Goal: Communication & Community: Answer question/provide support

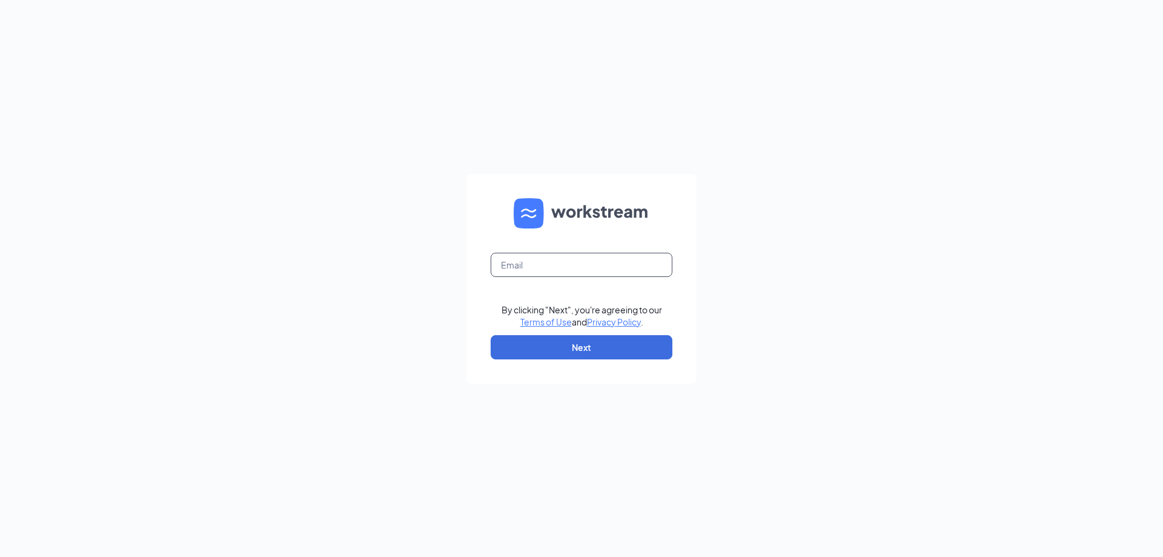
click at [574, 260] on input "text" at bounding box center [582, 265] width 182 height 24
type input "levit9290@gmail.com"
click at [575, 257] on input "text" at bounding box center [582, 265] width 182 height 24
type input "levit9290@gmail.com"
click at [570, 352] on button "Next" at bounding box center [582, 347] width 182 height 24
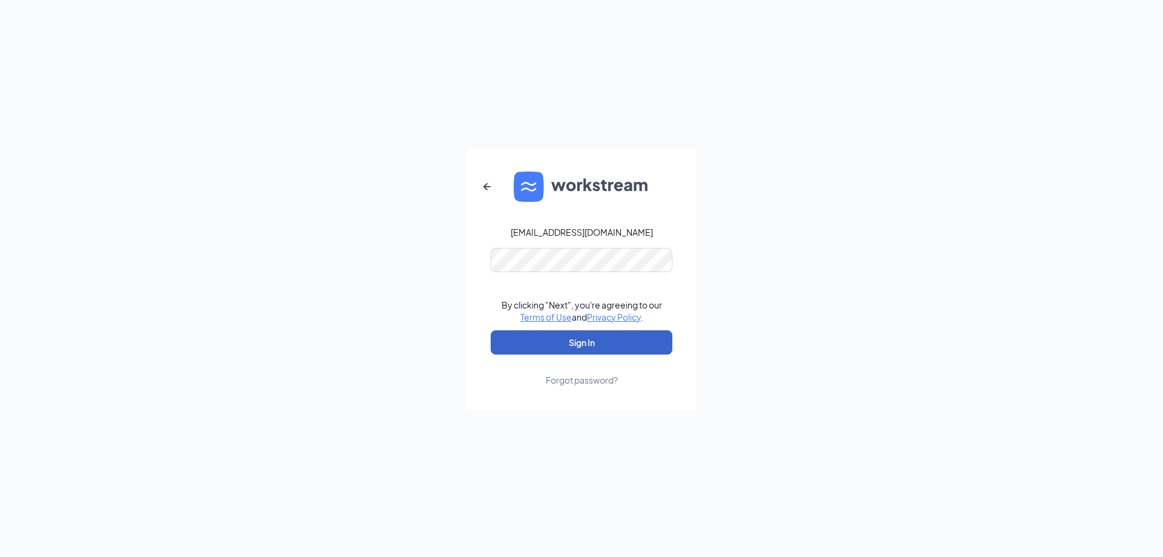
click at [591, 353] on button "Sign In" at bounding box center [582, 342] width 182 height 24
click at [592, 342] on button "Sign In" at bounding box center [582, 342] width 182 height 24
click at [495, 186] on button "button" at bounding box center [486, 186] width 29 height 29
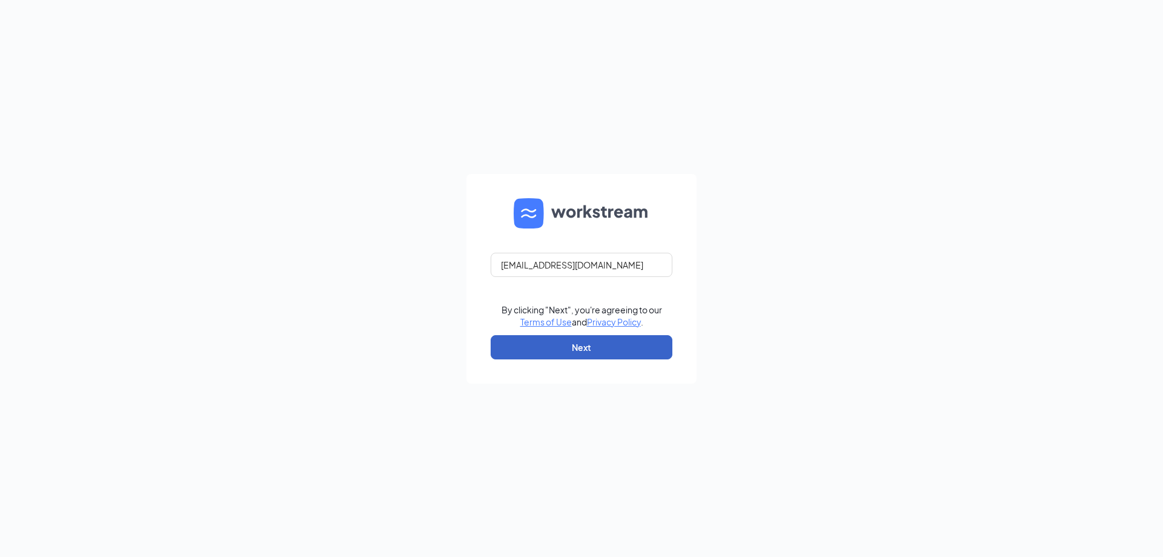
click at [601, 346] on button "Next" at bounding box center [582, 347] width 182 height 24
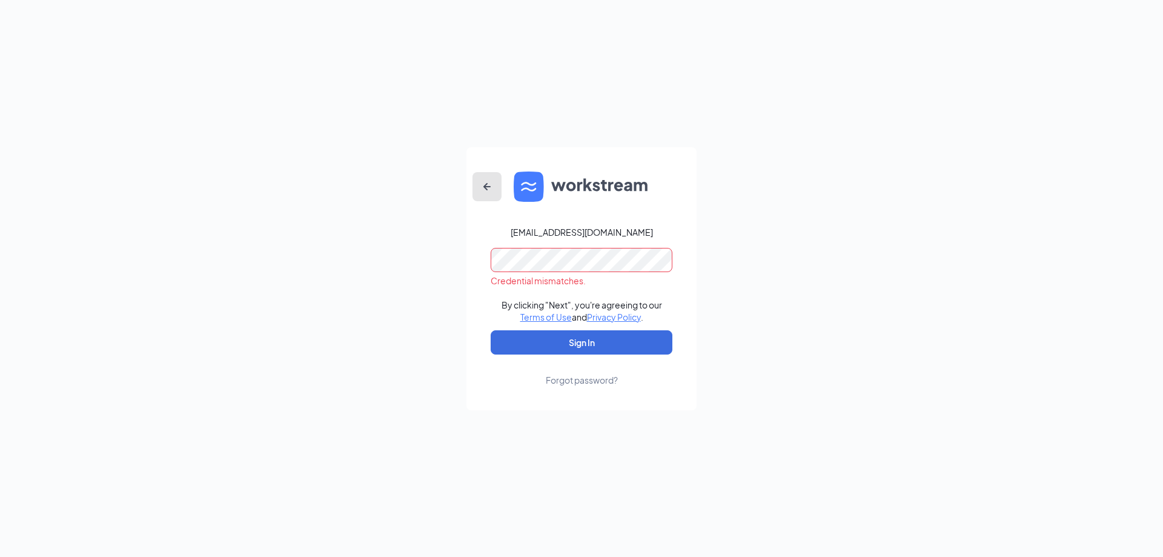
click at [491, 189] on icon "ArrowLeftNew" at bounding box center [487, 186] width 15 height 15
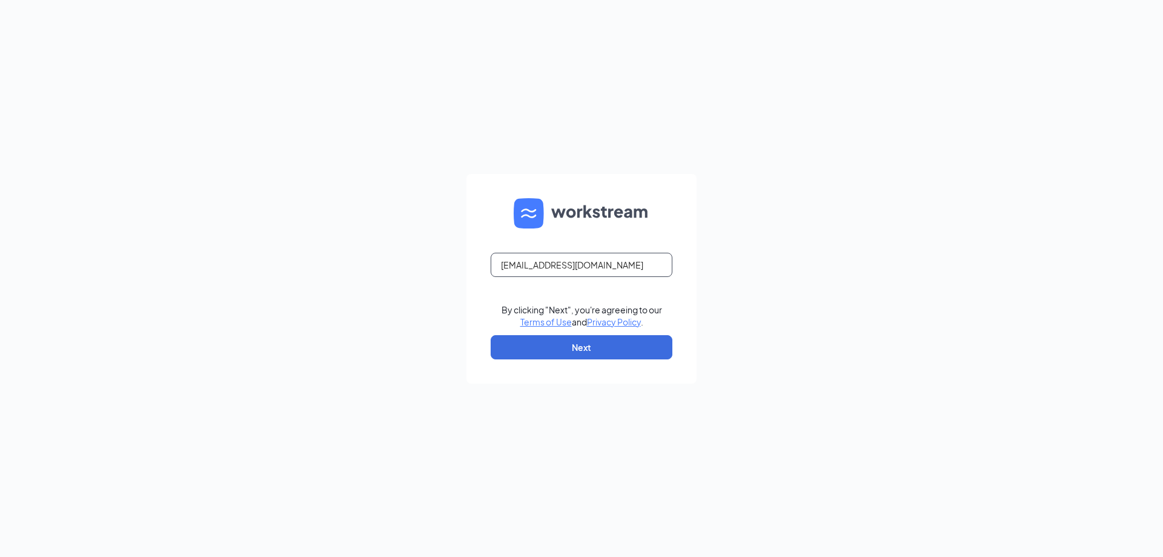
click at [646, 275] on input "levit9290@gmail.com" at bounding box center [582, 265] width 182 height 24
click at [618, 253] on input "levit9290@gmail.com" at bounding box center [582, 265] width 182 height 24
click at [602, 265] on input "levit9290@gmail.com" at bounding box center [582, 265] width 182 height 24
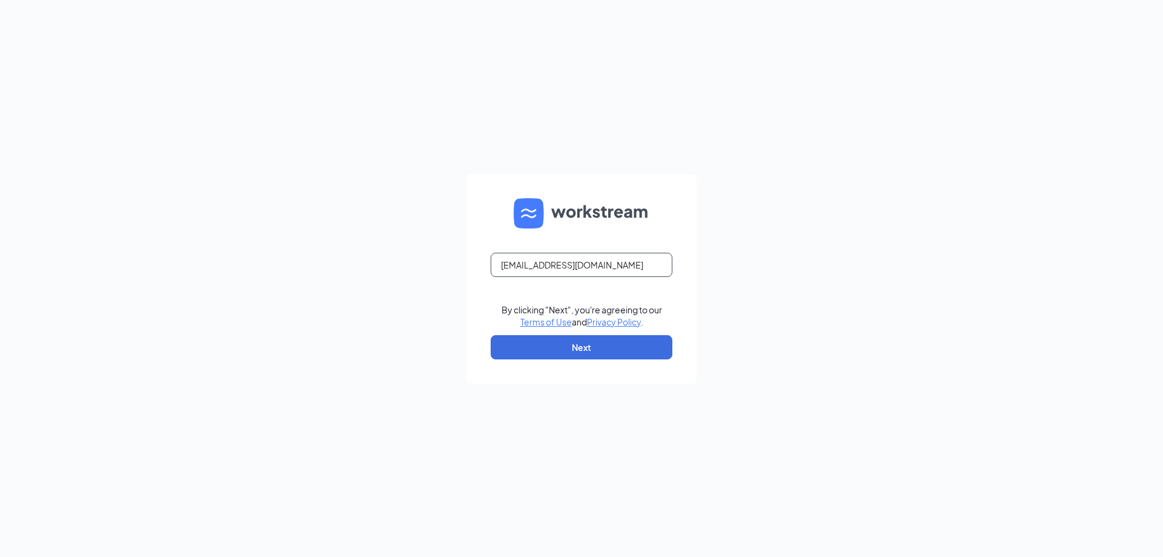
click at [602, 265] on input "levit9290@gmail.com" at bounding box center [582, 265] width 182 height 24
click at [850, 219] on div "Email field is required By clicking "Next", you're agreeing to our Terms of Use…" at bounding box center [581, 278] width 1163 height 557
click at [529, 267] on input "text" at bounding box center [582, 265] width 182 height 24
type input "westuniondq@chambersmgt.us"
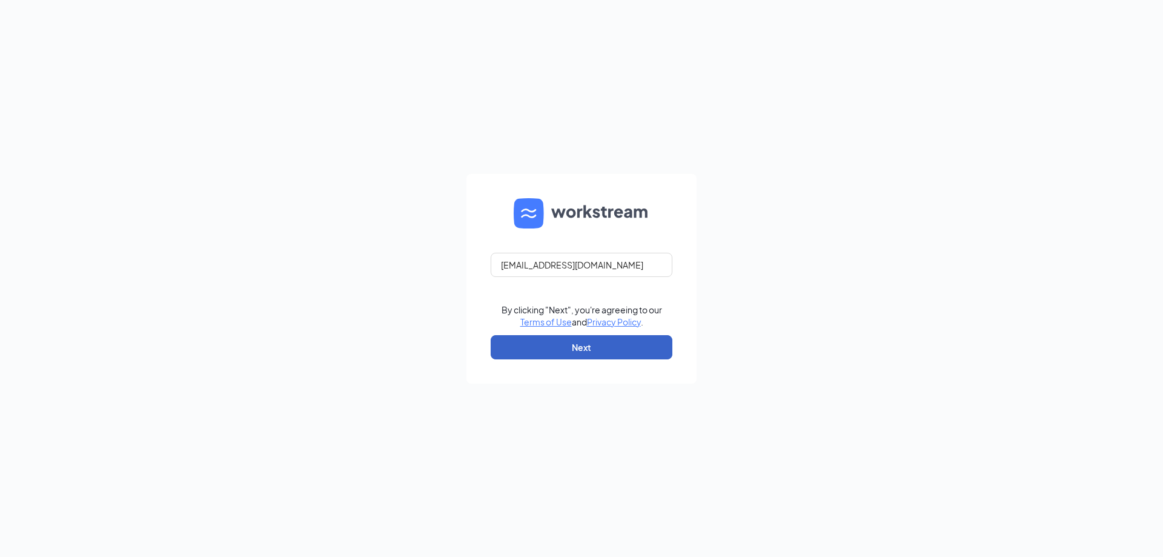
click at [551, 342] on button "Next" at bounding box center [582, 347] width 182 height 24
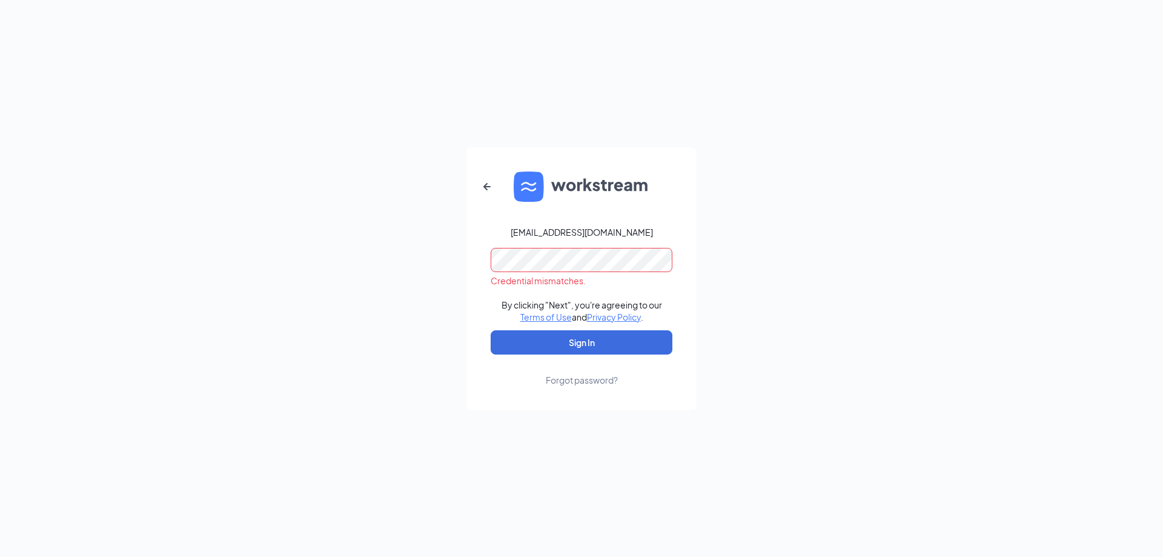
click at [592, 274] on div "Credential mismatches." at bounding box center [582, 280] width 182 height 12
click at [585, 345] on button "Sign In" at bounding box center [582, 342] width 182 height 24
click at [486, 187] on icon "ArrowLeftNew" at bounding box center [486, 185] width 7 height 7
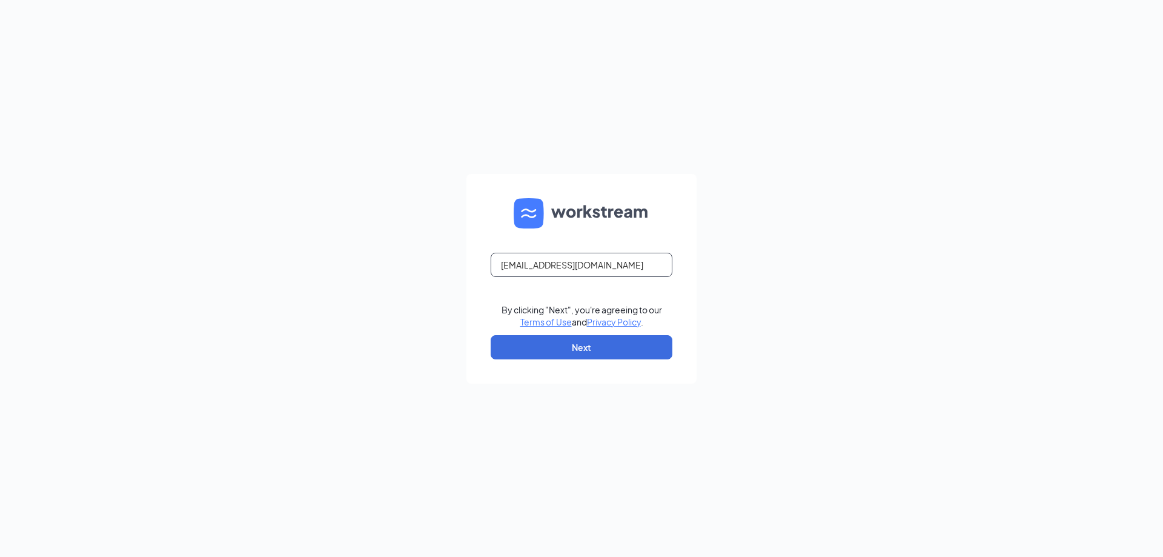
click at [629, 269] on input "westuniondq@chambersmgt.us" at bounding box center [582, 265] width 182 height 24
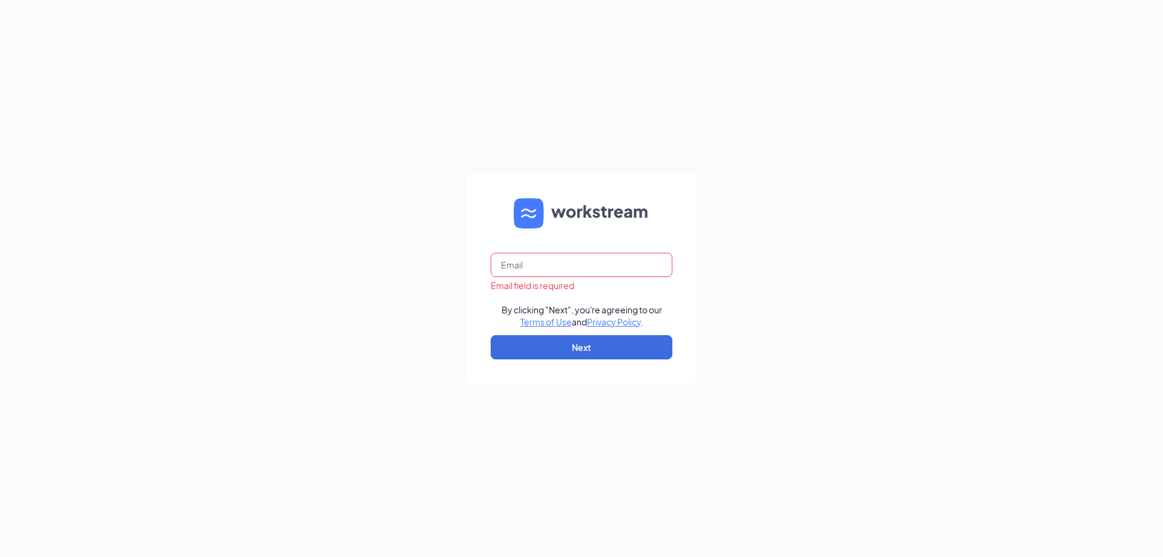
type input "westuniondq@chambersmgt.us"
click at [595, 348] on button "Next" at bounding box center [582, 347] width 182 height 24
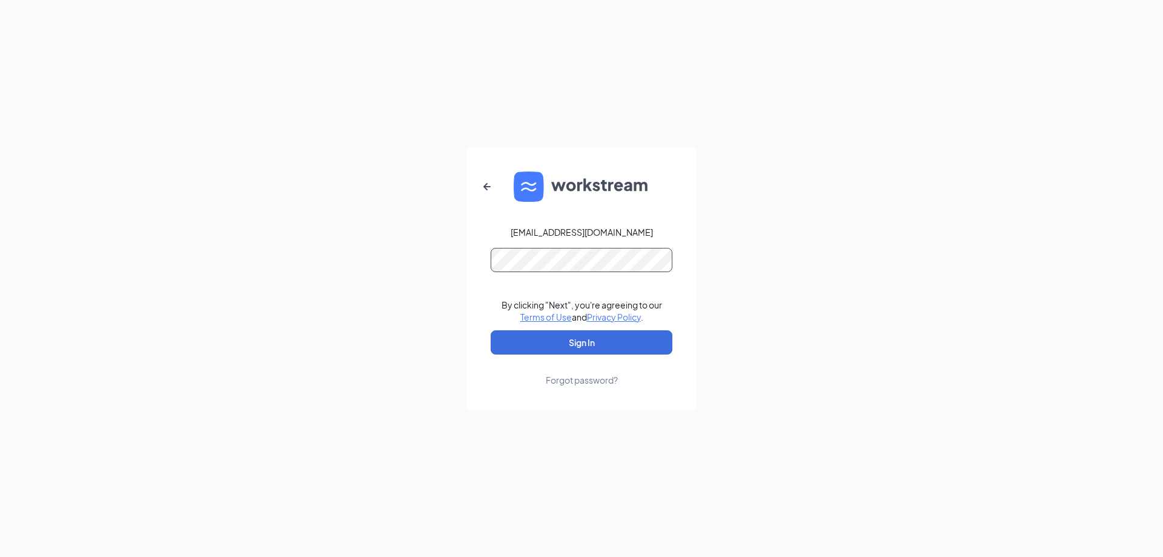
click at [491, 330] on button "Sign In" at bounding box center [582, 342] width 182 height 24
click at [970, 319] on div "westuniondq@chambersmgt.us Credential mismatches. By clicking "Next", you're ag…" at bounding box center [581, 278] width 1163 height 557
click at [588, 335] on button "Sign In" at bounding box center [582, 342] width 182 height 24
click at [491, 179] on icon "ArrowLeftNew" at bounding box center [487, 186] width 15 height 15
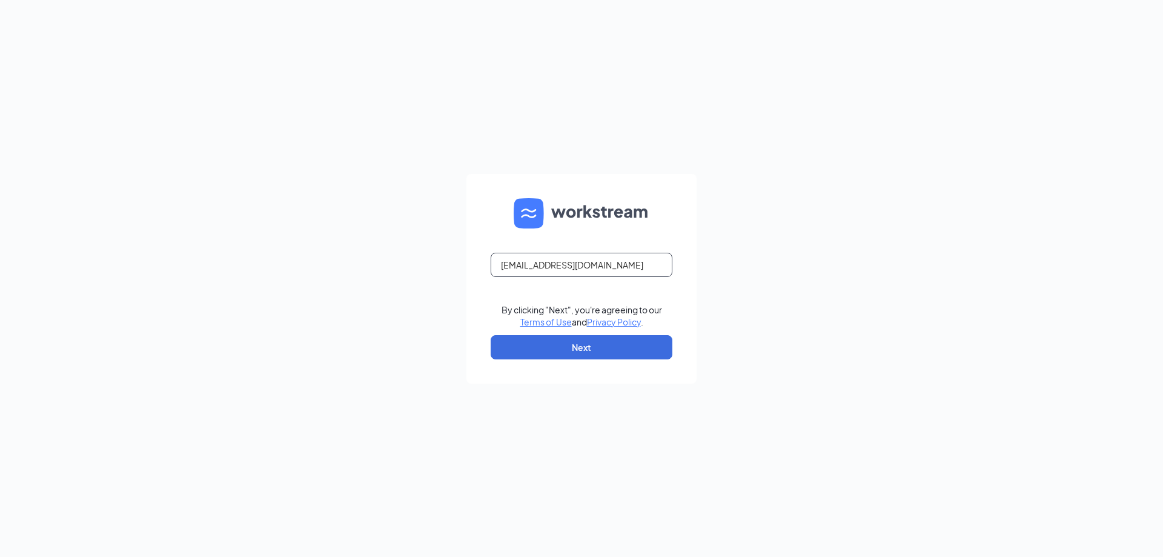
click at [603, 268] on input "westuniondq@chambersmgt.us" at bounding box center [582, 265] width 182 height 24
click at [570, 257] on input "westuniondq@chambersmgt.us" at bounding box center [582, 265] width 182 height 24
click at [570, 261] on input "westuniondq@chambersmgt.us" at bounding box center [582, 265] width 182 height 24
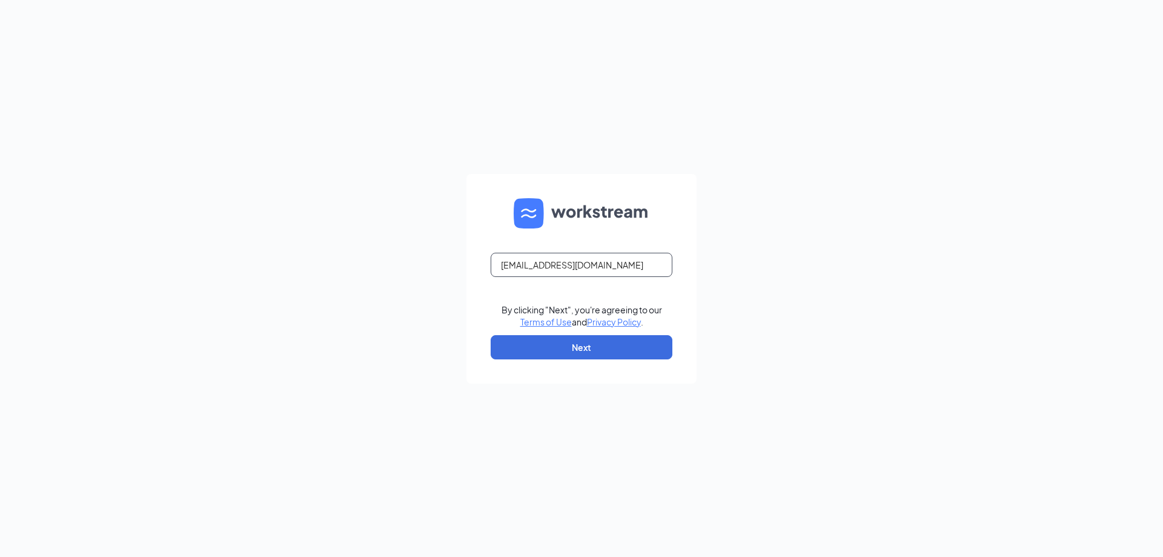
click at [570, 261] on input "westuniondq@chambersmgt.us" at bounding box center [582, 265] width 182 height 24
type input "levit9290@gmail.com"
click at [572, 342] on button "Next" at bounding box center [582, 347] width 182 height 24
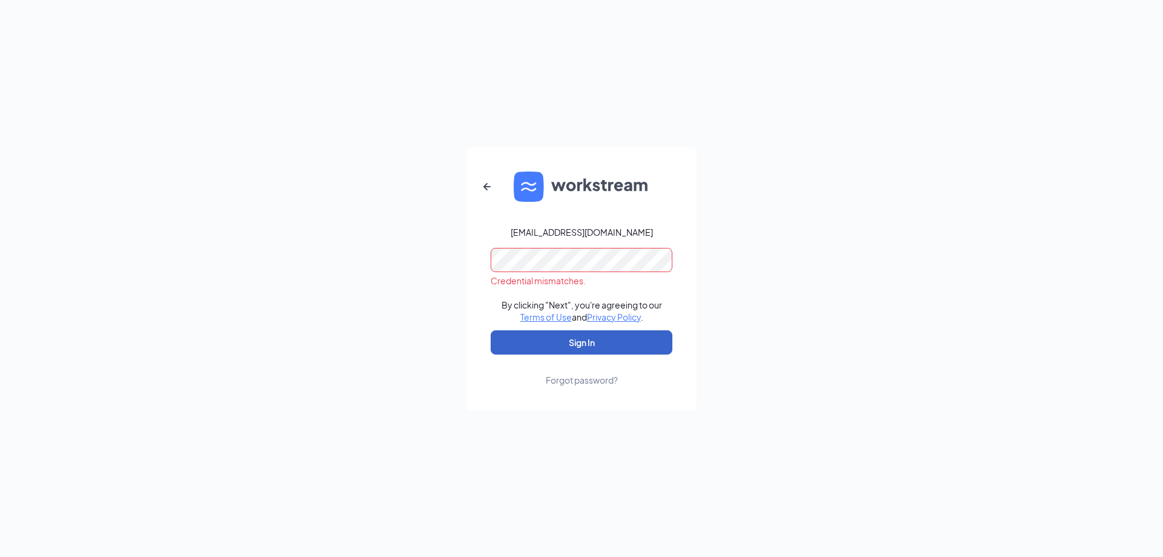
click at [576, 330] on button "Sign In" at bounding box center [582, 342] width 182 height 24
click at [482, 184] on icon "ArrowLeftNew" at bounding box center [487, 186] width 15 height 15
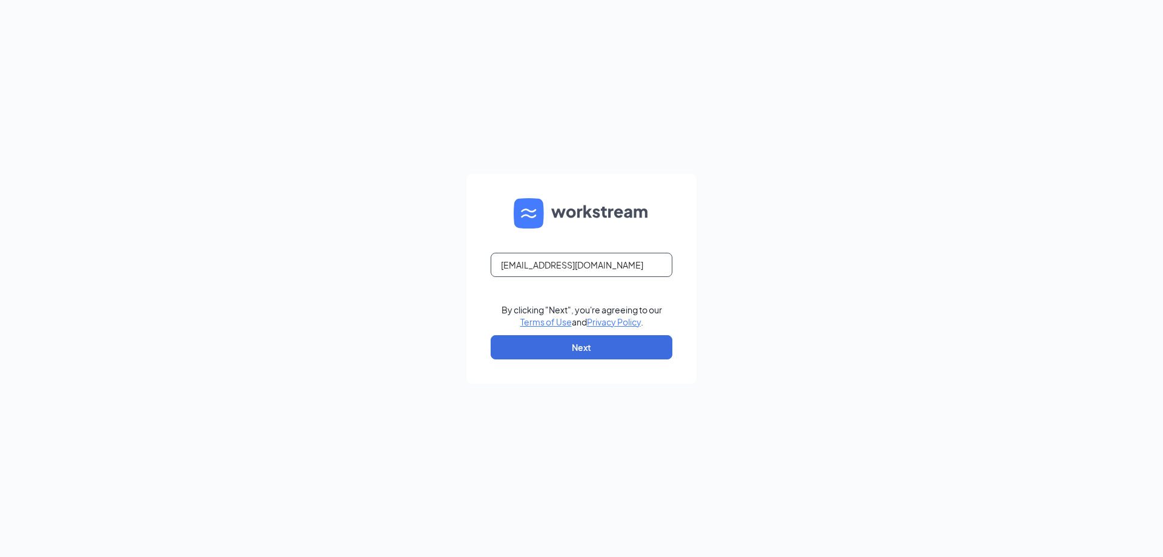
click at [610, 272] on input "levit9290@gmail.com" at bounding box center [582, 265] width 182 height 24
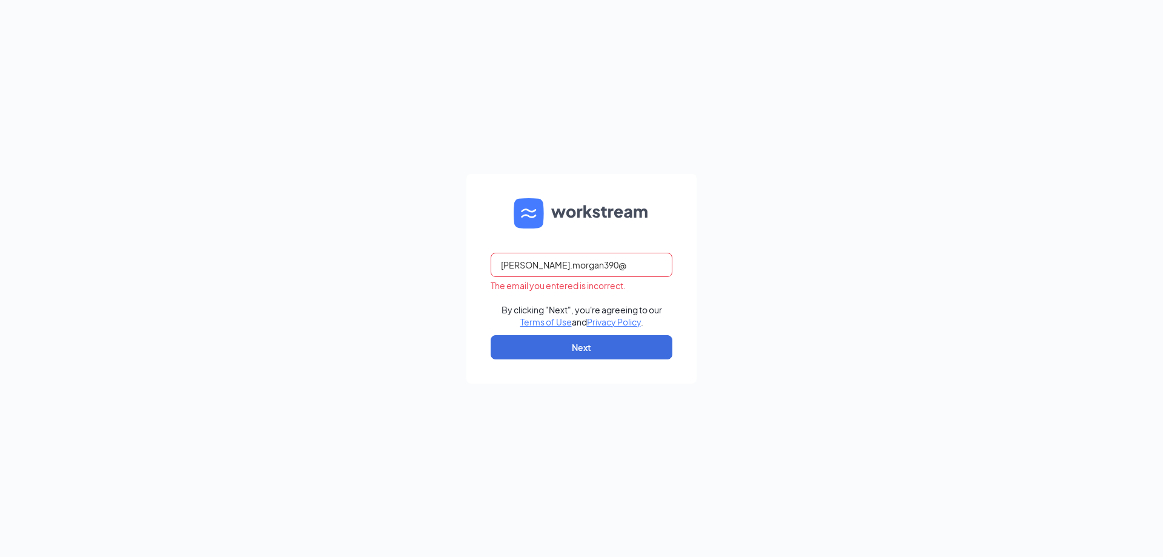
click at [610, 272] on input "andrew.morgan390@" at bounding box center [582, 265] width 182 height 24
type input "andrew.morgan390@gmail.com"
click at [583, 345] on button "Next" at bounding box center [582, 347] width 182 height 24
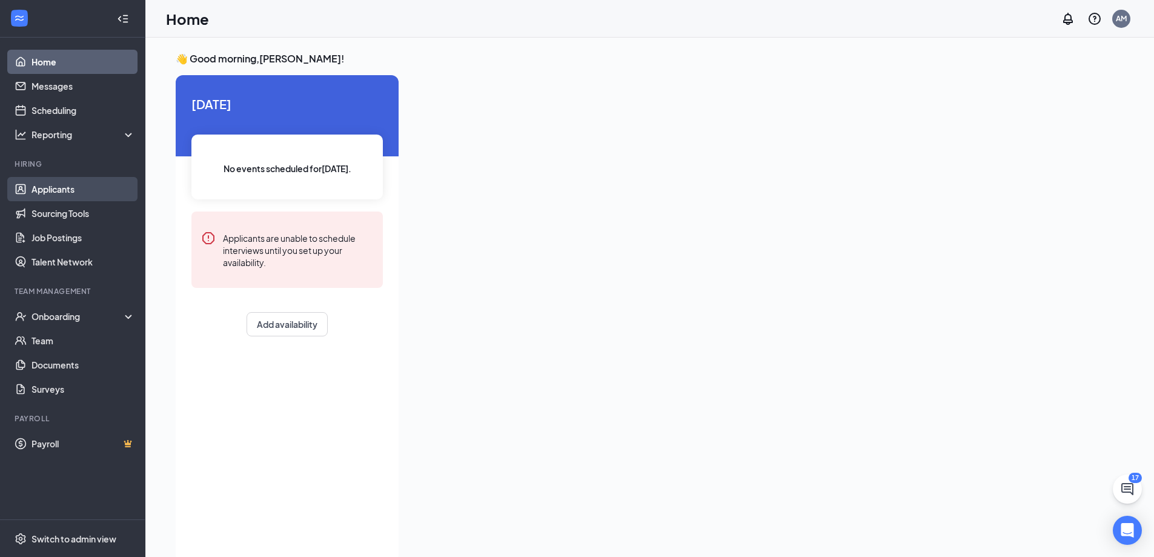
click at [81, 183] on link "Applicants" at bounding box center [83, 189] width 104 height 24
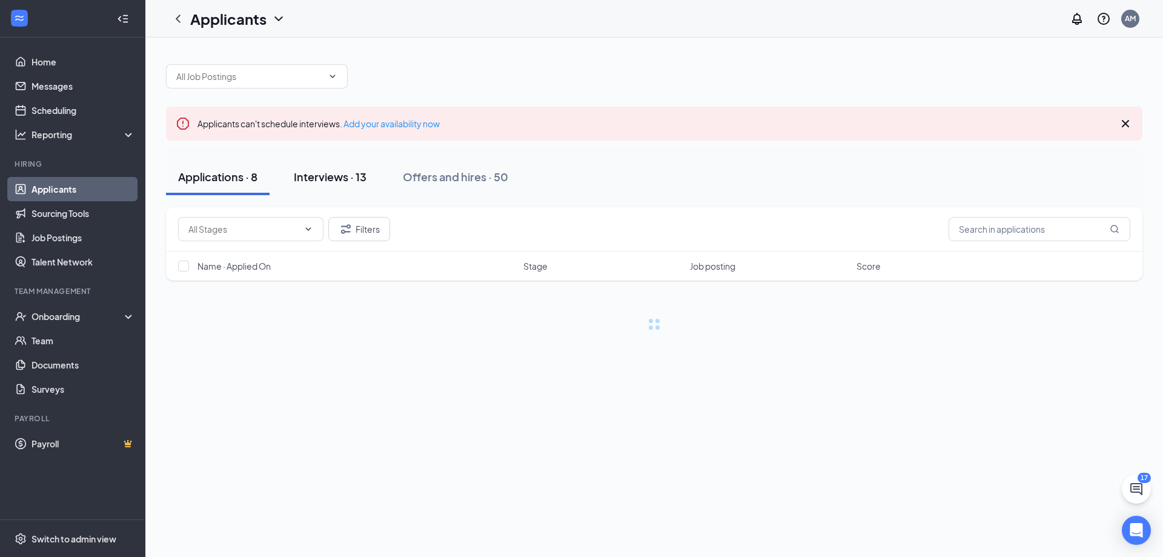
click at [327, 171] on div "Interviews · 13" at bounding box center [330, 176] width 73 height 15
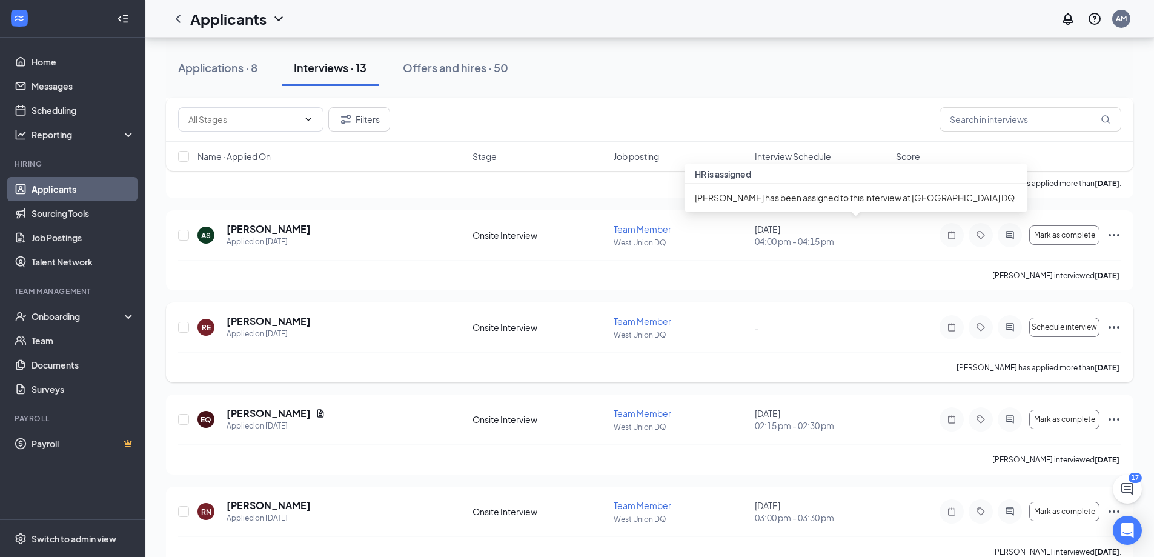
scroll to position [935, 0]
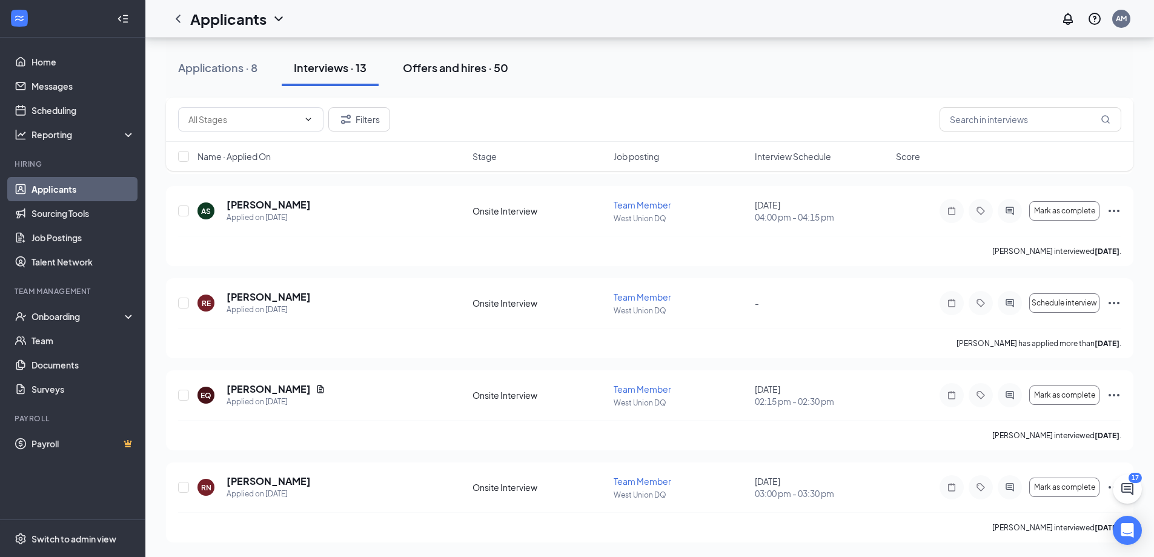
click at [446, 77] on button "Offers and hires · 50" at bounding box center [456, 68] width 130 height 36
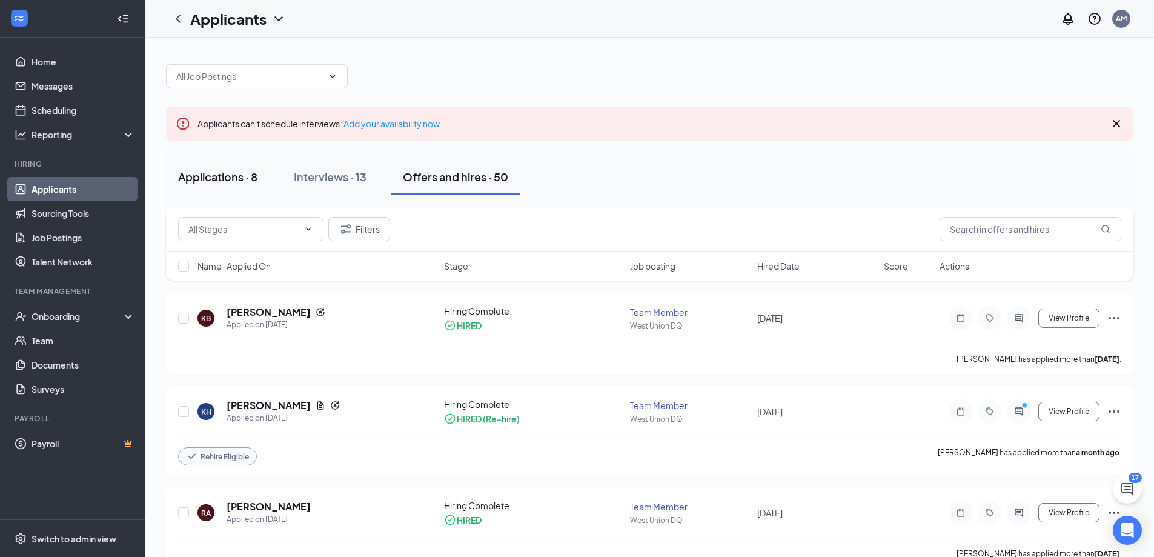
click at [202, 191] on button "Applications · 8" at bounding box center [218, 177] width 104 height 36
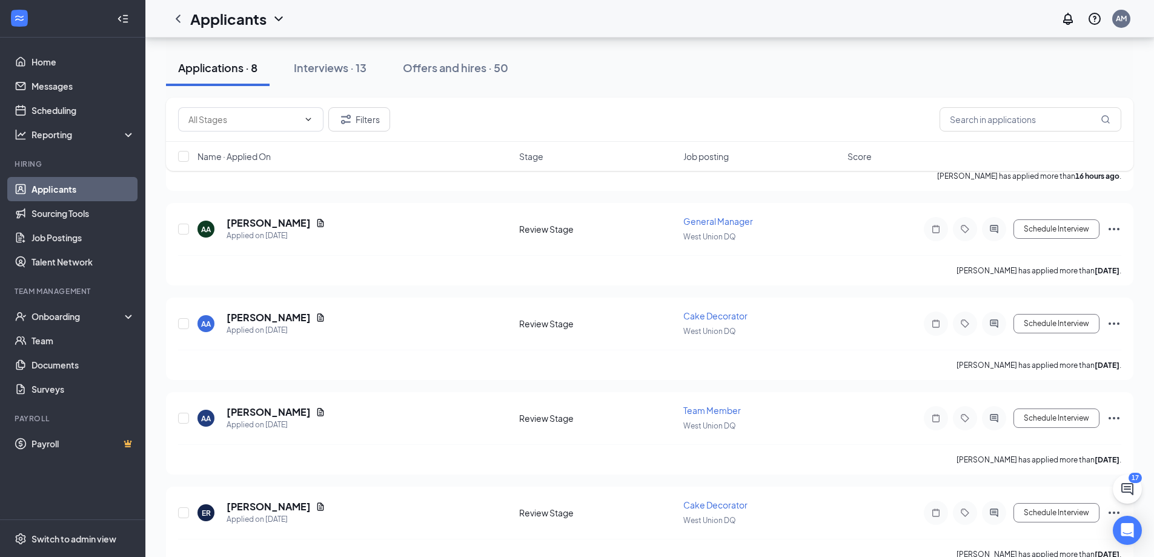
scroll to position [434, 0]
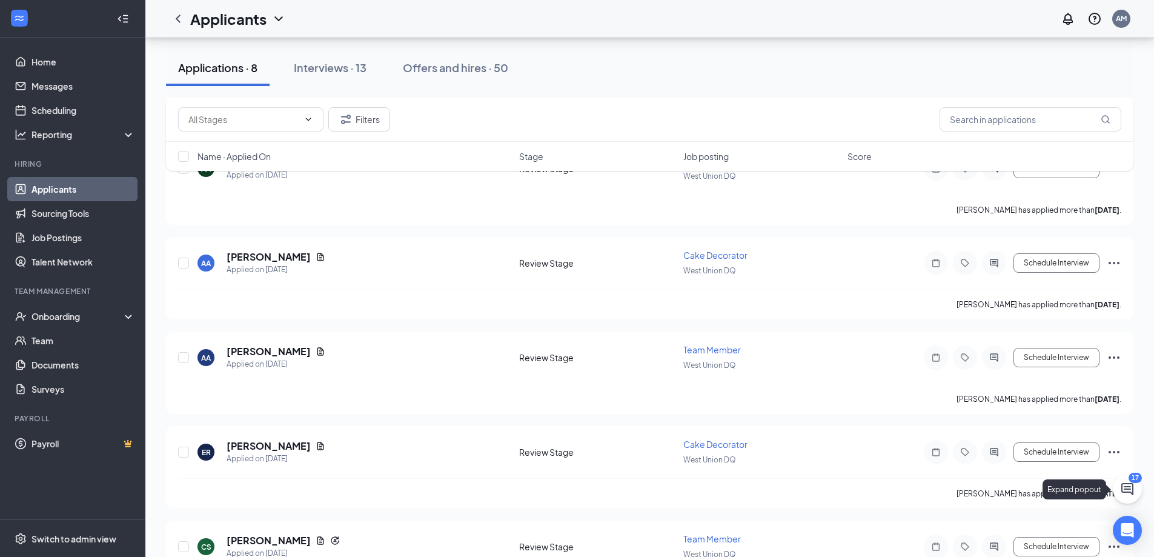
click at [1130, 493] on icon "ChatActive" at bounding box center [1127, 489] width 15 height 15
click at [973, 539] on div "Chat 17" at bounding box center [984, 541] width 185 height 19
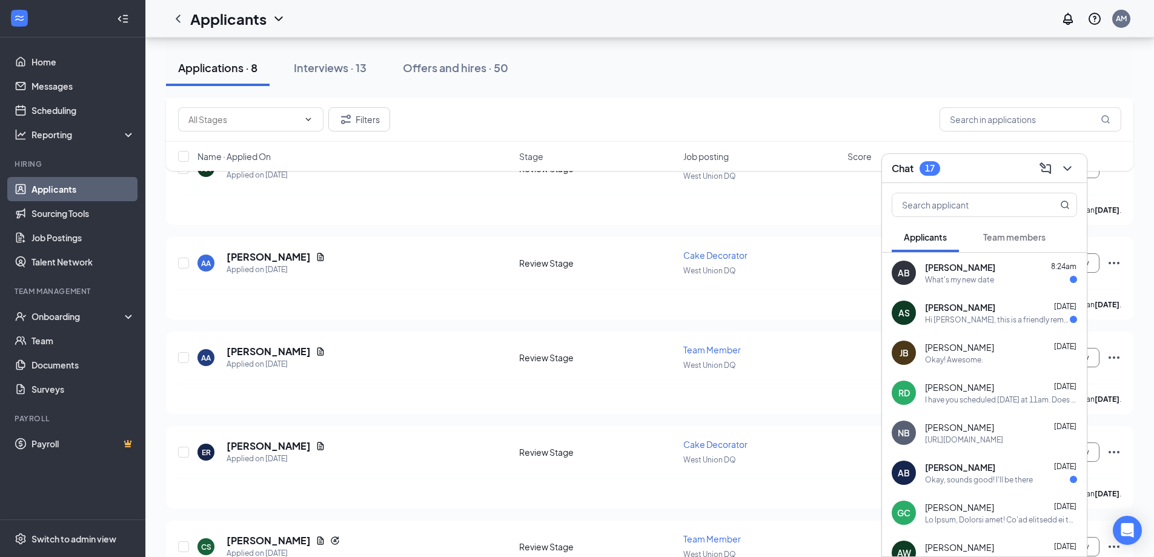
click at [959, 276] on div "What's my new date" at bounding box center [959, 279] width 69 height 10
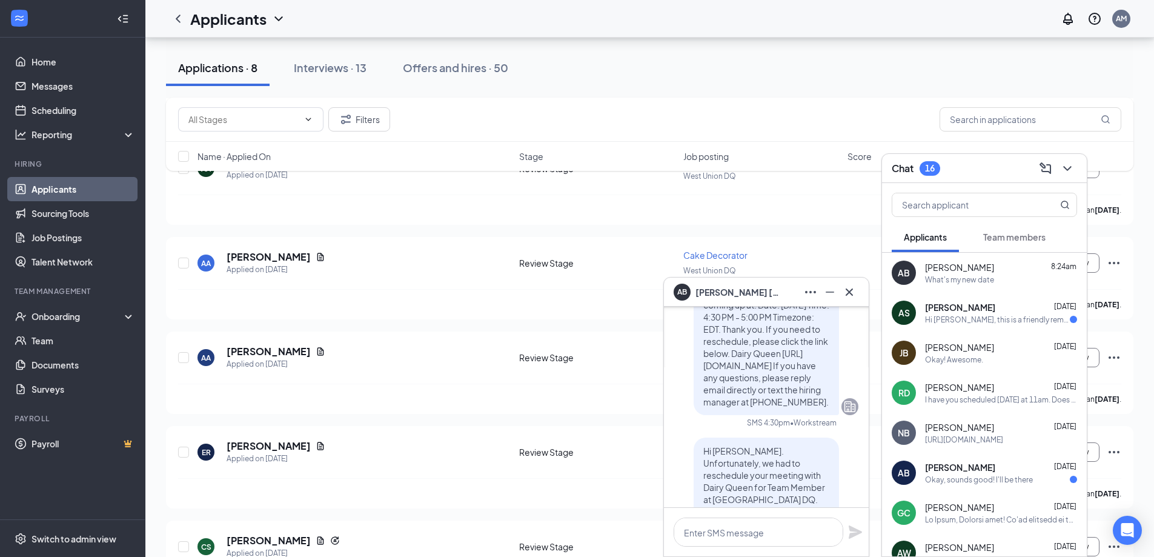
scroll to position [0, 0]
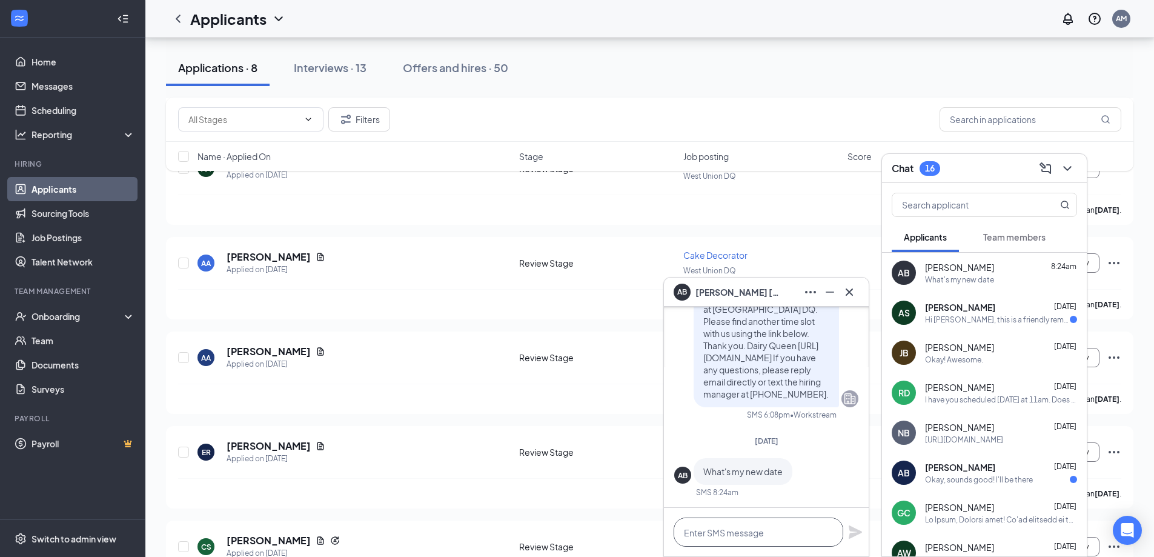
click at [732, 534] on textarea at bounding box center [759, 531] width 170 height 29
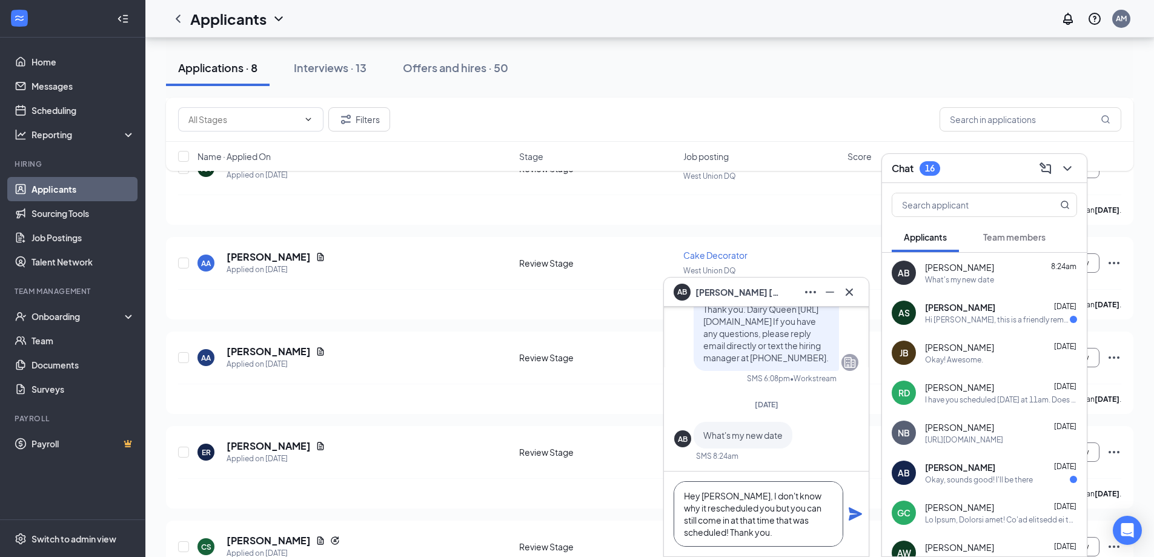
type textarea "Hey [PERSON_NAME], I don't know why it rescheduled you but you can still come i…"
click at [859, 511] on icon "Plane" at bounding box center [855, 513] width 15 height 15
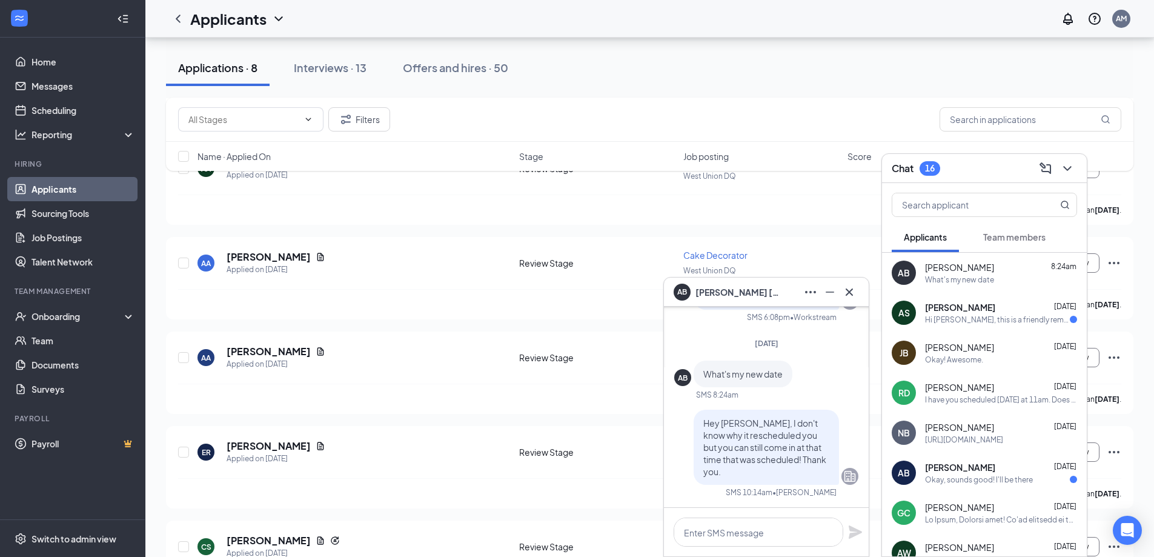
click at [959, 320] on div "Hi [PERSON_NAME], this is a friendly reminder. Your meeting with Dairy Queen fo…" at bounding box center [997, 319] width 145 height 10
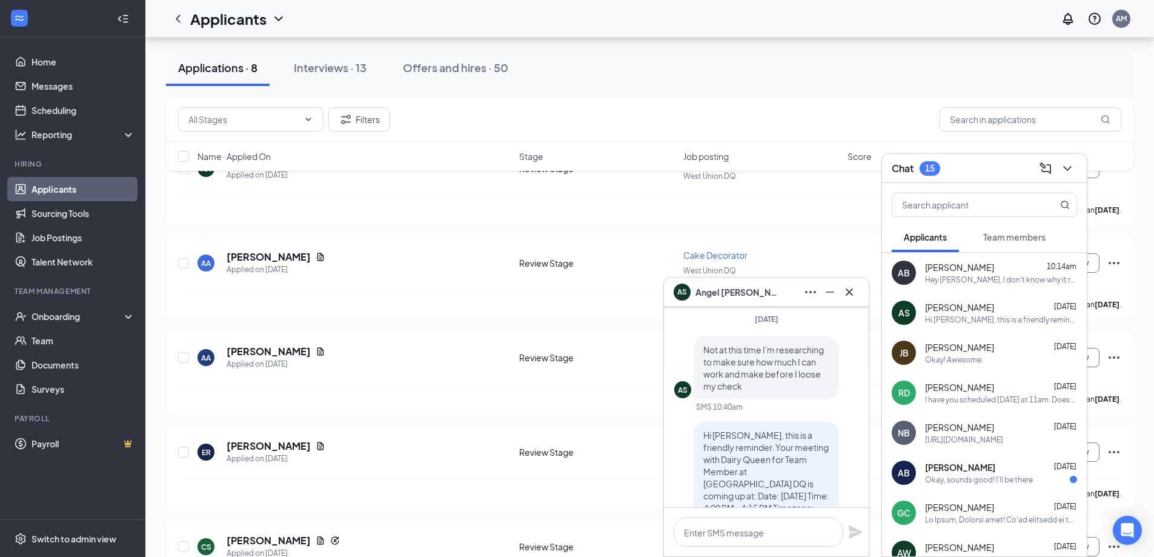
scroll to position [-61, 0]
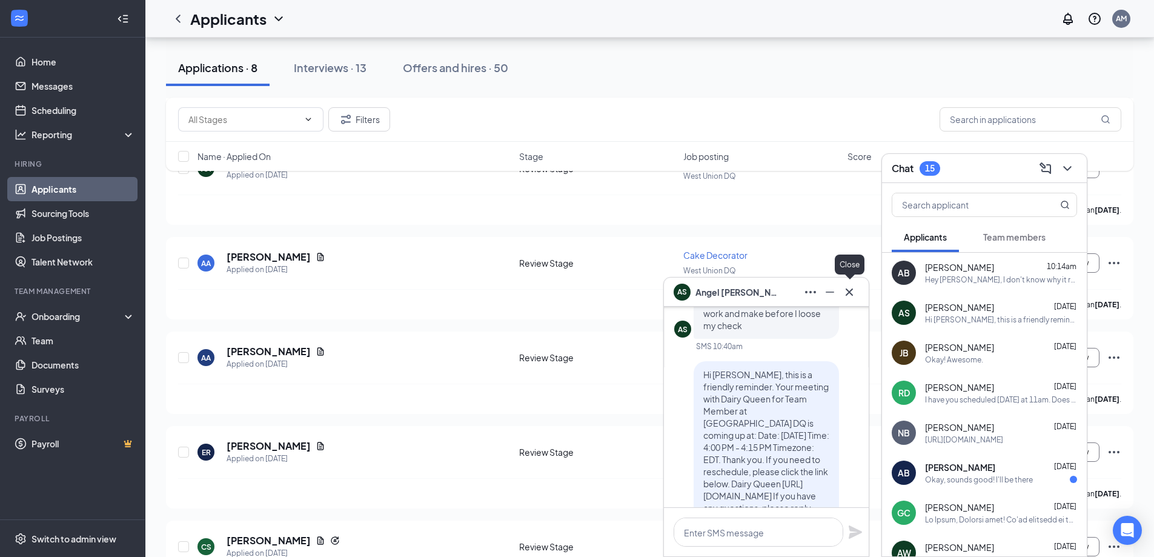
click at [856, 291] on button at bounding box center [849, 291] width 19 height 19
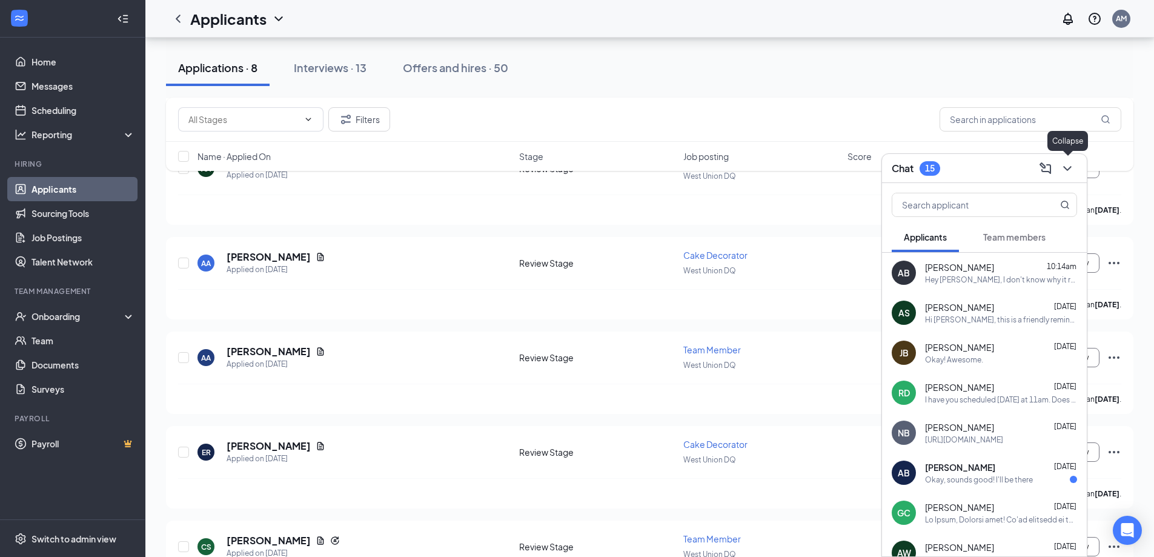
click at [1073, 171] on icon "ChevronDown" at bounding box center [1067, 168] width 15 height 15
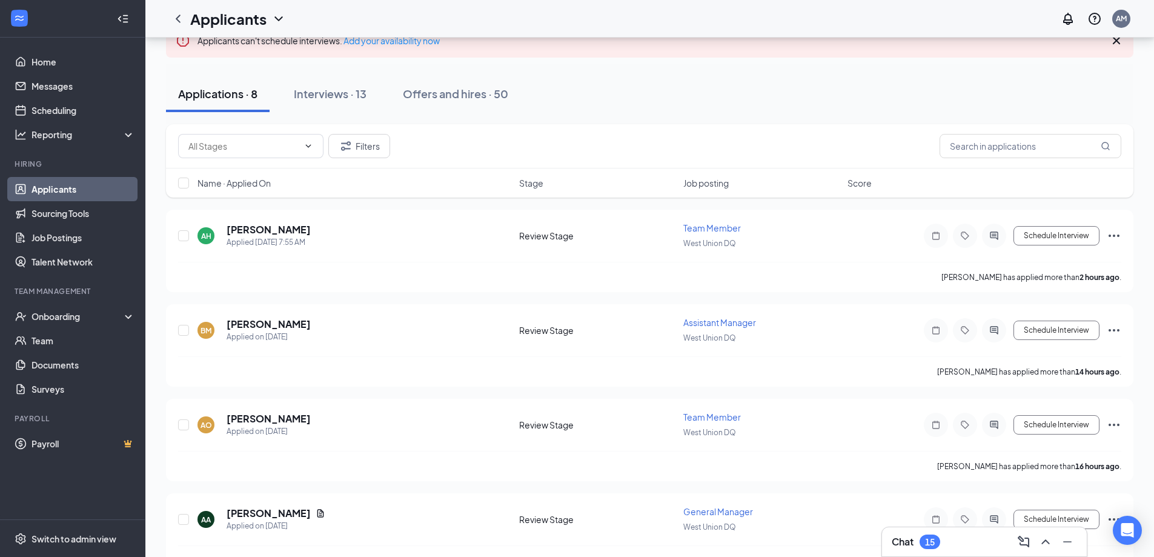
scroll to position [70, 0]
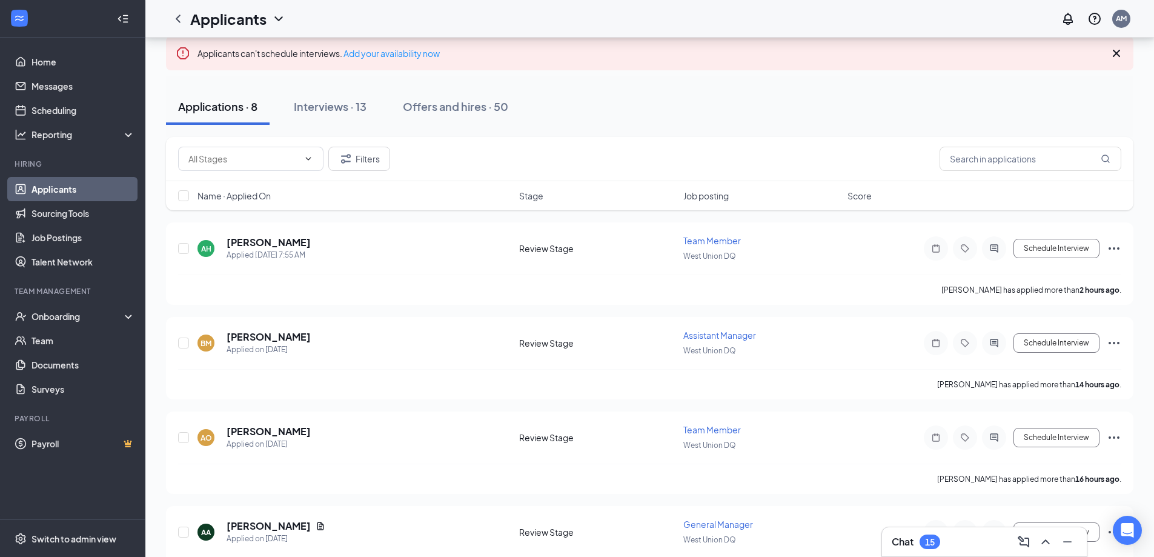
click at [345, 110] on div "Interviews · 13" at bounding box center [330, 106] width 73 height 15
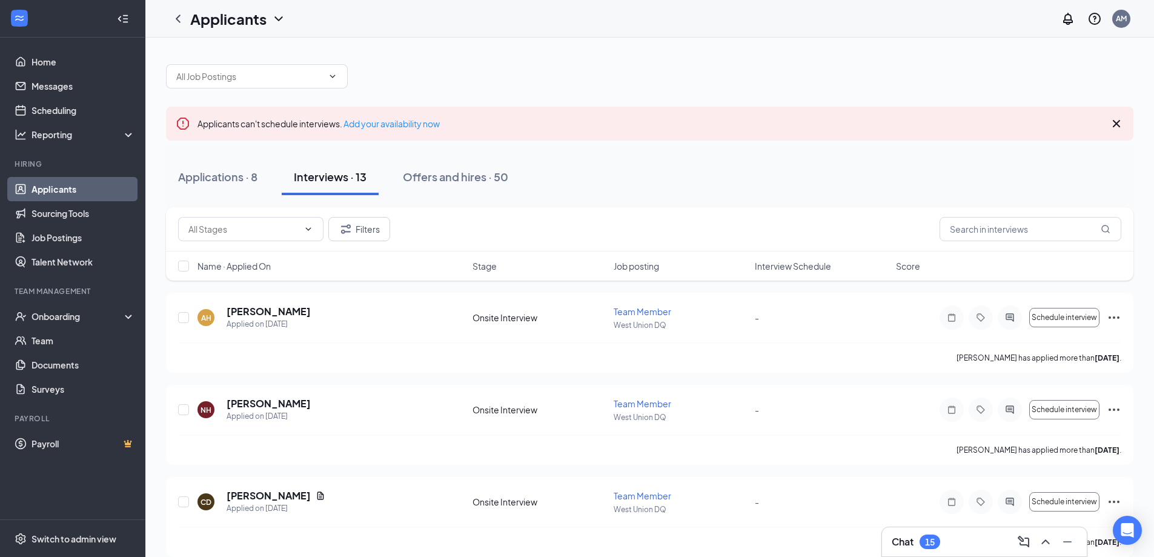
click at [933, 544] on div "15" at bounding box center [930, 542] width 10 height 10
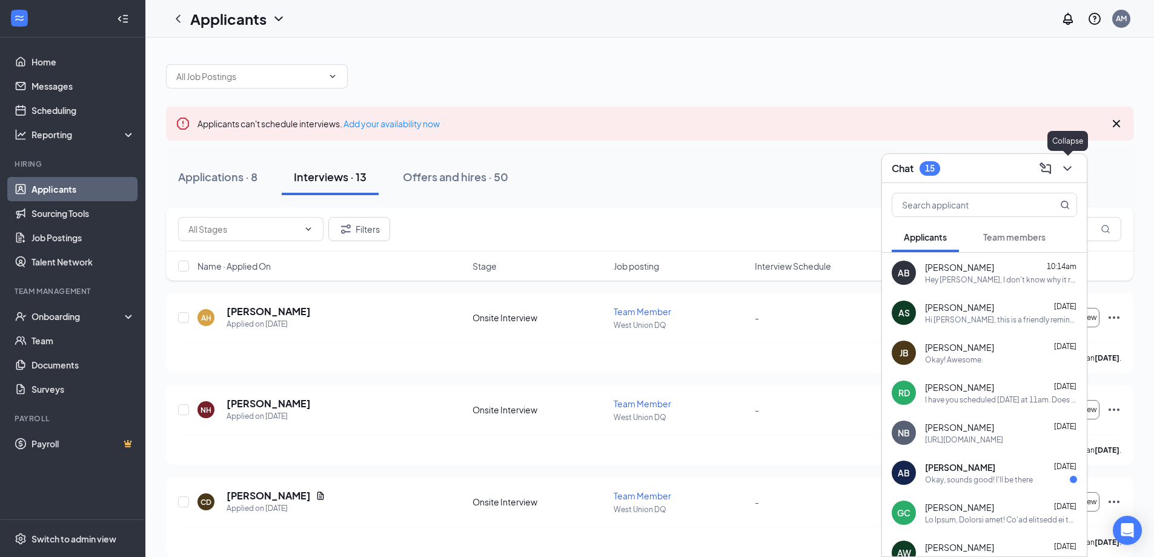
click at [1064, 164] on icon "ChevronDown" at bounding box center [1067, 168] width 15 height 15
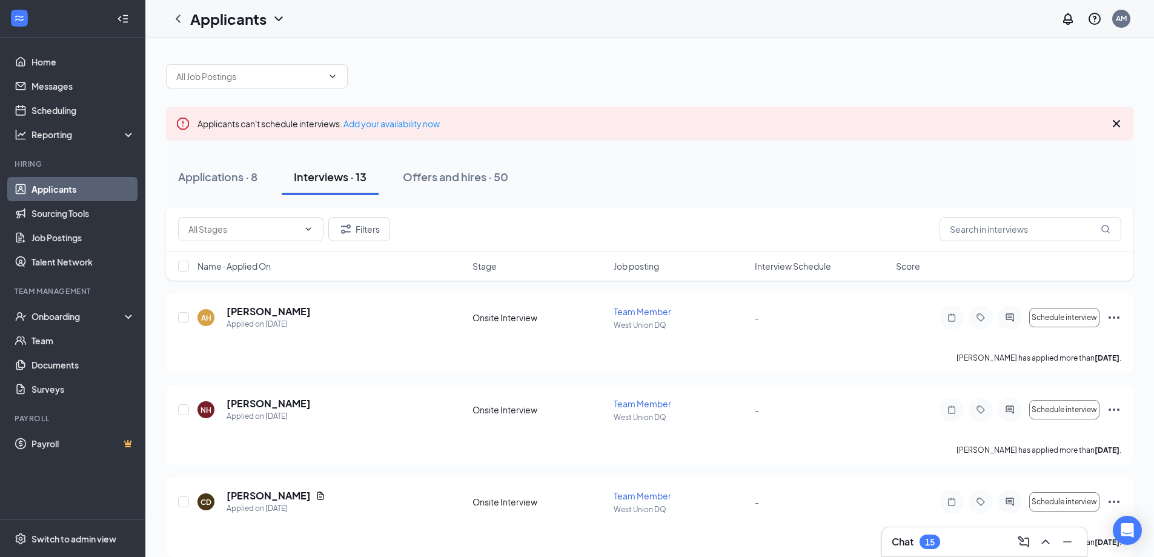
click at [957, 539] on div "Chat 15" at bounding box center [984, 541] width 185 height 19
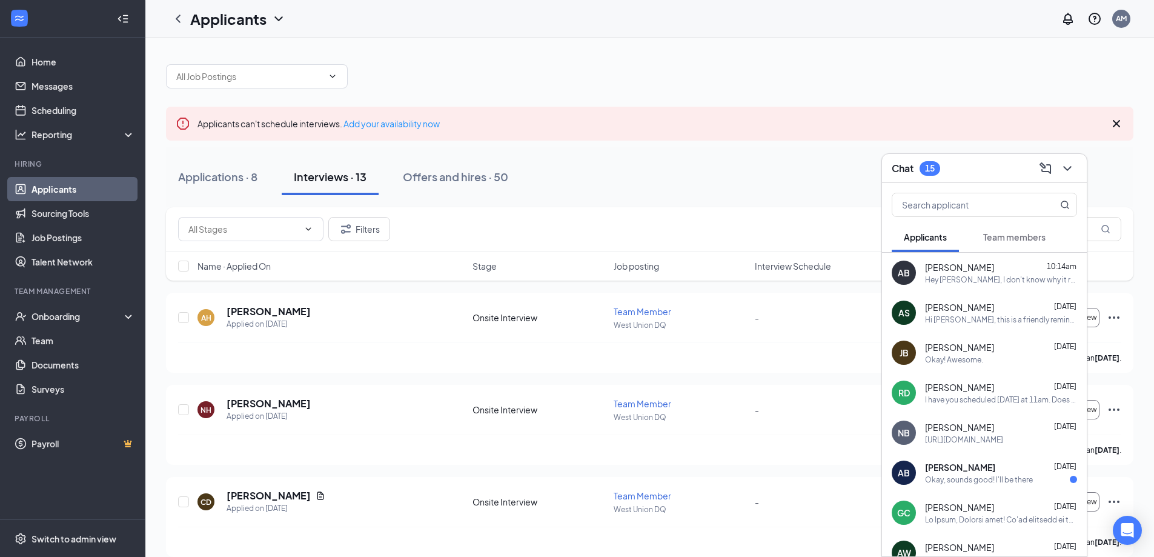
click at [977, 166] on div "Chat 15" at bounding box center [984, 168] width 185 height 19
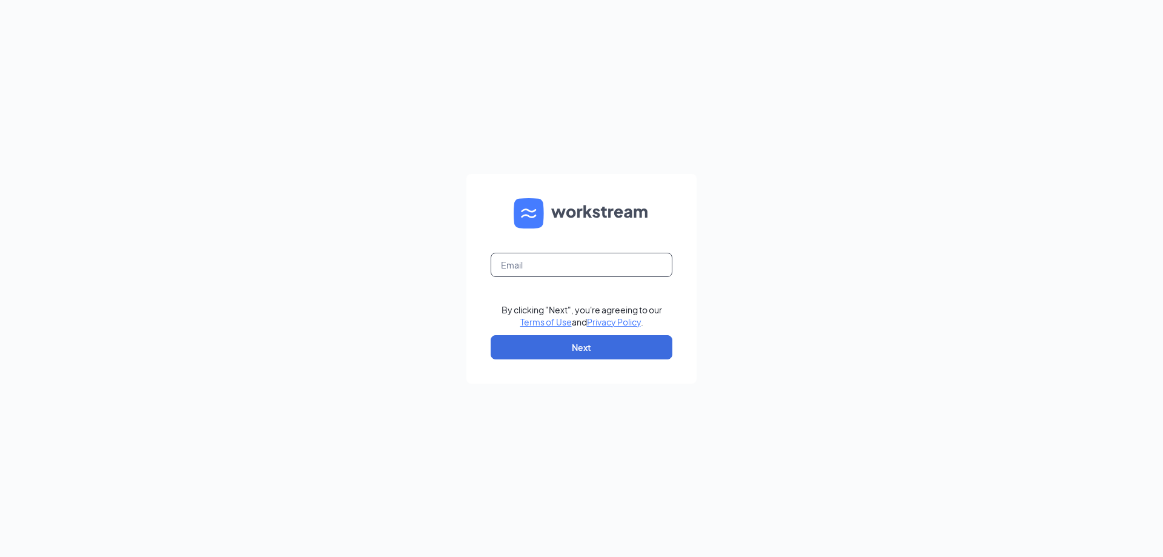
click at [583, 270] on input "text" at bounding box center [582, 265] width 182 height 24
type input "andrew.morgan390@gmail.com"
click at [608, 338] on button "Next" at bounding box center [582, 347] width 182 height 24
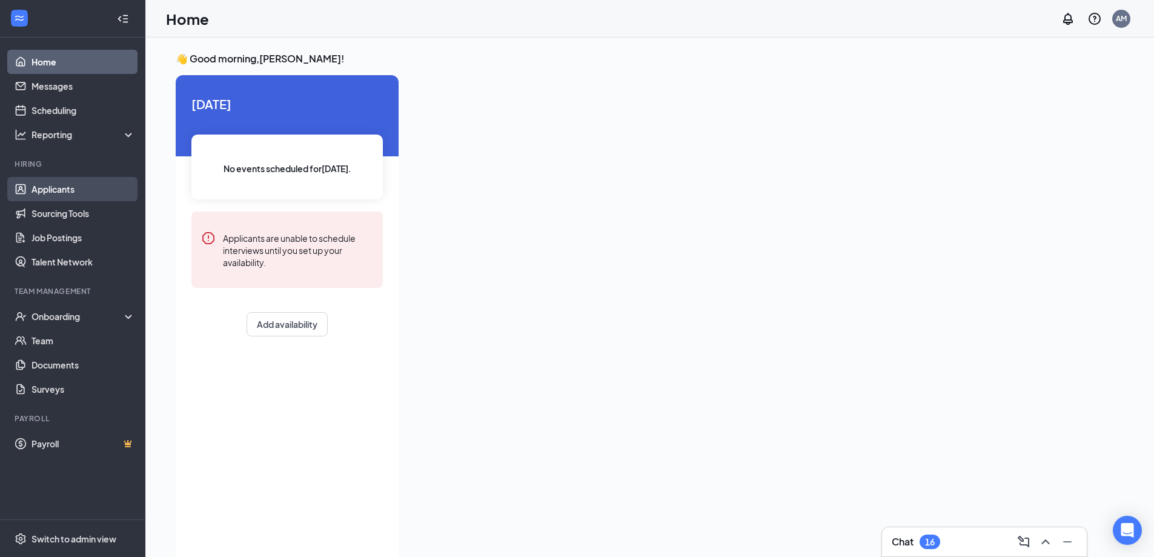
click at [35, 183] on link "Applicants" at bounding box center [83, 189] width 104 height 24
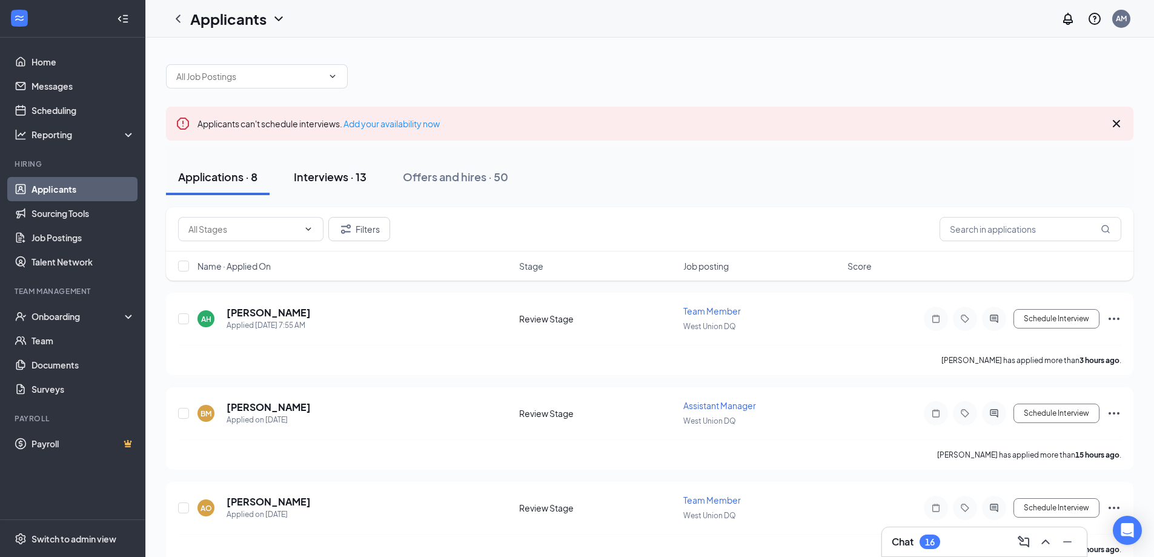
click at [349, 173] on div "Interviews · 13" at bounding box center [330, 176] width 73 height 15
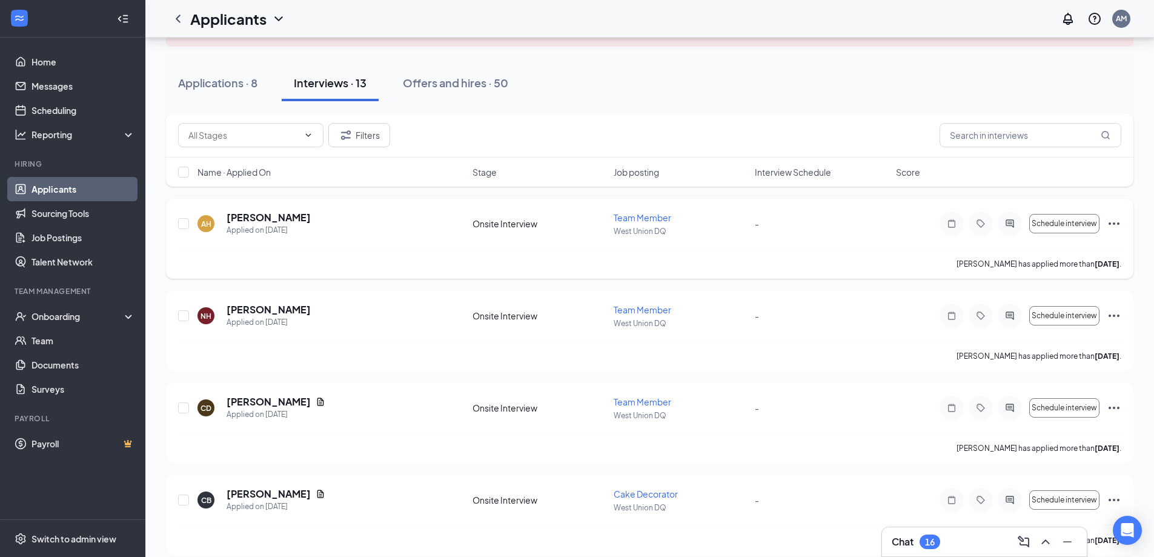
scroll to position [121, 0]
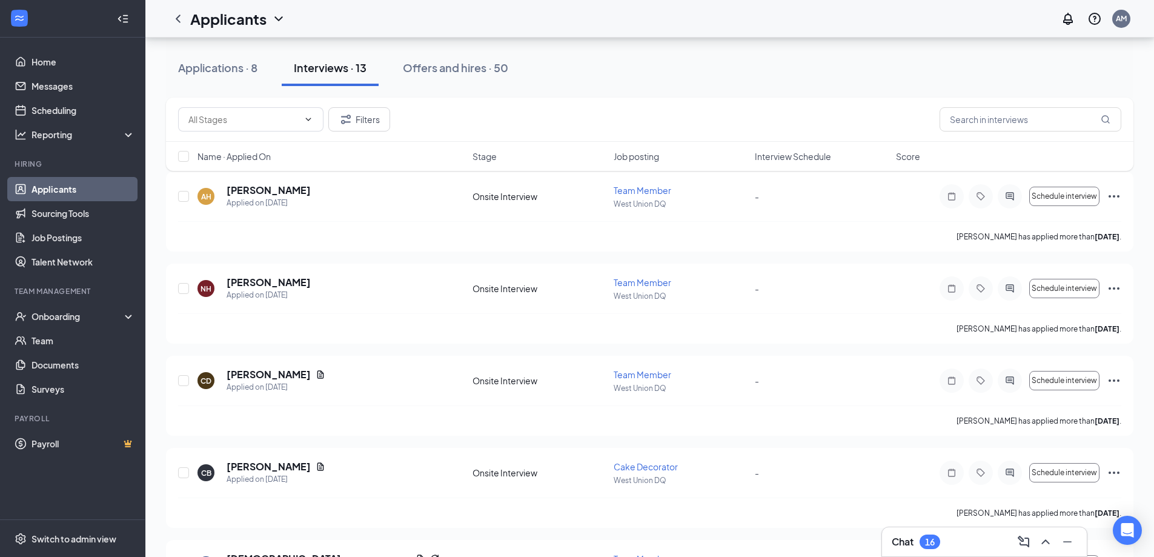
click at [942, 537] on div "Chat 16" at bounding box center [984, 541] width 185 height 19
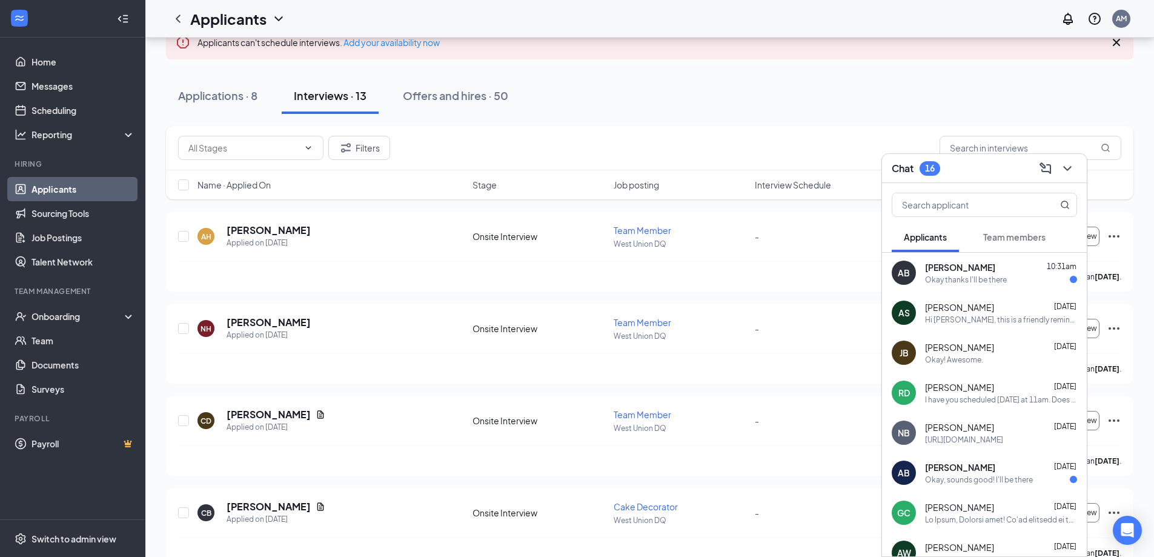
scroll to position [61, 0]
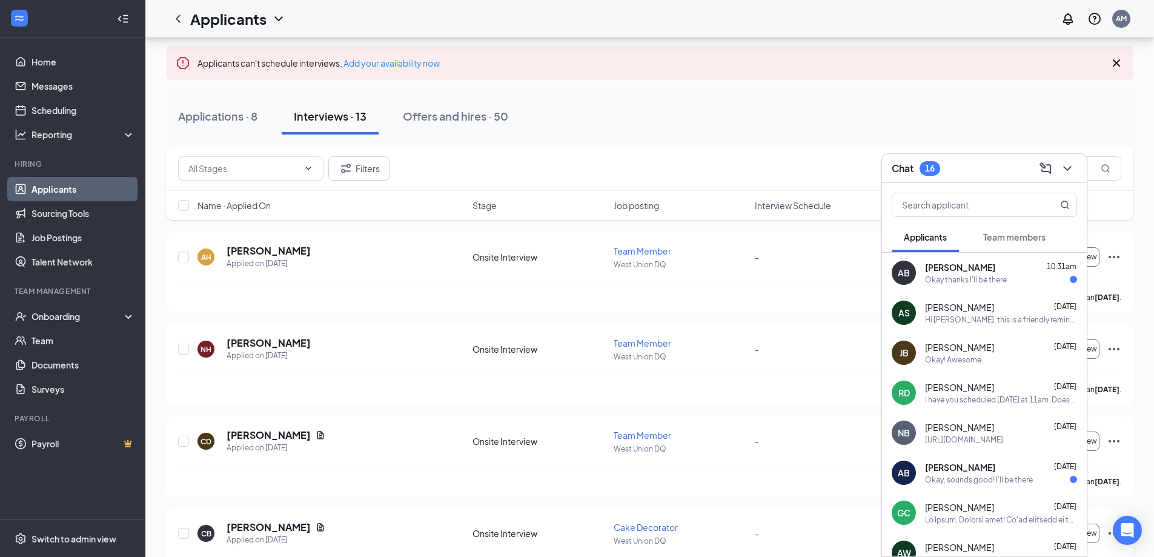
click at [982, 276] on div "Okay thanks I'll be there" at bounding box center [966, 279] width 82 height 10
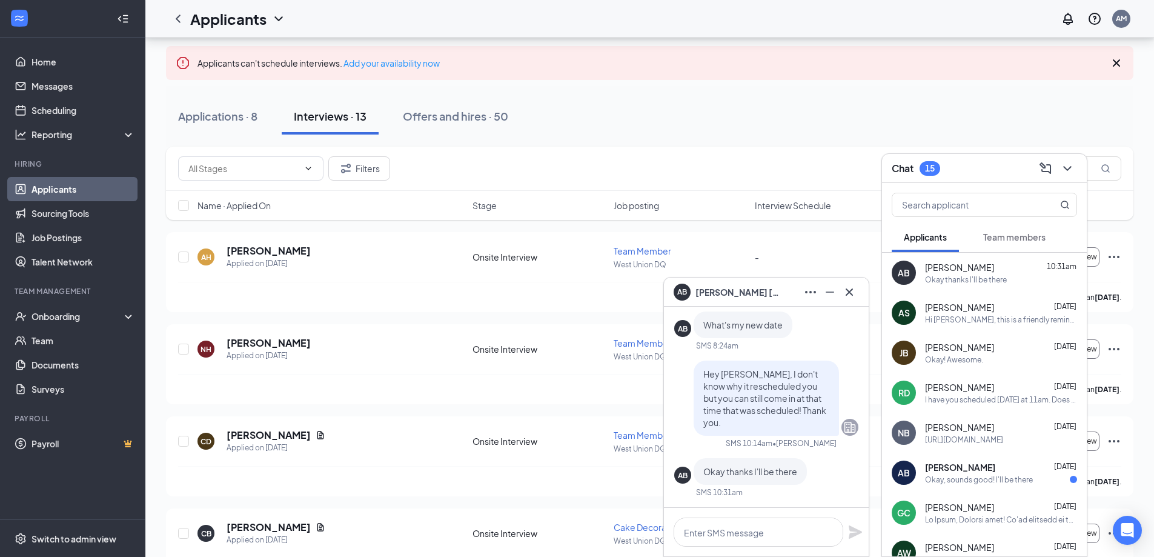
click at [781, 300] on div "AB [PERSON_NAME]" at bounding box center [766, 291] width 185 height 19
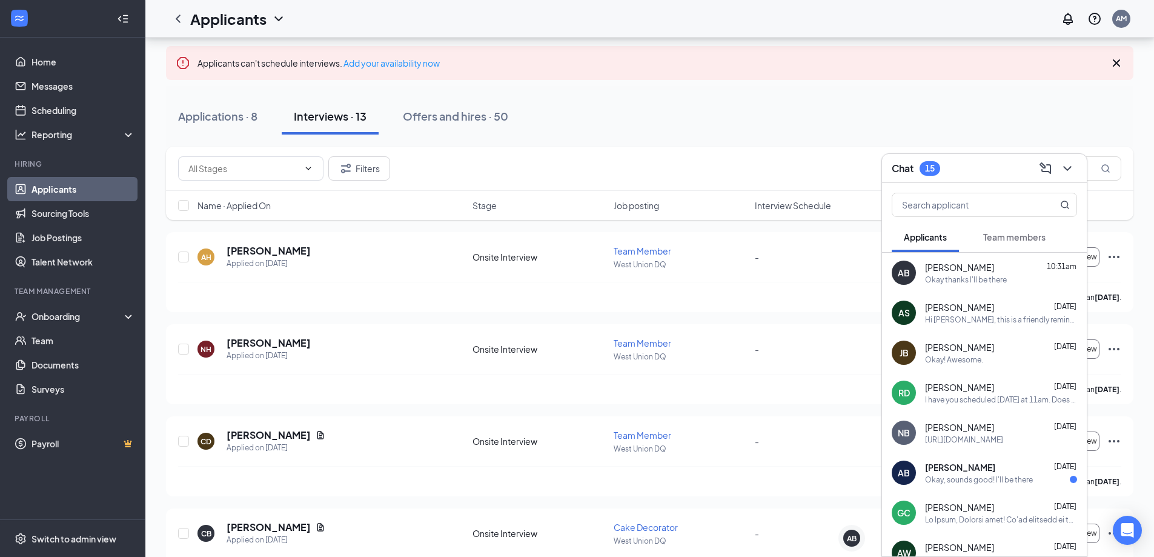
click at [987, 318] on div "Hi [PERSON_NAME], this is a friendly reminder. Your meeting with Dairy Queen fo…" at bounding box center [1001, 319] width 152 height 10
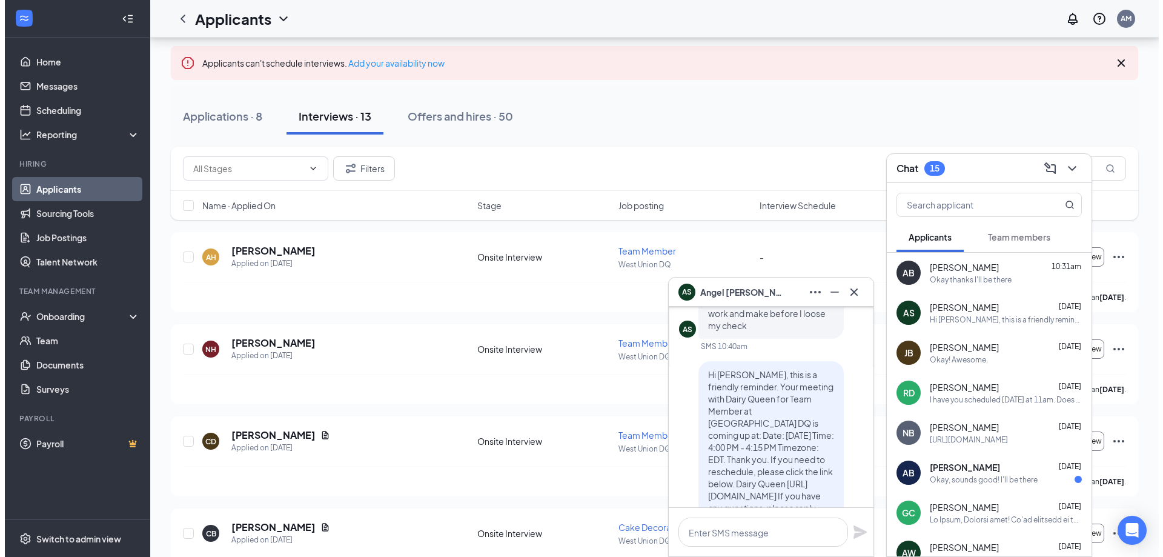
scroll to position [0, 0]
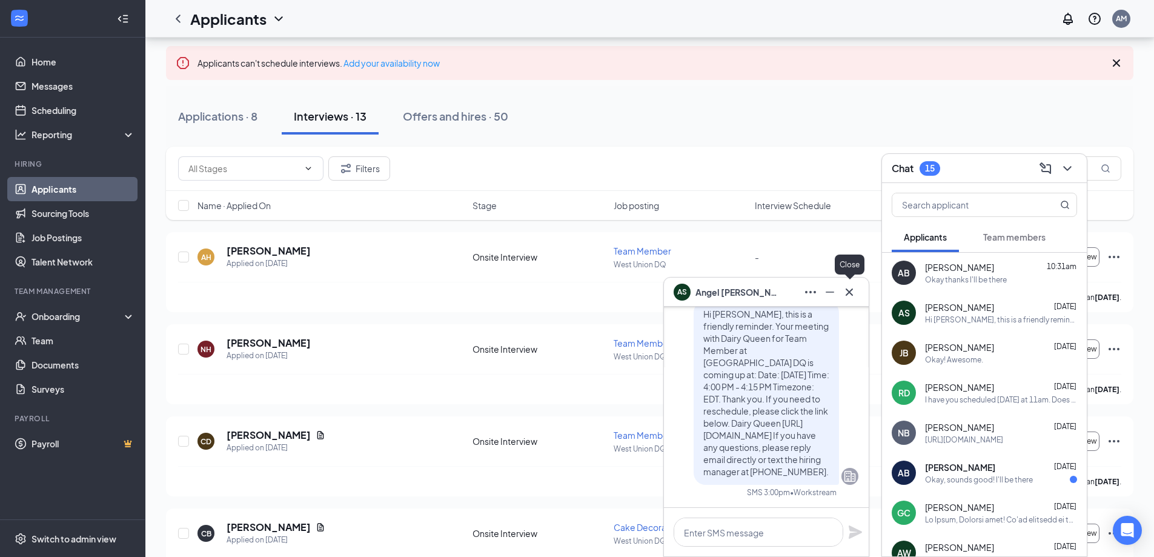
click at [851, 293] on icon "Cross" at bounding box center [849, 291] width 7 height 7
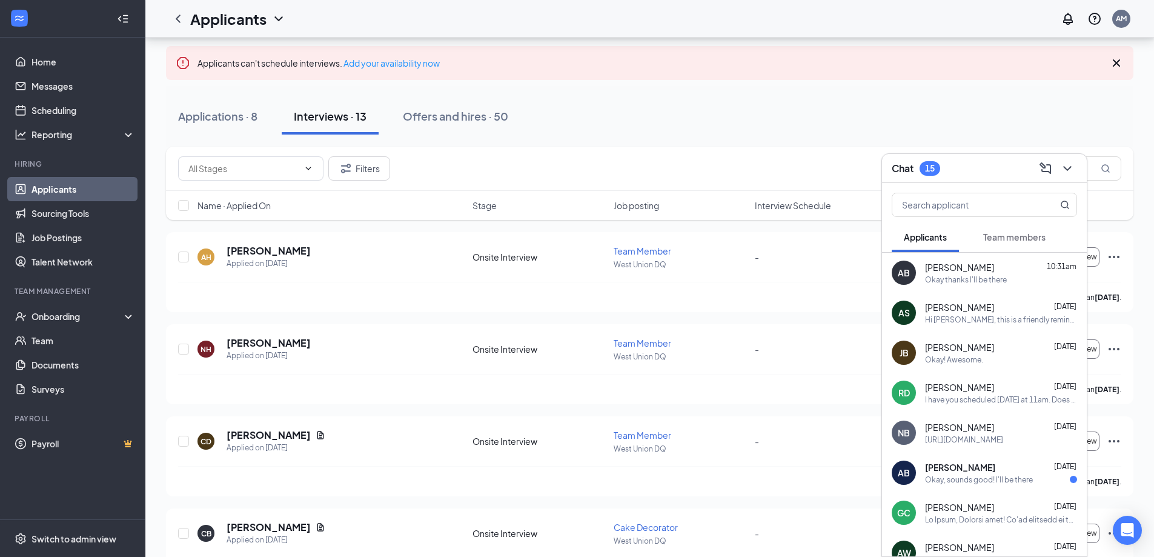
click at [999, 168] on div "Chat 15" at bounding box center [984, 168] width 185 height 19
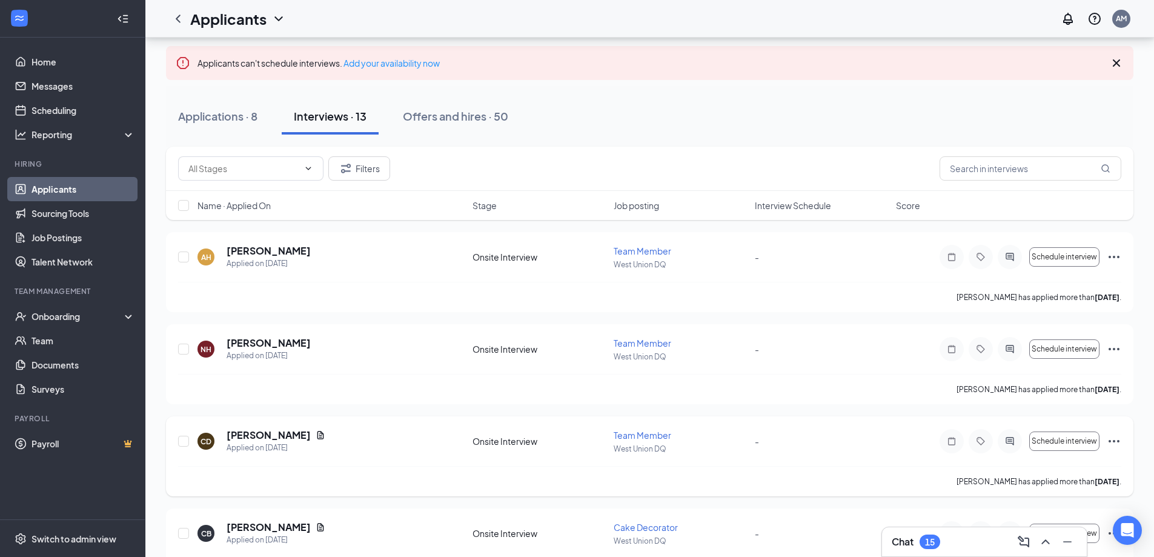
click at [502, 441] on div "Onsite Interview" at bounding box center [539, 441] width 134 height 12
click at [1002, 446] on div at bounding box center [1010, 441] width 24 height 24
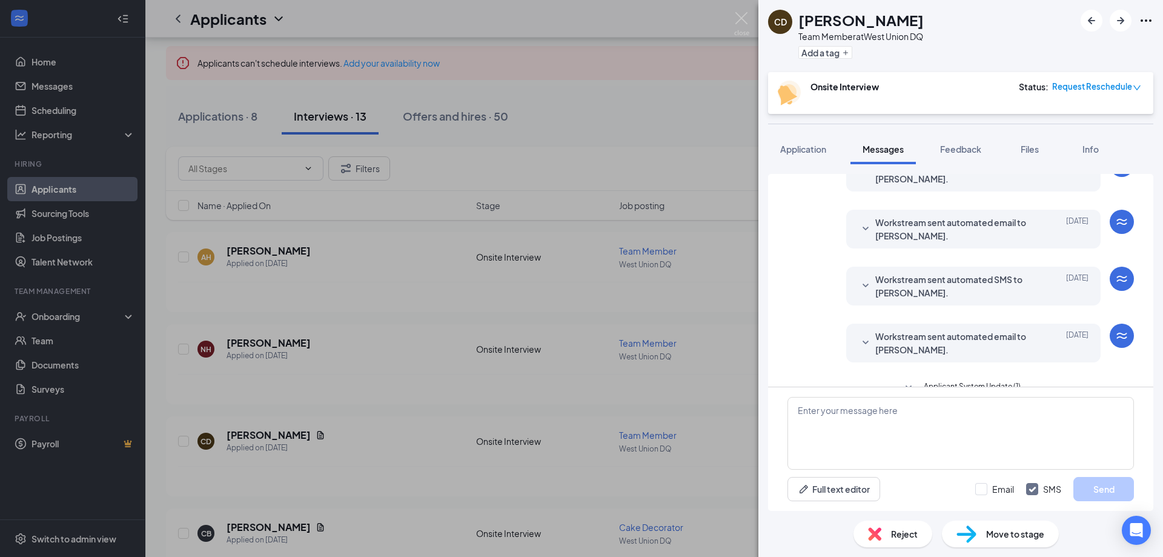
scroll to position [303, 0]
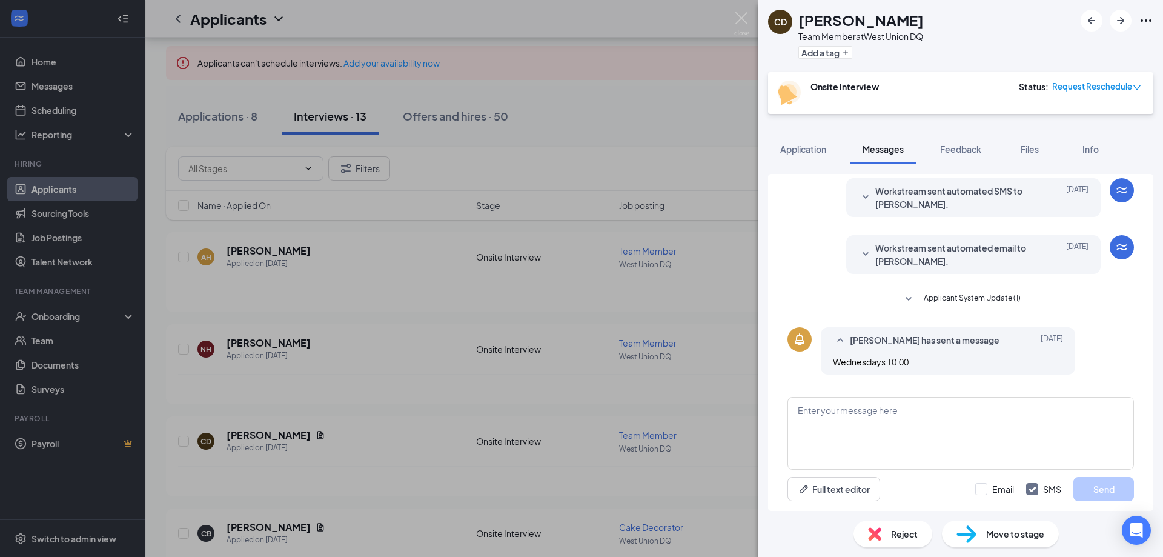
click at [911, 301] on icon "SmallChevronDown" at bounding box center [908, 299] width 15 height 15
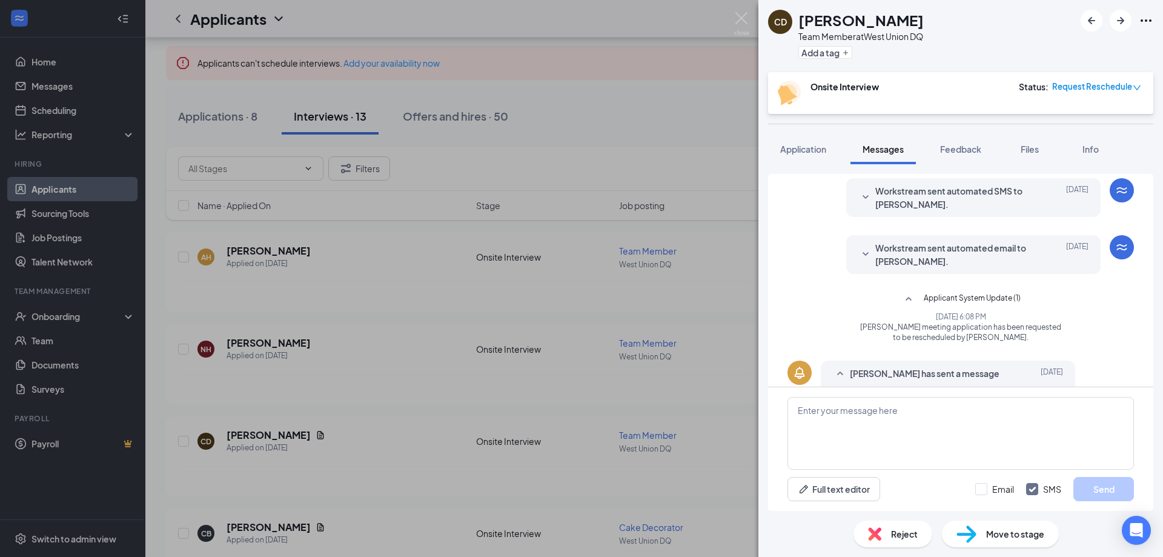
scroll to position [337, 0]
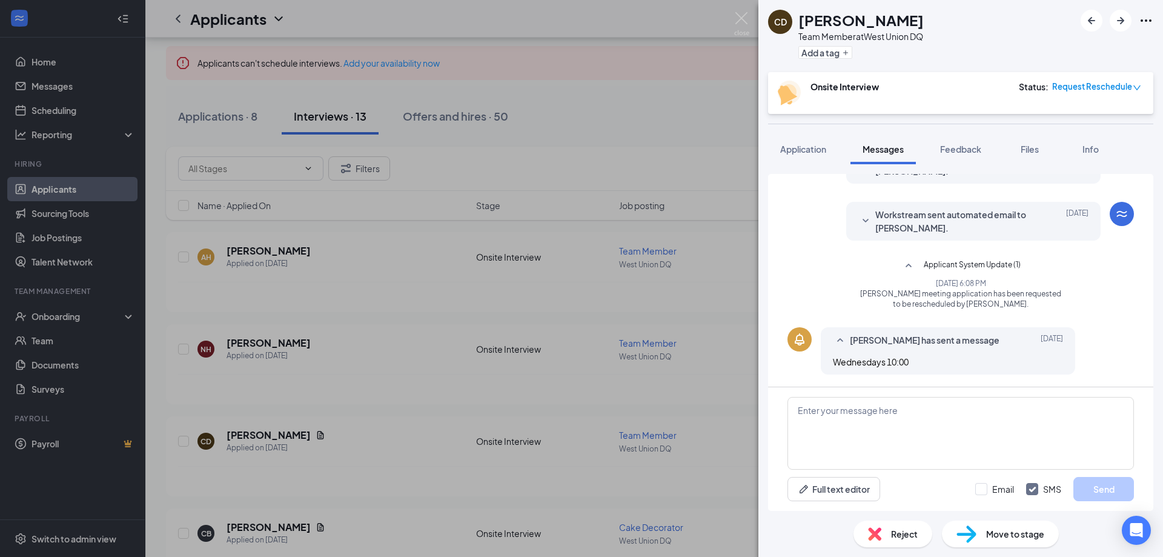
click at [715, 326] on div "CD [PERSON_NAME] Team Member at [GEOGRAPHIC_DATA] DQ Add a tag Onsite Interview…" at bounding box center [581, 278] width 1163 height 557
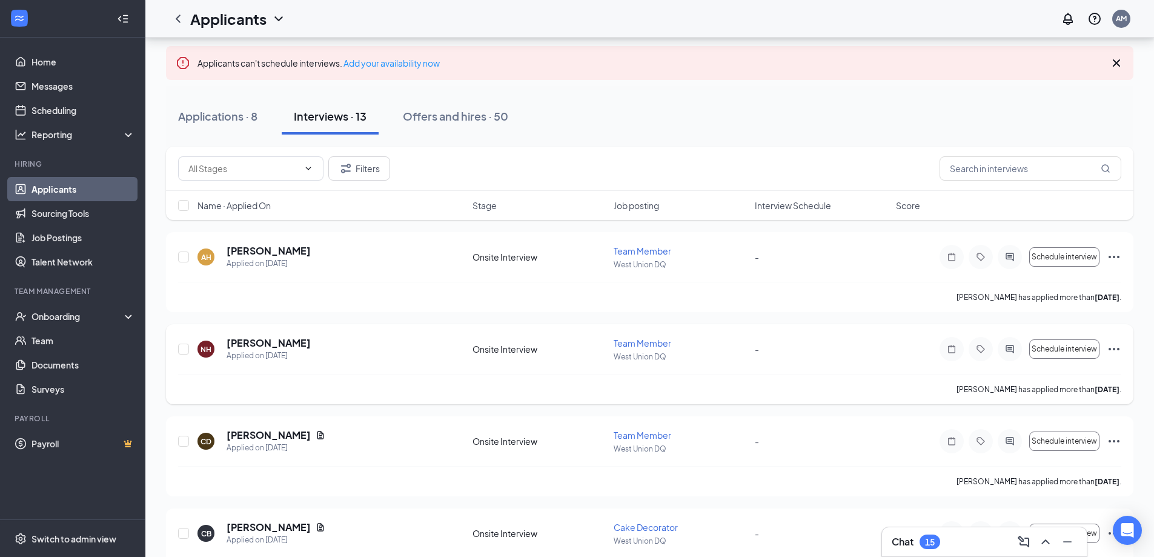
click at [1004, 348] on icon "ActiveChat" at bounding box center [1009, 349] width 15 height 10
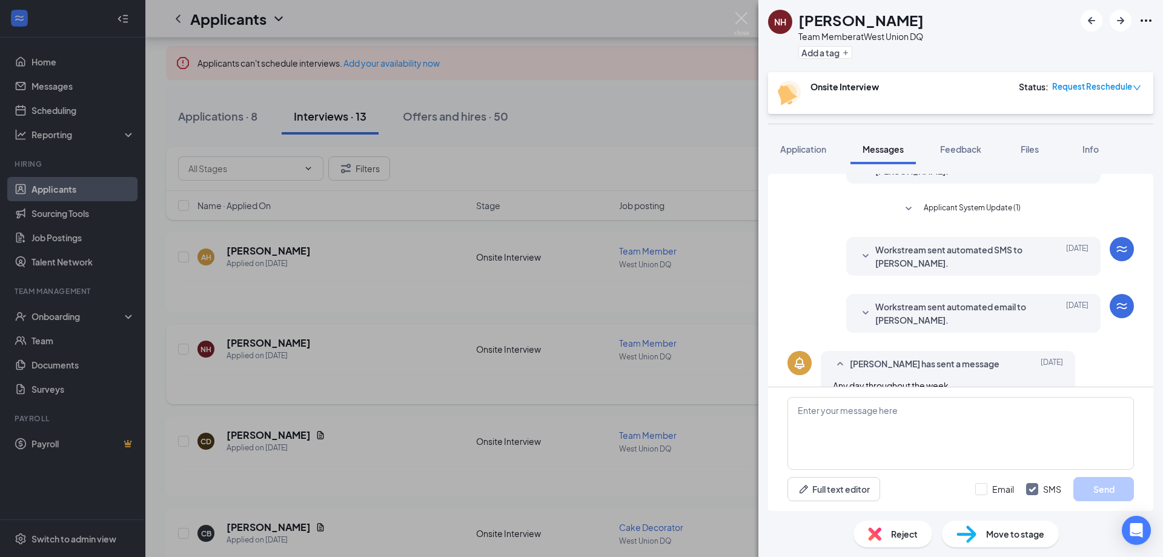
scroll to position [303, 0]
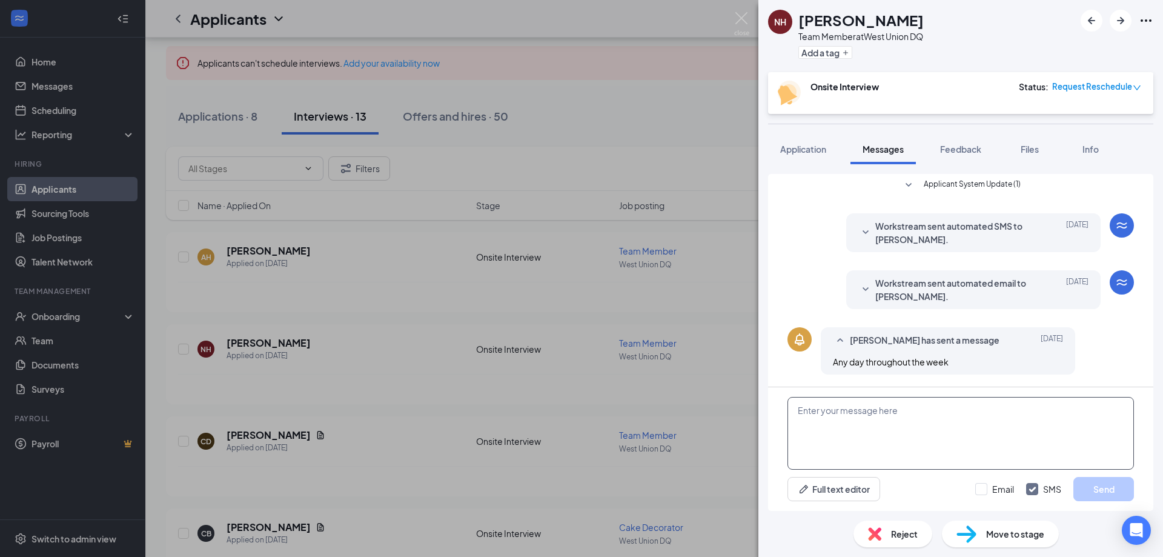
click at [970, 411] on textarea at bounding box center [960, 433] width 346 height 73
type textarea "y"
click at [1077, 422] on textarea "Hello, You can come in the same day and time. I am unsure why it has reschedled…" at bounding box center [960, 433] width 346 height 73
click at [1074, 428] on textarea "Hello, You can come in the same day and time. I am unsure why it has reschedled…" at bounding box center [960, 433] width 346 height 73
click at [1077, 426] on textarea "Hello, You can come in the same day and time. I am unsure why it has reschedled…" at bounding box center [960, 433] width 346 height 73
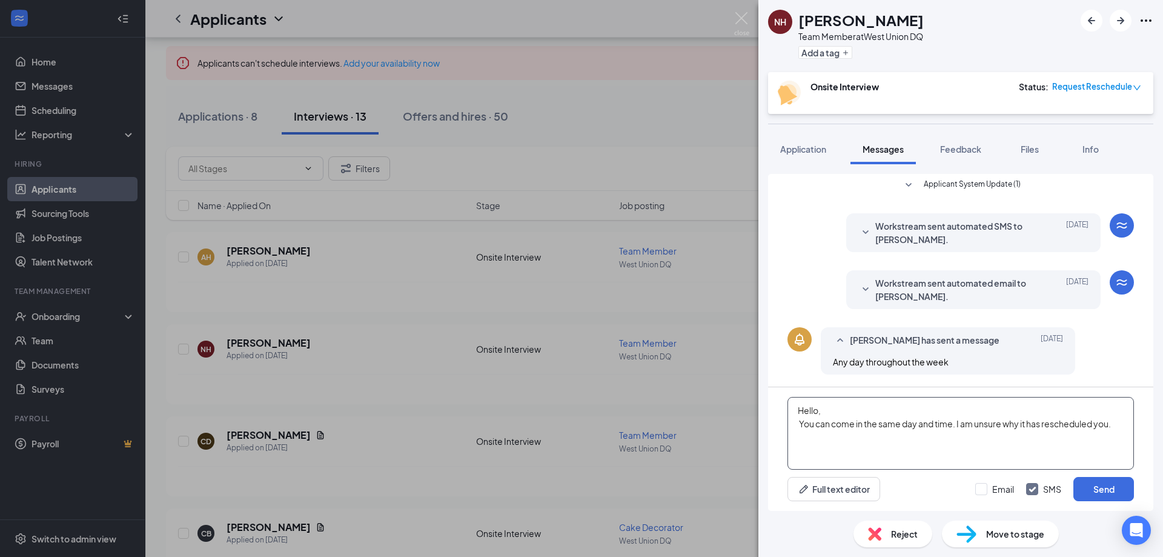
click at [1127, 429] on textarea "Hello, You can come in the same day and time. I am unsure why it has reschedule…" at bounding box center [960, 433] width 346 height 73
type textarea "Hello, You can come in the same day and time. I am unsure why it has reschedule…"
click at [1096, 487] on button "Send" at bounding box center [1103, 489] width 61 height 24
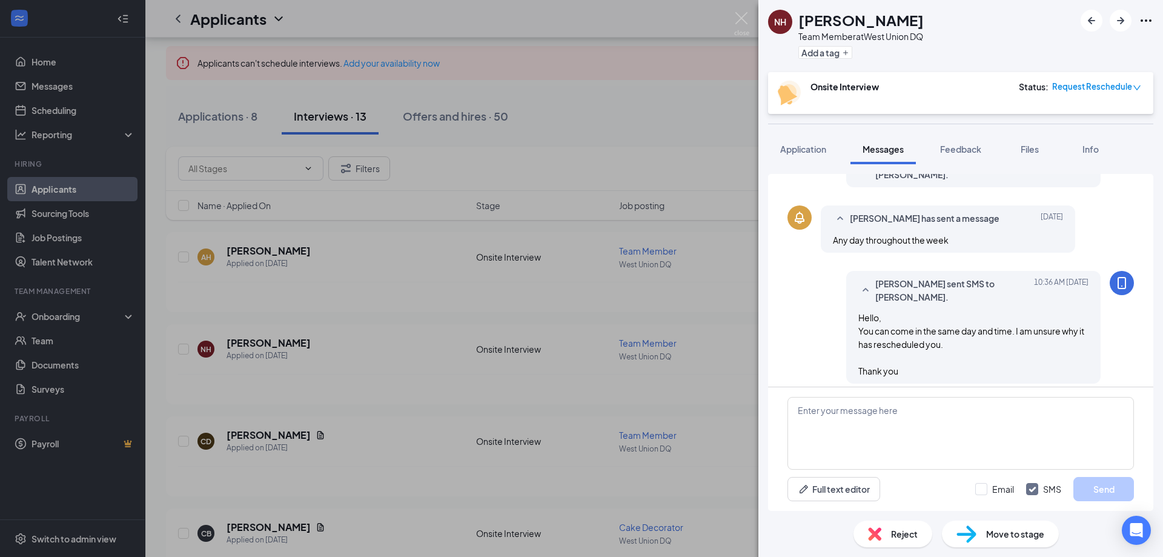
scroll to position [434, 0]
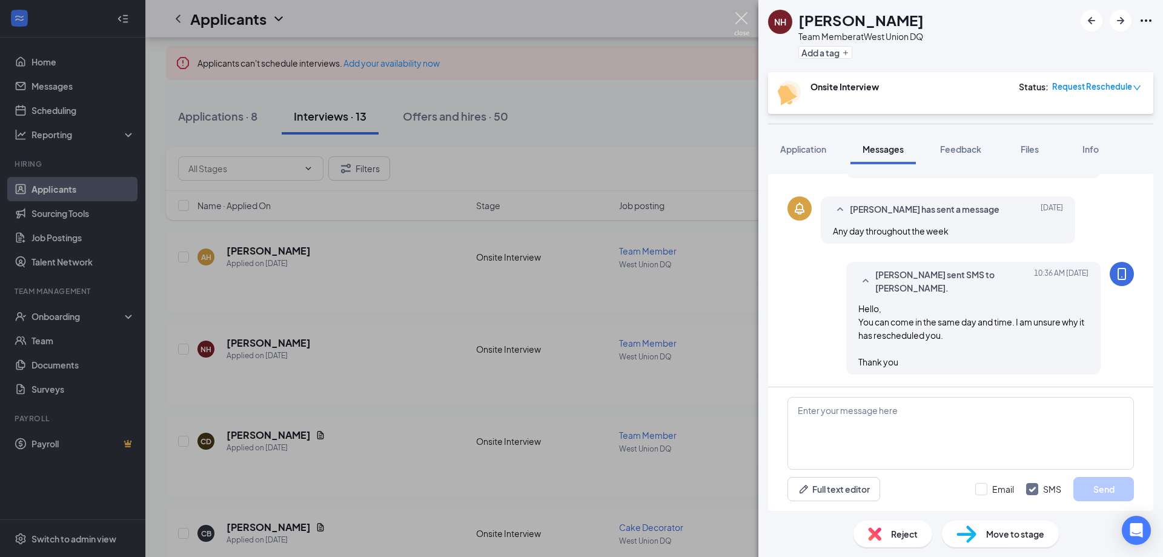
click at [741, 16] on img at bounding box center [741, 24] width 15 height 24
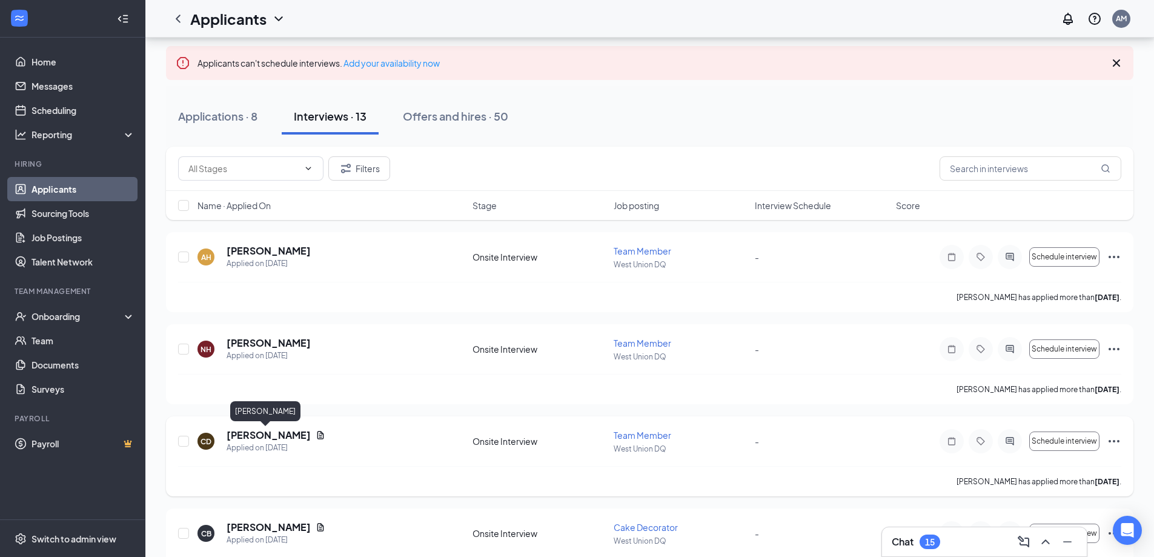
click at [277, 439] on h5 "[PERSON_NAME]" at bounding box center [269, 434] width 84 height 13
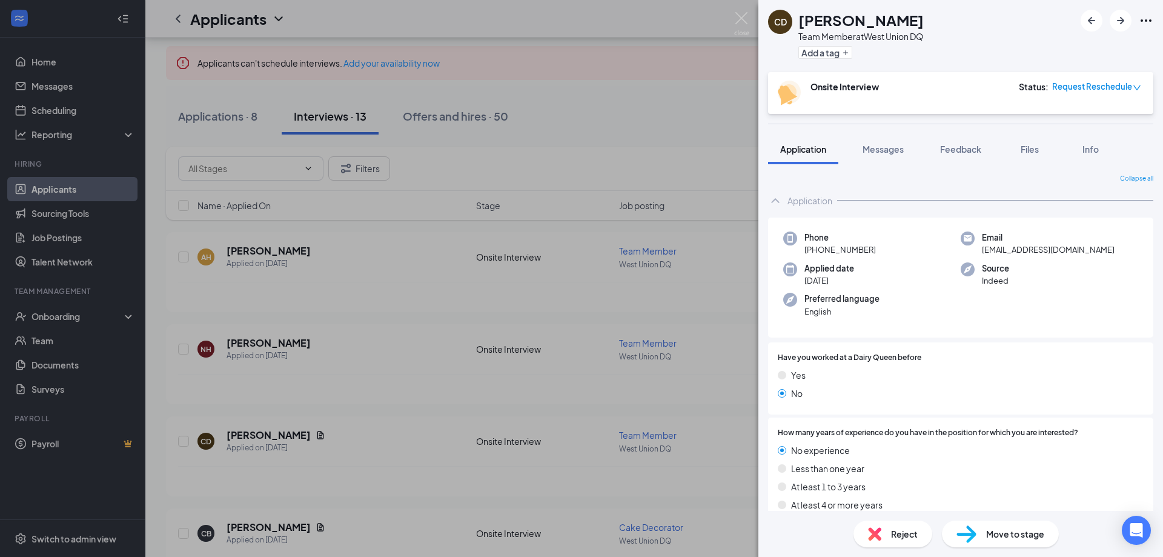
click at [641, 293] on div "CD [PERSON_NAME] Team Member at [GEOGRAPHIC_DATA] DQ Add a tag Onsite Interview…" at bounding box center [581, 278] width 1163 height 557
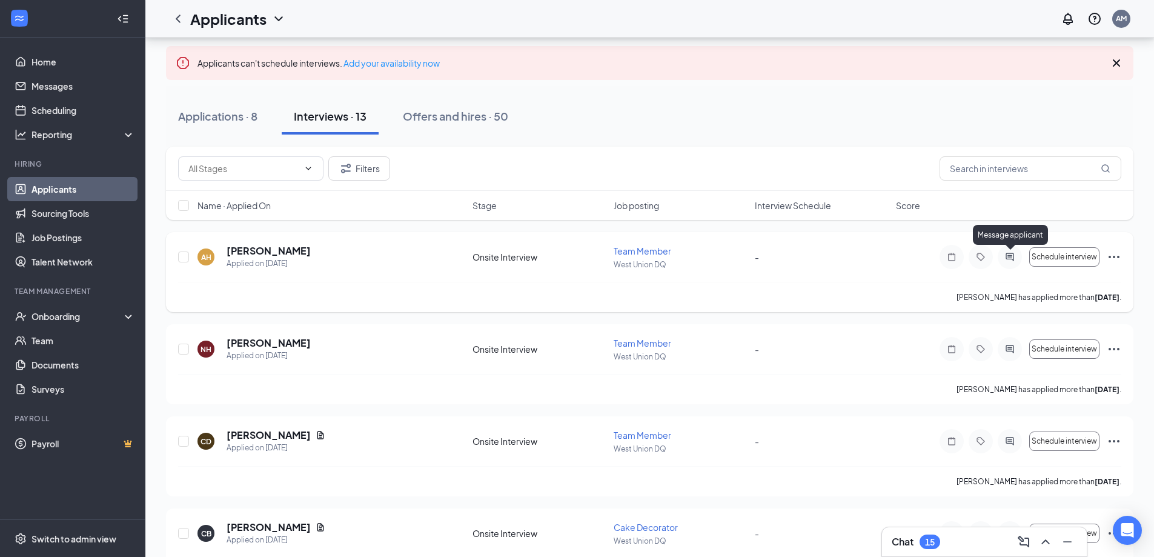
click at [1003, 260] on icon "ActiveChat" at bounding box center [1009, 257] width 15 height 10
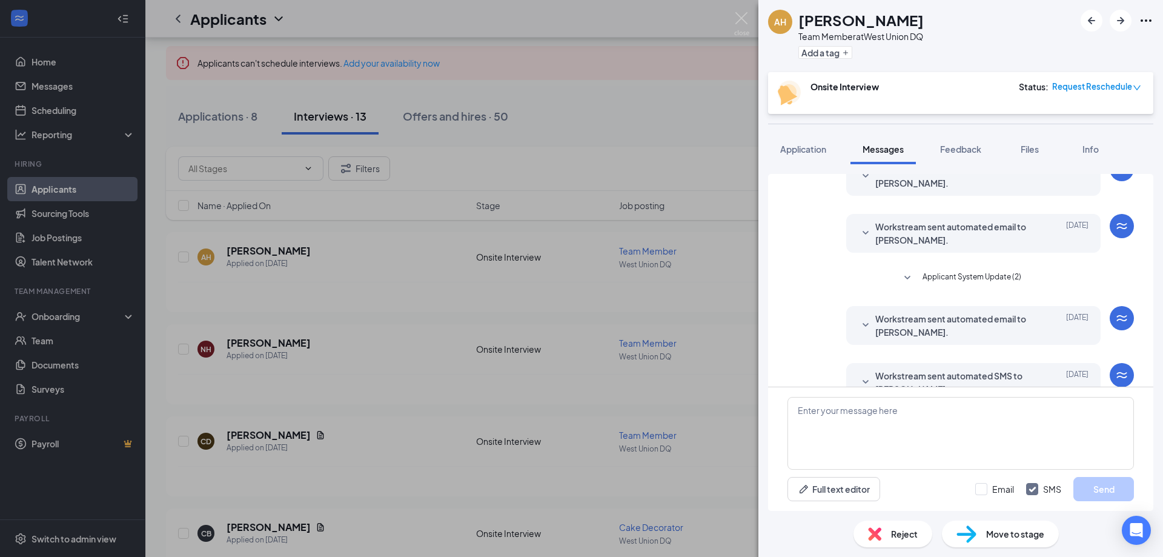
scroll to position [329, 0]
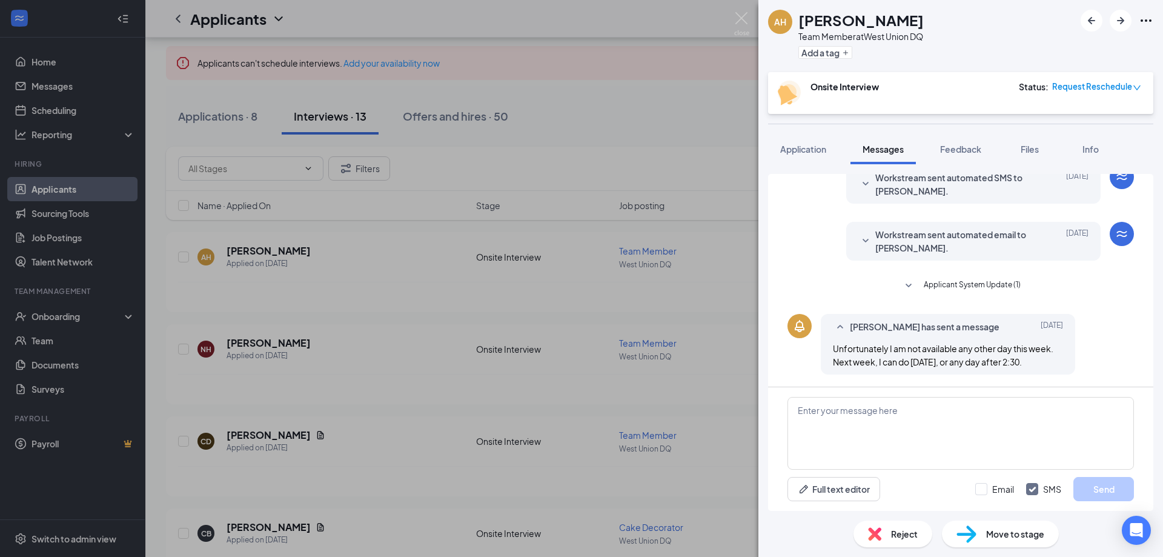
click at [904, 279] on icon "SmallChevronDown" at bounding box center [908, 286] width 15 height 15
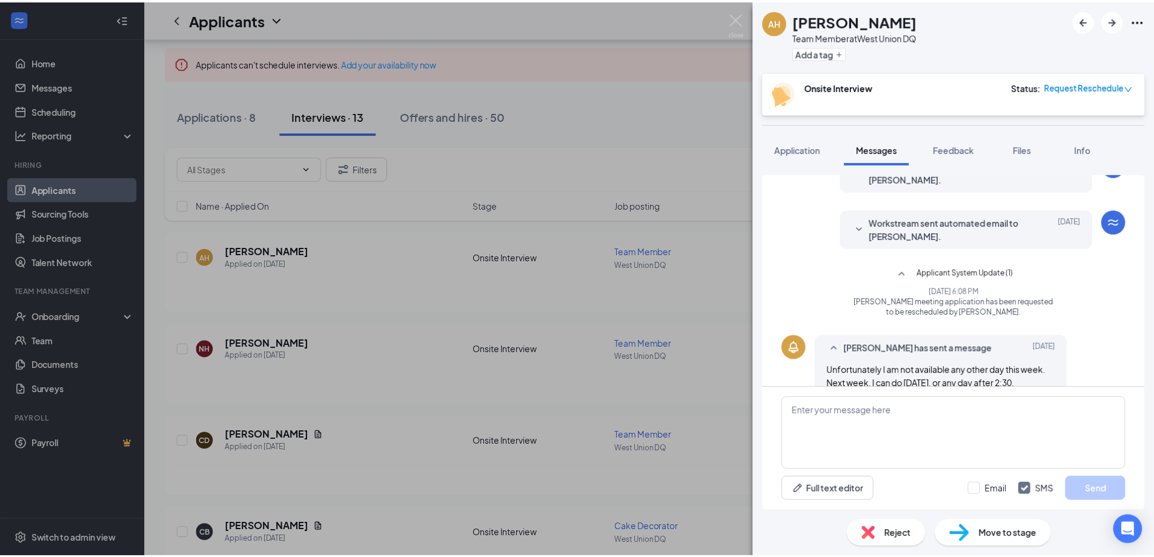
scroll to position [362, 0]
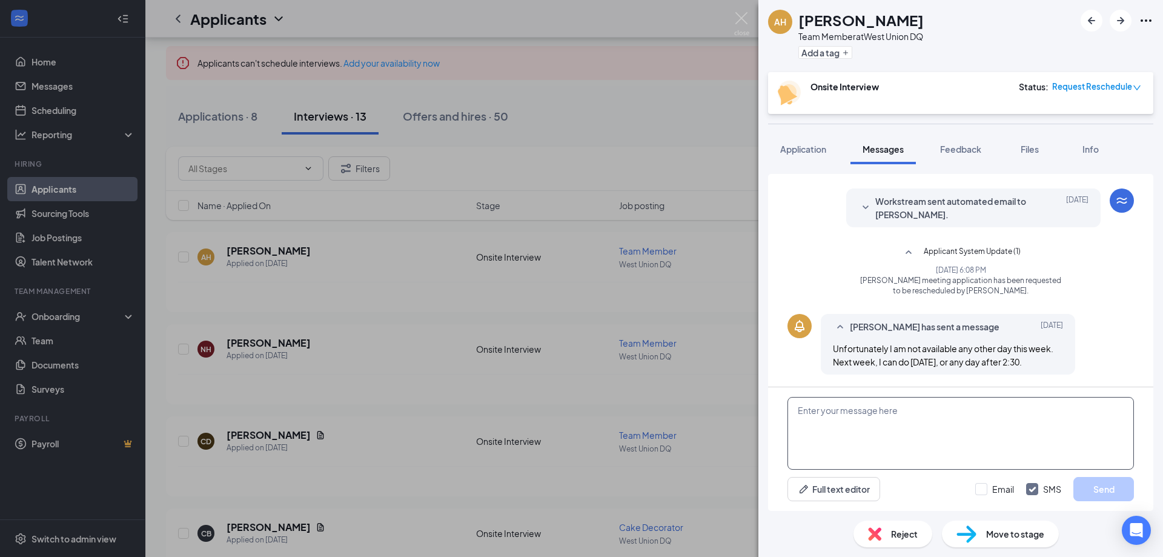
click at [958, 423] on textarea at bounding box center [960, 433] width 346 height 73
click at [850, 412] on textarea "That will work, Thank You!" at bounding box center [960, 433] width 346 height 73
type textarea "That will work [DATE], Thank You!"
click at [1107, 494] on button "Send" at bounding box center [1103, 489] width 61 height 24
click at [622, 271] on div "AH [PERSON_NAME] Team Member at [GEOGRAPHIC_DATA] DQ Add a tag Onsite Interview…" at bounding box center [581, 278] width 1163 height 557
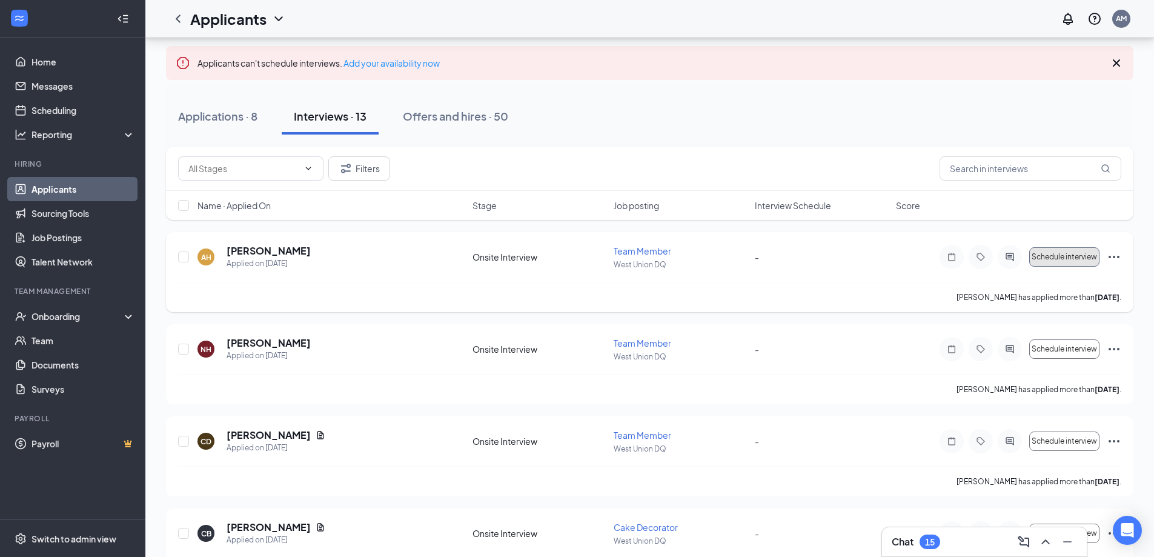
click at [1044, 262] on button "Schedule interview" at bounding box center [1064, 256] width 70 height 19
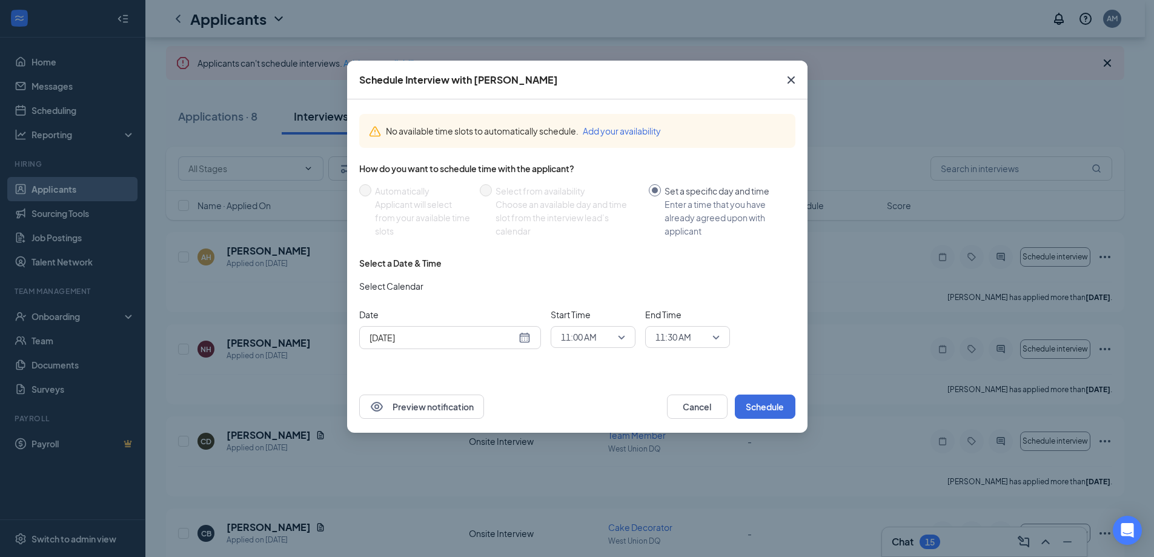
click at [469, 339] on input "[DATE]" at bounding box center [442, 337] width 147 height 13
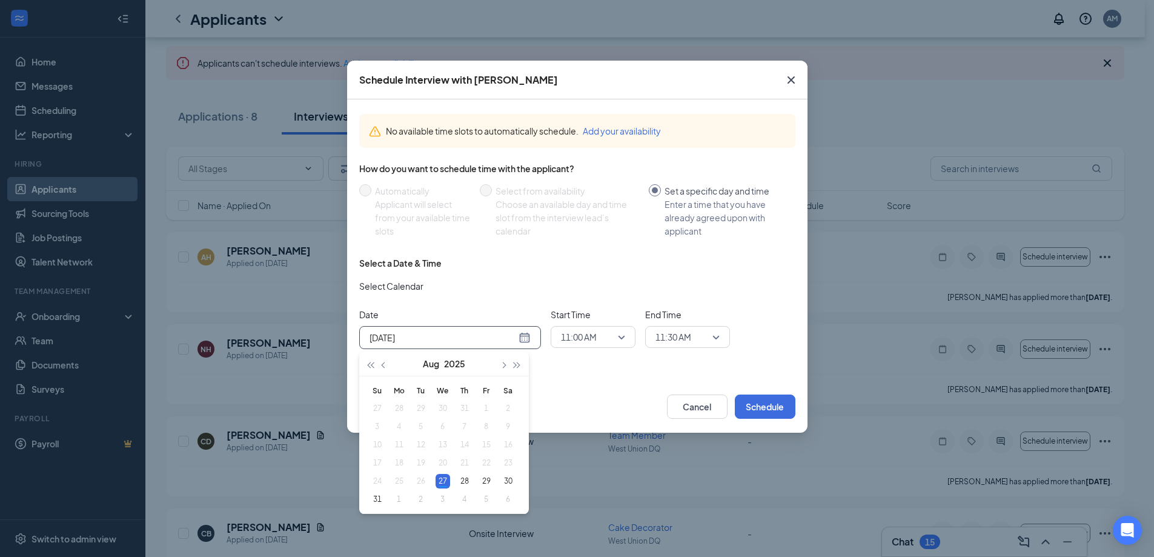
click at [525, 340] on div "[DATE]" at bounding box center [449, 337] width 161 height 13
type input "[DATE]"
click at [445, 500] on div "3" at bounding box center [442, 499] width 15 height 15
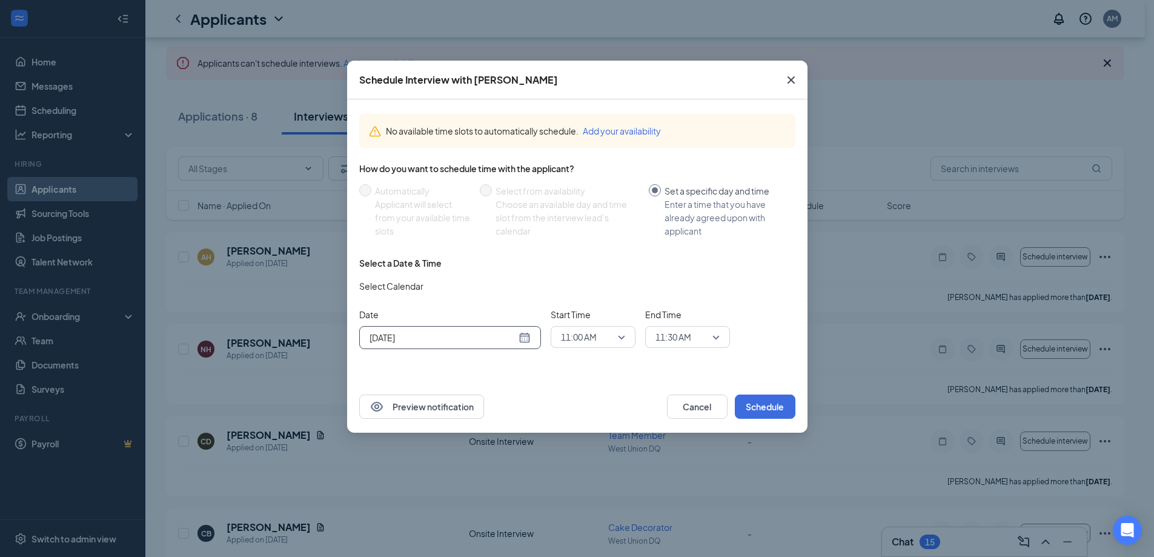
click at [714, 338] on span "11:30 AM" at bounding box center [687, 337] width 64 height 18
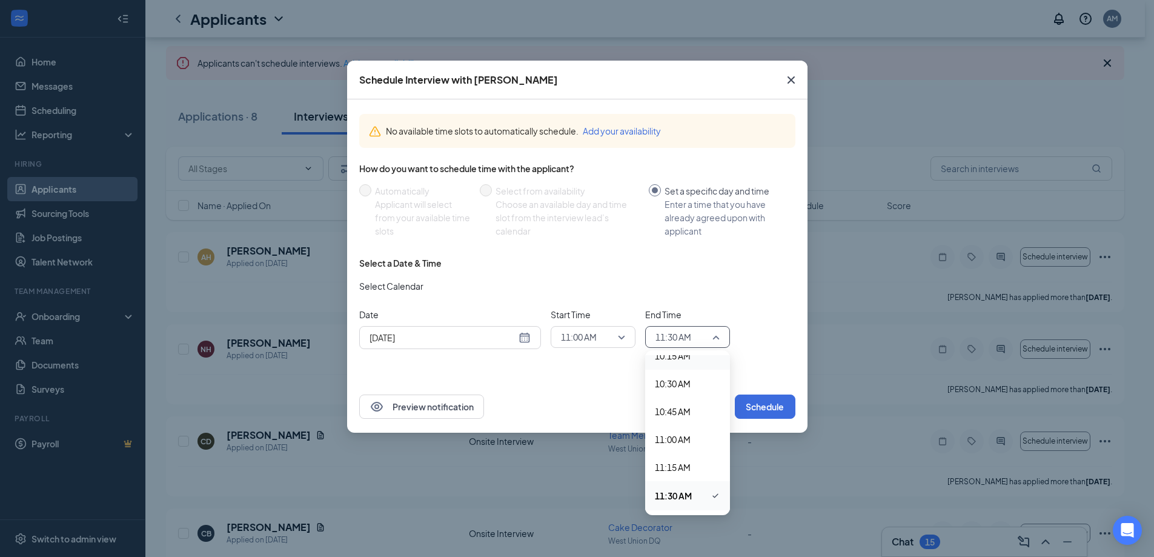
click at [618, 343] on span "11:00 AM" at bounding box center [593, 337] width 64 height 18
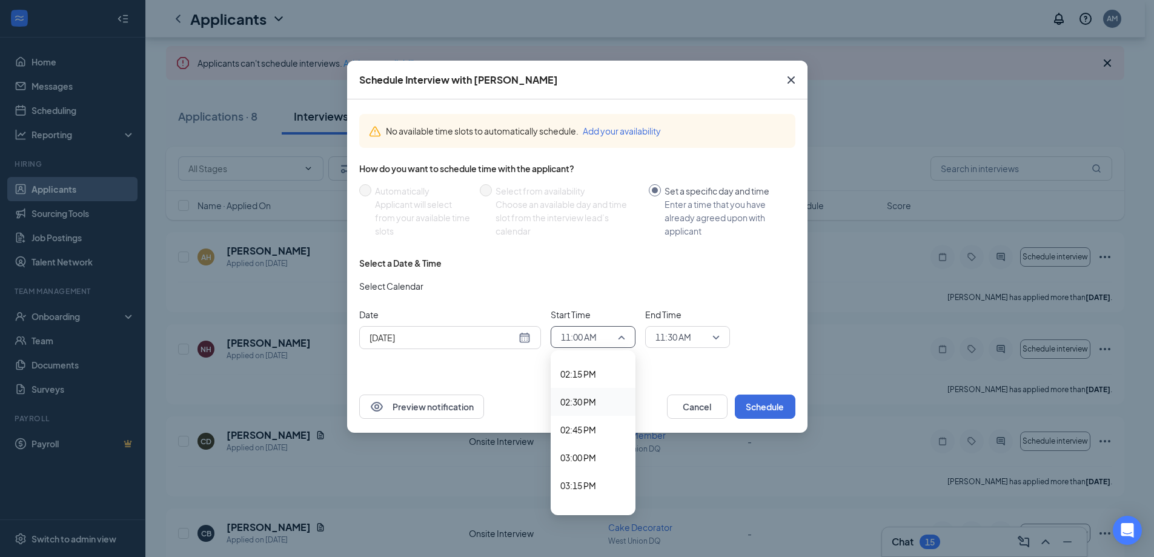
scroll to position [1524, 0]
click at [606, 401] on span "02:00 PM" at bounding box center [592, 406] width 65 height 13
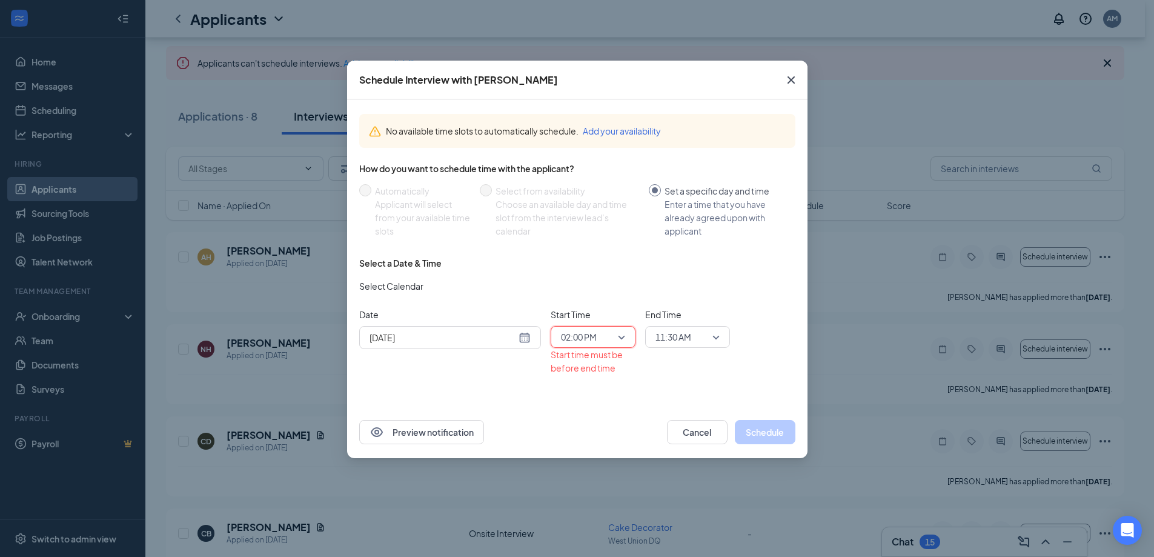
click at [678, 334] on span "11:30 AM" at bounding box center [673, 337] width 36 height 18
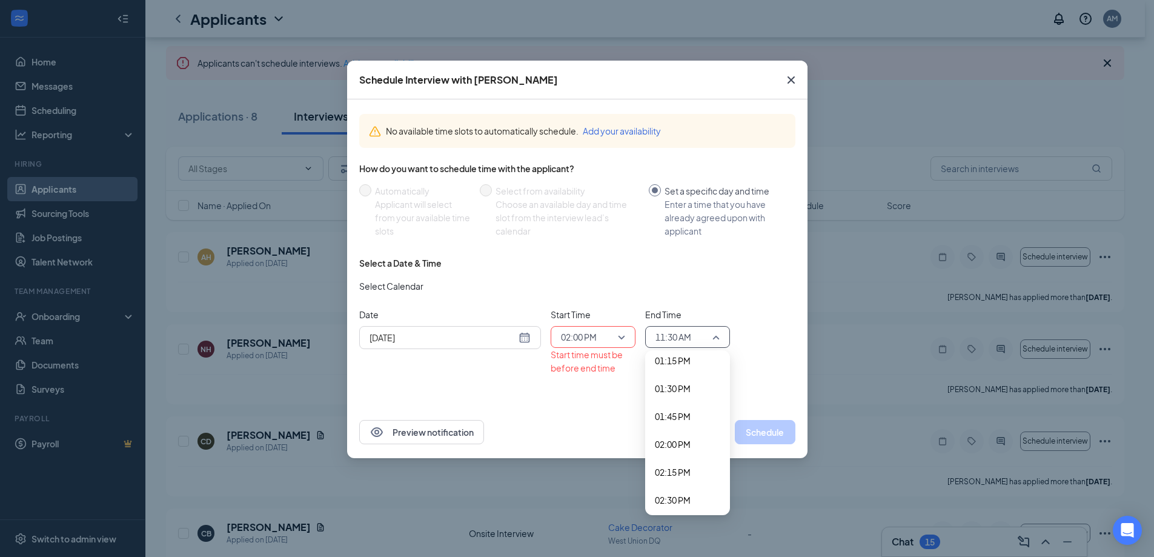
scroll to position [1519, 0]
click at [687, 459] on div "02:30 PM" at bounding box center [687, 467] width 85 height 28
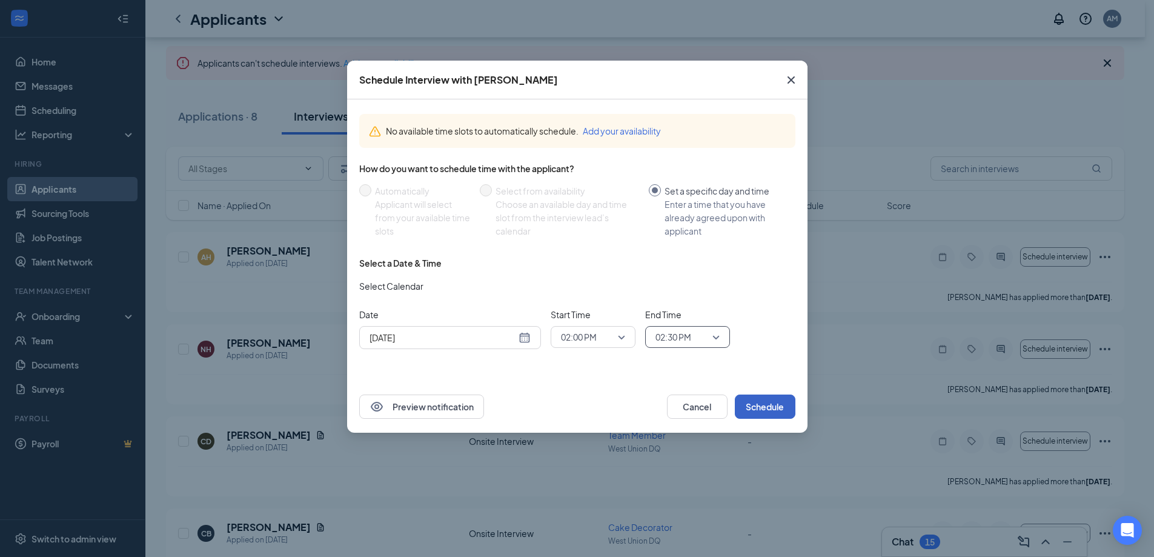
click at [760, 405] on button "Schedule" at bounding box center [765, 406] width 61 height 24
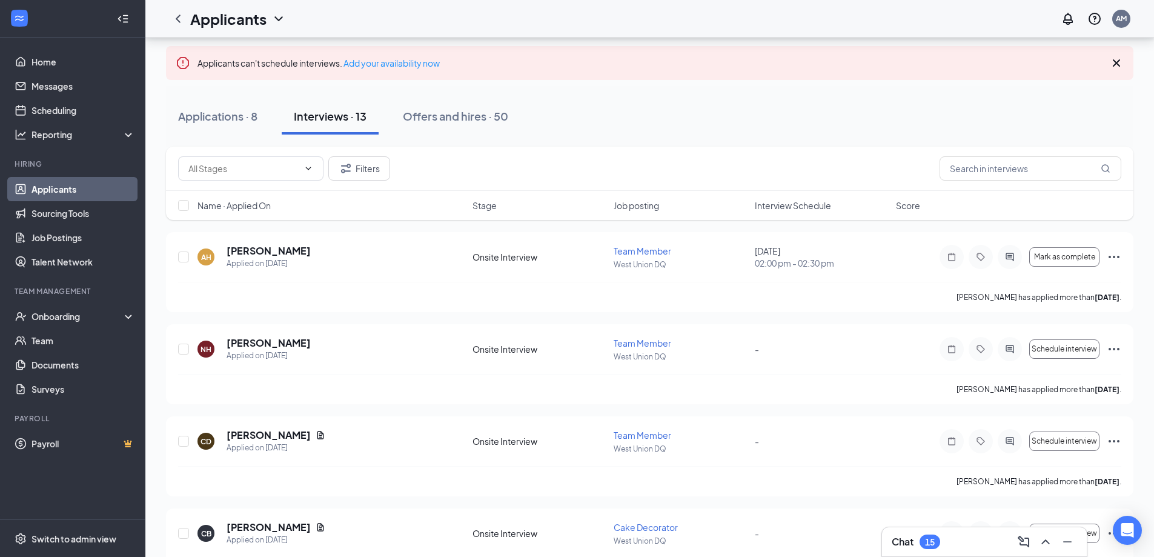
click at [981, 551] on div "Chat 15" at bounding box center [984, 541] width 205 height 29
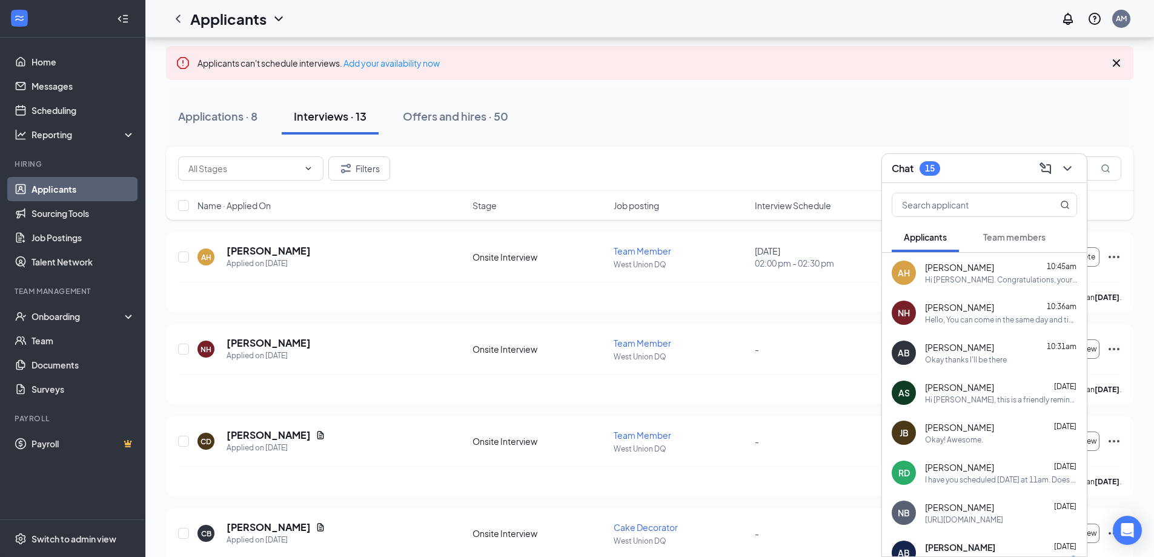
click at [985, 316] on div "Hello, You can come in the same day and time. I am unsure why it has reschedule…" at bounding box center [1001, 319] width 152 height 10
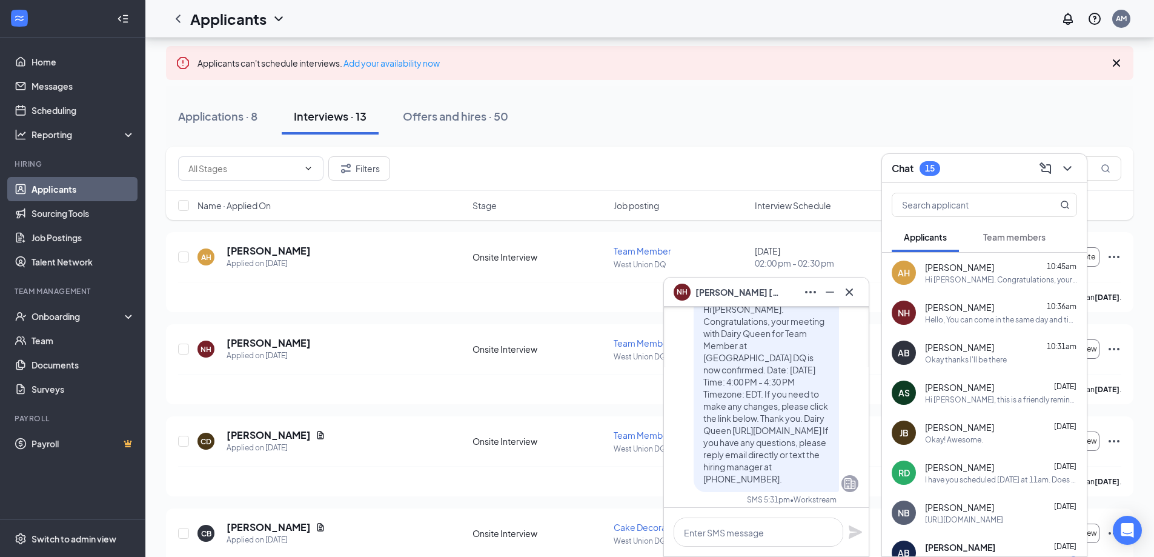
scroll to position [-363, 0]
click at [818, 184] on div "Filters" at bounding box center [649, 169] width 967 height 44
click at [1066, 169] on icon "ChevronDown" at bounding box center [1067, 168] width 8 height 5
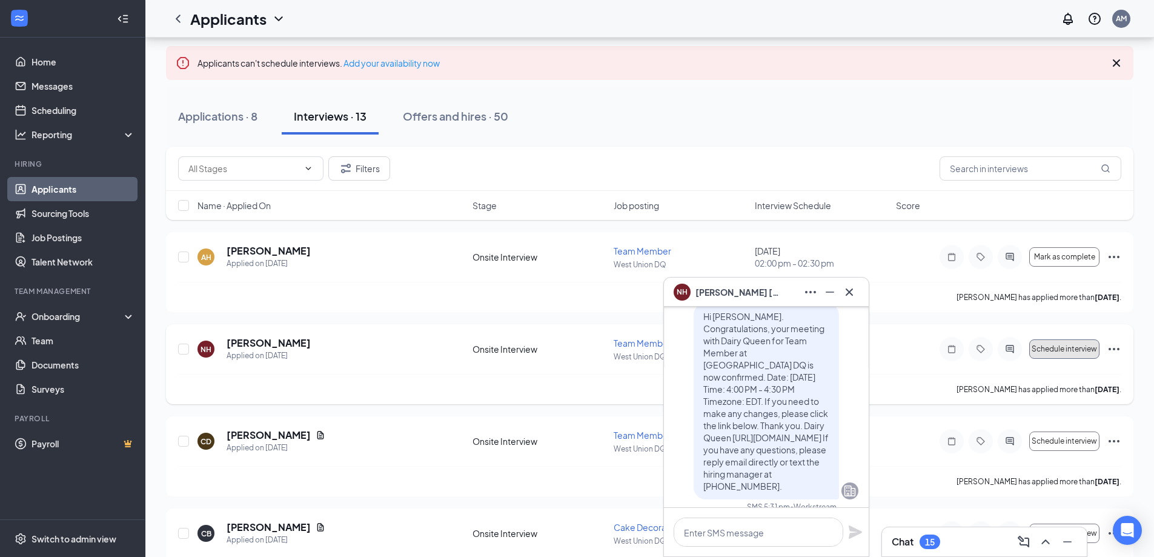
click at [1051, 346] on span "Schedule interview" at bounding box center [1064, 349] width 65 height 8
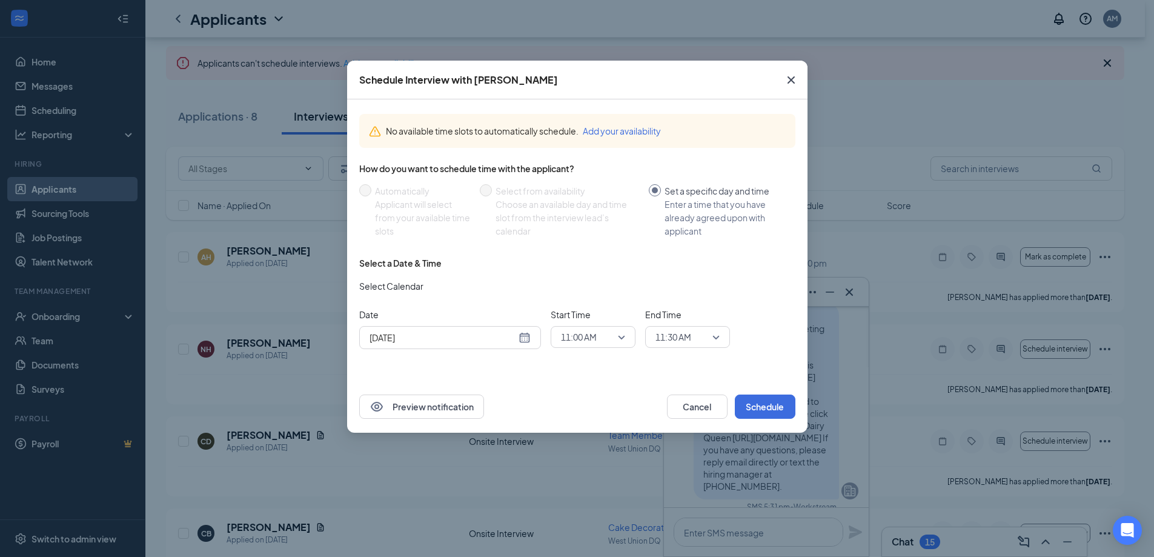
click at [611, 339] on span "11:00 AM" at bounding box center [587, 337] width 53 height 18
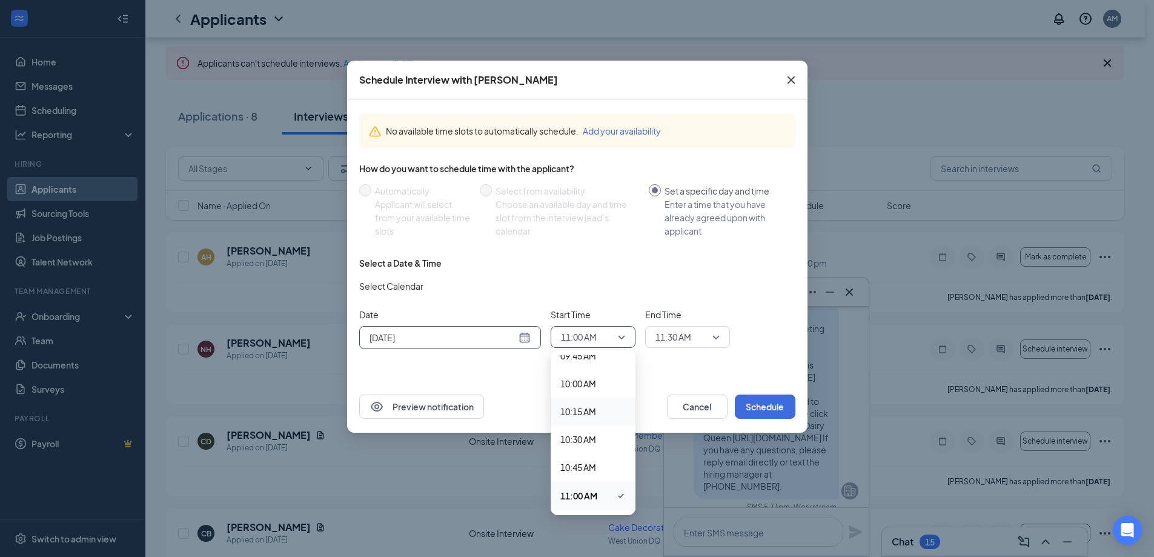
click at [525, 337] on div "[DATE]" at bounding box center [449, 337] width 161 height 13
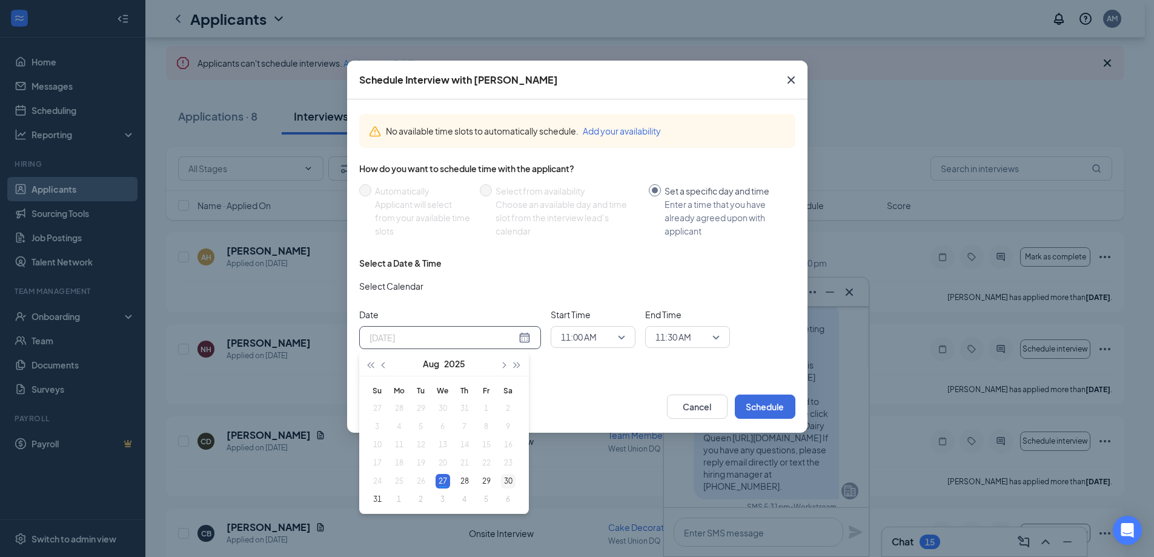
type input "[DATE]"
click at [508, 483] on div "30" at bounding box center [508, 481] width 15 height 15
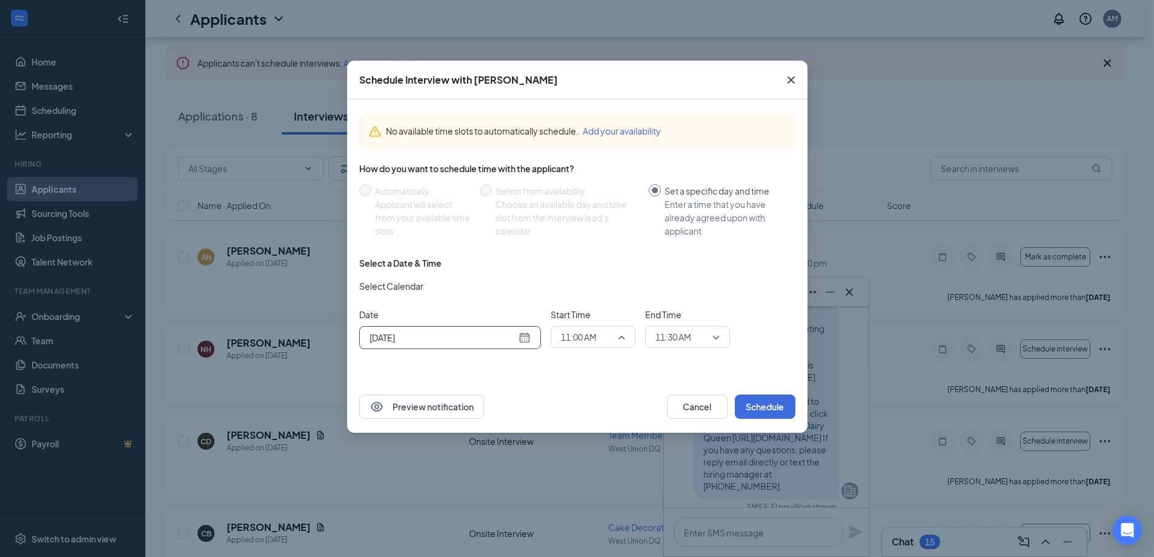
click at [603, 332] on span "11:00 AM" at bounding box center [587, 337] width 53 height 18
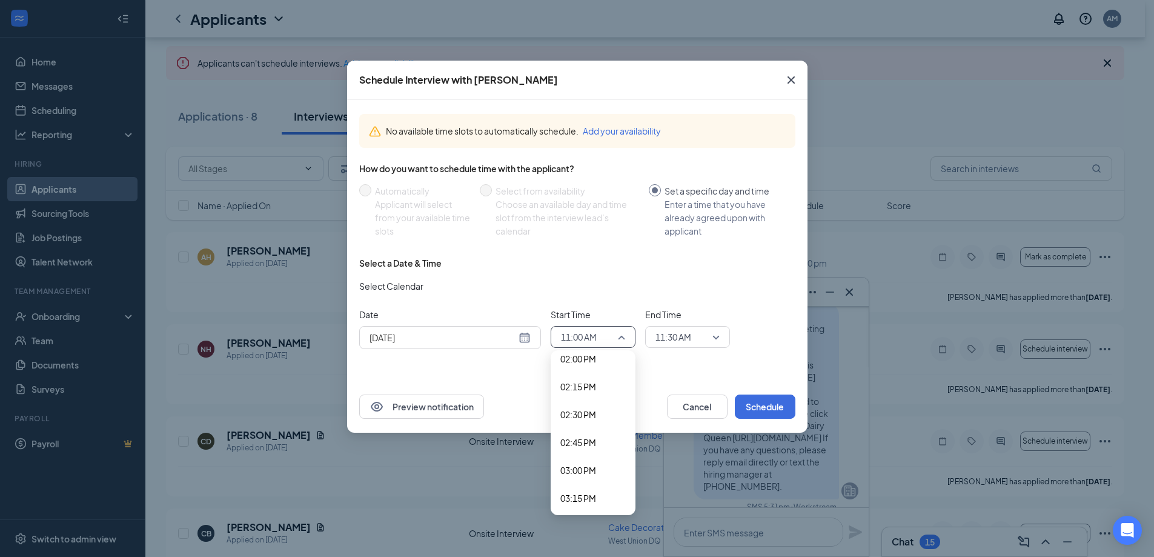
scroll to position [1645, 0]
click at [608, 507] on span "04:00 PM" at bounding box center [592, 508] width 65 height 13
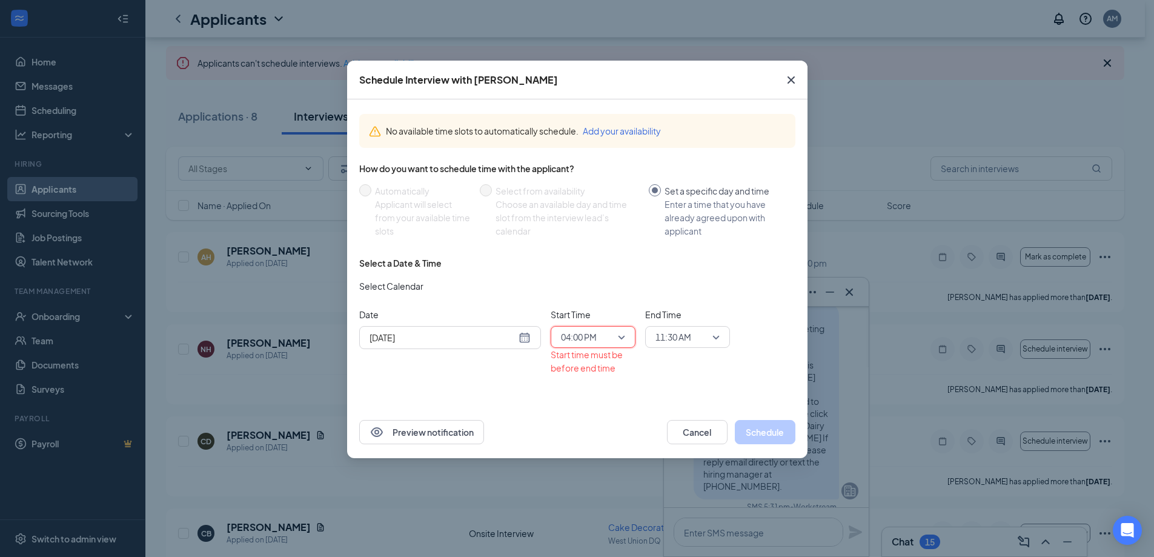
click at [675, 328] on span "11:30 AM" at bounding box center [673, 337] width 36 height 18
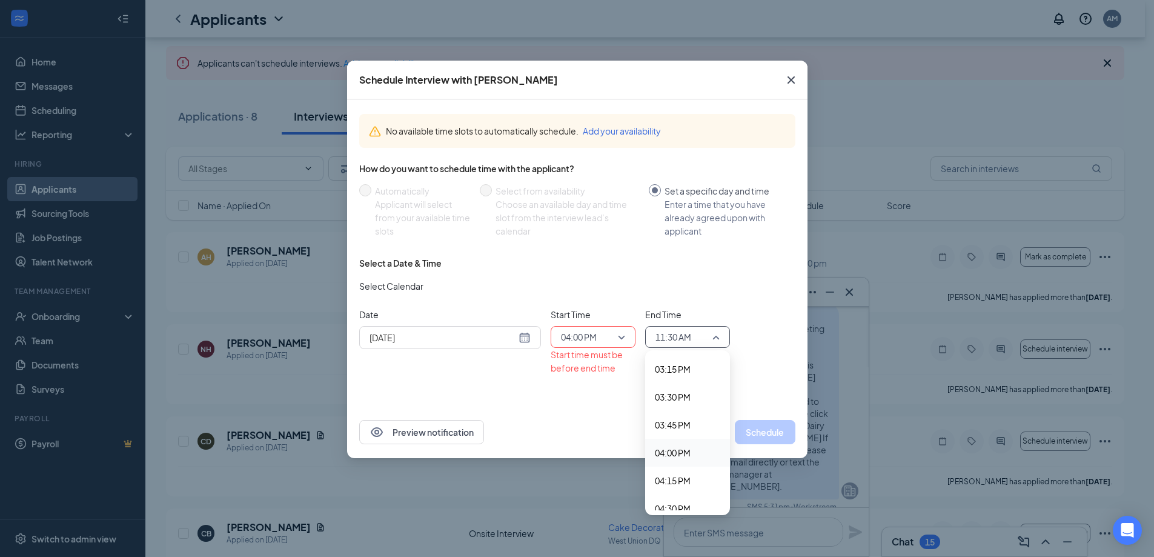
scroll to position [1761, 0]
click at [692, 450] on span "04:30 PM" at bounding box center [687, 447] width 65 height 13
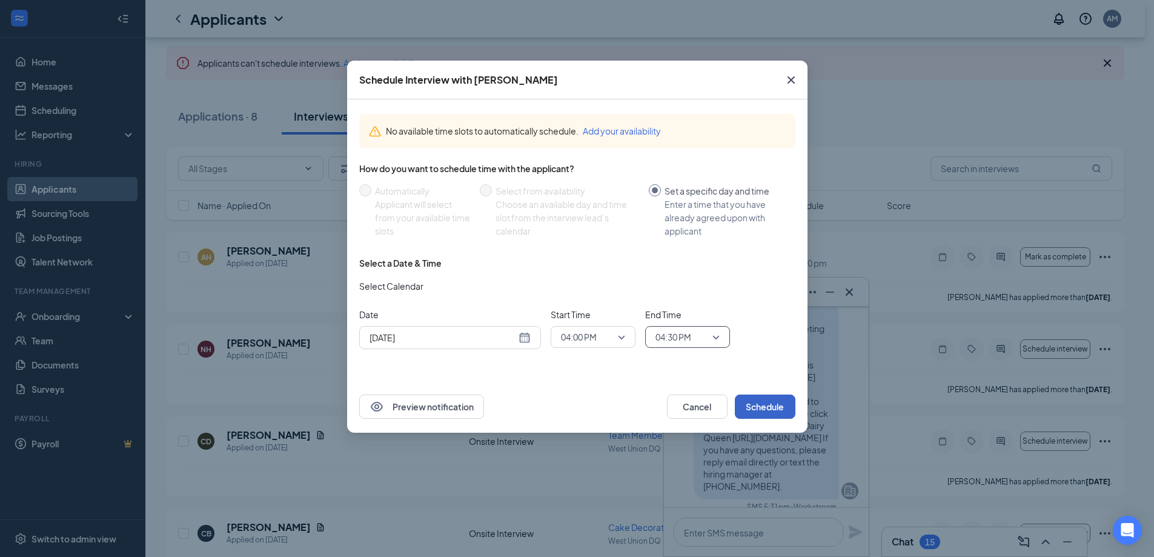
click at [778, 409] on button "Schedule" at bounding box center [765, 406] width 61 height 24
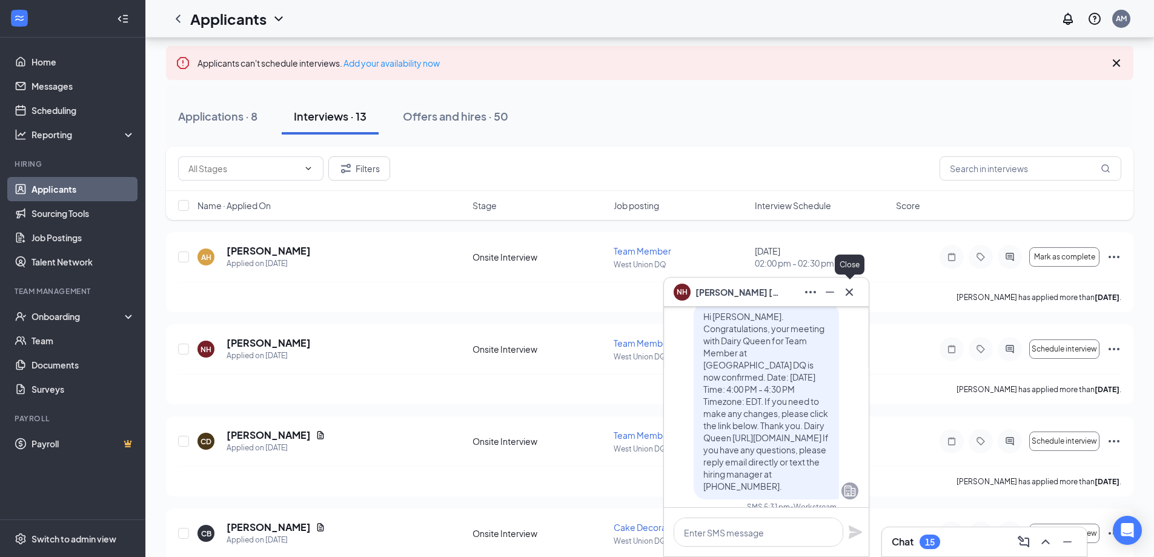
click at [848, 293] on icon "Cross" at bounding box center [849, 291] width 7 height 7
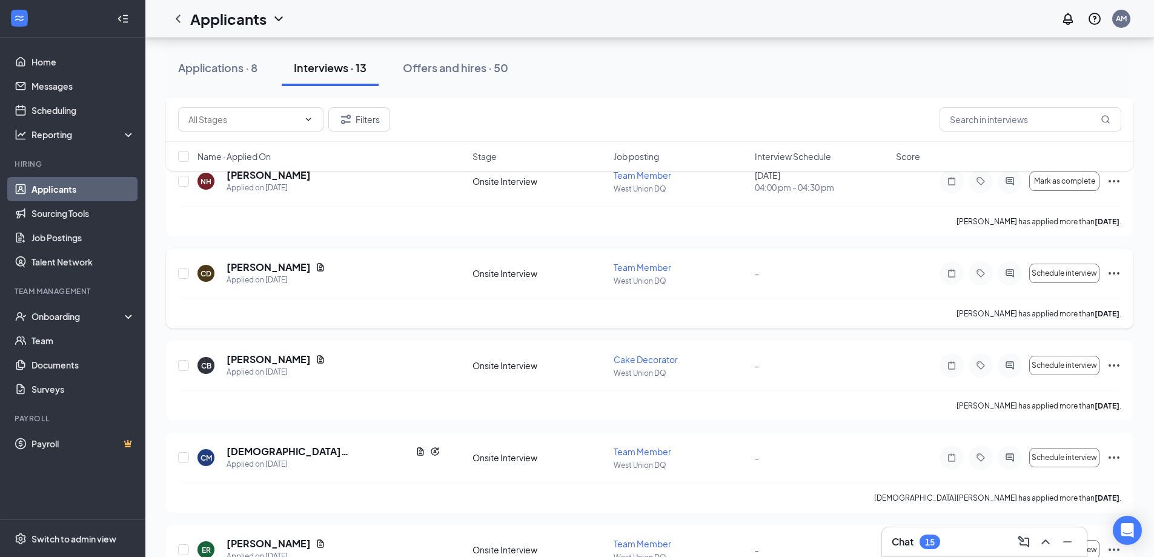
scroll to position [242, 0]
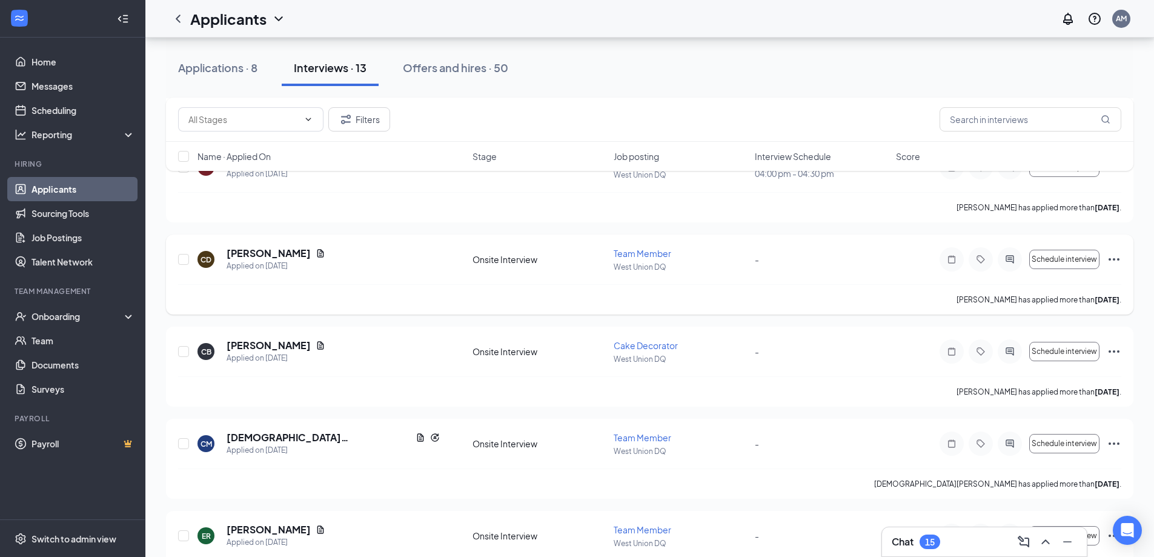
click at [1116, 258] on icon "Ellipses" at bounding box center [1114, 259] width 15 height 15
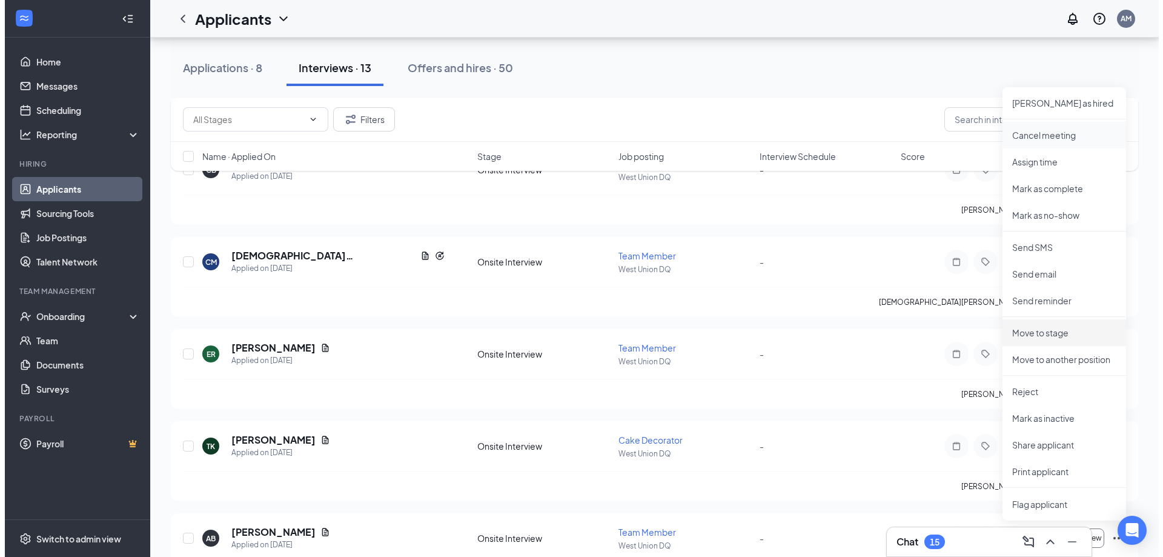
scroll to position [485, 0]
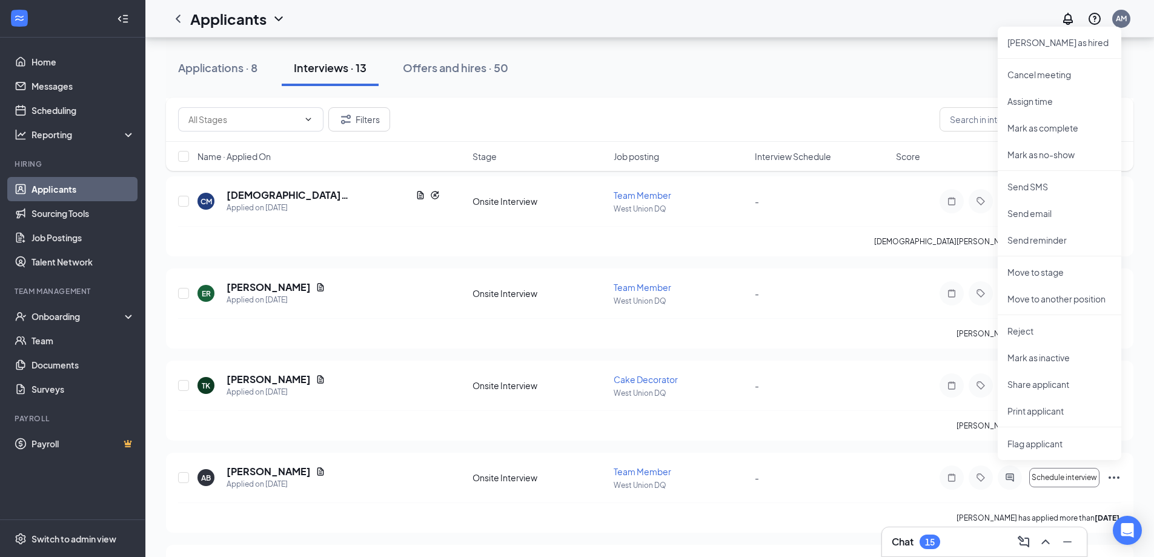
click at [849, 262] on div "AH [PERSON_NAME] Applied on [DATE] Onsite Interview Team Member West Union DQ […" at bounding box center [649, 400] width 967 height 1185
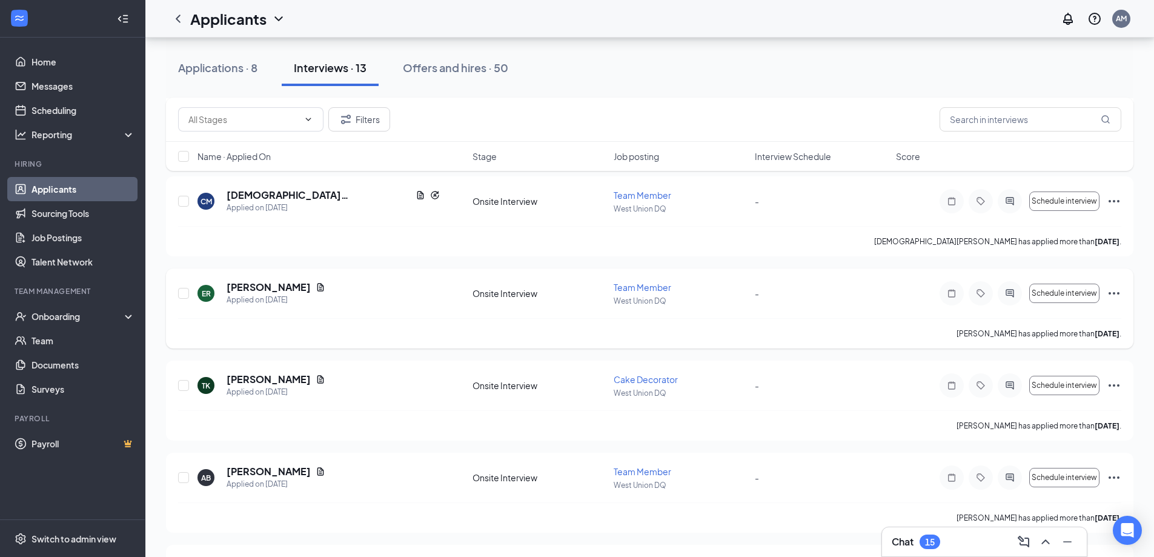
click at [1016, 294] on icon "ActiveChat" at bounding box center [1009, 293] width 15 height 10
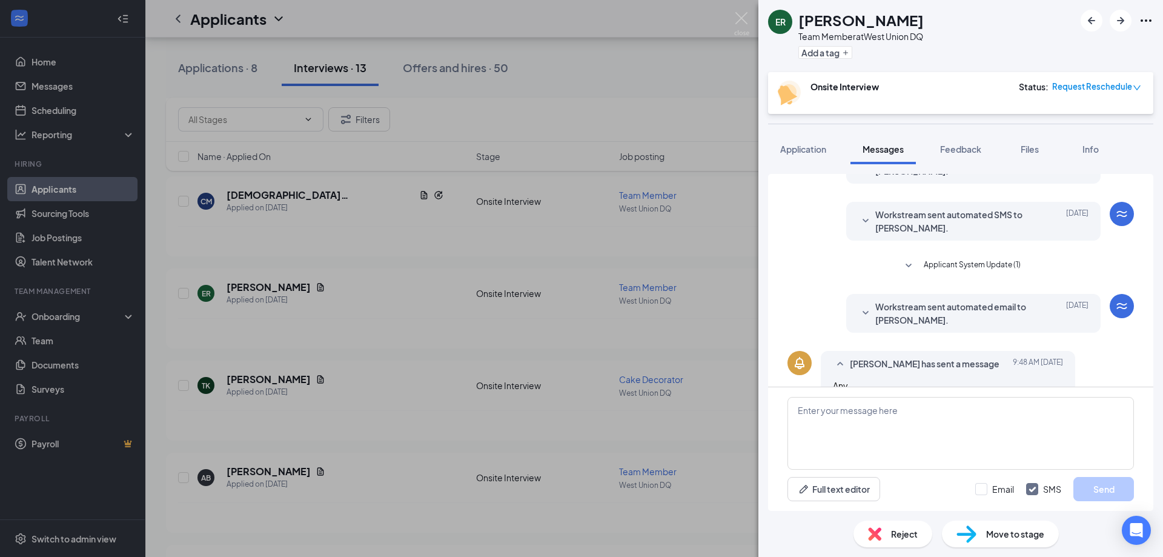
scroll to position [303, 0]
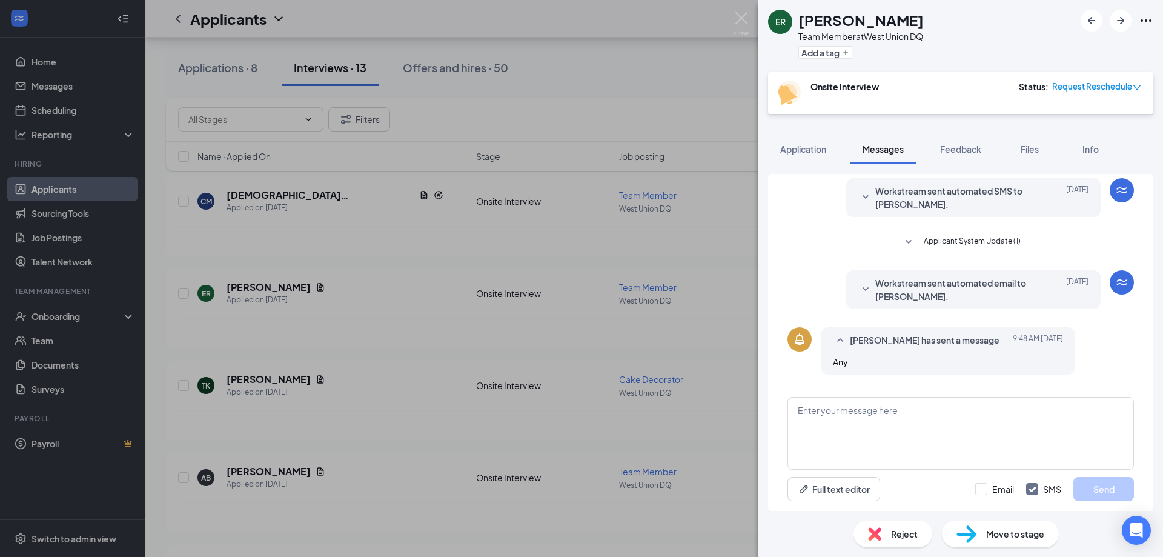
click at [858, 287] on icon "SmallChevronDown" at bounding box center [865, 289] width 15 height 15
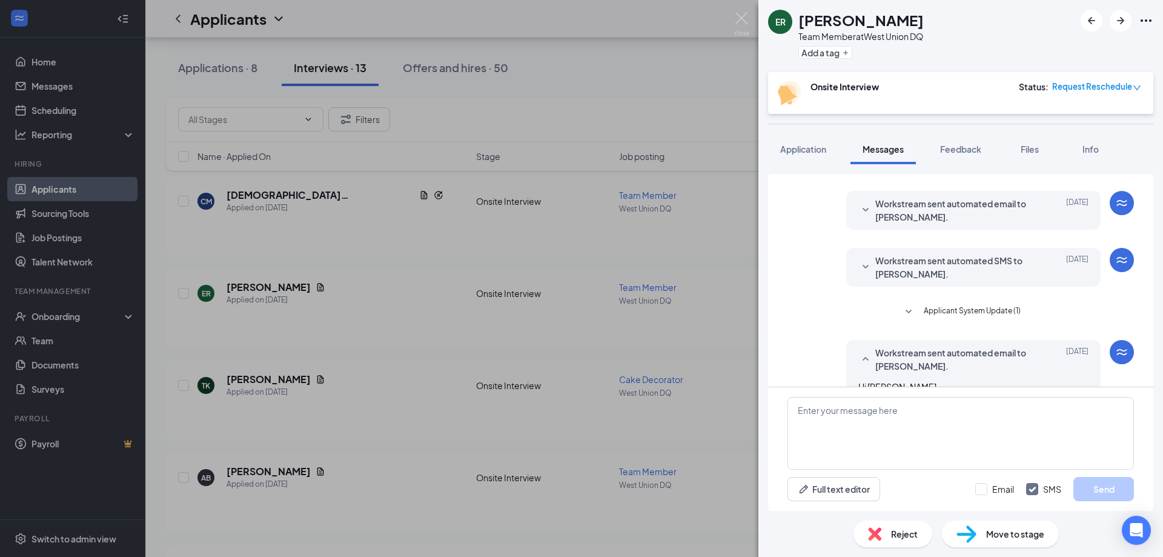
scroll to position [222, 0]
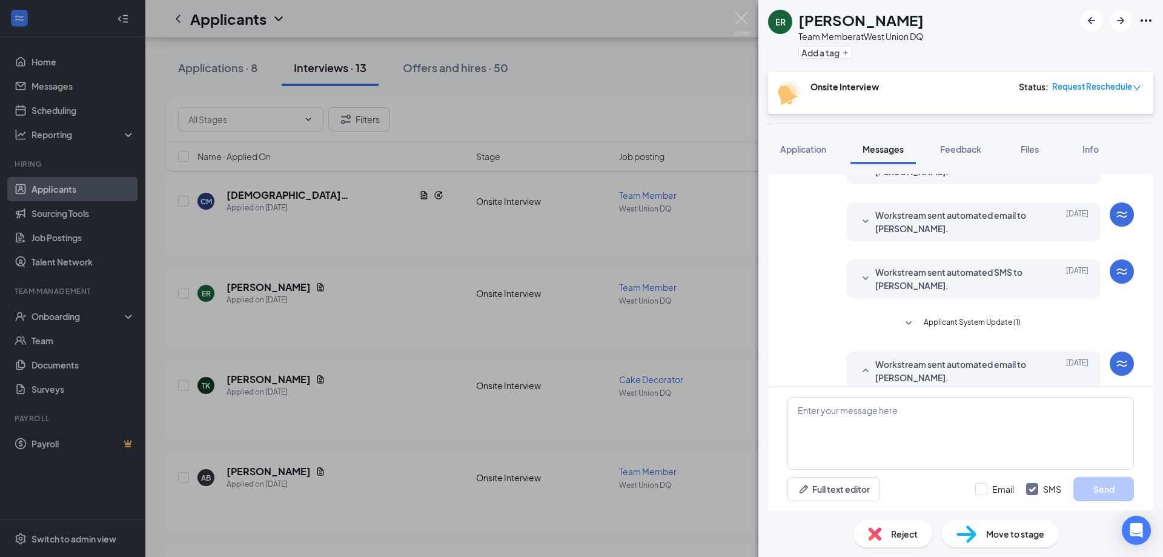
click at [858, 282] on icon "SmallChevronDown" at bounding box center [865, 278] width 15 height 15
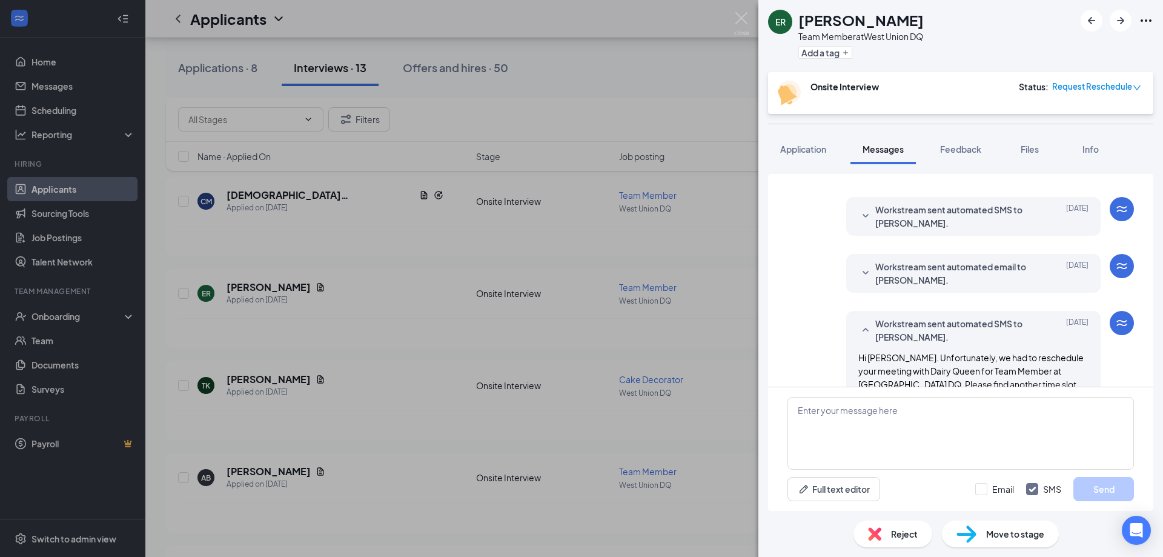
scroll to position [162, 0]
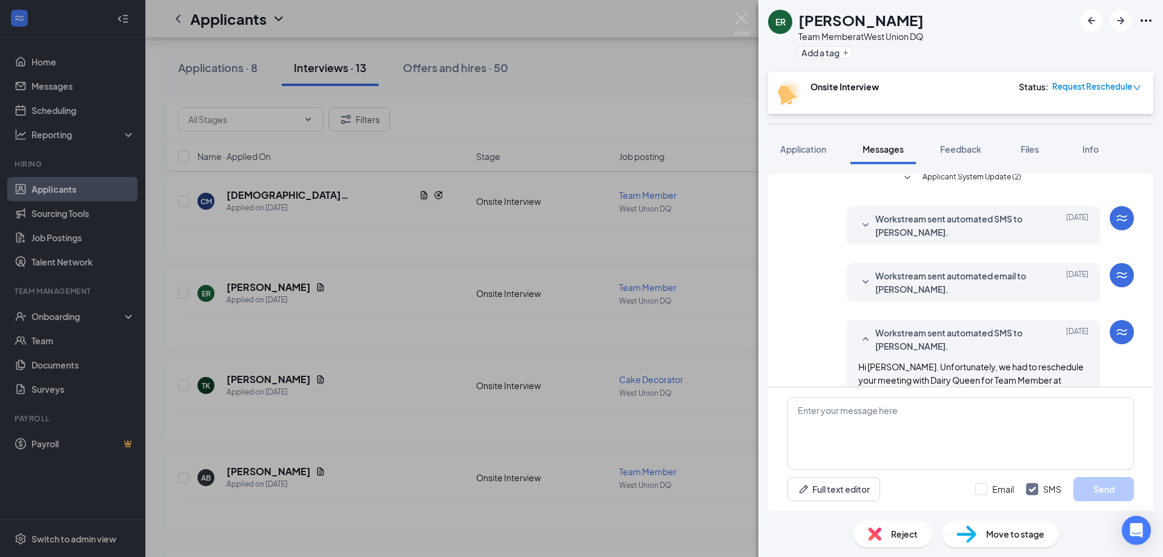
click at [863, 281] on icon "SmallChevronDown" at bounding box center [866, 282] width 6 height 4
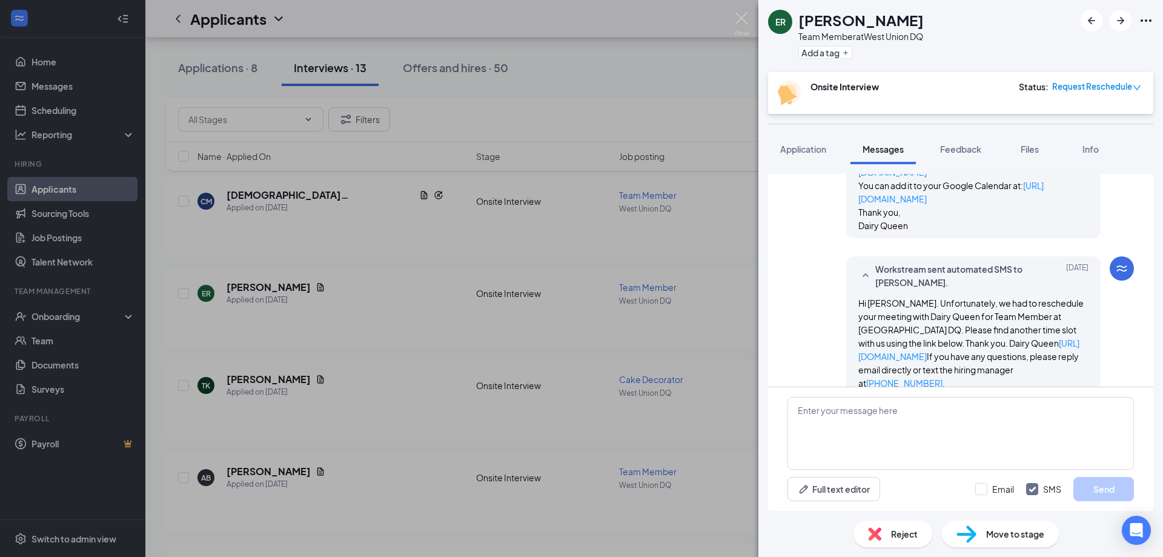
scroll to position [586, 0]
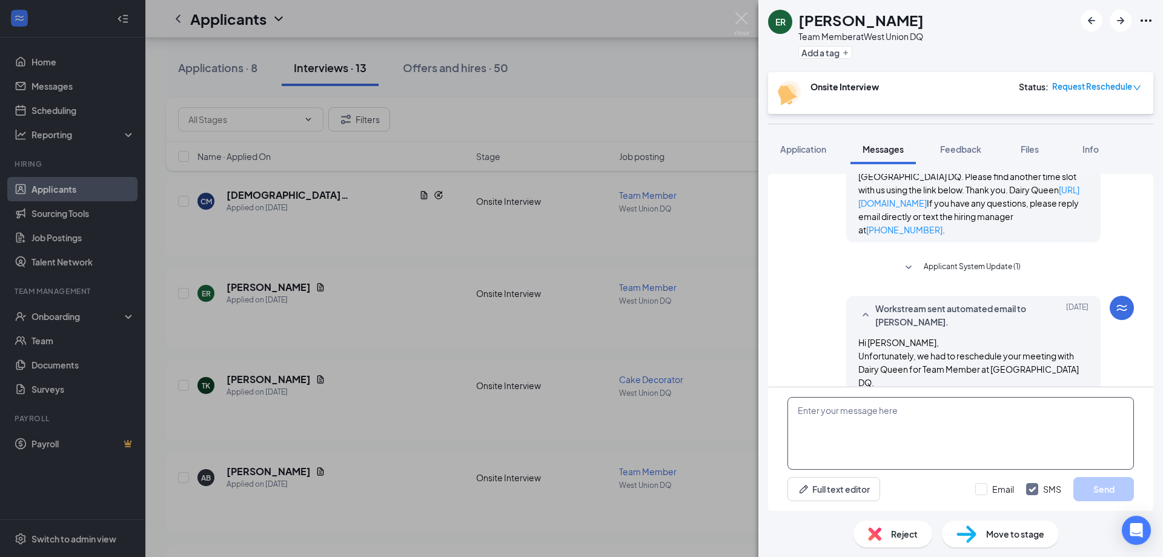
click at [924, 427] on textarea at bounding box center [960, 433] width 346 height 73
type textarea "We can do the same day and time. I'm sorry our system messed up! Thank You."
click at [1114, 486] on button "Send" at bounding box center [1103, 489] width 61 height 24
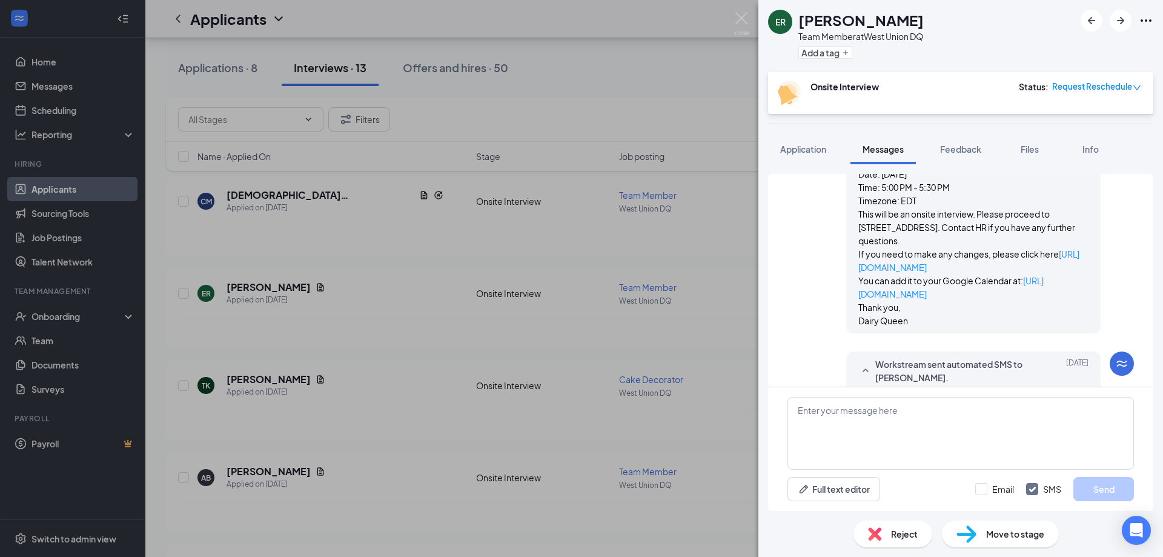
scroll to position [331, 0]
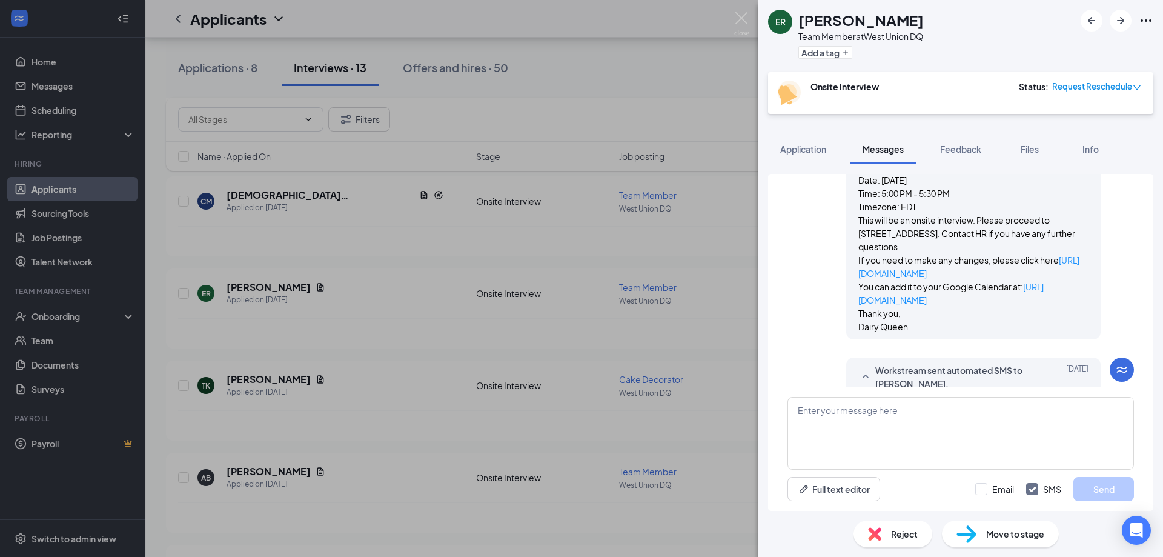
click at [749, 142] on div "ER [PERSON_NAME] Team Member at [GEOGRAPHIC_DATA] DQ Add a tag Onsite Interview…" at bounding box center [581, 278] width 1163 height 557
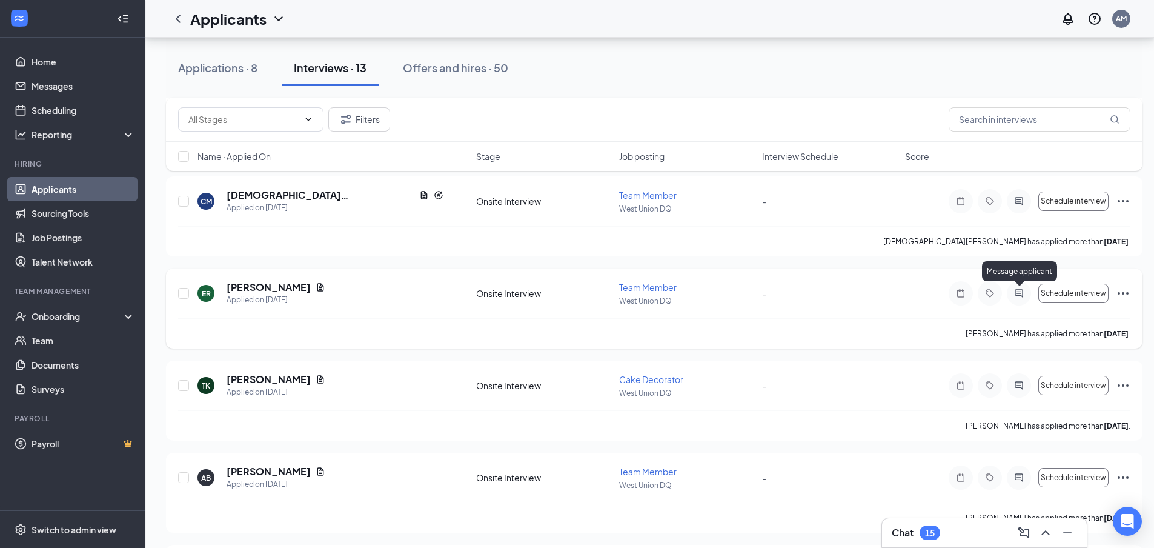
click at [1014, 290] on icon "ActiveChat" at bounding box center [1019, 293] width 15 height 10
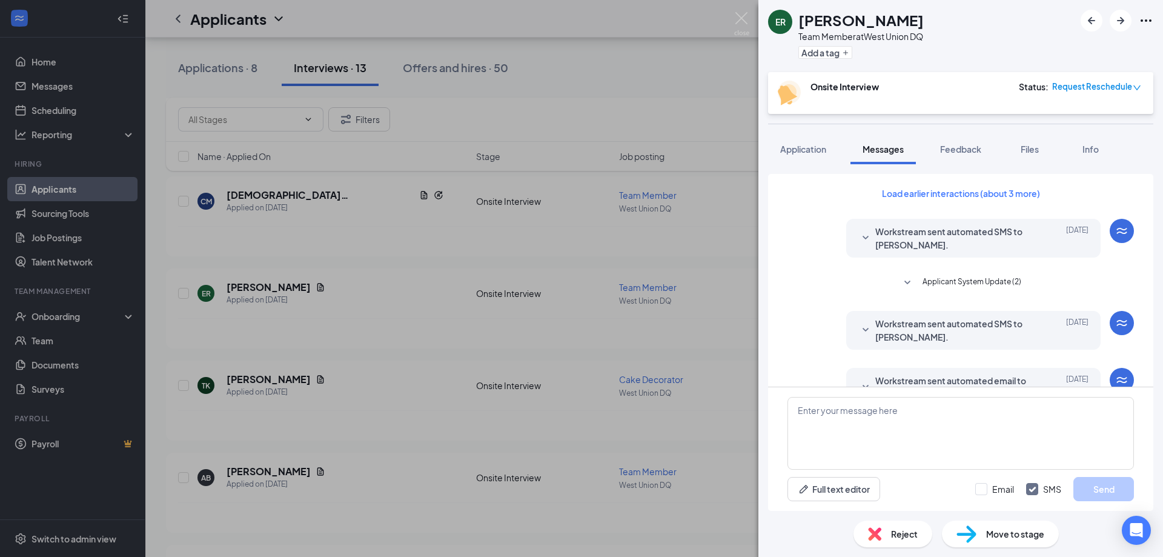
click at [861, 323] on icon "SmallChevronDown" at bounding box center [865, 330] width 15 height 15
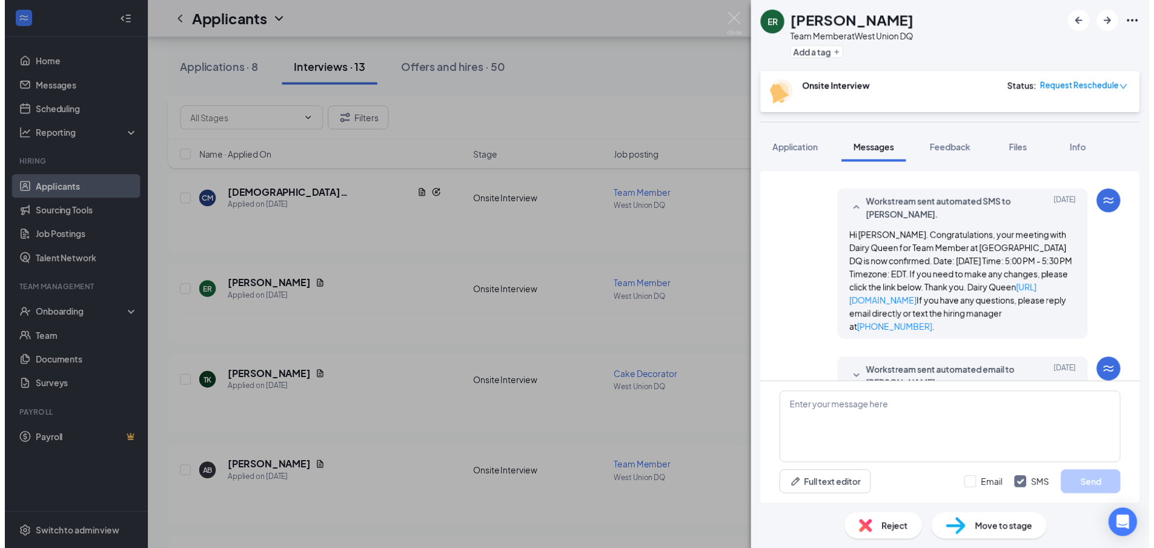
scroll to position [121, 0]
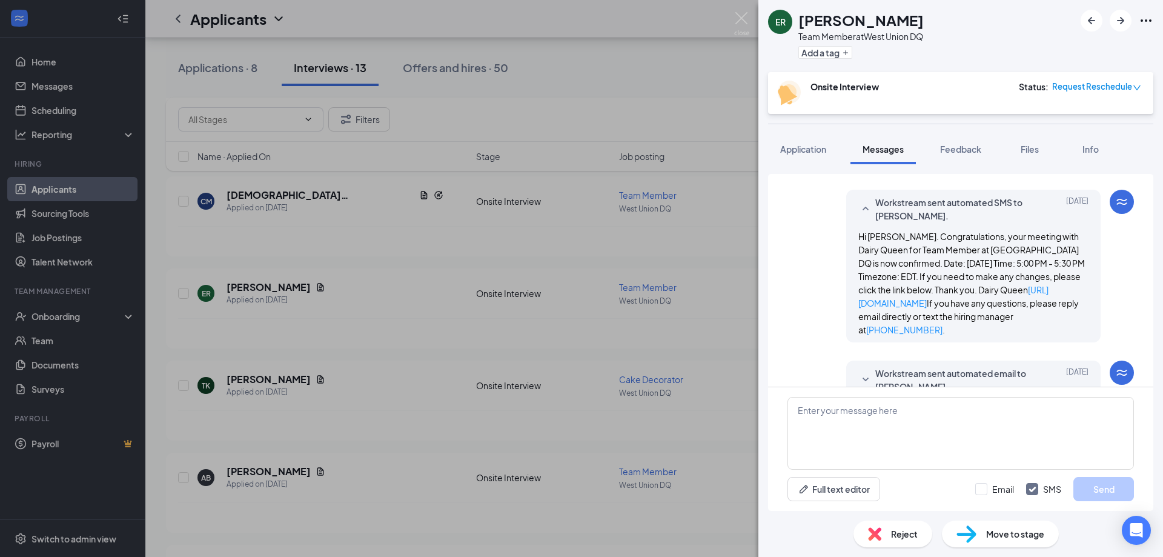
click at [680, 214] on div "ER [PERSON_NAME] Team Member at [GEOGRAPHIC_DATA] DQ Add a tag Onsite Interview…" at bounding box center [581, 278] width 1163 height 557
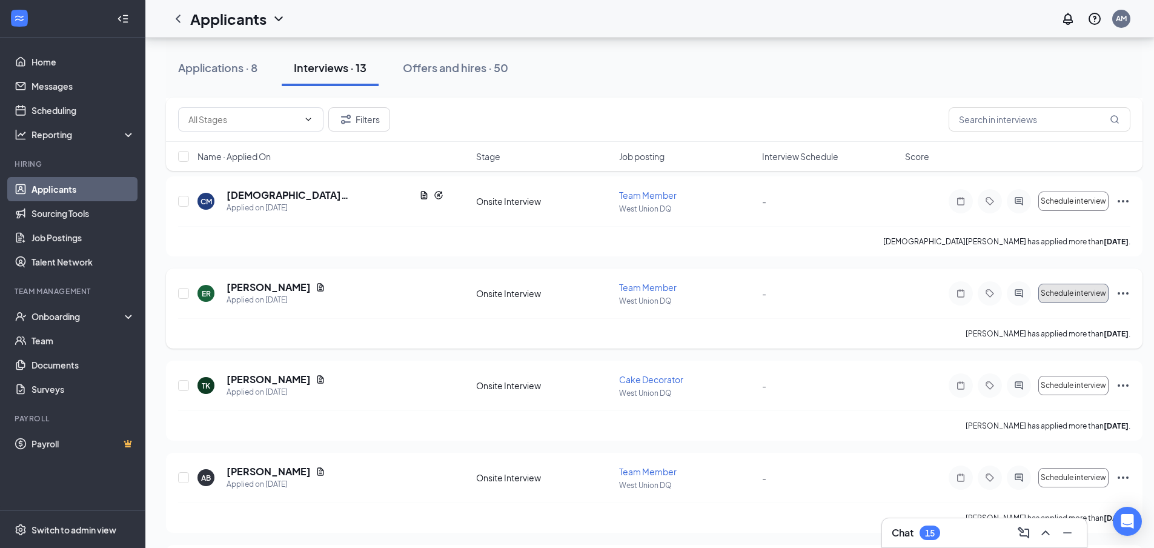
click at [1050, 293] on span "Schedule interview" at bounding box center [1073, 293] width 65 height 8
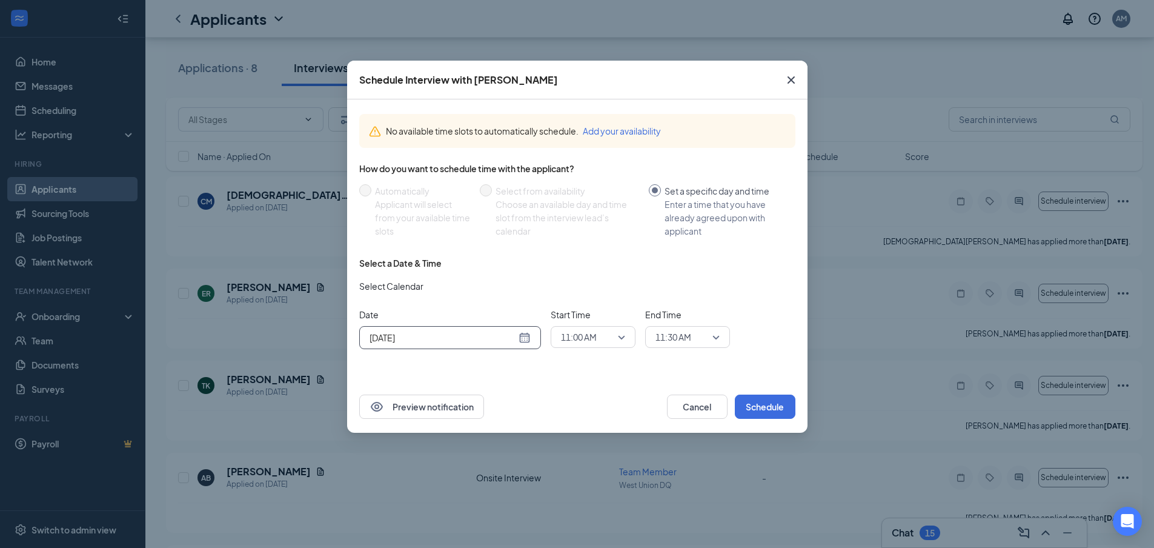
click at [455, 341] on input "[DATE]" at bounding box center [442, 337] width 147 height 13
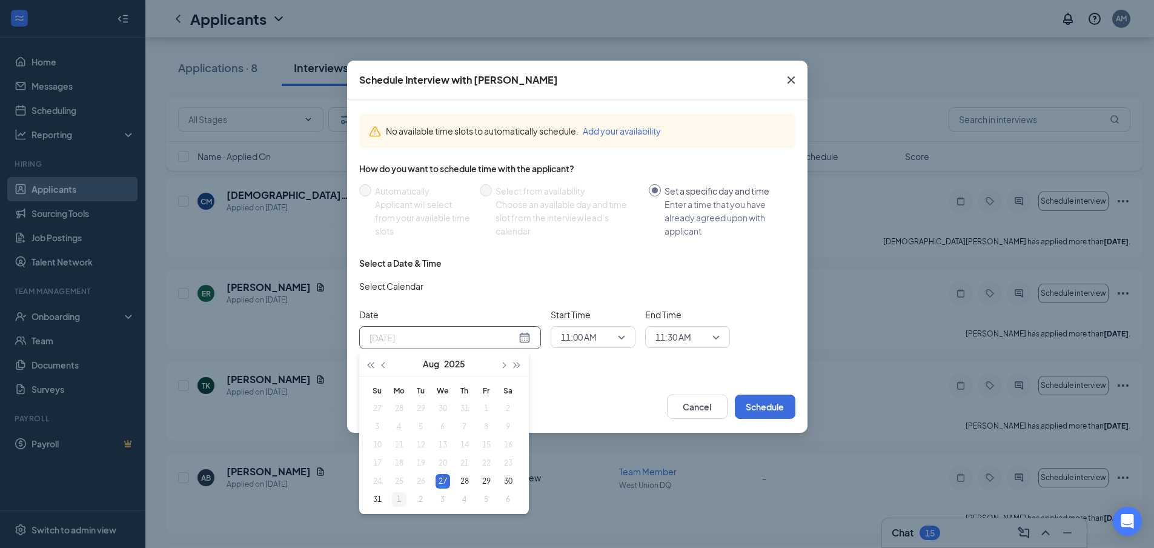
click at [397, 497] on div "1" at bounding box center [399, 499] width 15 height 15
type input "[DATE]"
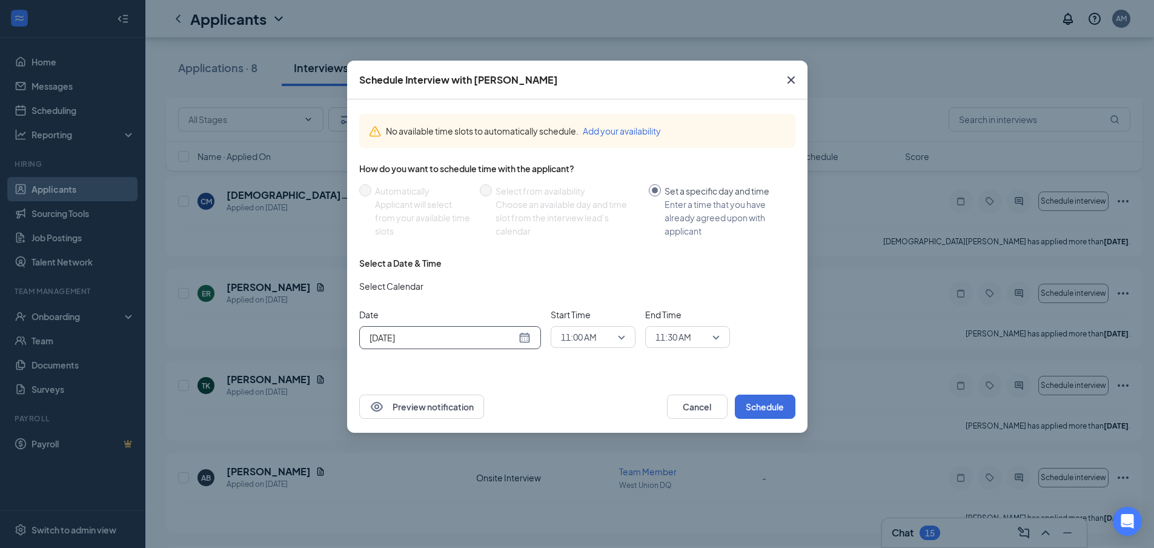
click at [621, 337] on span "11:00 AM" at bounding box center [593, 337] width 64 height 18
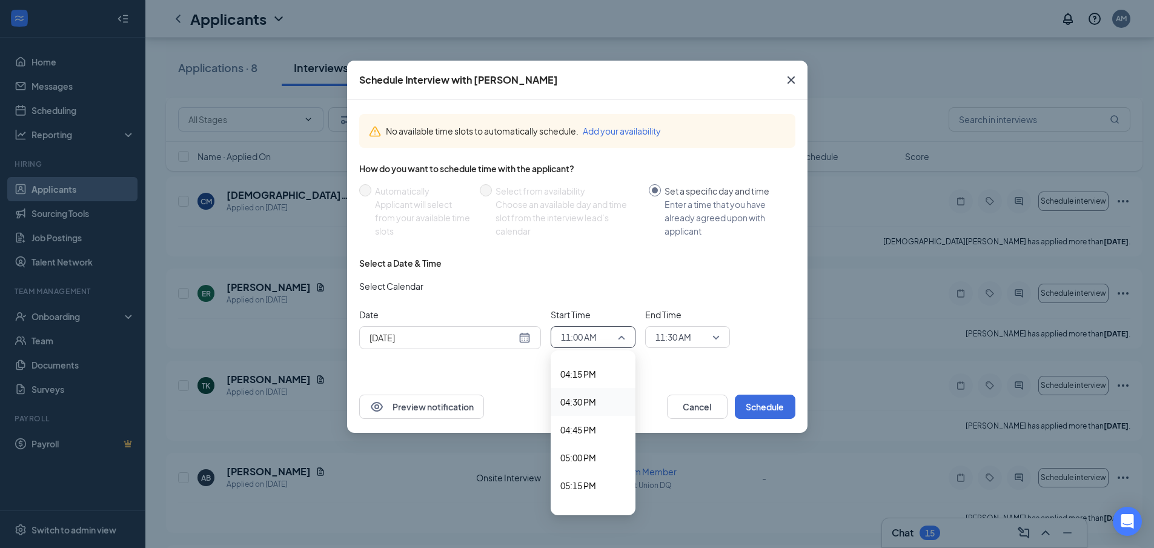
scroll to position [1827, 0]
drag, startPoint x: 593, startPoint y: 436, endPoint x: 609, endPoint y: 399, distance: 40.2
click at [595, 431] on div "05:00 PM" at bounding box center [593, 438] width 85 height 28
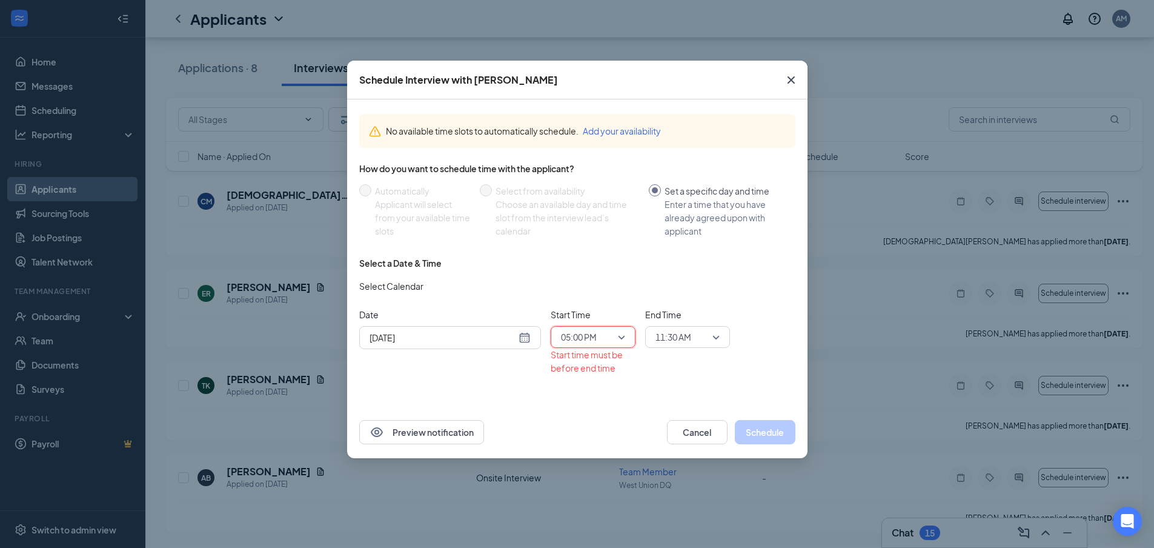
click at [660, 336] on span "11:30 AM" at bounding box center [673, 337] width 36 height 18
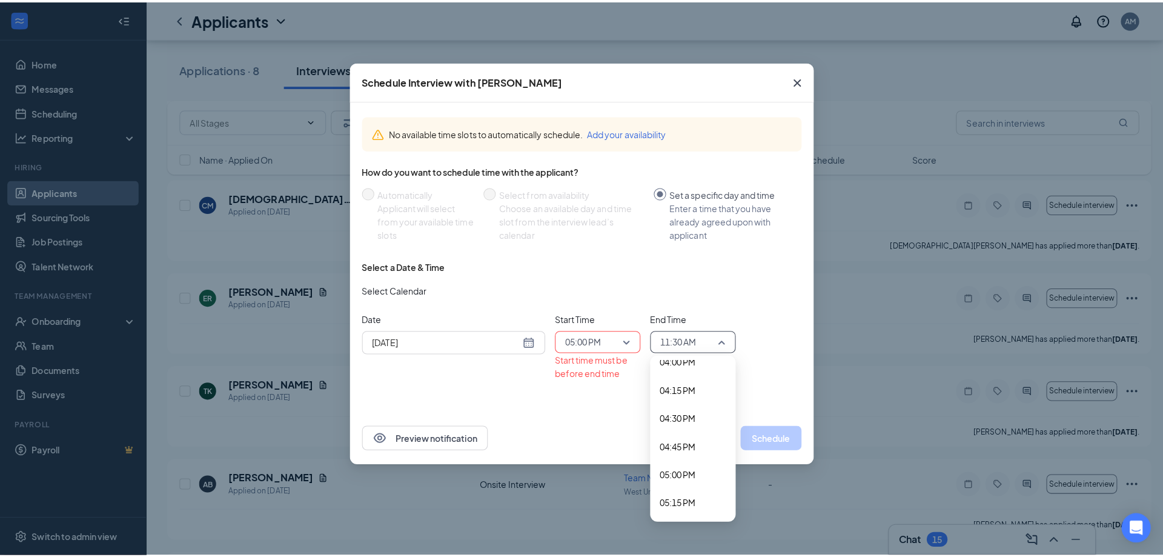
scroll to position [1822, 0]
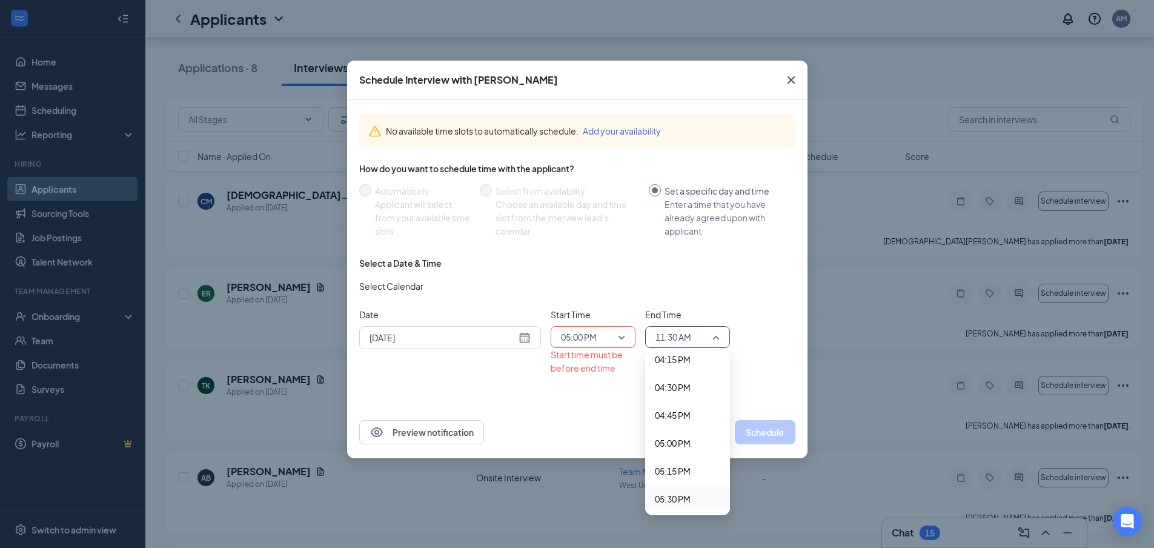
click at [681, 498] on span "05:30 PM" at bounding box center [673, 498] width 36 height 13
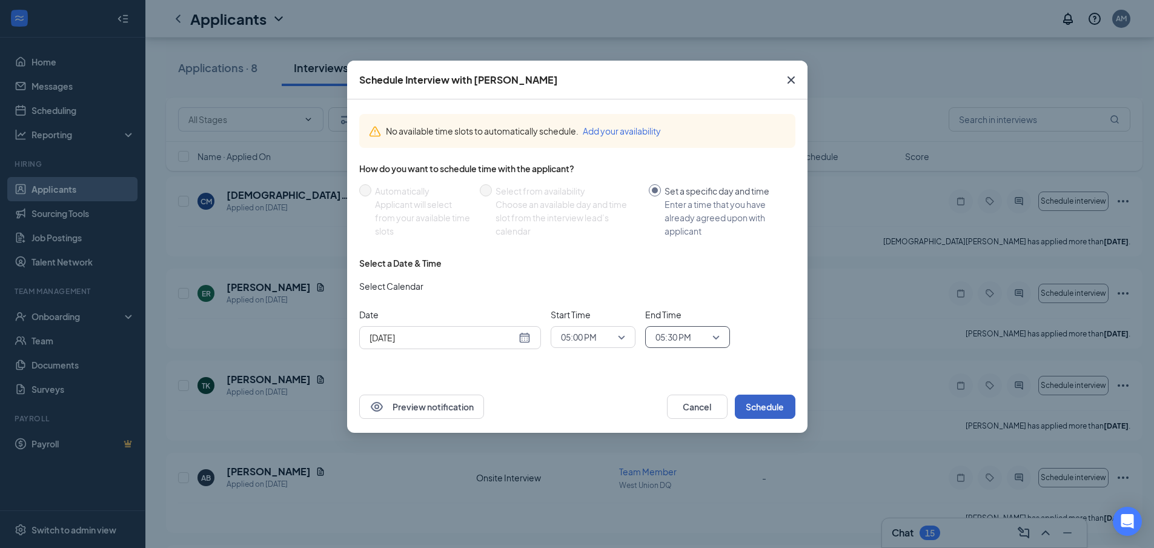
click at [769, 411] on button "Schedule" at bounding box center [765, 406] width 61 height 24
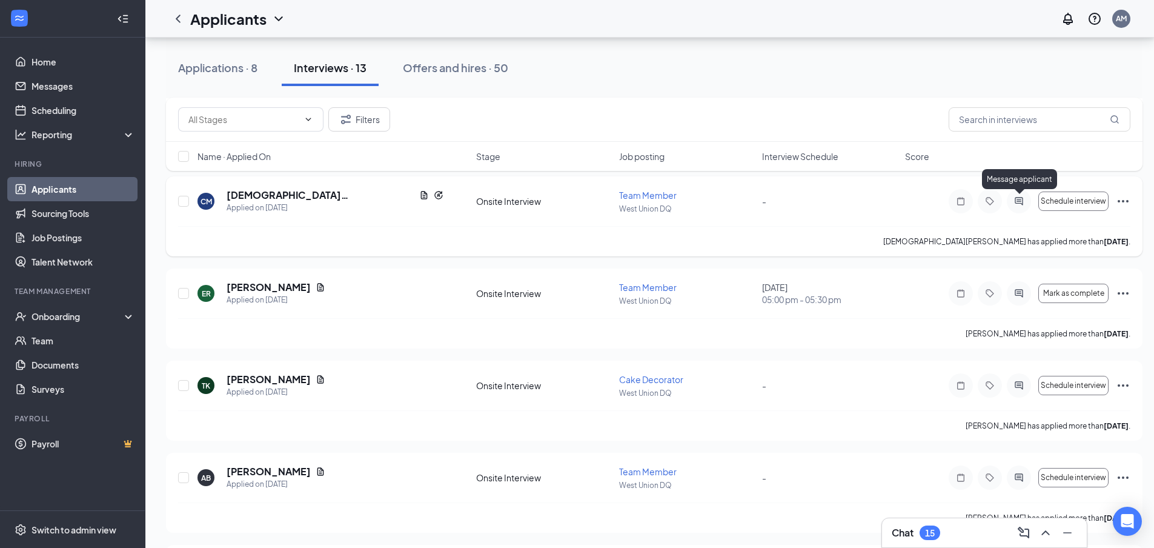
click at [1021, 202] on icon "ActiveChat" at bounding box center [1019, 201] width 15 height 10
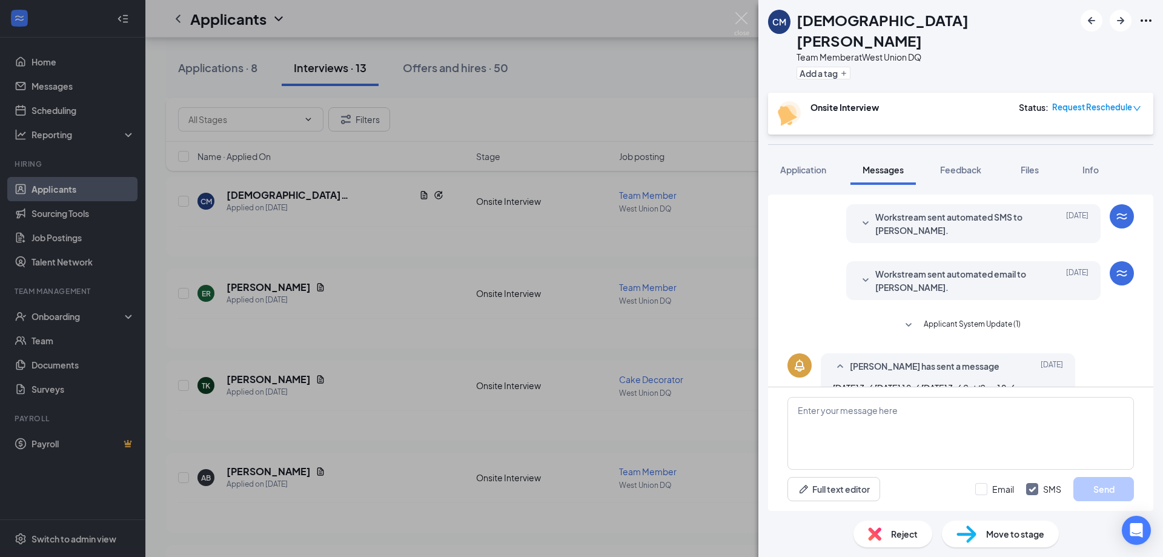
scroll to position [316, 0]
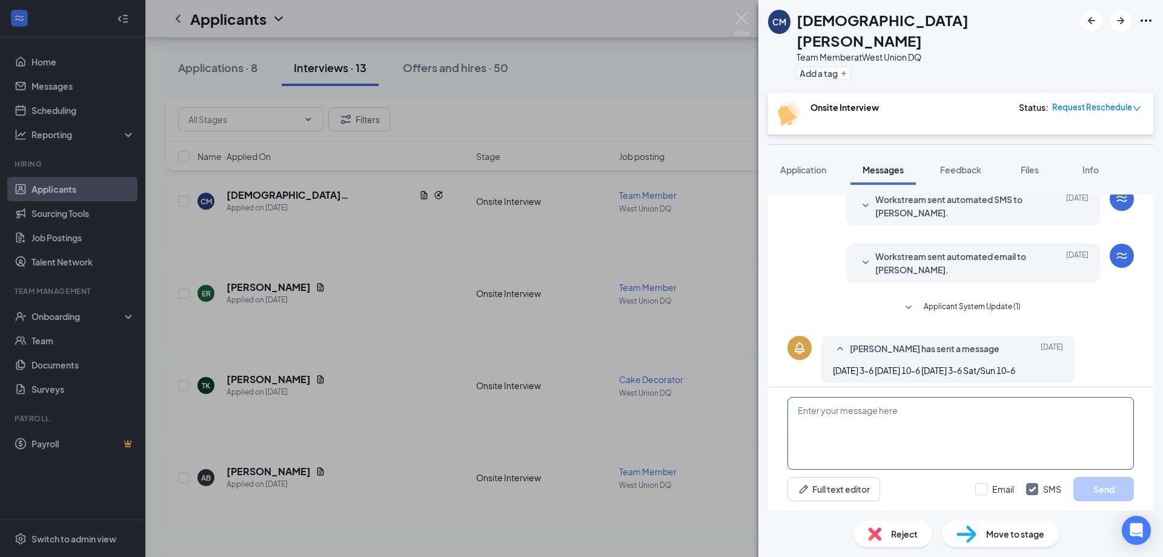
click at [902, 426] on textarea at bounding box center [960, 433] width 346 height 73
type textarea "We can have your interview [DATE] at 3pm! Thank You."
click at [1107, 487] on button "Send" at bounding box center [1103, 489] width 61 height 24
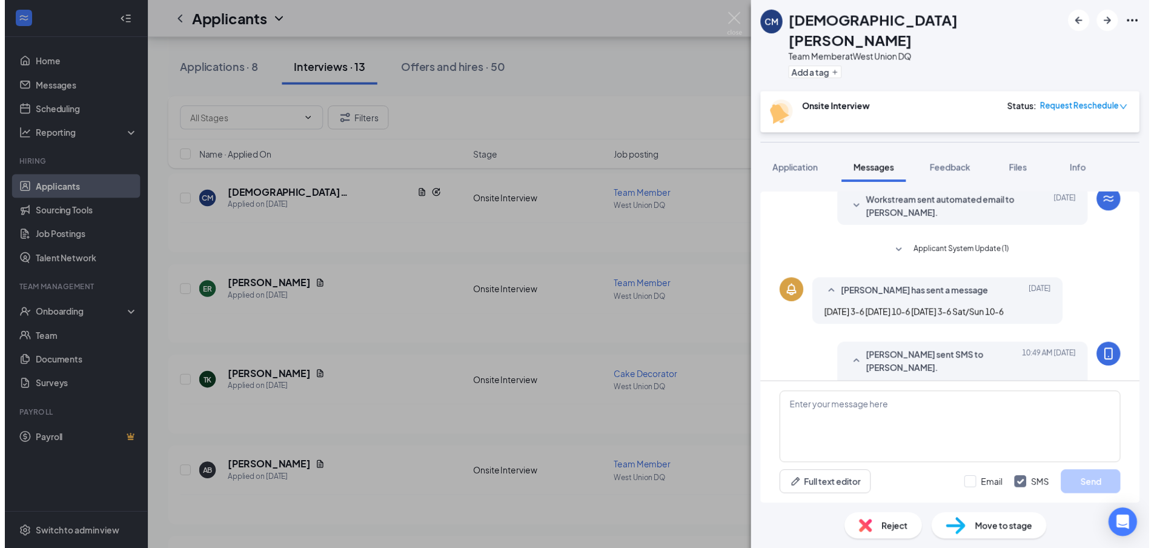
scroll to position [393, 0]
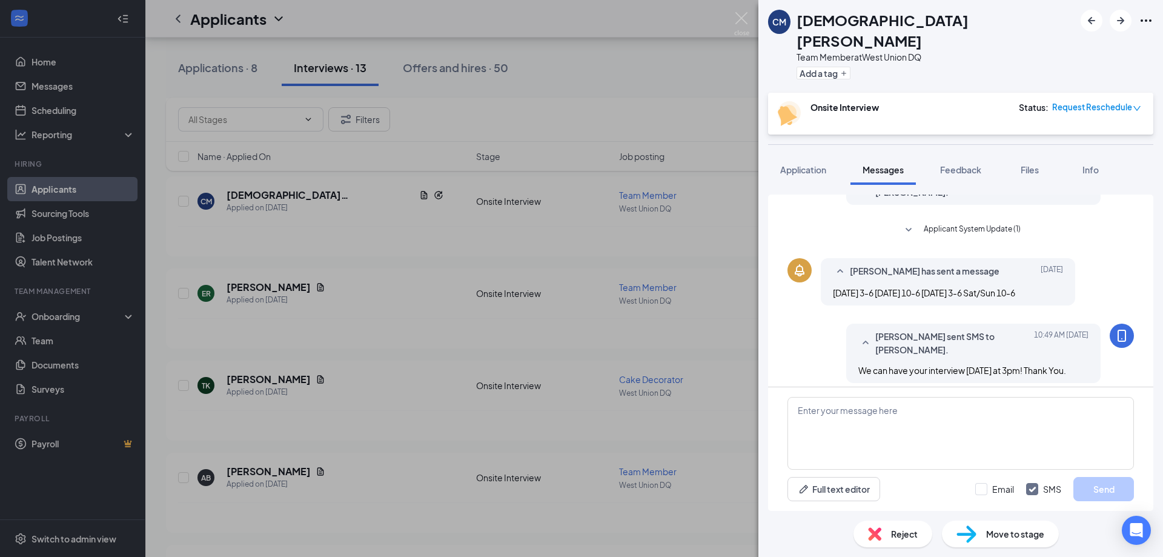
click at [500, 207] on div "CM [PERSON_NAME] Team Member at [GEOGRAPHIC_DATA] DQ Add a tag Onsite Interview…" at bounding box center [581, 278] width 1163 height 557
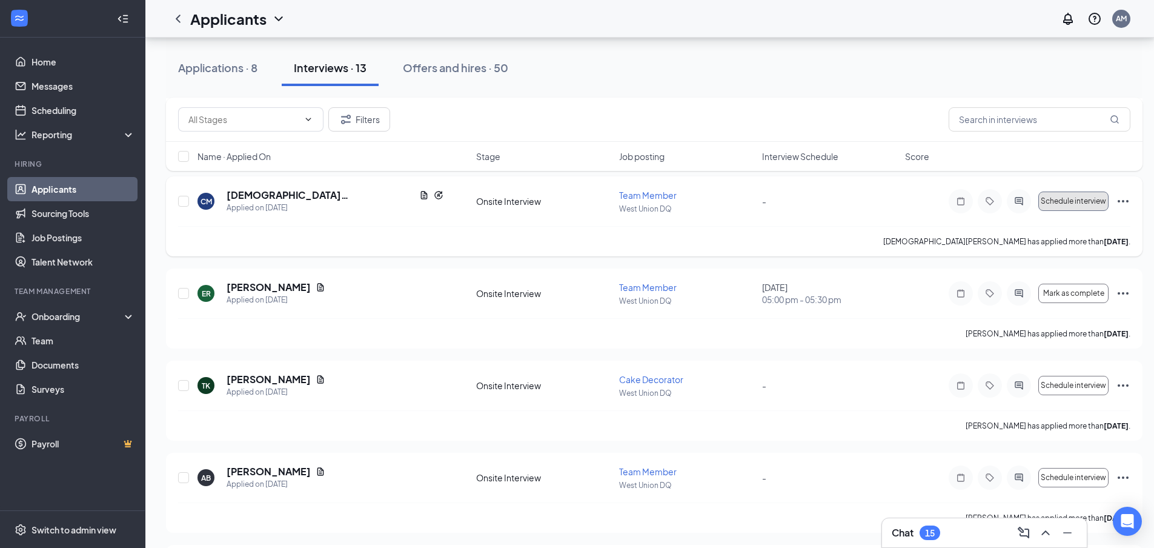
click at [1084, 199] on span "Schedule interview" at bounding box center [1073, 201] width 65 height 8
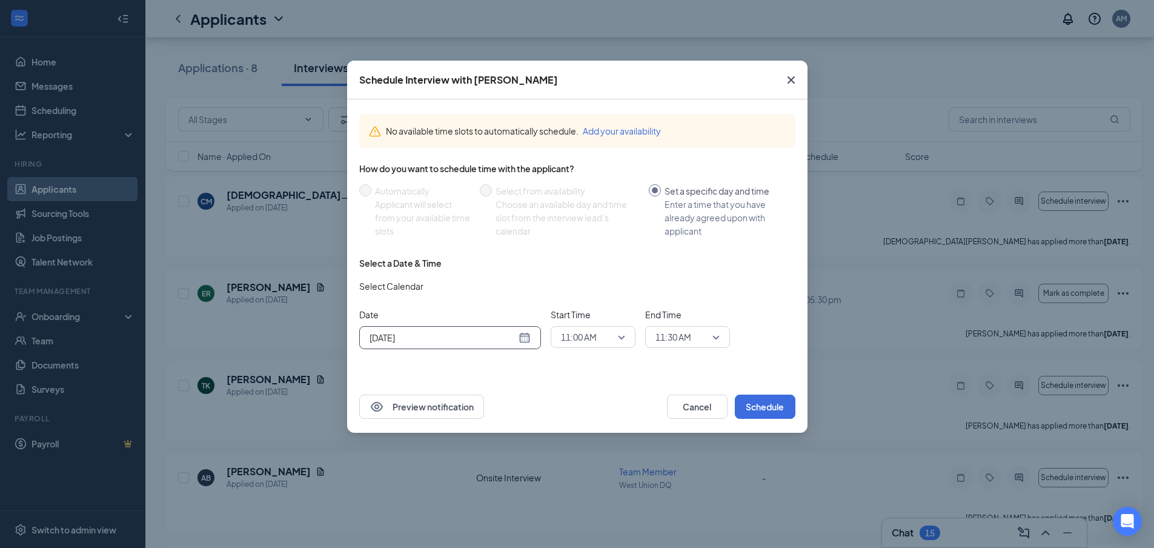
click at [523, 339] on div "[DATE]" at bounding box center [449, 337] width 161 height 13
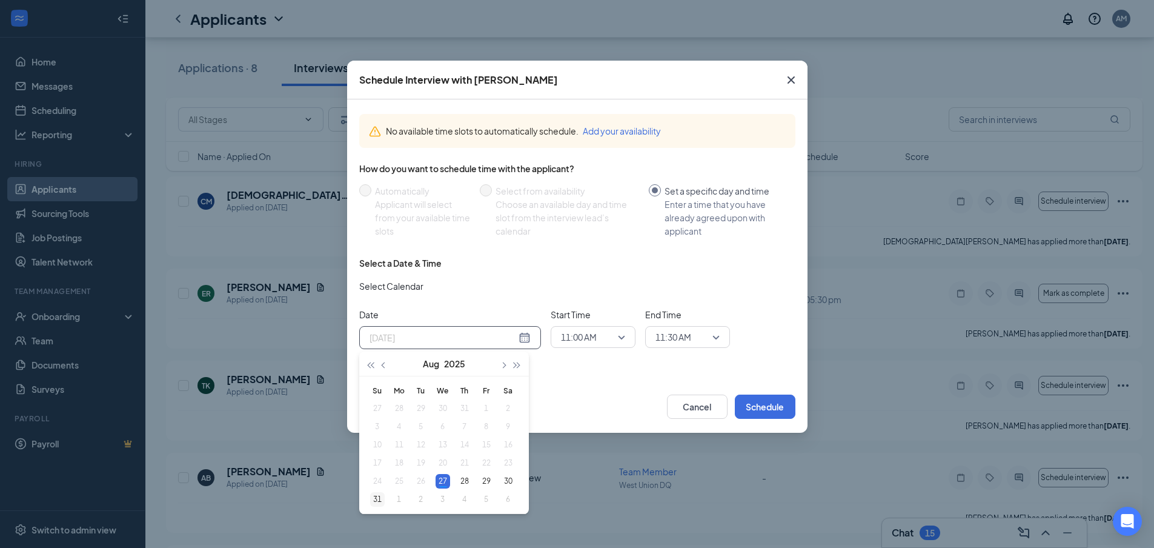
type input "[DATE]"
click at [379, 500] on div "31" at bounding box center [377, 499] width 15 height 15
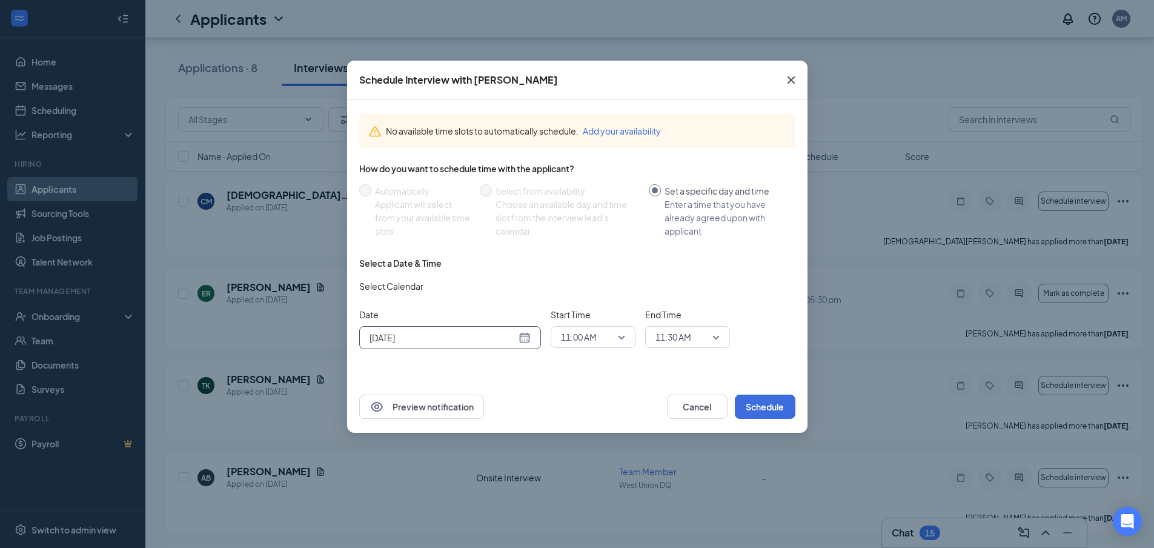
click at [597, 333] on span "11:00 AM" at bounding box center [579, 337] width 36 height 18
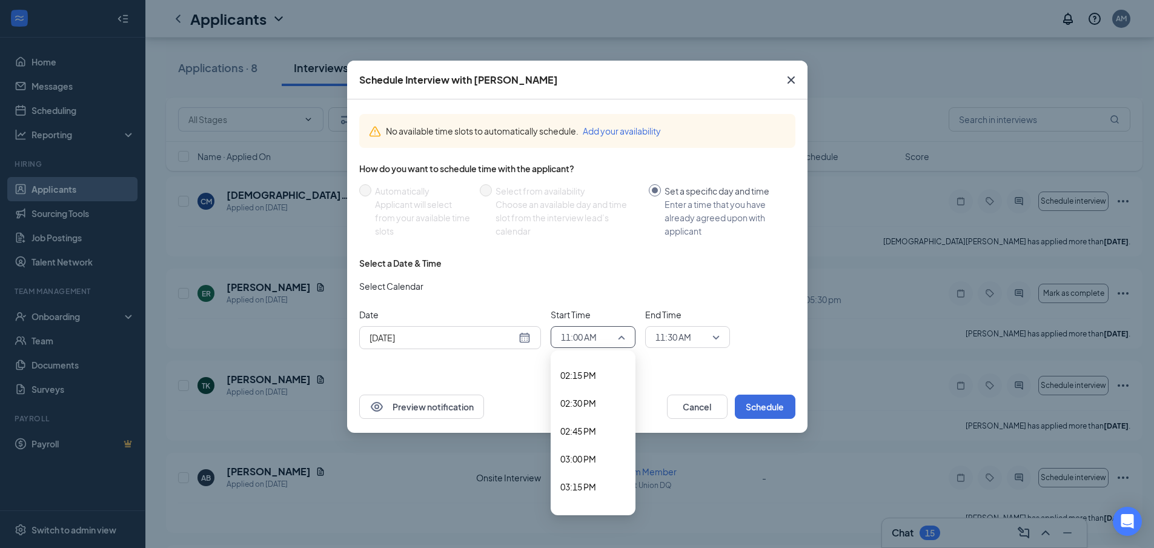
scroll to position [1585, 0]
click at [601, 456] on span "03:00 PM" at bounding box center [592, 457] width 65 height 13
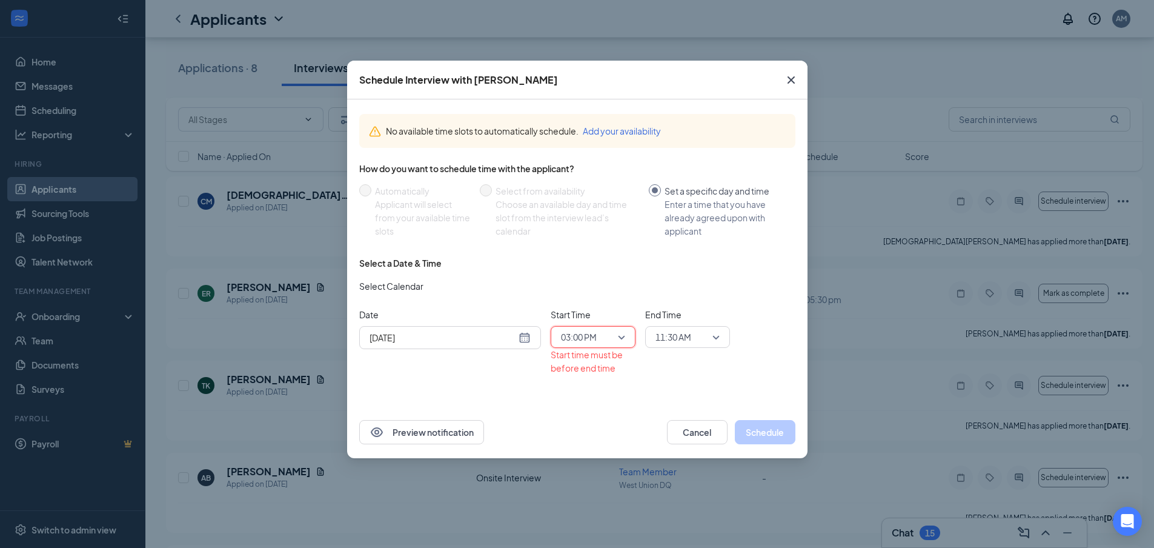
click at [699, 337] on span "11:30 AM" at bounding box center [681, 337] width 53 height 18
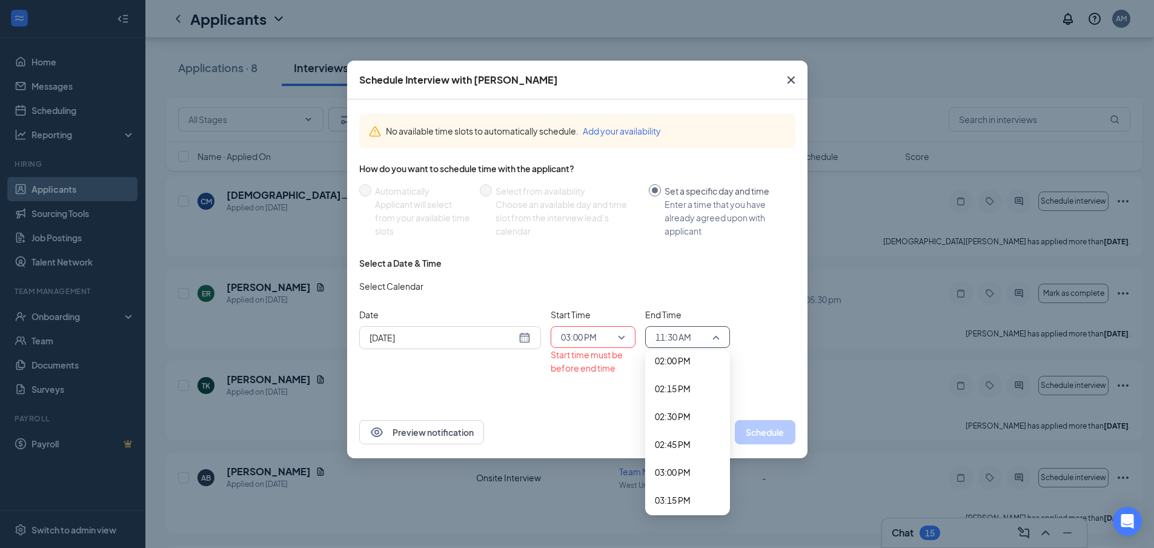
scroll to position [1640, 0]
click at [697, 428] on span "03:15 PM" at bounding box center [687, 429] width 65 height 13
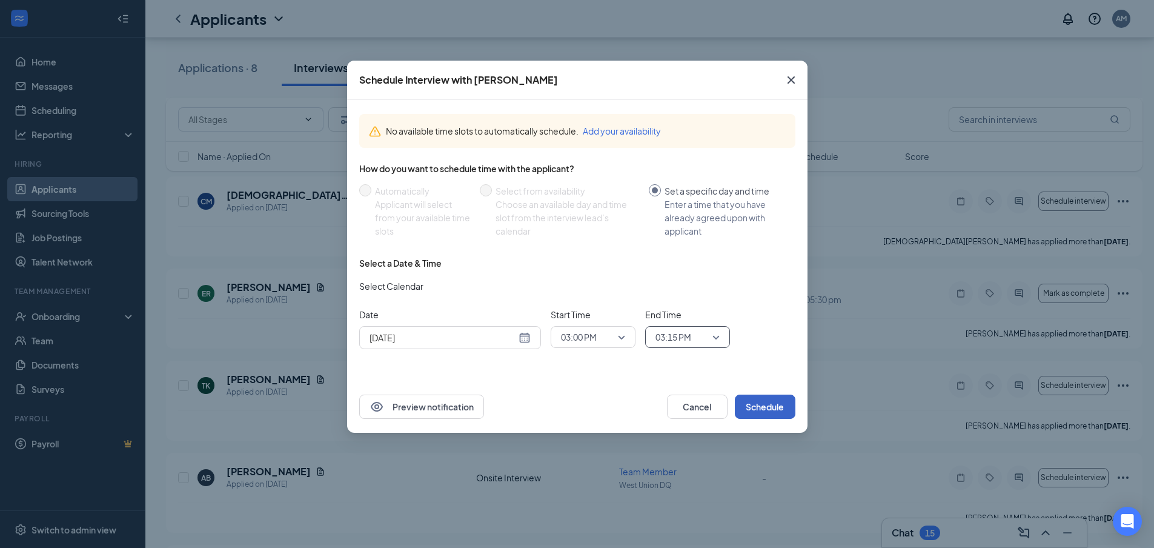
click at [756, 412] on button "Schedule" at bounding box center [765, 406] width 61 height 24
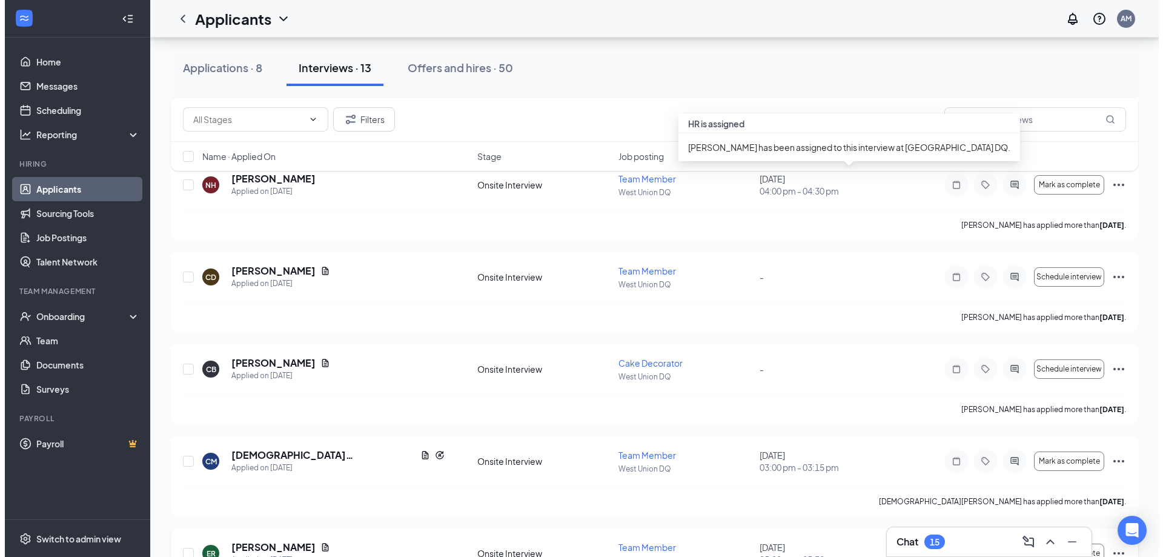
scroll to position [242, 0]
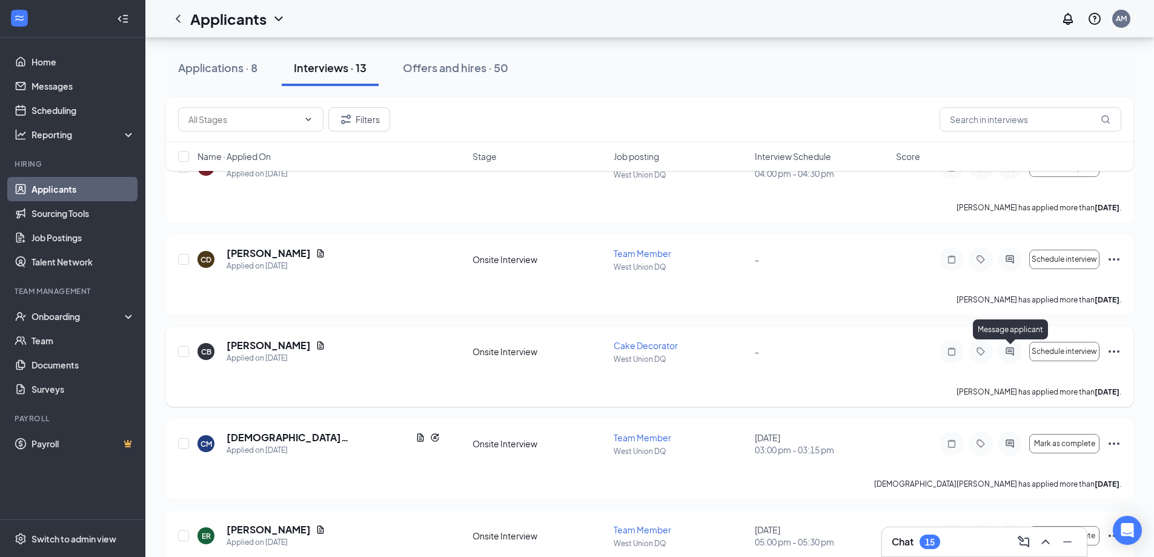
click at [1006, 351] on icon "ActiveChat" at bounding box center [1009, 351] width 8 height 8
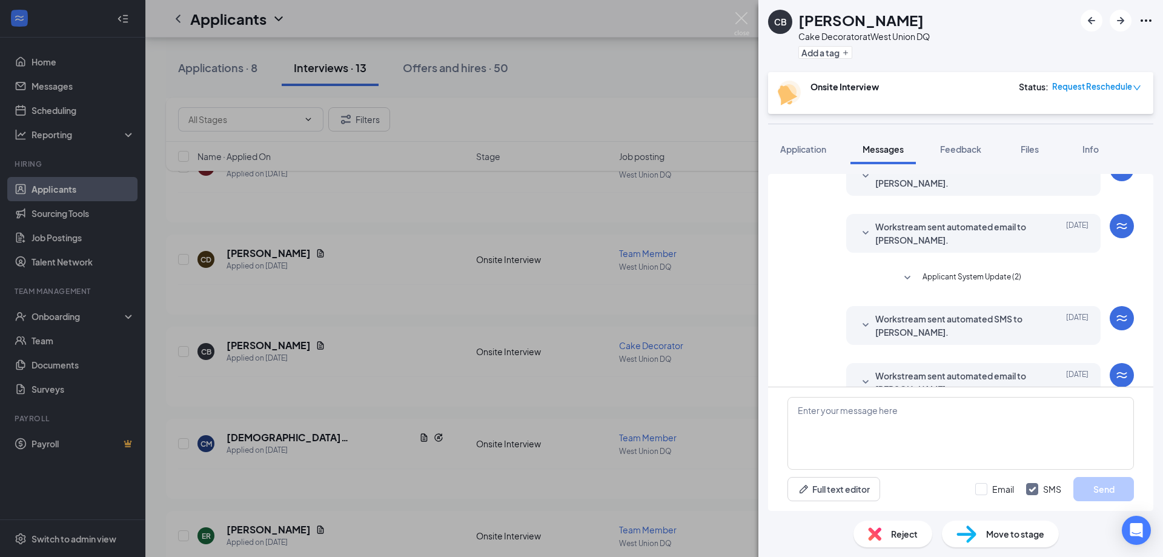
scroll to position [330, 0]
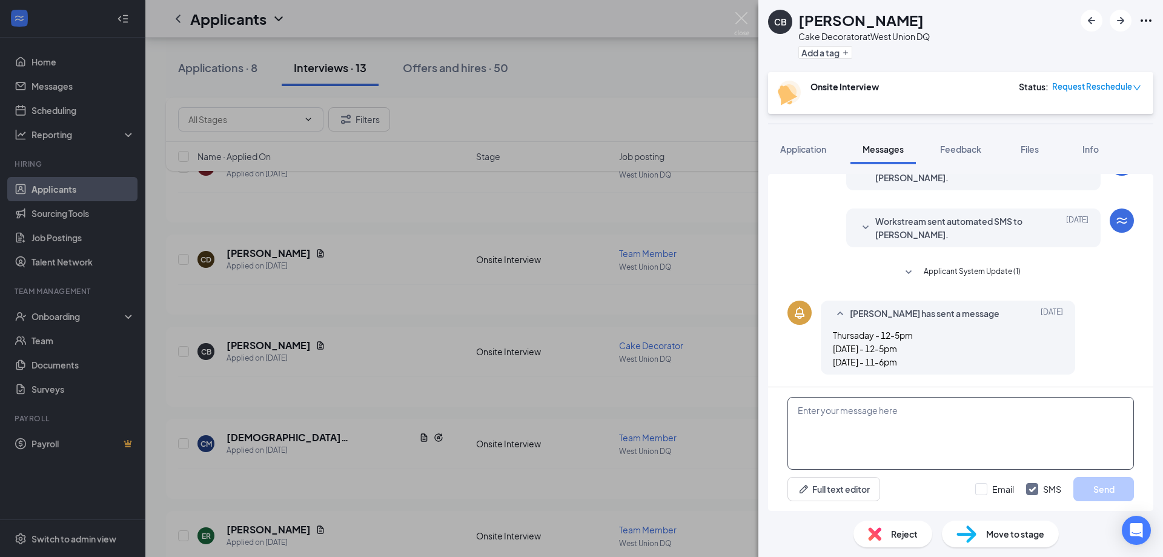
click at [900, 414] on textarea at bounding box center [960, 433] width 346 height 73
type textarea "We can do [DATE] at 2pm! Thank You!"
click at [1104, 480] on button "Send" at bounding box center [1103, 489] width 61 height 24
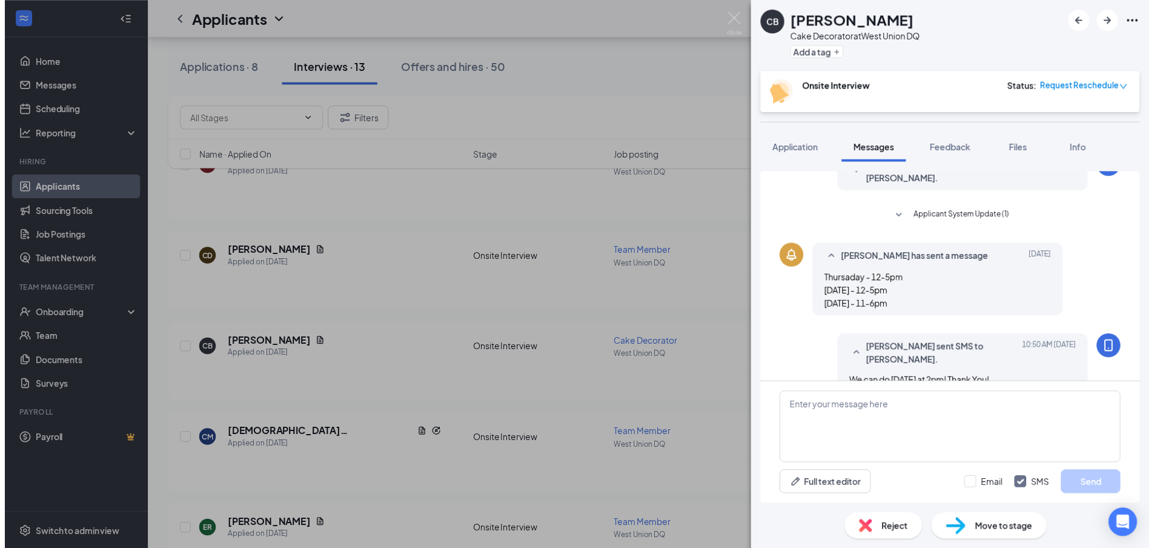
scroll to position [408, 0]
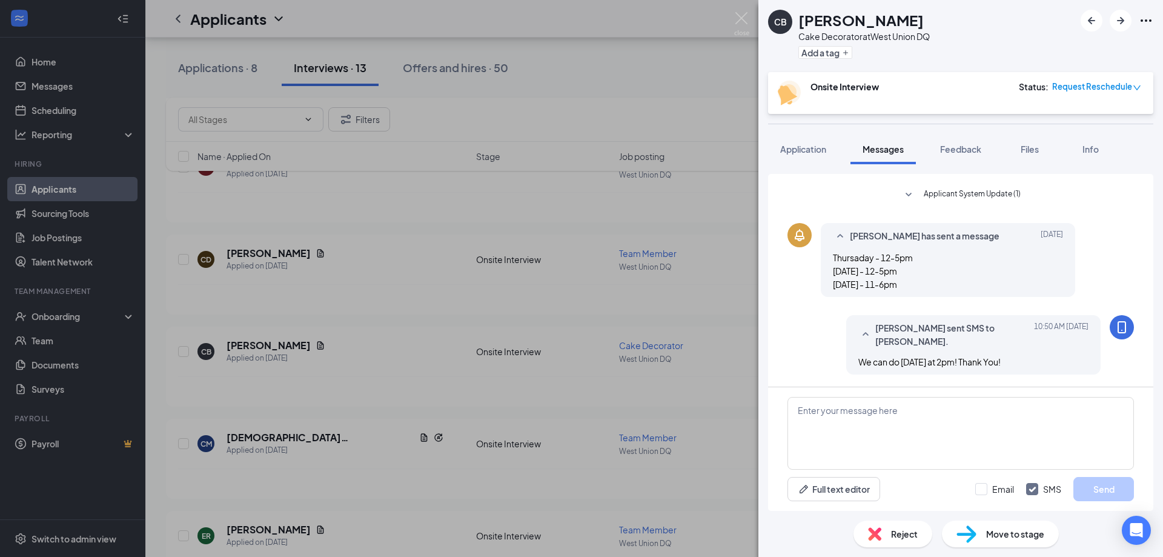
click at [617, 327] on div "CB [PERSON_NAME] Cake Decorator at [GEOGRAPHIC_DATA] DQ Add a tag Onsite Interv…" at bounding box center [581, 278] width 1163 height 557
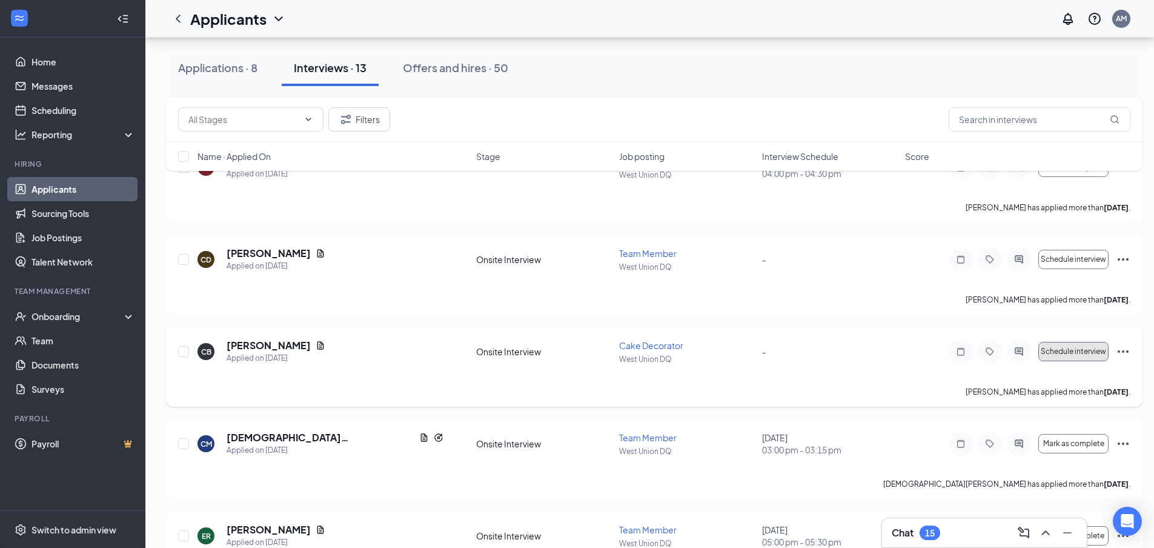
click at [1068, 349] on span "Schedule interview" at bounding box center [1073, 351] width 65 height 8
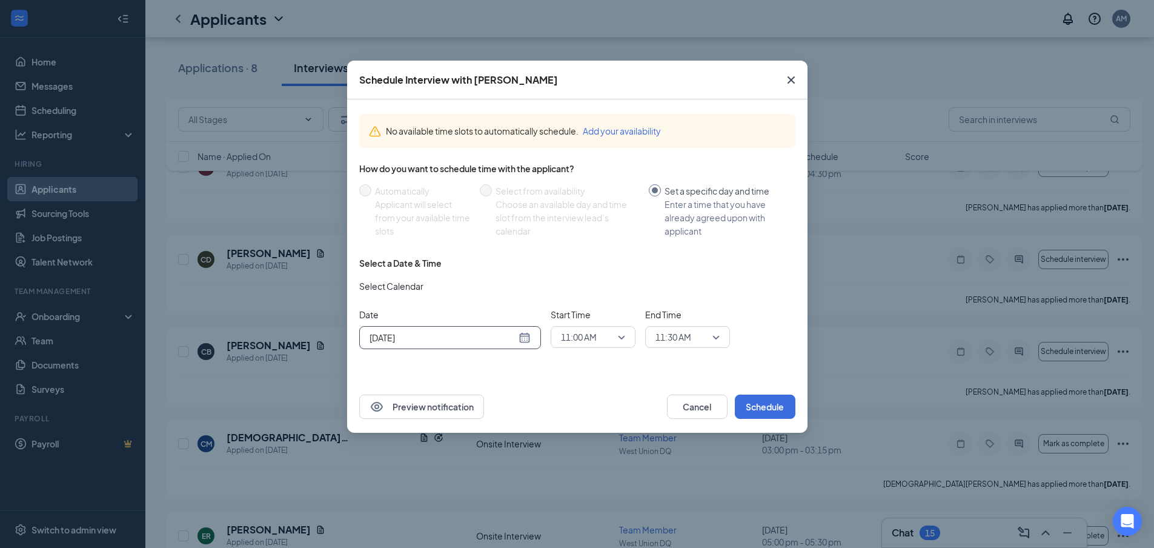
click at [522, 336] on div "[DATE]" at bounding box center [449, 337] width 161 height 13
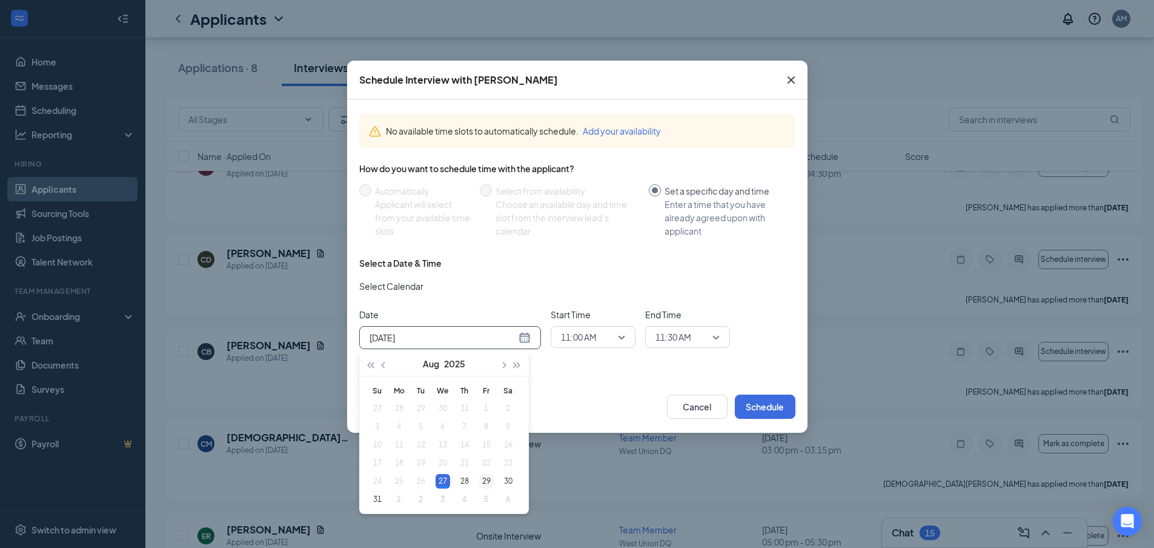
type input "[DATE]"
click at [481, 477] on div "29" at bounding box center [486, 481] width 15 height 15
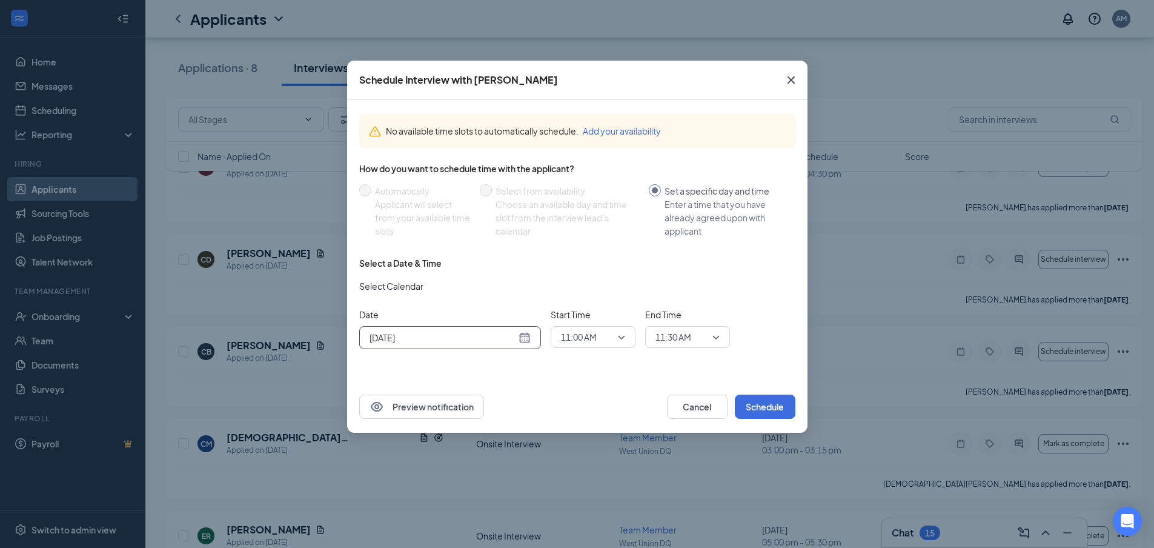
click at [608, 342] on span "11:00 AM" at bounding box center [587, 337] width 53 height 18
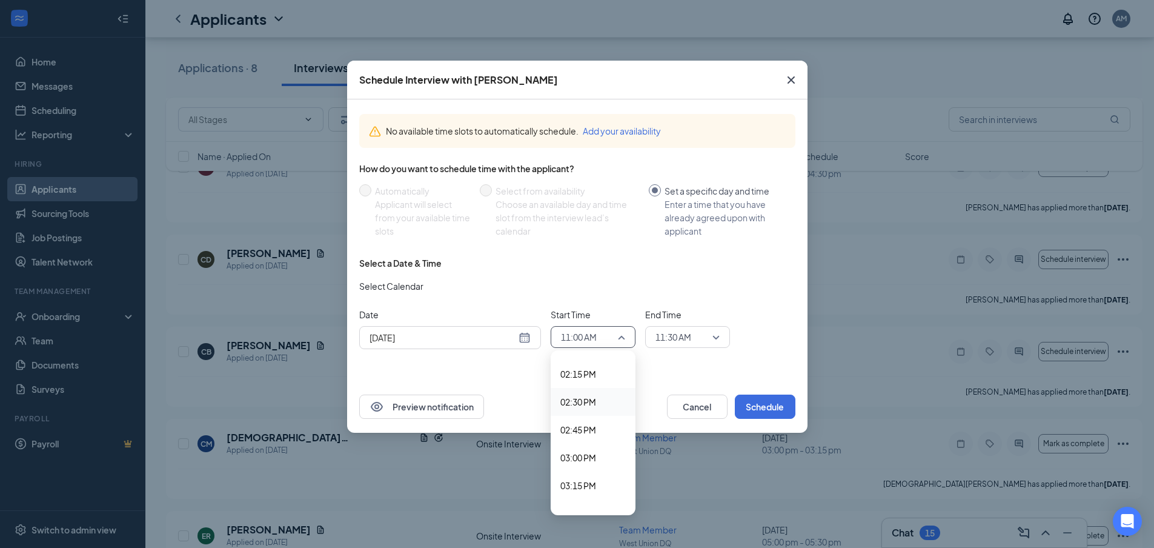
scroll to position [1524, 0]
click at [599, 409] on span "02:00 PM" at bounding box center [592, 406] width 65 height 13
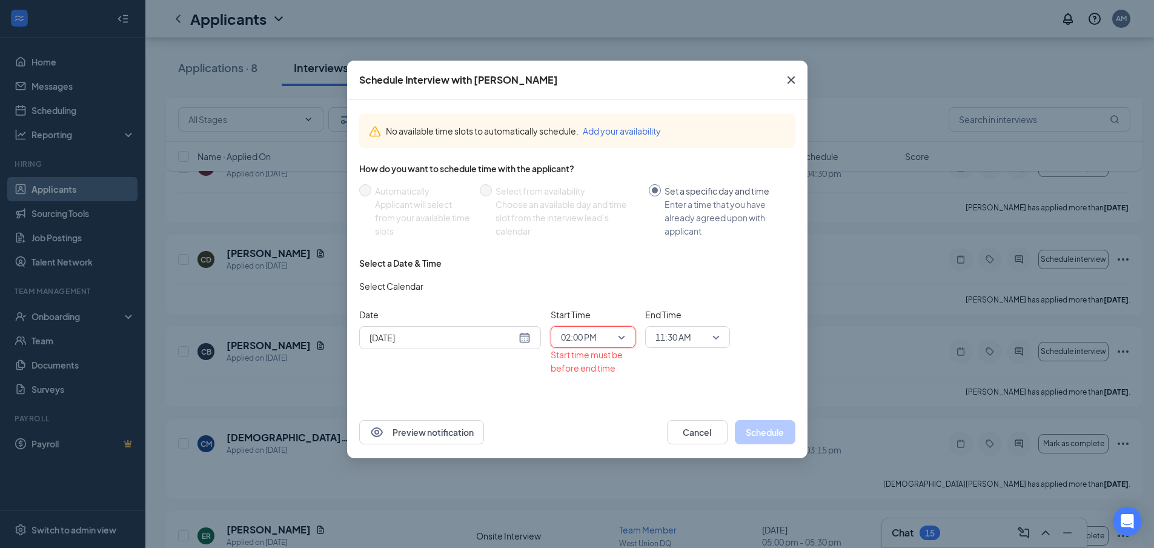
click at [682, 331] on span "11:30 AM" at bounding box center [673, 337] width 36 height 18
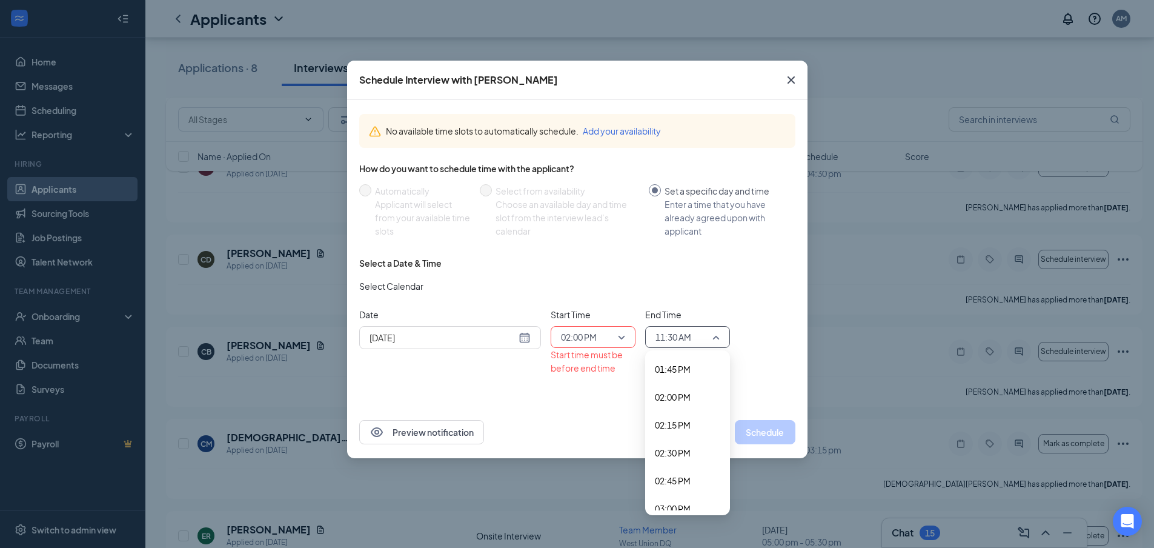
scroll to position [1580, 0]
click at [689, 379] on span "02:15 PM" at bounding box center [673, 378] width 36 height 13
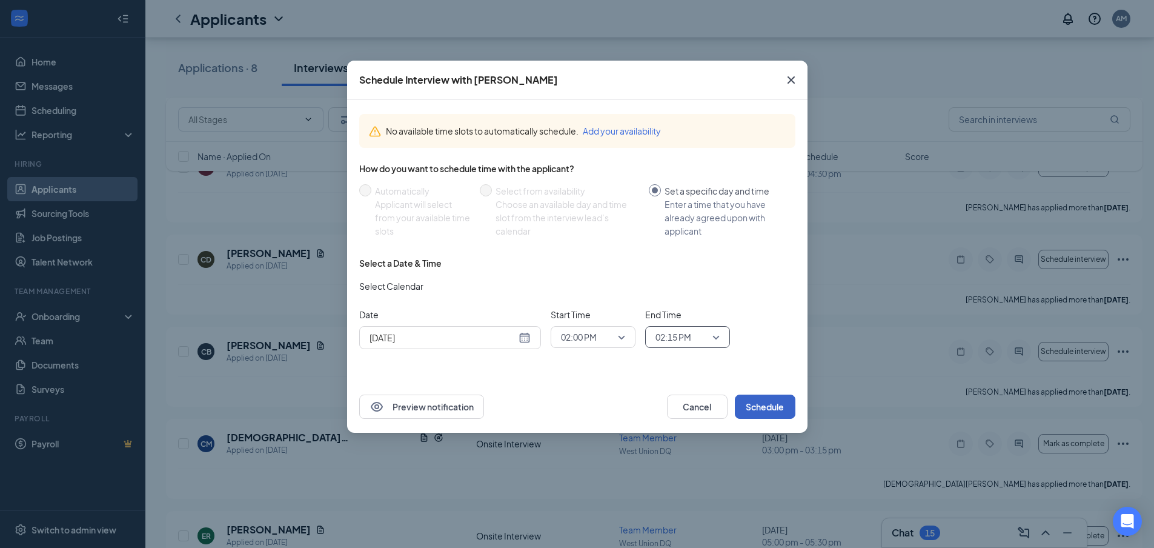
click at [767, 406] on button "Schedule" at bounding box center [765, 406] width 61 height 24
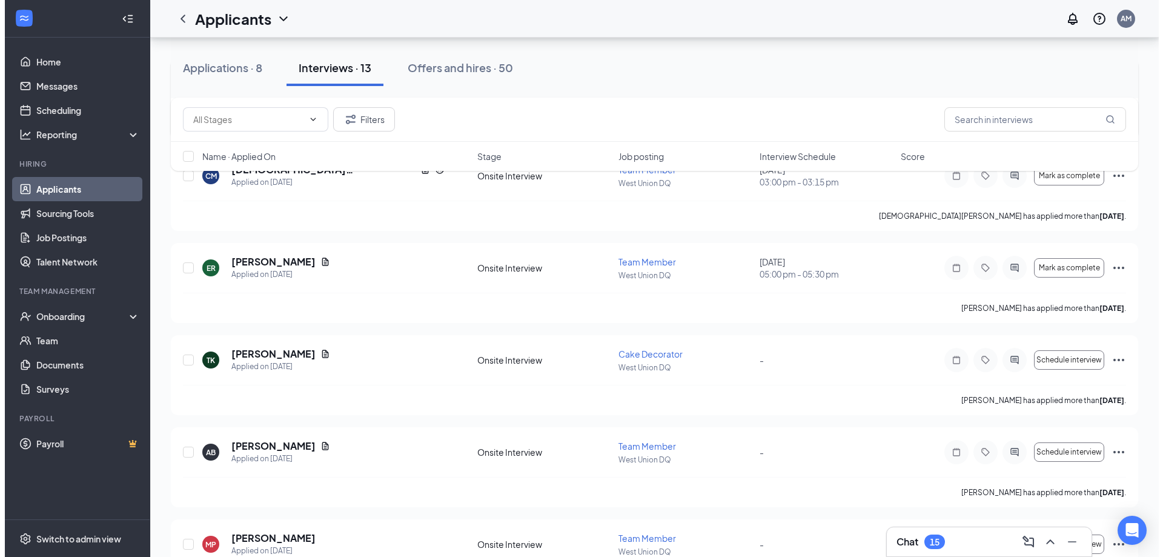
scroll to position [511, 0]
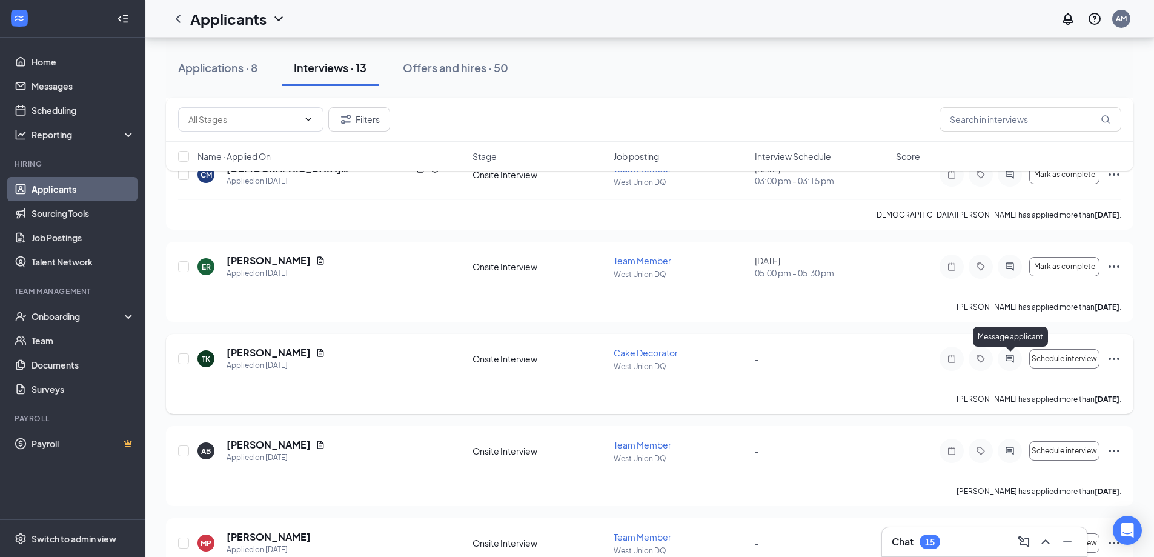
click at [1010, 361] on icon "ActiveChat" at bounding box center [1009, 358] width 8 height 8
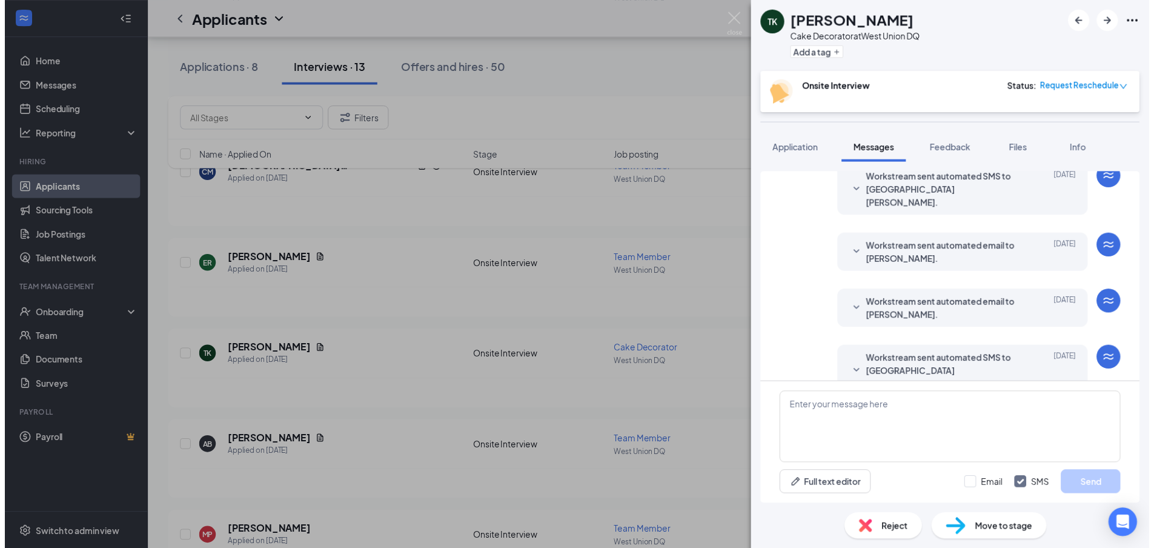
scroll to position [303, 0]
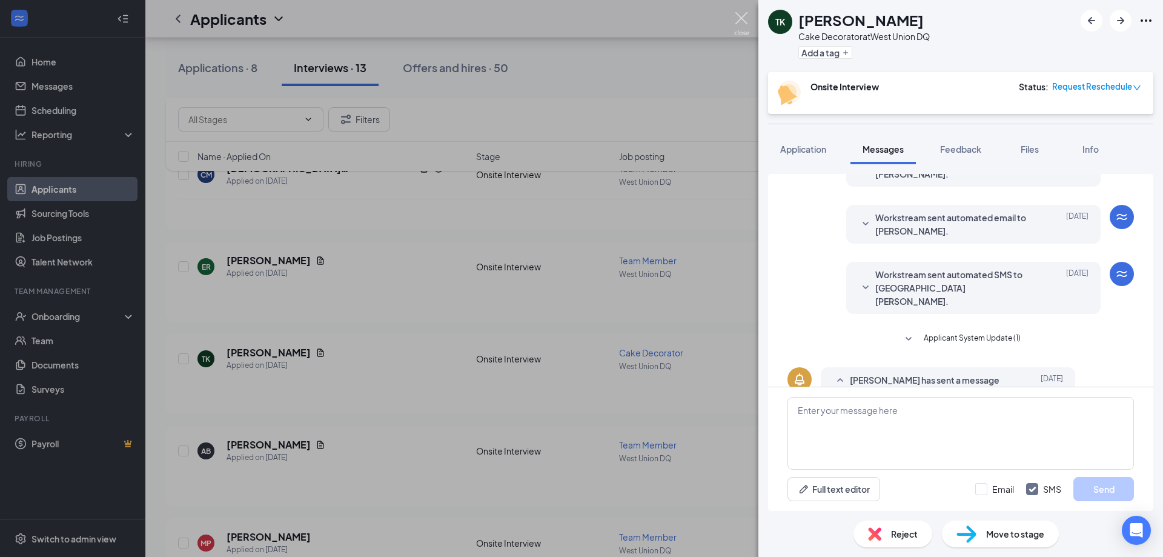
click at [748, 16] on img at bounding box center [741, 24] width 15 height 24
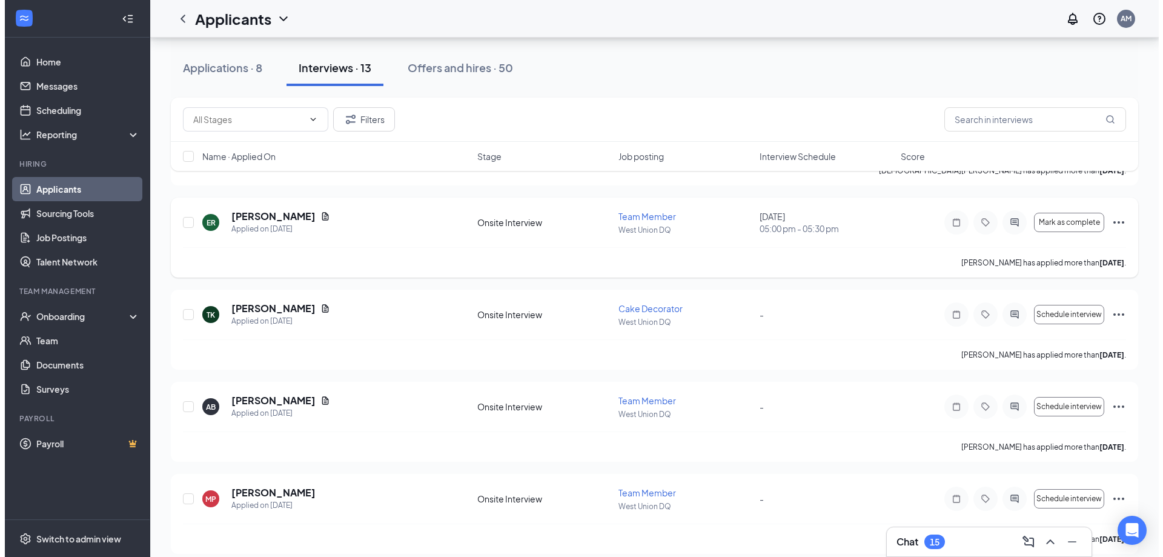
scroll to position [606, 0]
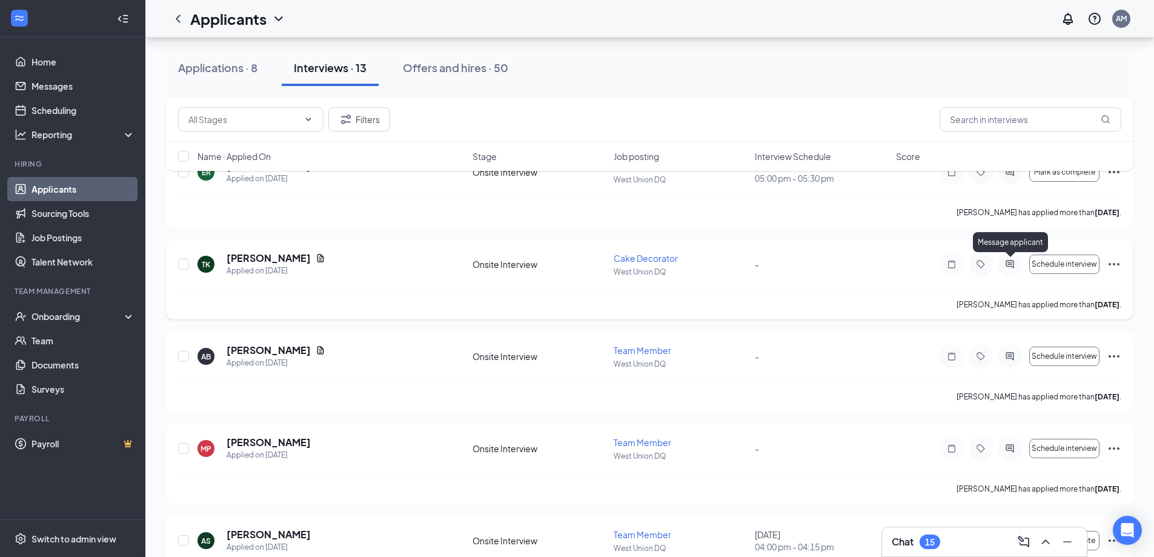
click at [1013, 263] on icon "ActiveChat" at bounding box center [1009, 264] width 8 height 8
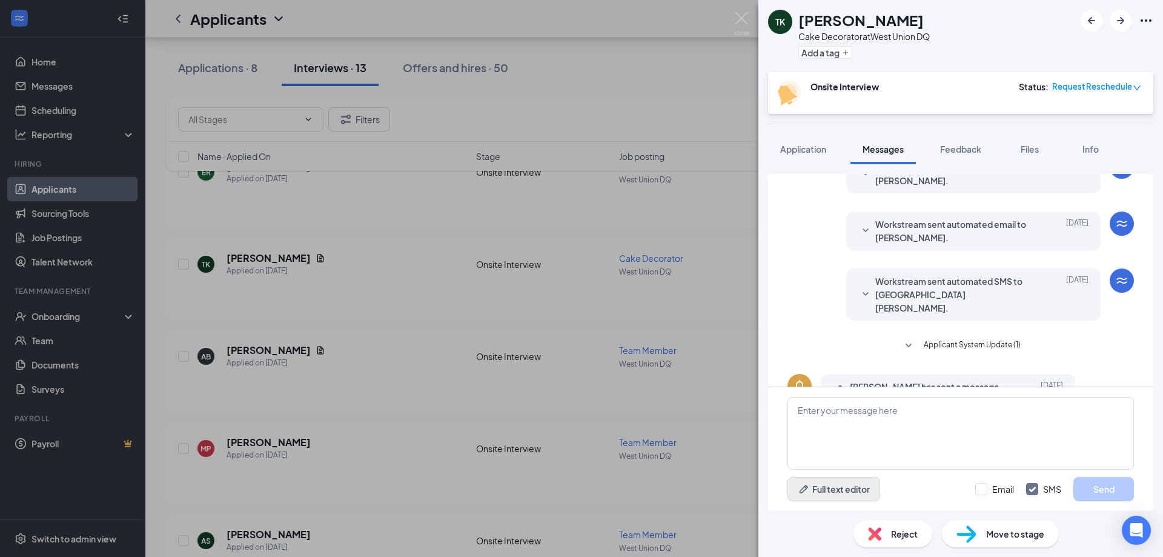
scroll to position [303, 0]
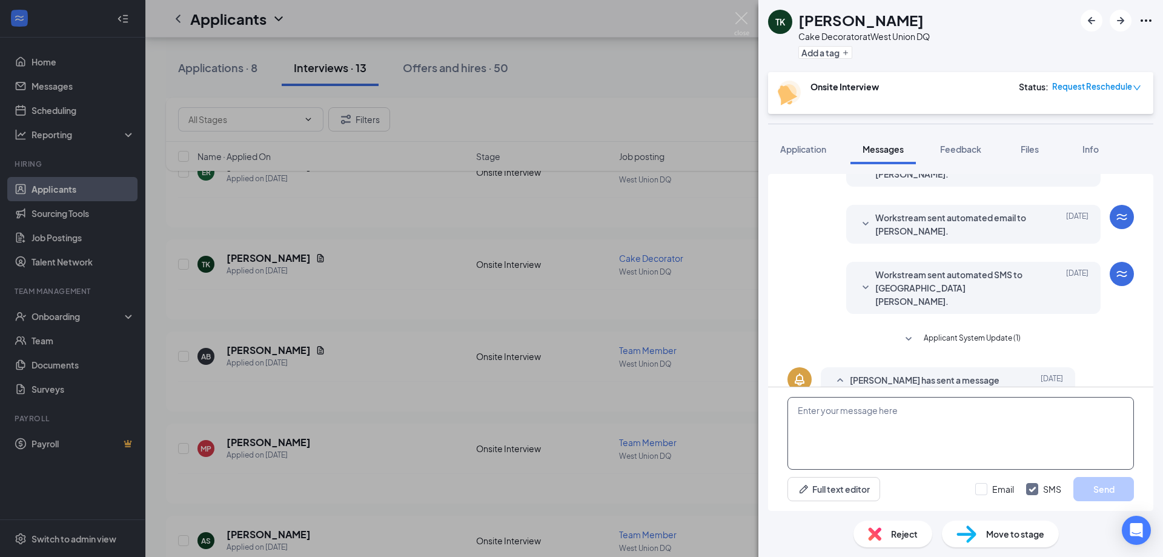
click at [856, 438] on textarea at bounding box center [960, 433] width 346 height 73
click at [798, 412] on textarea "i can do the 28th at 4pm. Thank You." at bounding box center [960, 433] width 346 height 73
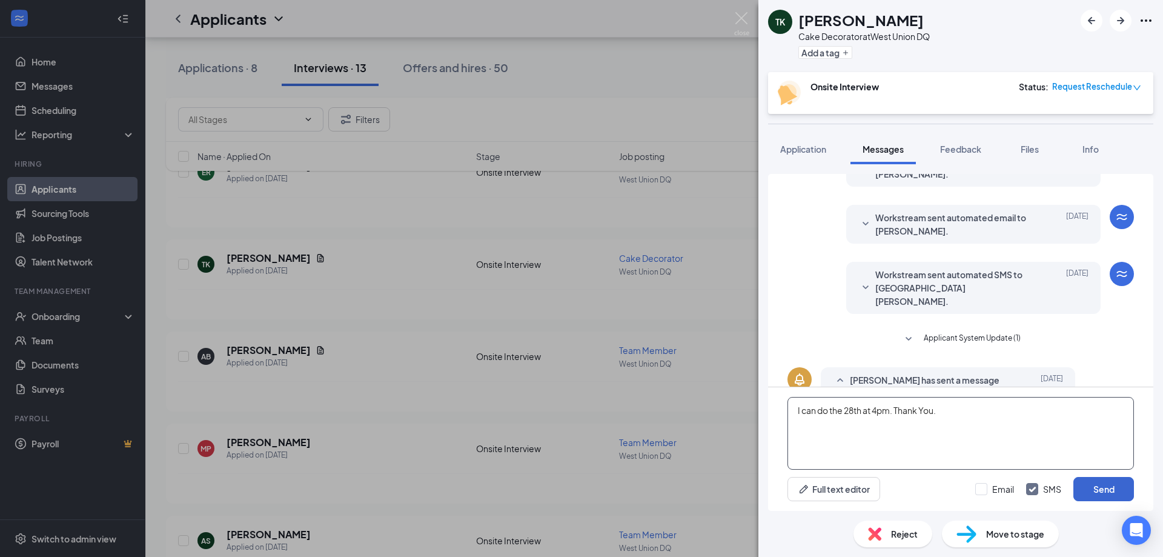
type textarea "I can do the 28th at 4pm. Thank You."
click at [1102, 487] on button "Send" at bounding box center [1103, 489] width 61 height 24
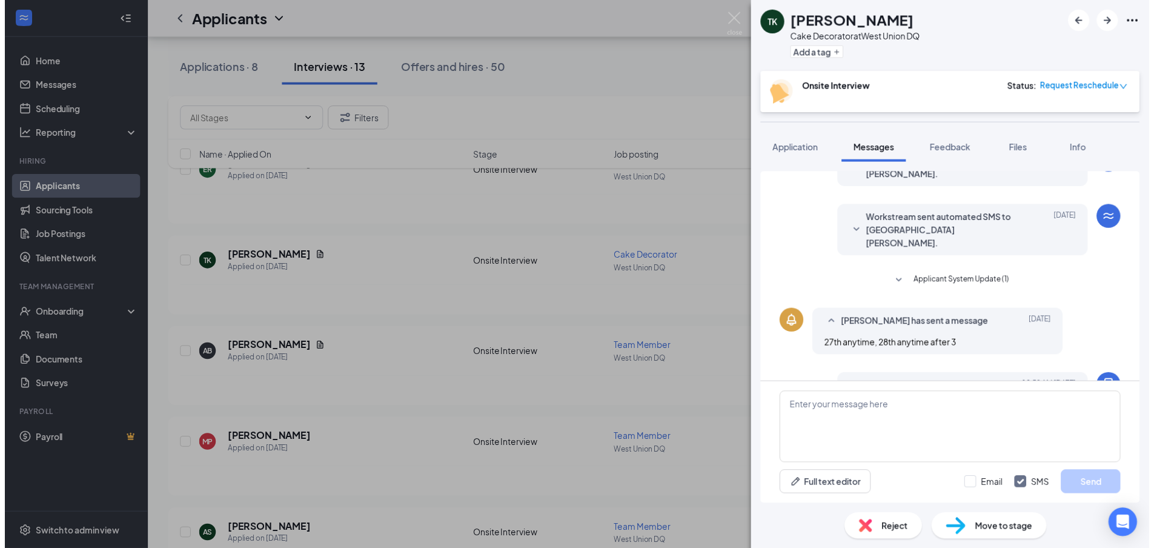
scroll to position [381, 0]
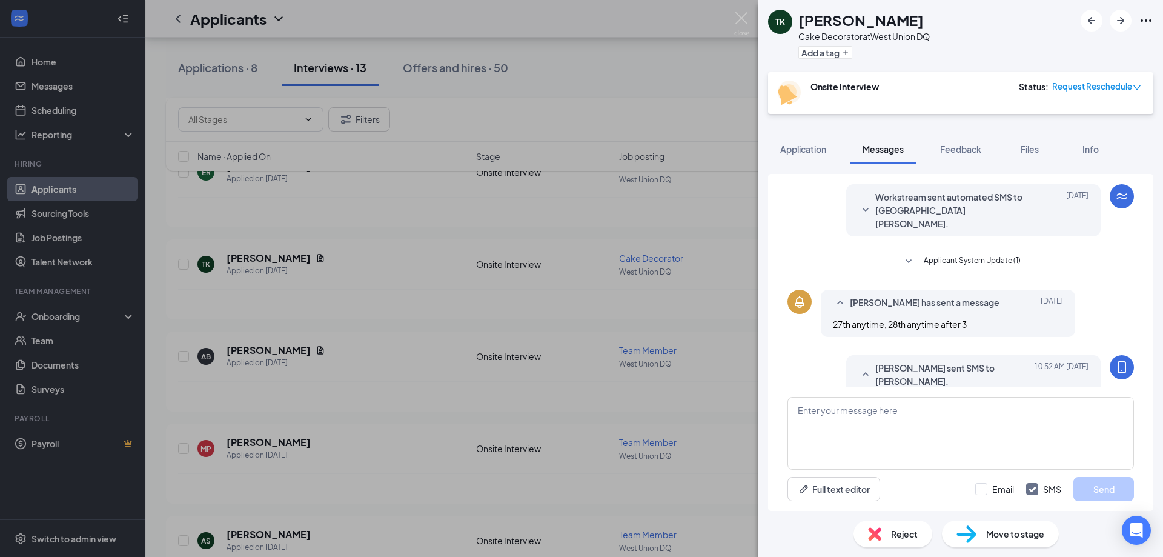
click at [694, 273] on div "TK [PERSON_NAME] Cake Decorator at [GEOGRAPHIC_DATA] DQ Add a tag Onsite Interv…" at bounding box center [581, 278] width 1163 height 557
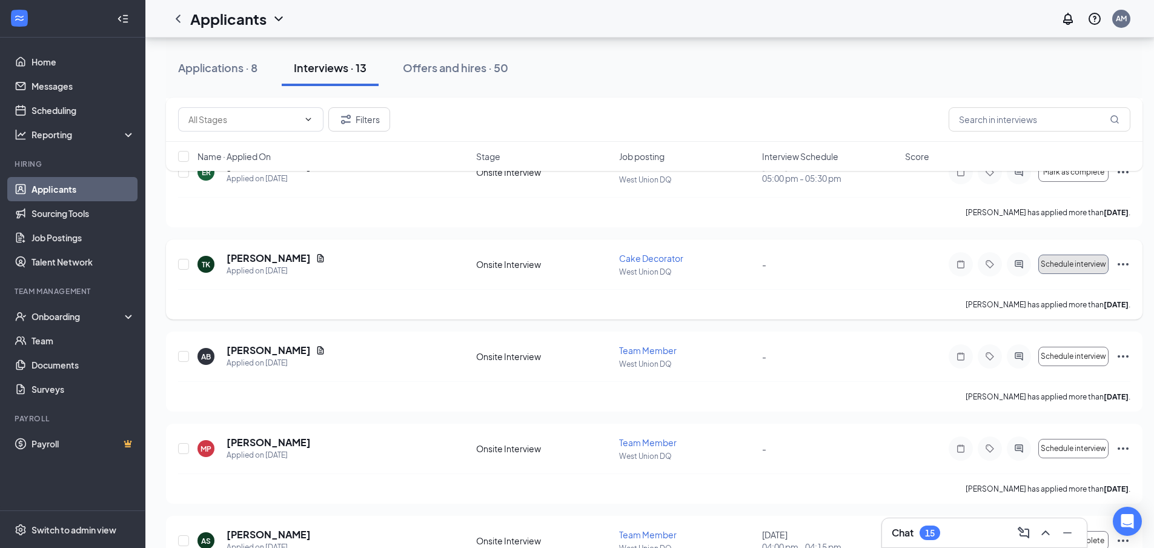
click at [1056, 260] on span "Schedule interview" at bounding box center [1073, 264] width 65 height 8
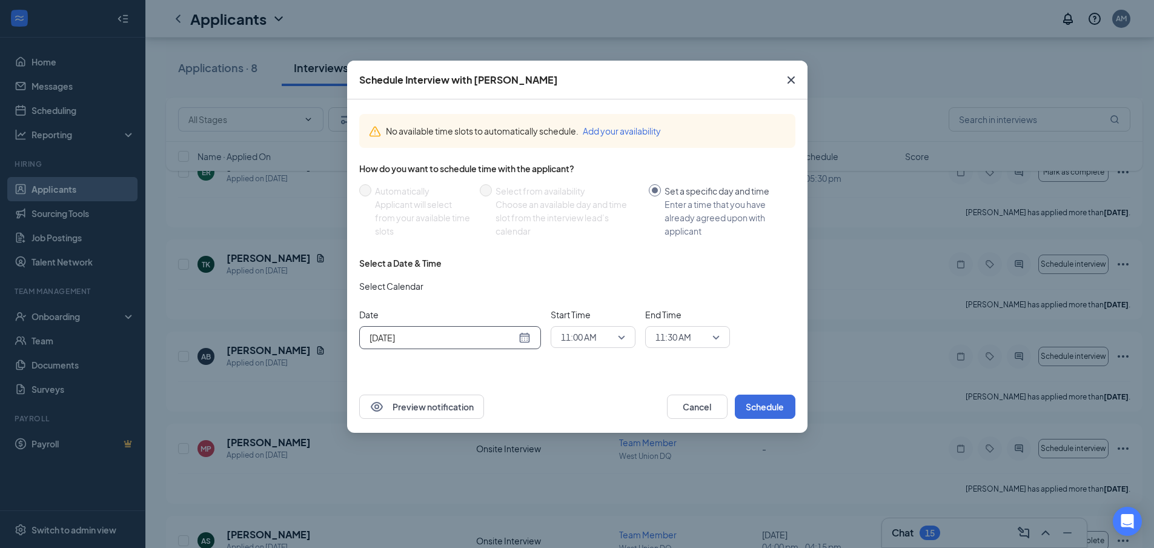
click at [517, 333] on div "[DATE]" at bounding box center [449, 337] width 161 height 13
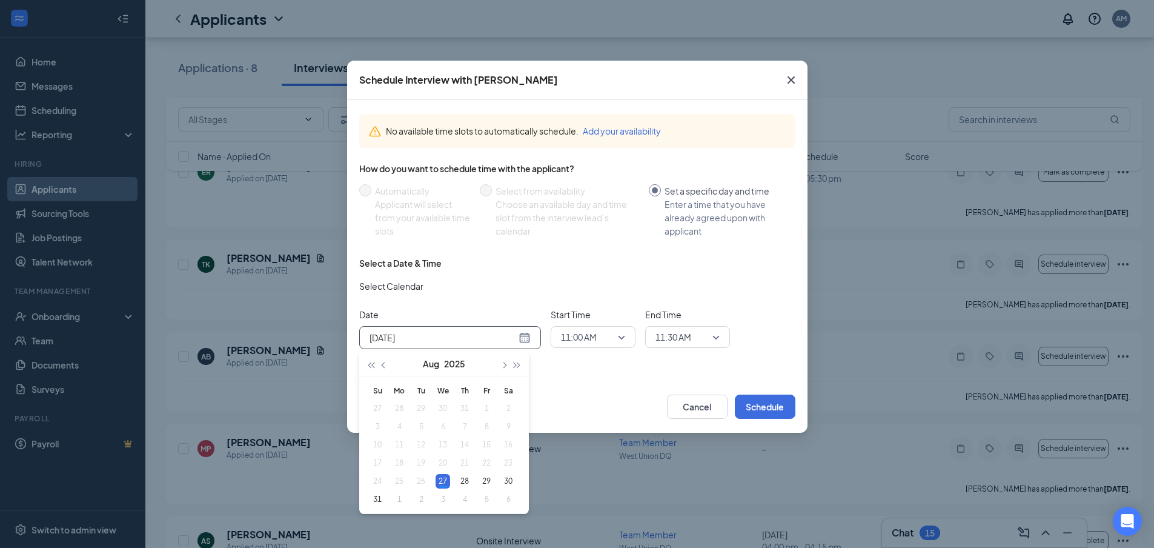
click at [525, 337] on div "[DATE]" at bounding box center [449, 337] width 161 height 13
type input "[DATE]"
click at [464, 483] on div "28" at bounding box center [464, 481] width 15 height 15
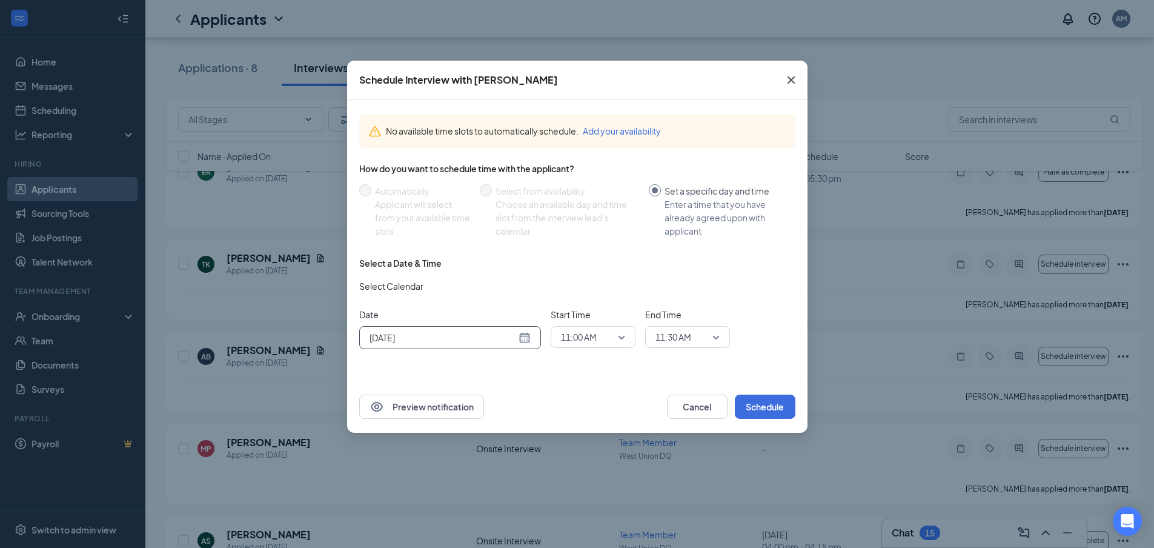
click at [597, 327] on input "search" at bounding box center [589, 336] width 62 height 21
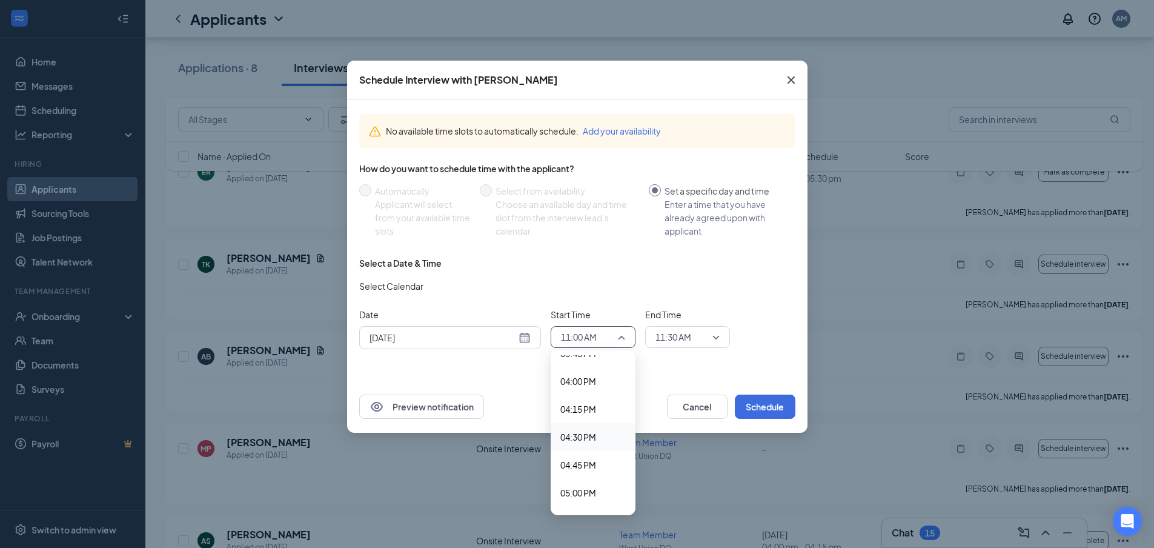
scroll to position [1706, 0]
click at [596, 447] on span "04:00 PM" at bounding box center [578, 447] width 36 height 13
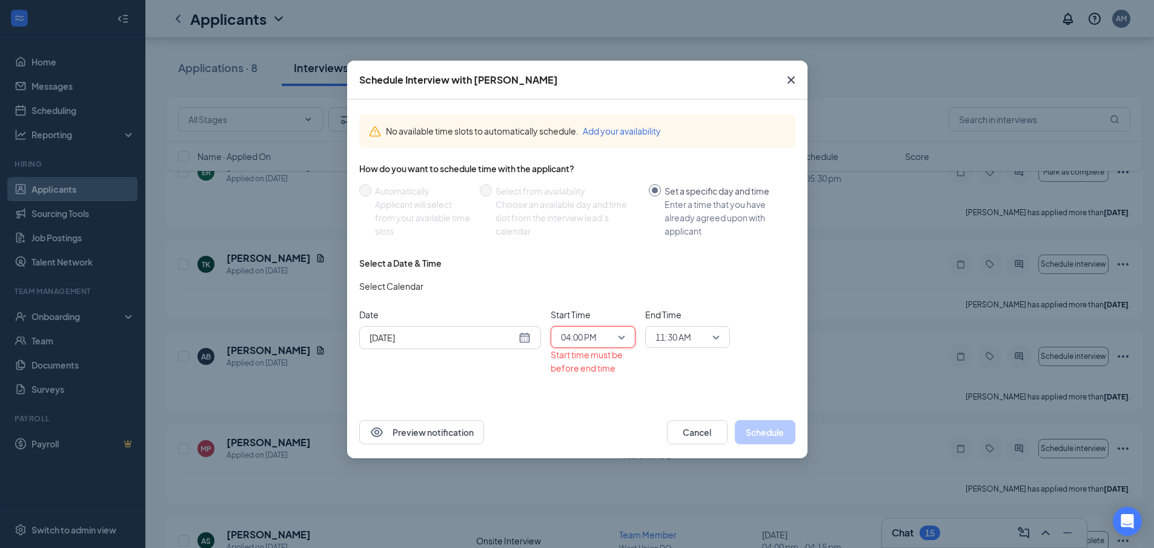
click at [678, 335] on span "11:30 AM" at bounding box center [673, 337] width 36 height 18
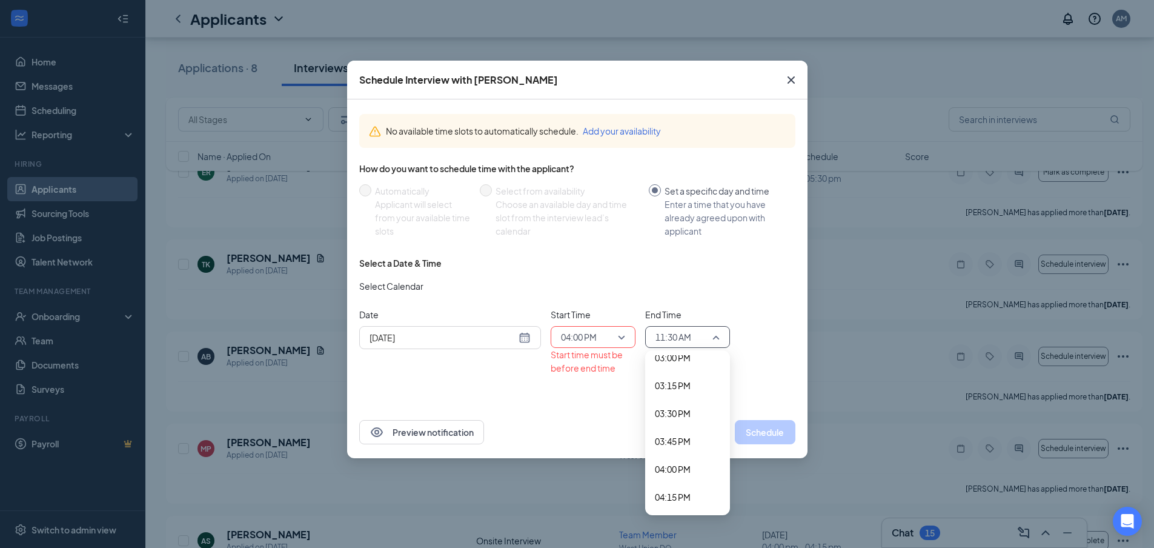
scroll to position [1701, 0]
click at [689, 481] on span "04:15 PM" at bounding box center [673, 480] width 36 height 13
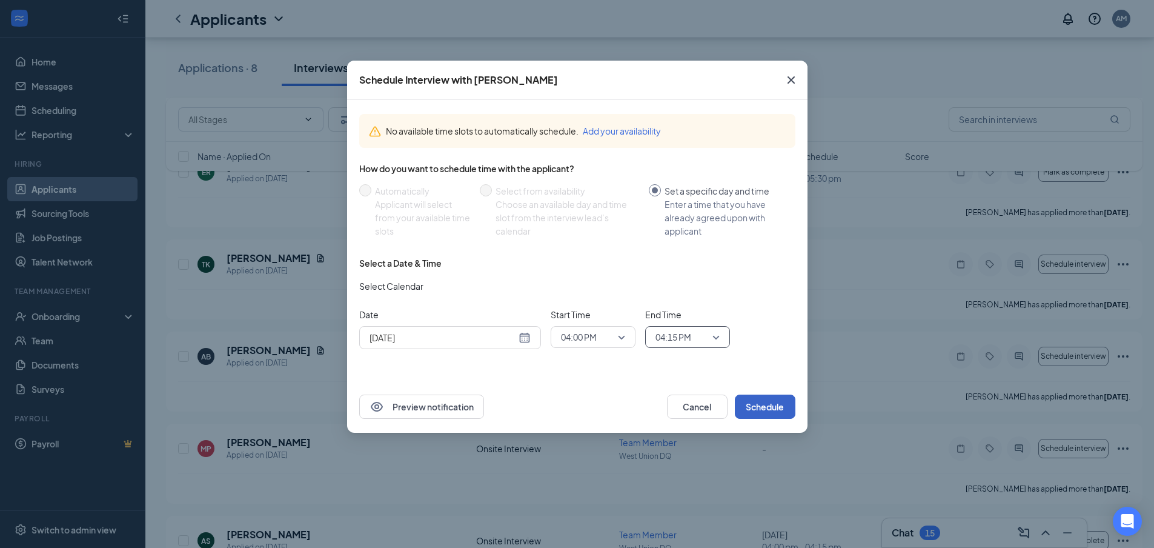
click at [766, 411] on button "Schedule" at bounding box center [765, 406] width 61 height 24
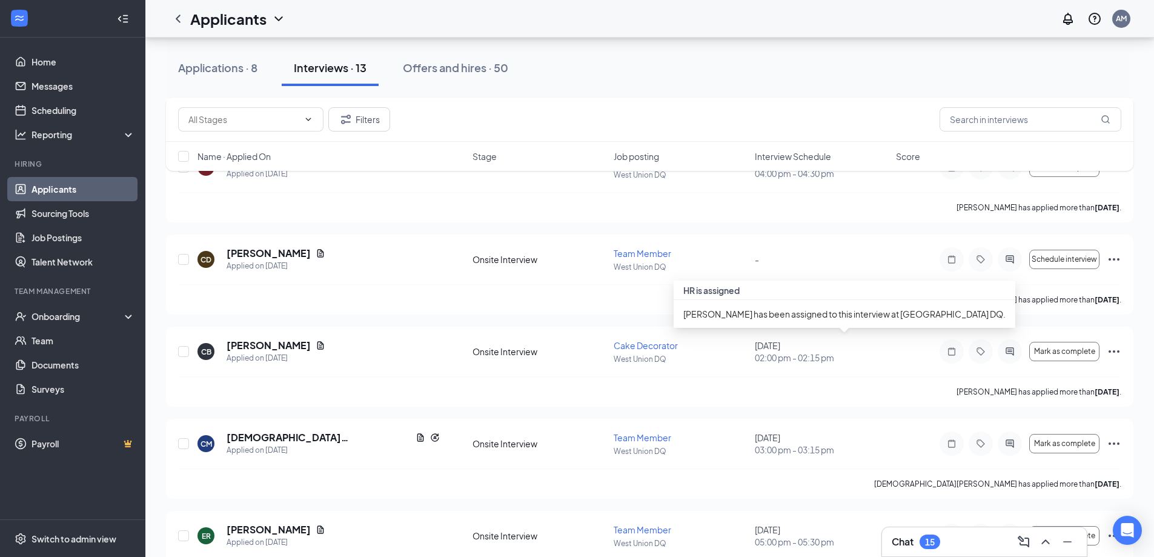
scroll to position [303, 0]
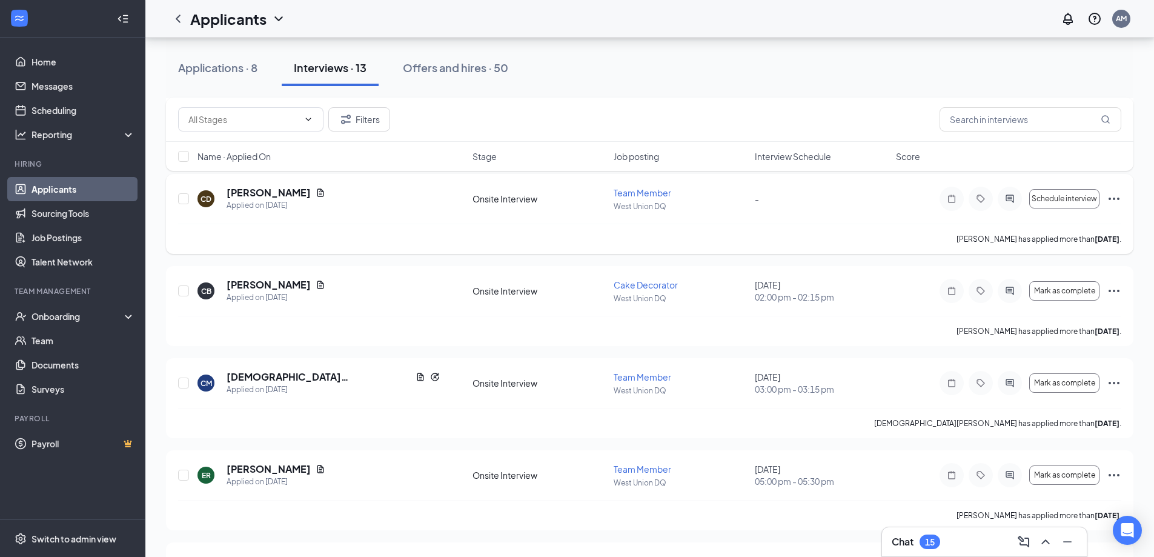
click at [1122, 198] on div "CD [PERSON_NAME] Applied on [DATE] Onsite Interview Team Member West Union DQ -…" at bounding box center [649, 214] width 967 height 80
click at [1111, 198] on icon "Ellipses" at bounding box center [1114, 198] width 15 height 15
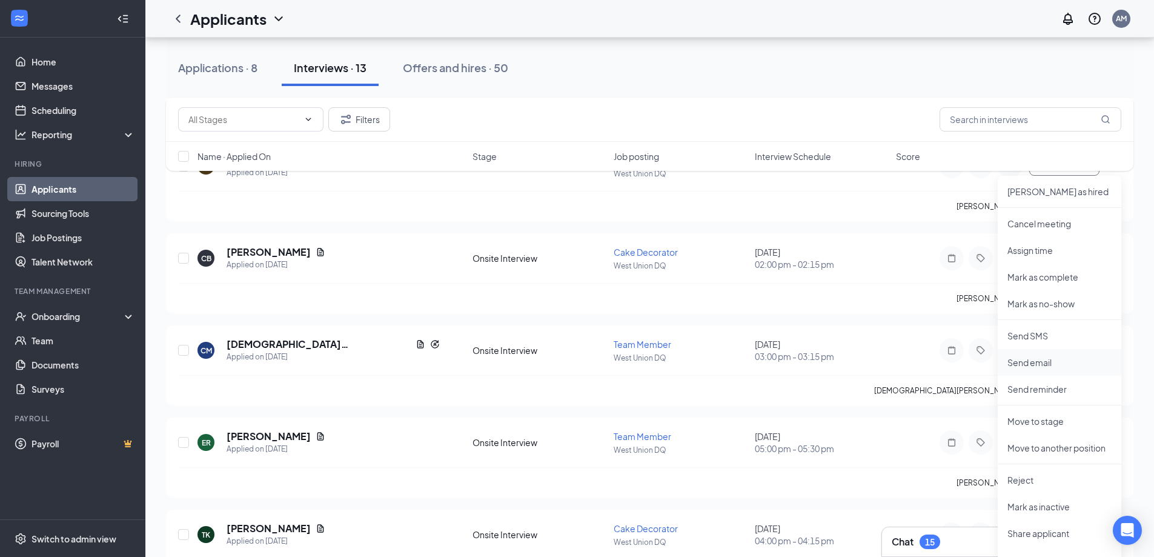
scroll to position [363, 0]
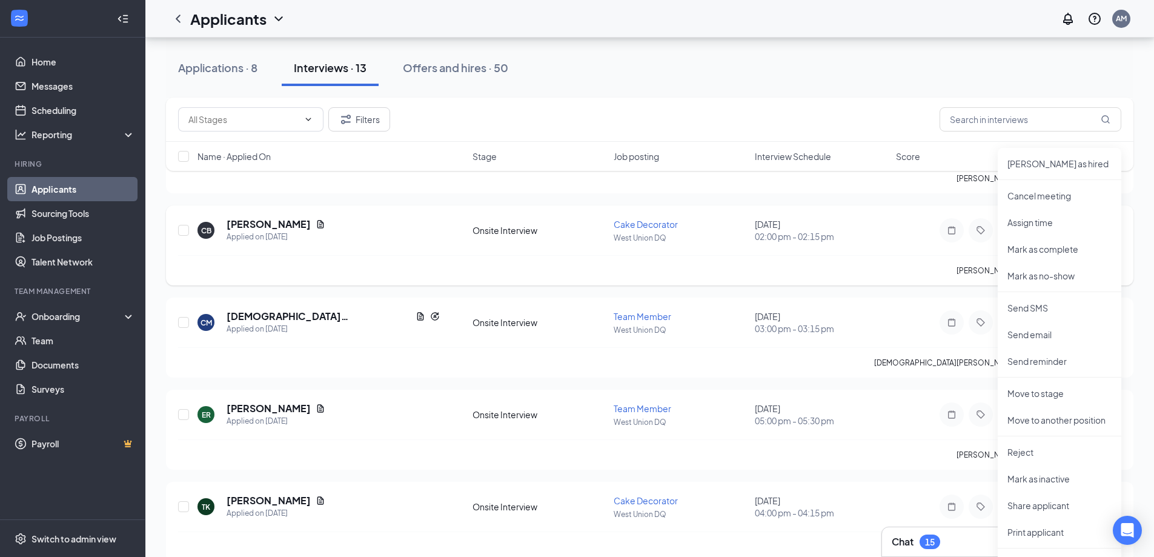
click at [903, 232] on div "CB [PERSON_NAME] Applied on [DATE] Onsite Interview Cake Decorator West Union D…" at bounding box center [649, 236] width 943 height 38
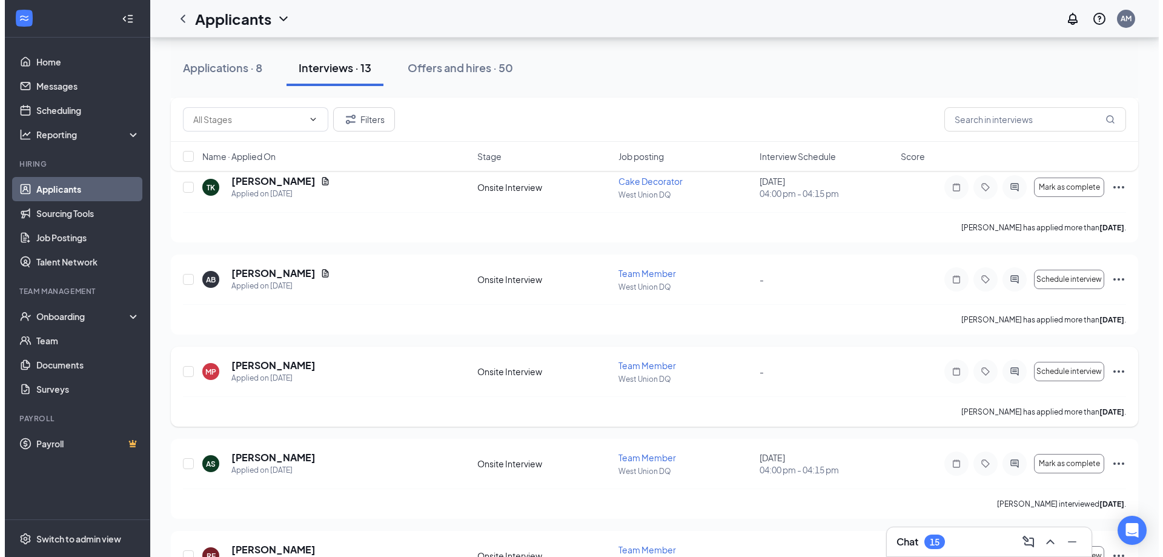
scroll to position [666, 0]
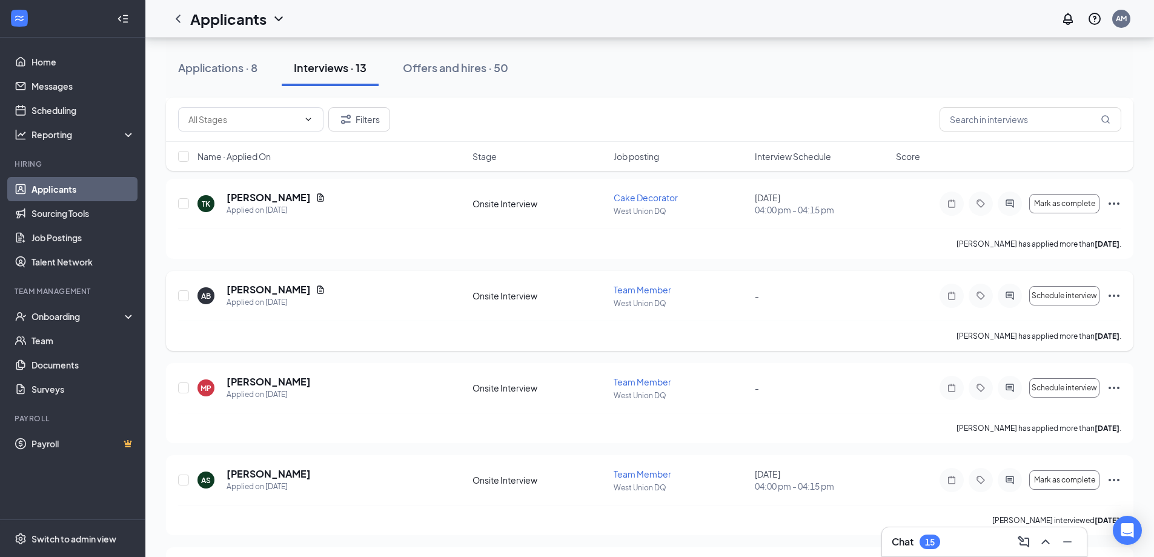
click at [1008, 299] on icon "ActiveChat" at bounding box center [1009, 296] width 15 height 10
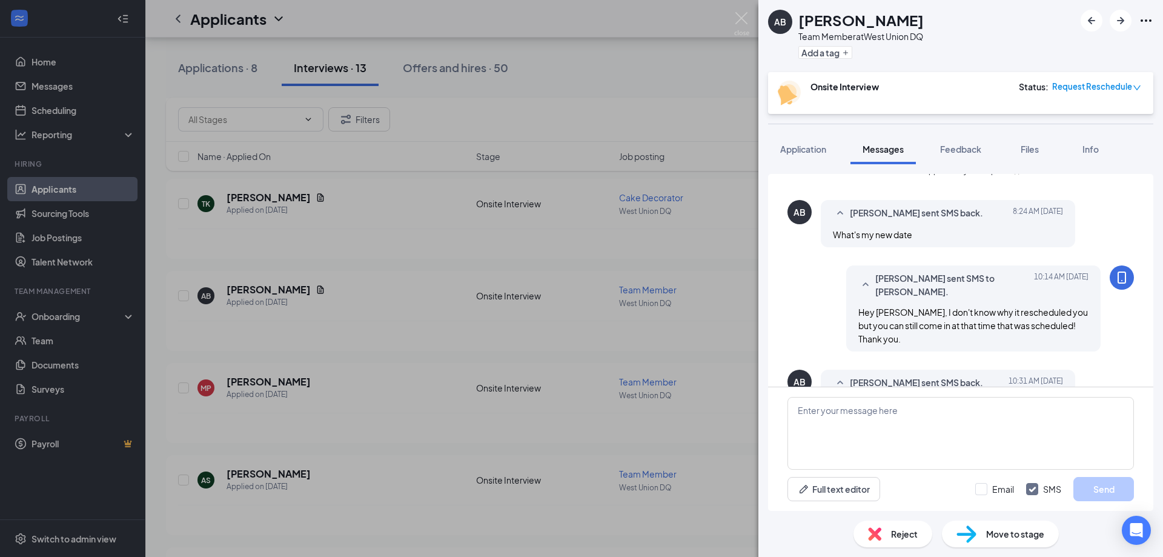
scroll to position [438, 0]
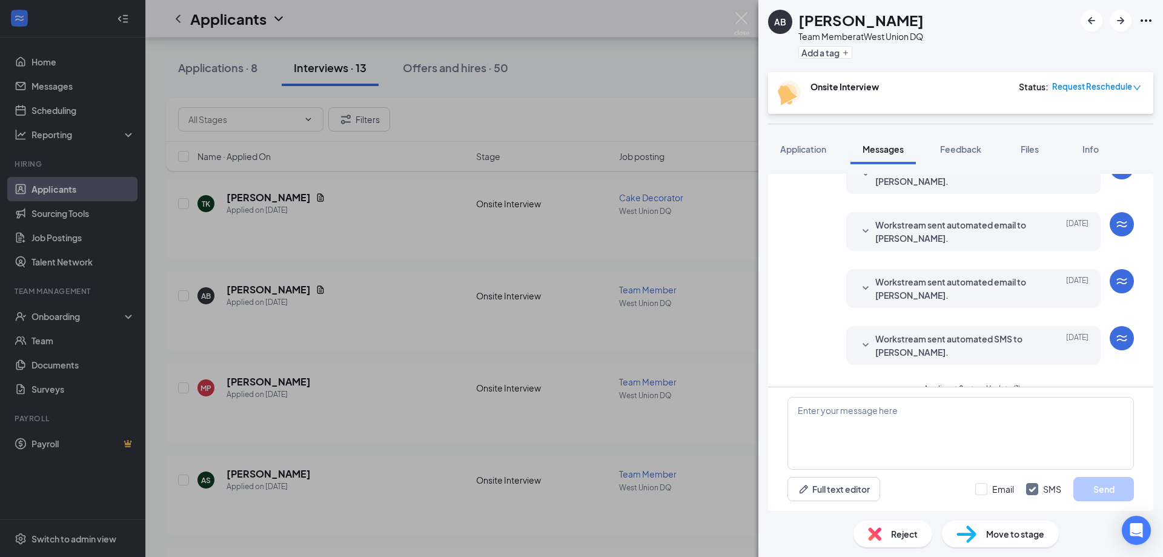
scroll to position [135, 0]
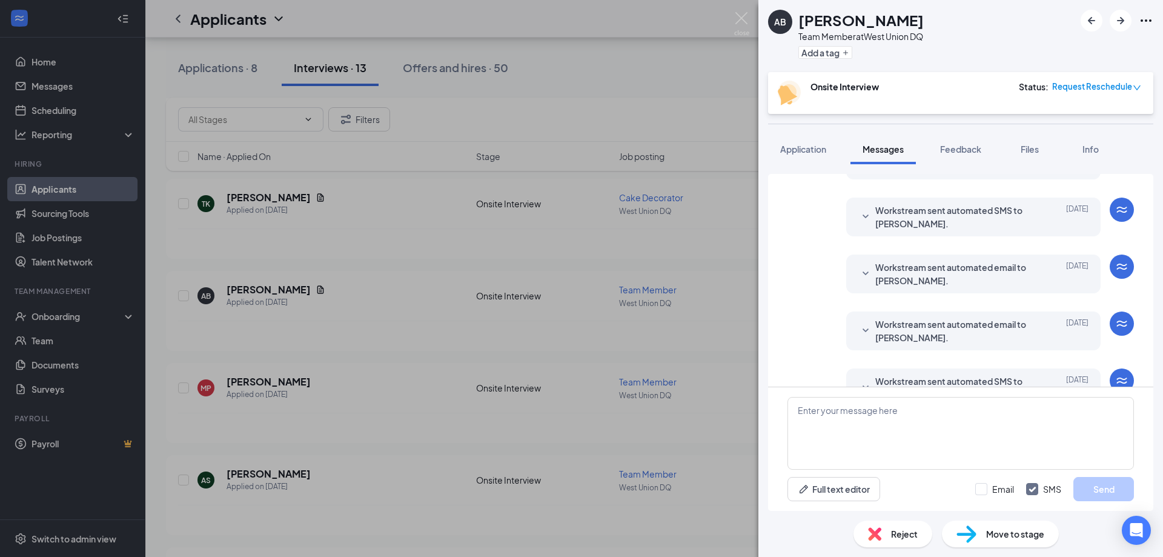
click at [858, 320] on div at bounding box center [865, 330] width 15 height 27
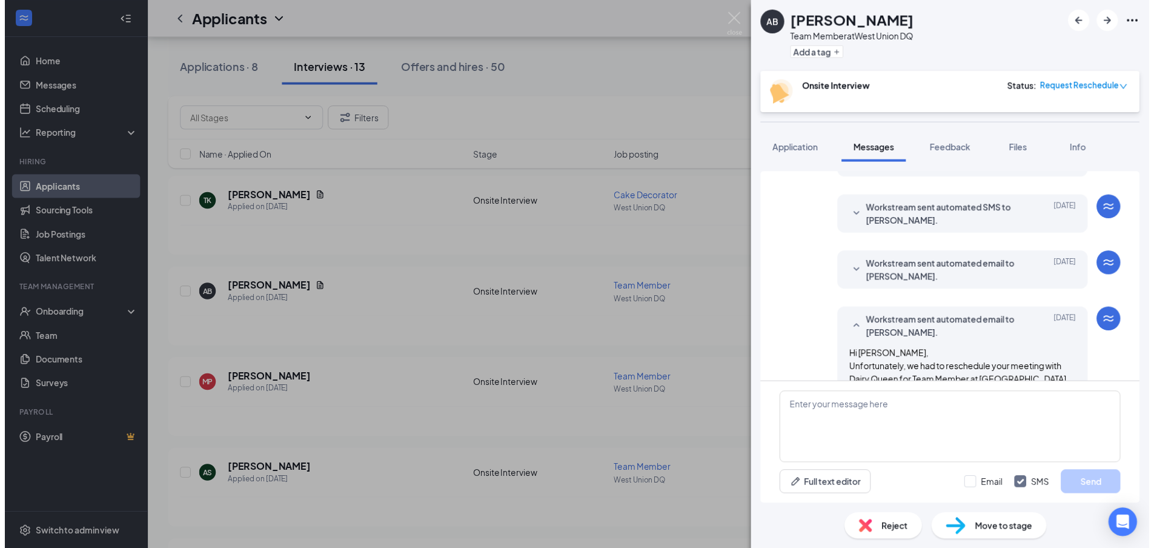
scroll to position [196, 0]
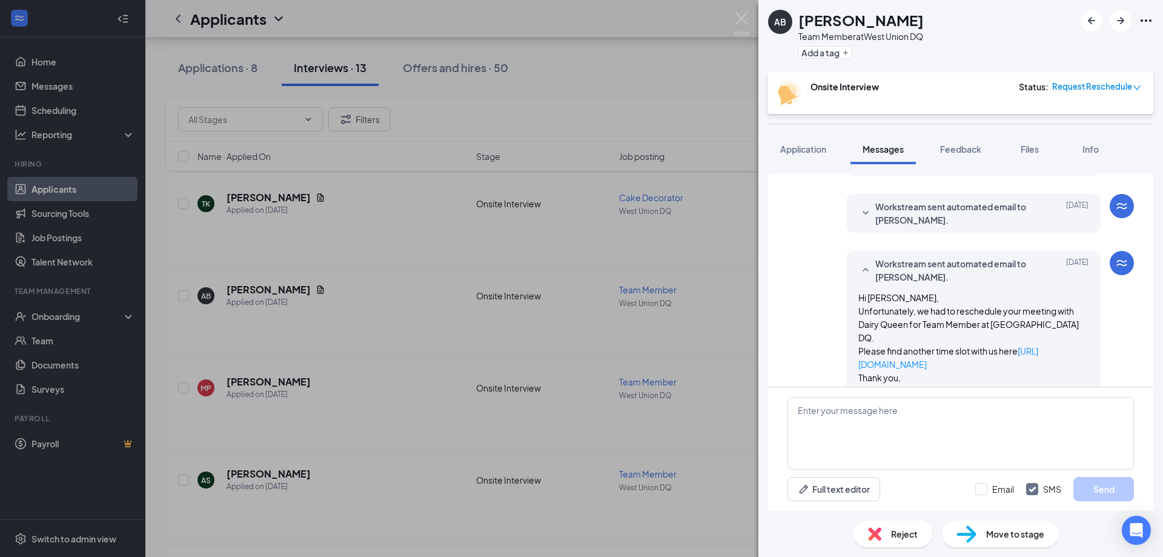
click at [862, 214] on icon "SmallChevronDown" at bounding box center [865, 213] width 15 height 15
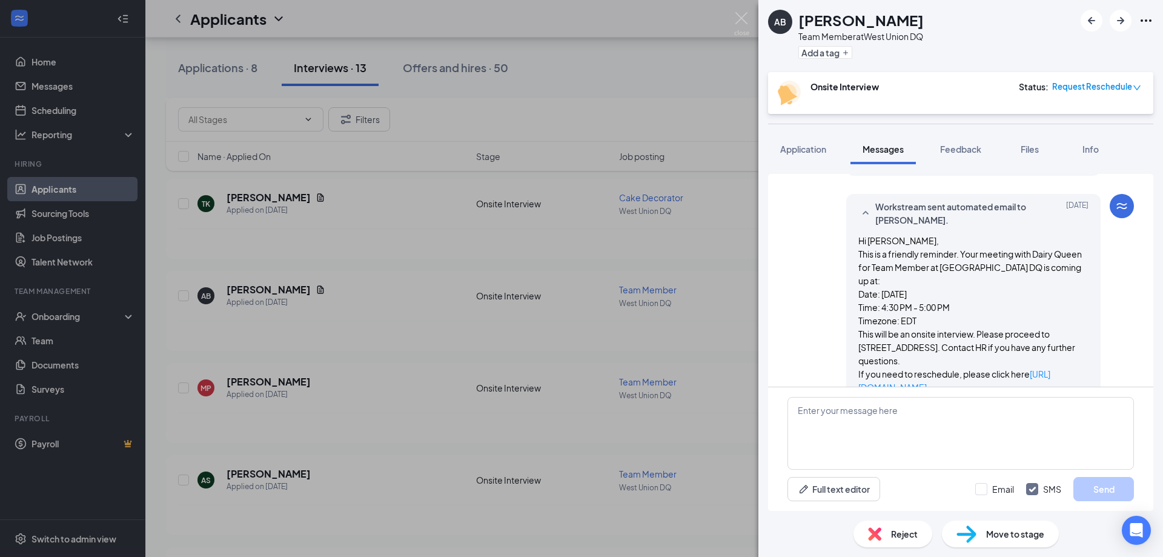
click at [703, 280] on div "AB [PERSON_NAME] Team Member at [GEOGRAPHIC_DATA] DQ Add a tag Onsite Interview…" at bounding box center [581, 278] width 1163 height 557
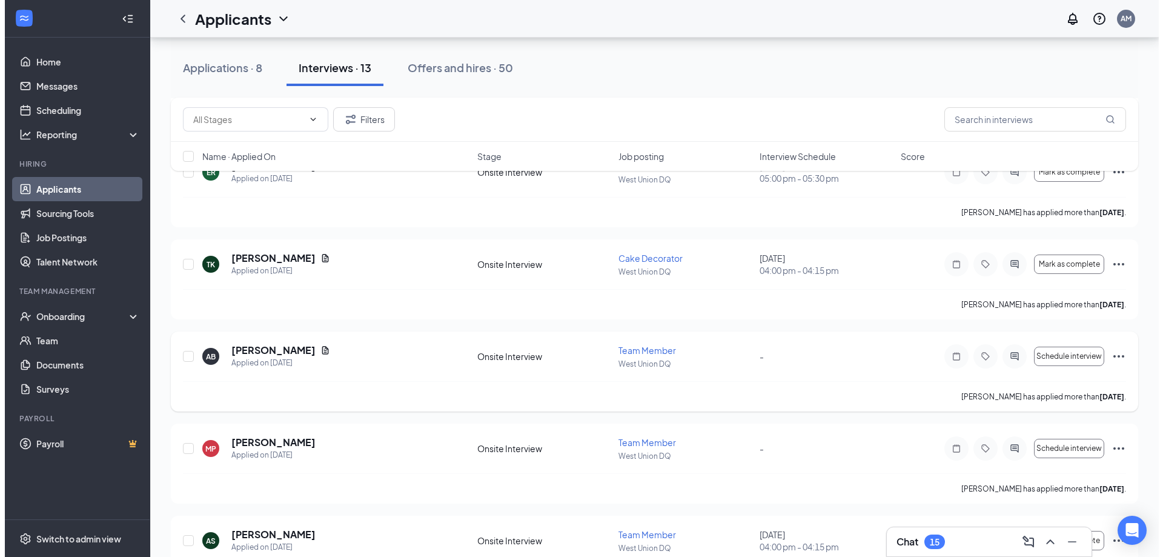
scroll to position [666, 0]
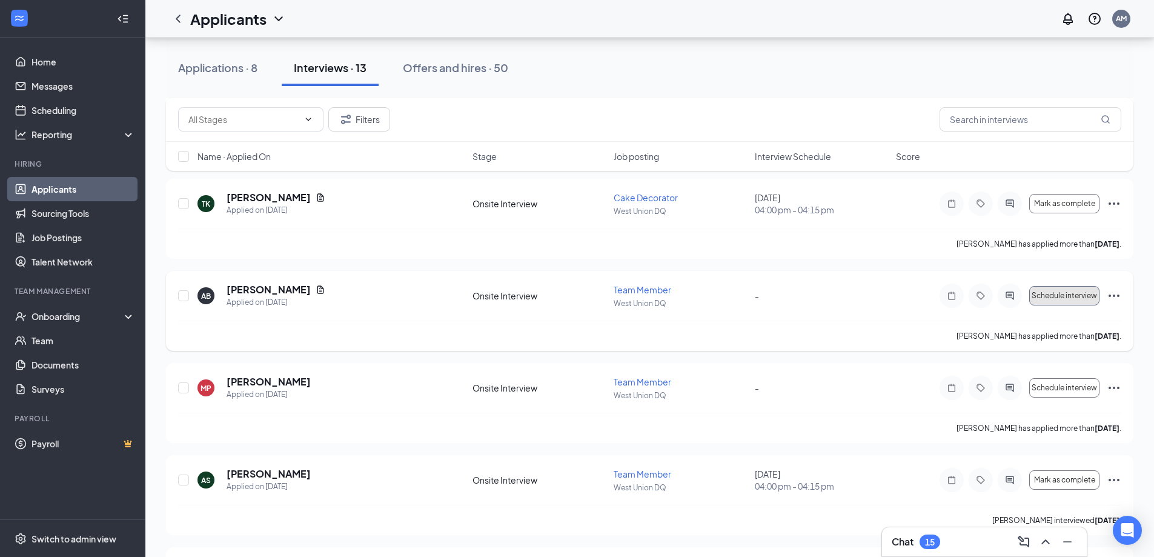
click at [1050, 298] on span "Schedule interview" at bounding box center [1064, 295] width 65 height 8
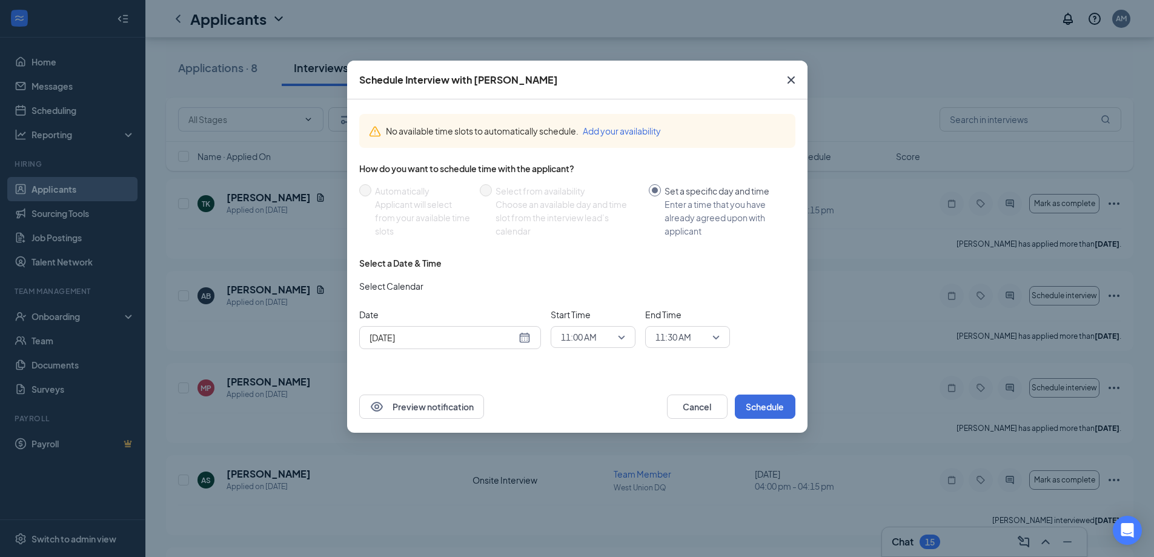
click at [795, 81] on icon "Cross" at bounding box center [791, 80] width 15 height 15
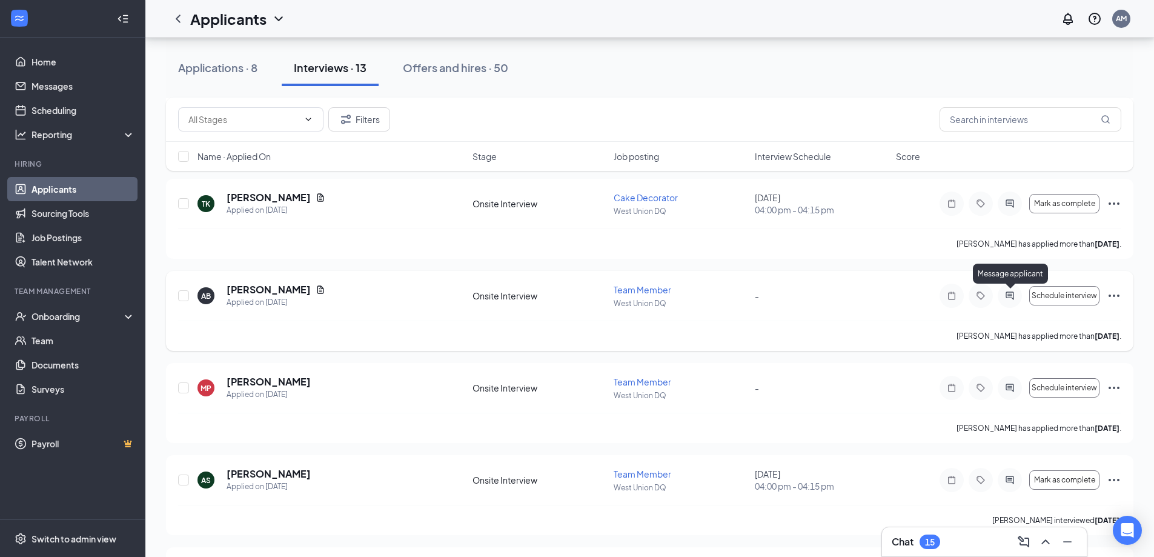
click at [1005, 296] on icon "ActiveChat" at bounding box center [1009, 296] width 15 height 10
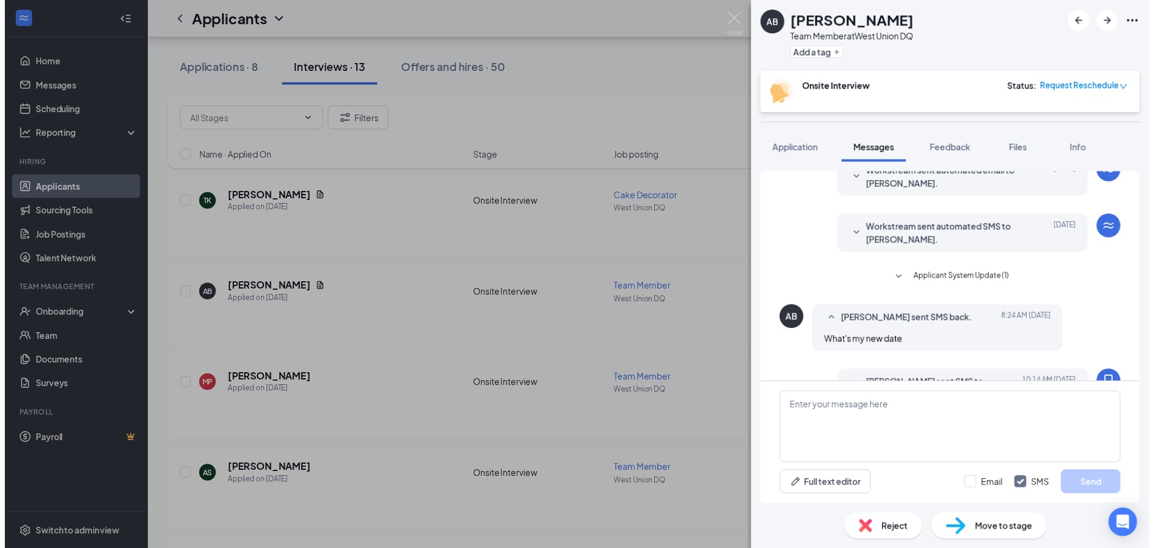
scroll to position [135, 0]
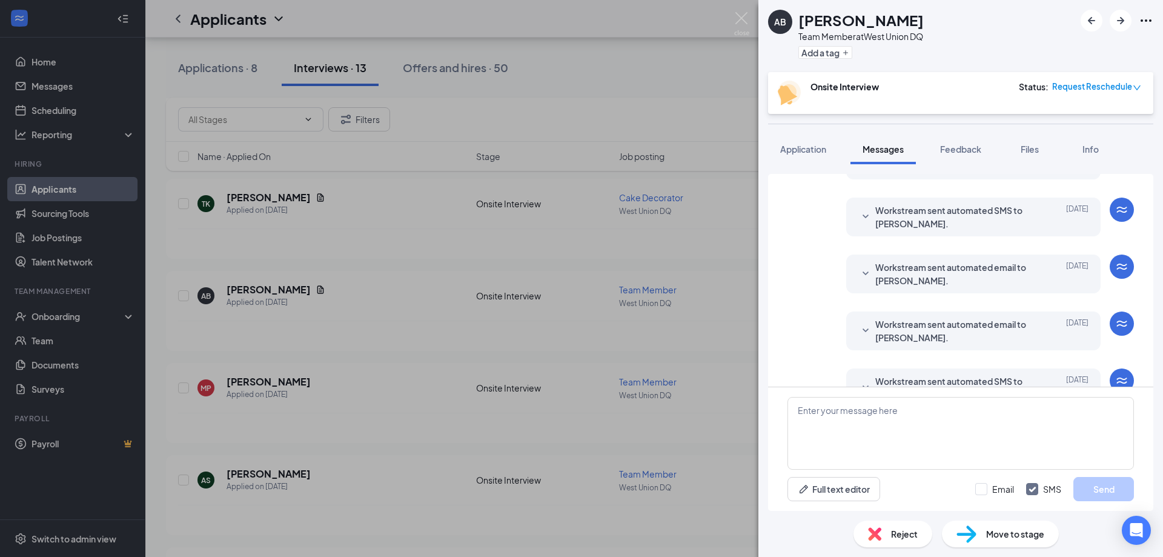
click at [863, 274] on icon "SmallChevronDown" at bounding box center [866, 273] width 6 height 4
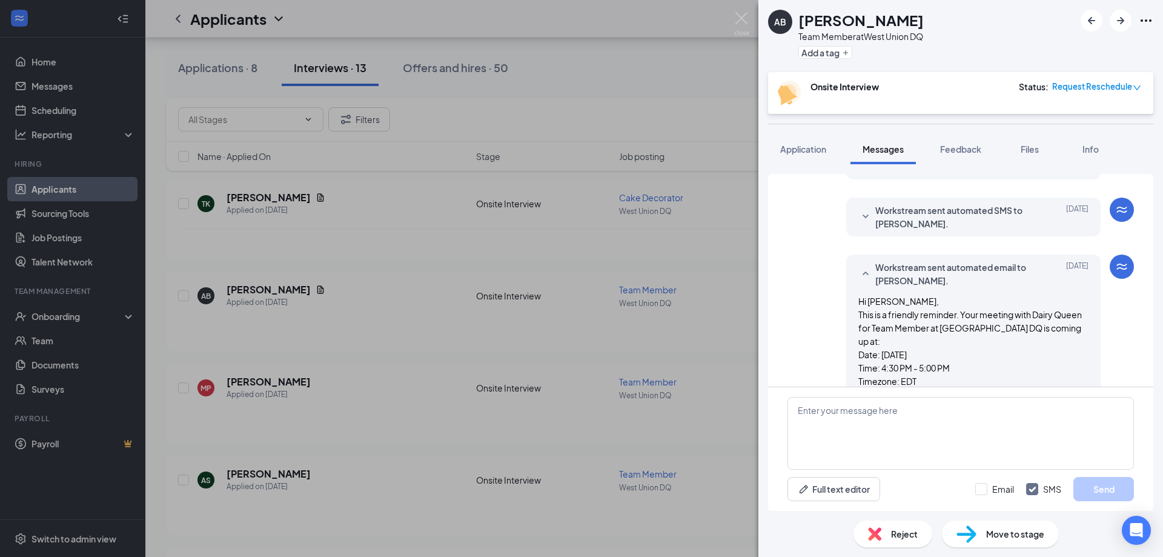
click at [762, 313] on div "Load earlier interactions (about 6 more) Workstream sent automated email to [PE…" at bounding box center [960, 337] width 405 height 346
click at [745, 21] on img at bounding box center [741, 24] width 15 height 24
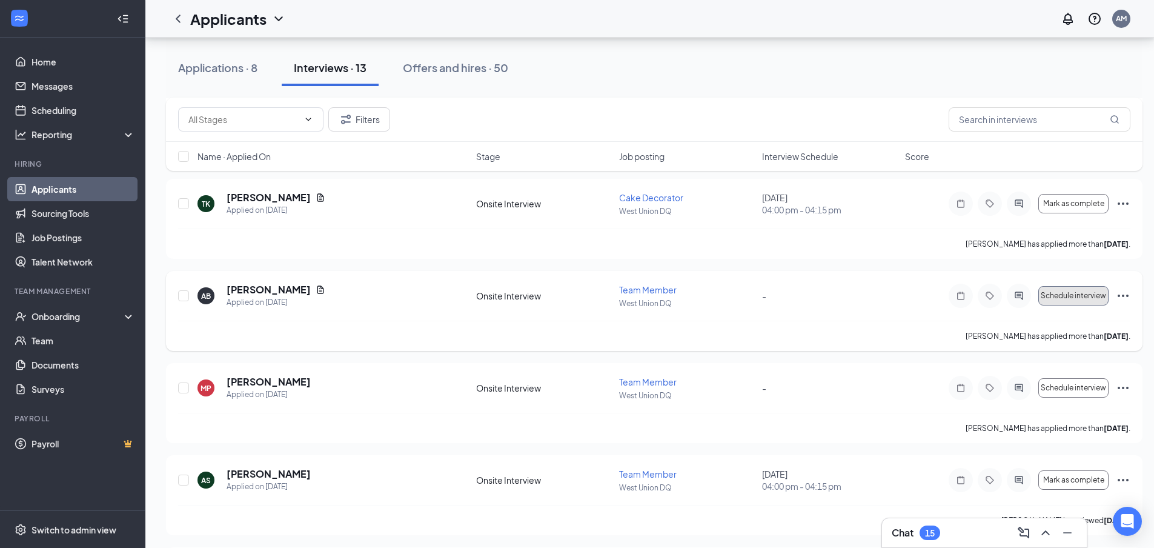
click at [1052, 290] on button "Schedule interview" at bounding box center [1073, 295] width 70 height 19
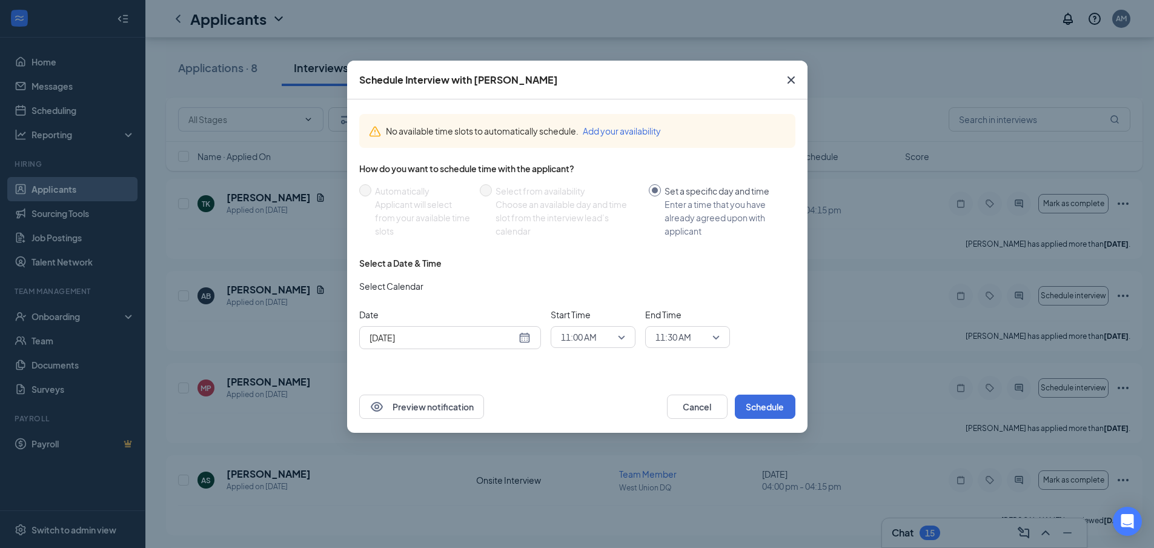
click at [613, 331] on span "11:00 AM" at bounding box center [587, 337] width 53 height 18
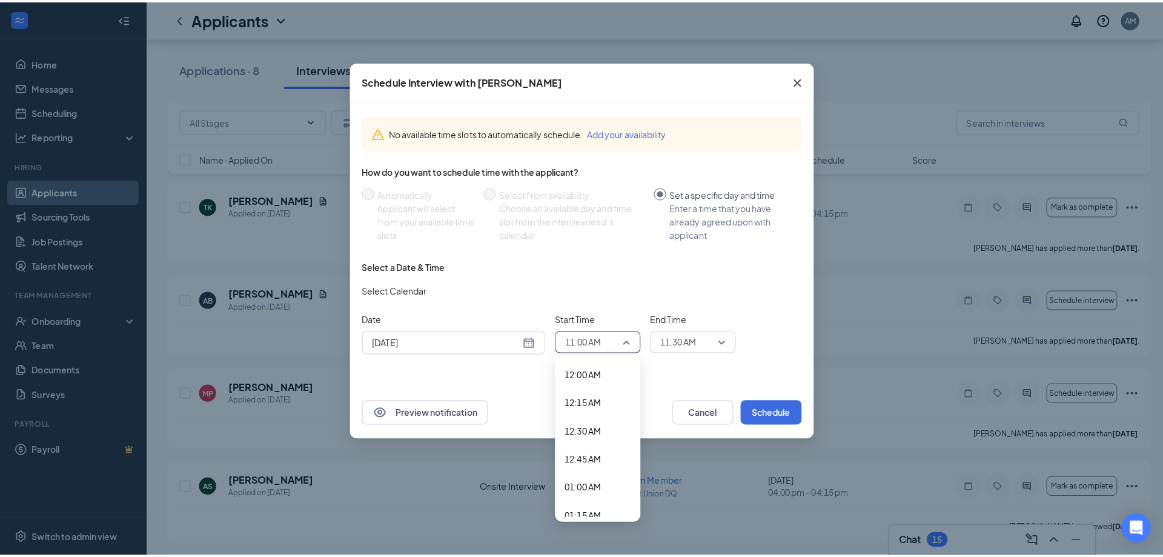
scroll to position [1100, 0]
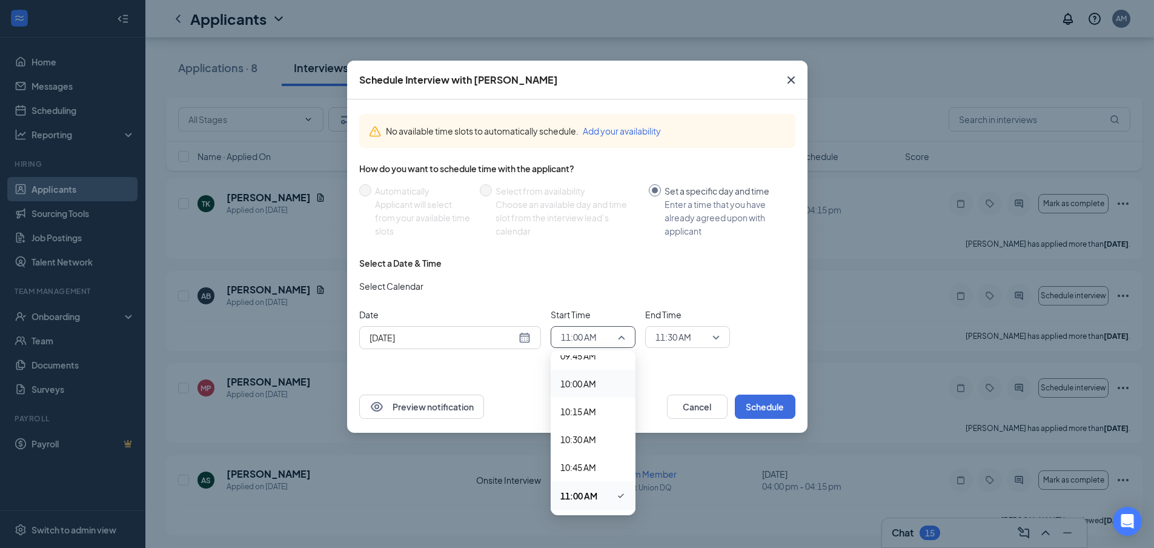
click at [795, 77] on icon "Cross" at bounding box center [791, 80] width 15 height 15
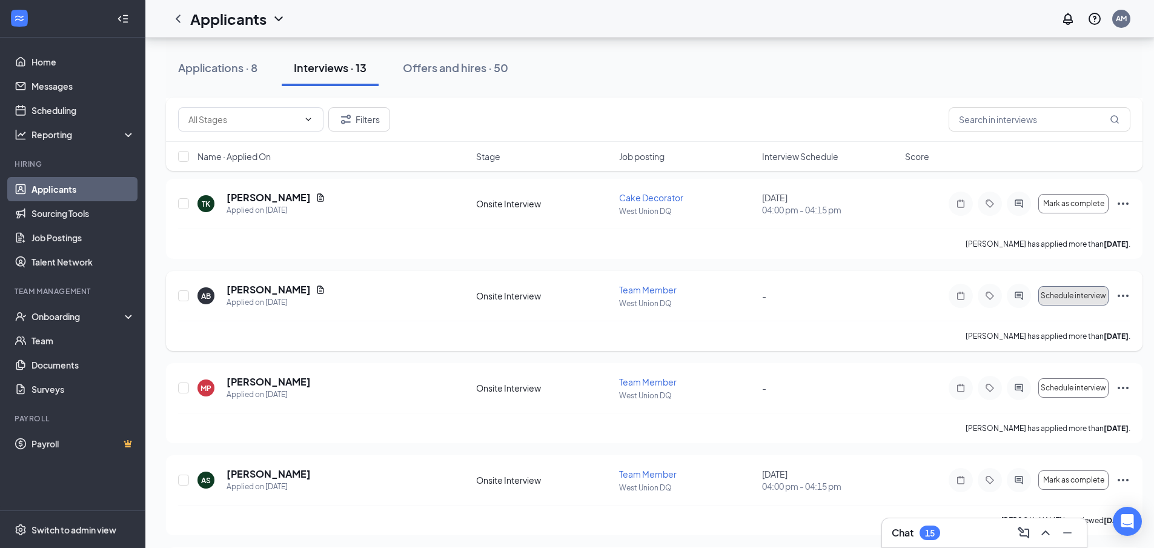
click at [1085, 299] on span "Schedule interview" at bounding box center [1073, 295] width 65 height 8
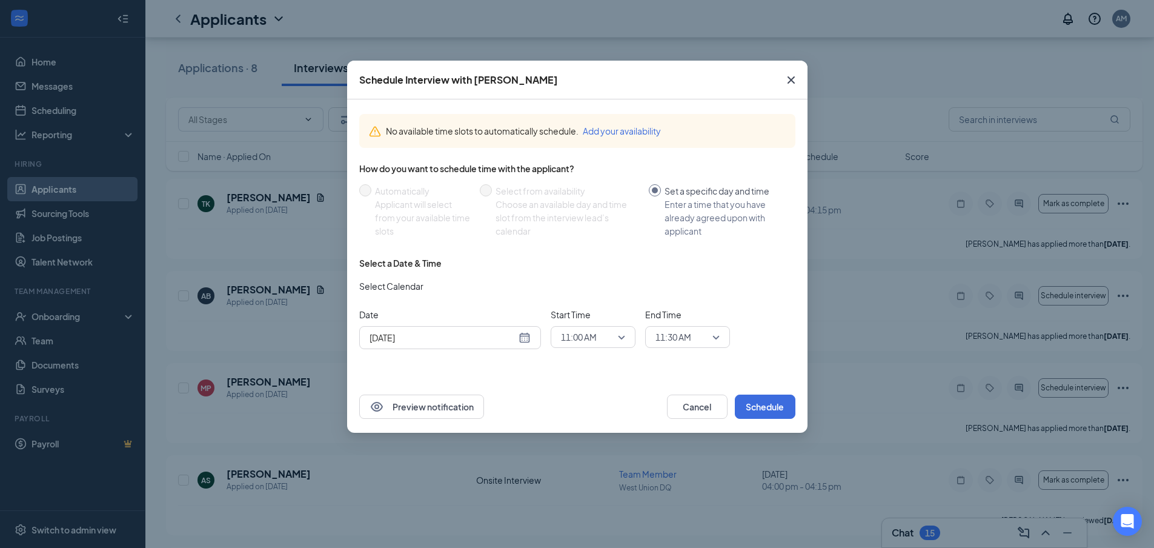
click at [788, 75] on icon "Cross" at bounding box center [791, 80] width 15 height 15
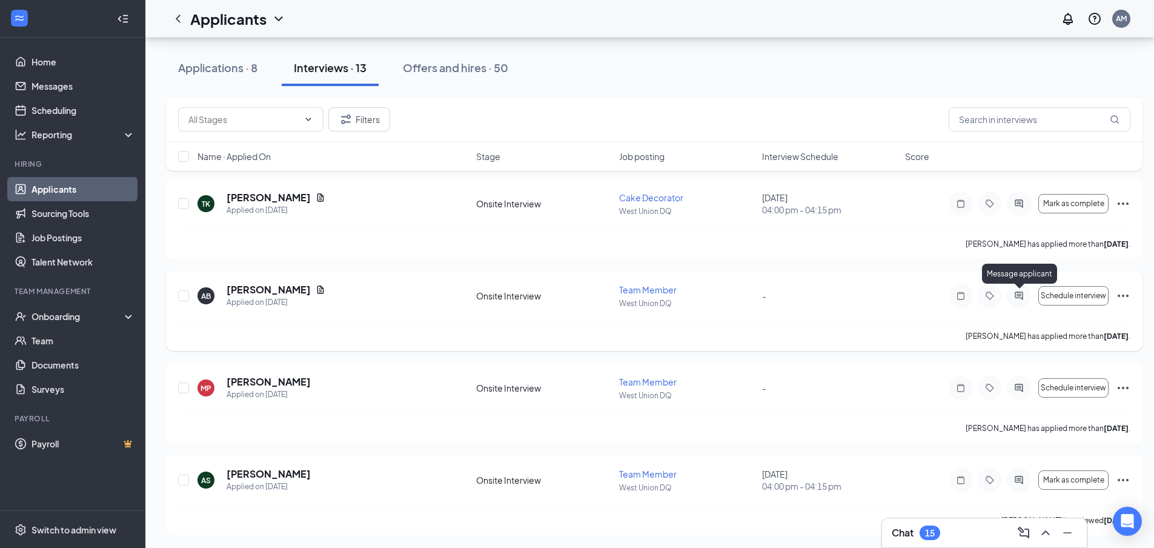
click at [1021, 300] on icon "ActiveChat" at bounding box center [1019, 296] width 15 height 10
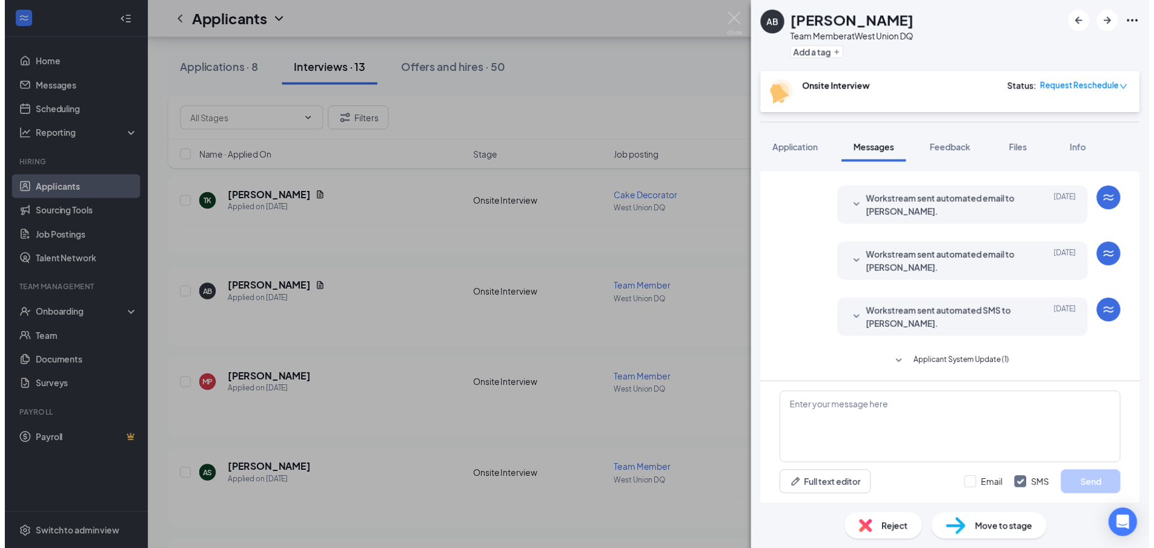
scroll to position [196, 0]
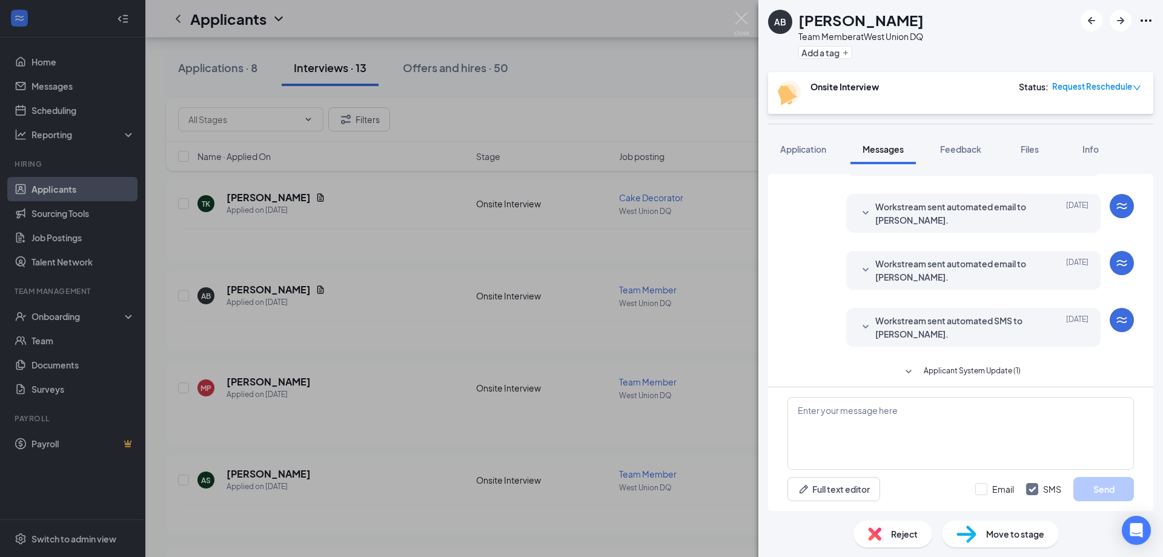
click at [858, 214] on icon "SmallChevronDown" at bounding box center [865, 213] width 15 height 15
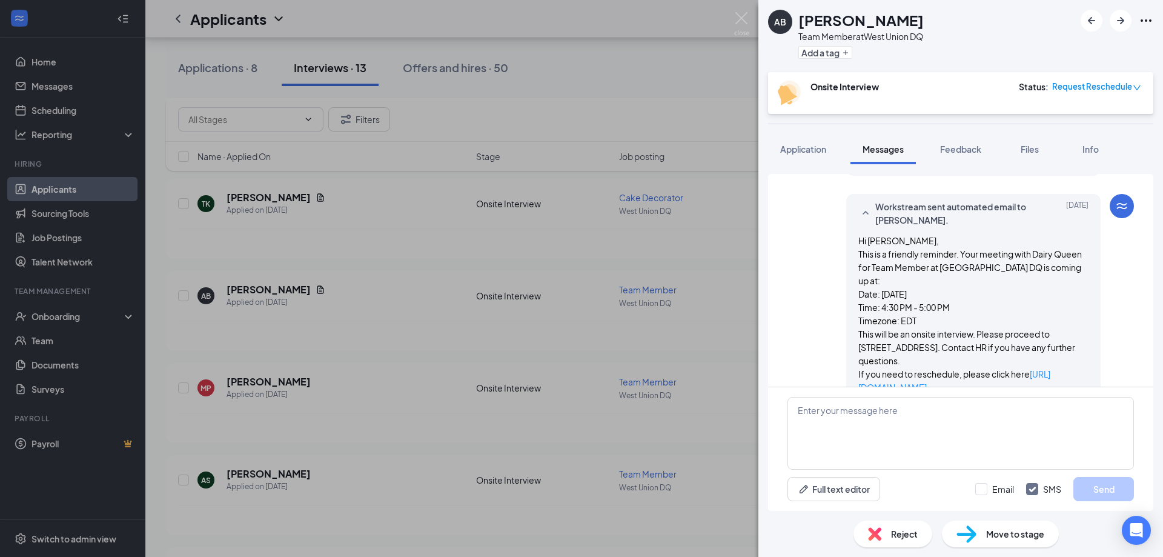
click at [744, 291] on div "AB [PERSON_NAME] Team Member at [GEOGRAPHIC_DATA] DQ Add a tag Onsite Interview…" at bounding box center [581, 278] width 1163 height 557
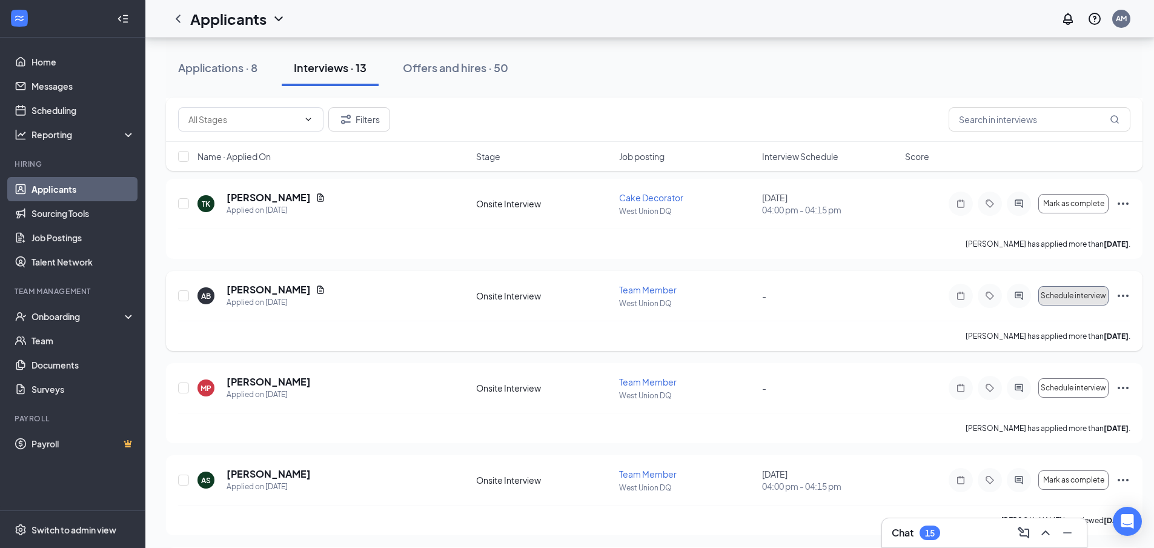
click at [1050, 291] on span "Schedule interview" at bounding box center [1073, 295] width 65 height 8
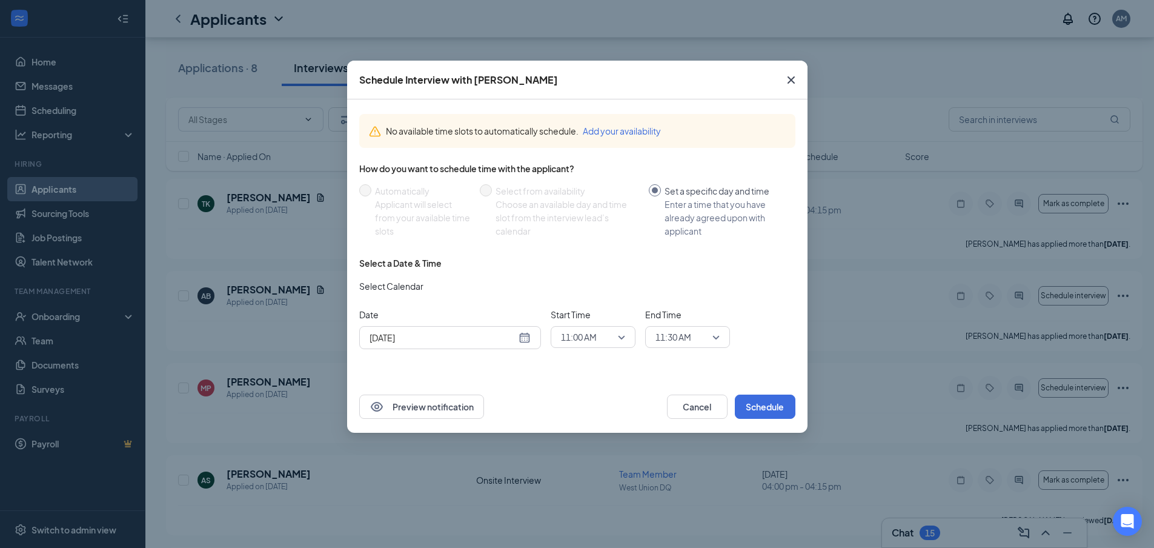
click at [595, 333] on span "11:00 AM" at bounding box center [579, 337] width 36 height 18
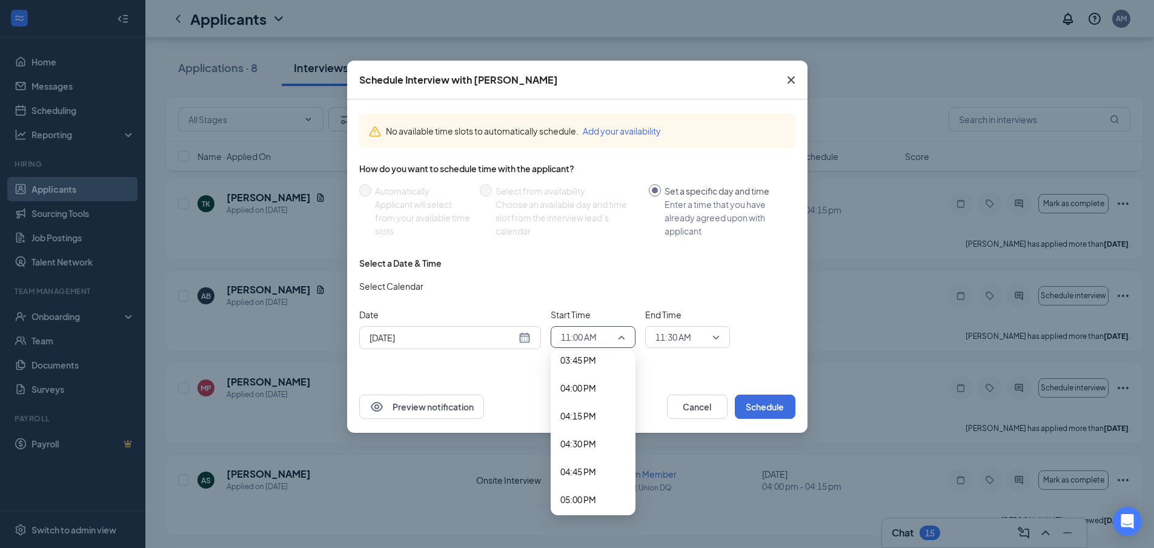
scroll to position [1766, 0]
click at [596, 434] on div "04:30 PM" at bounding box center [593, 443] width 85 height 28
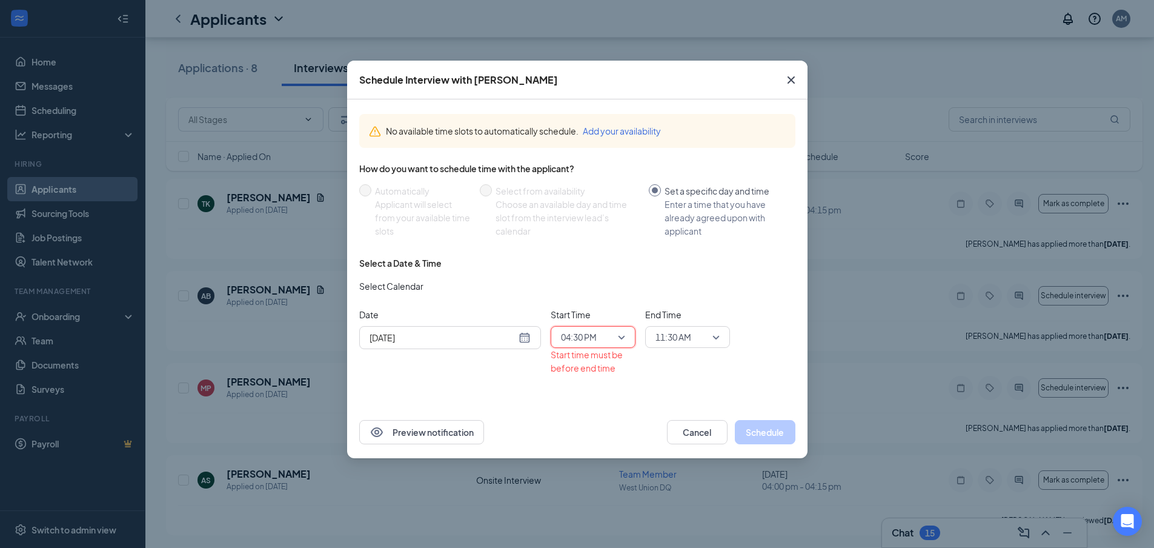
click at [671, 338] on span "11:30 AM" at bounding box center [673, 337] width 36 height 18
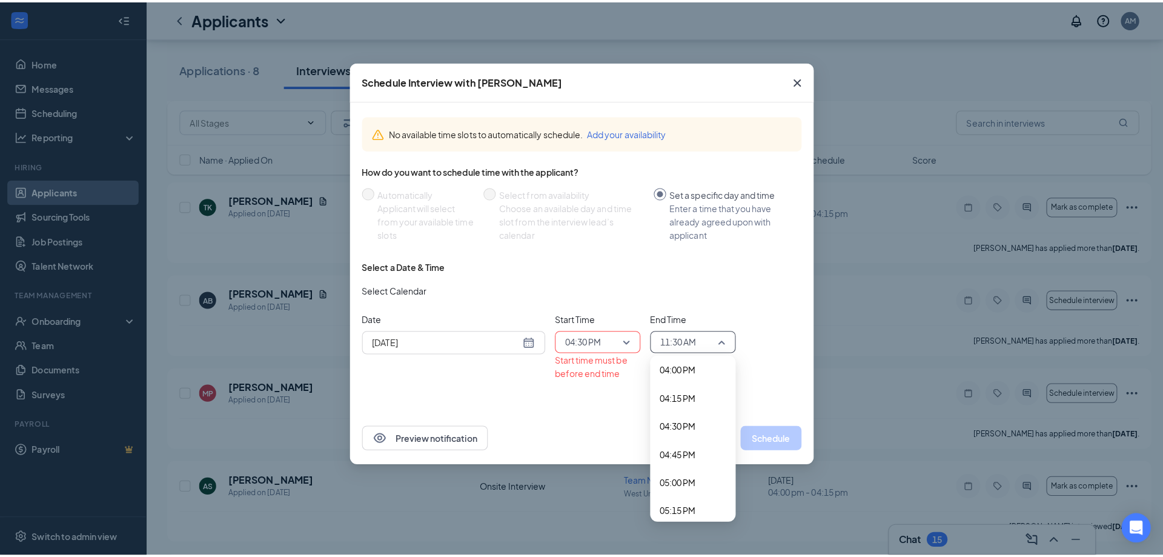
scroll to position [1822, 0]
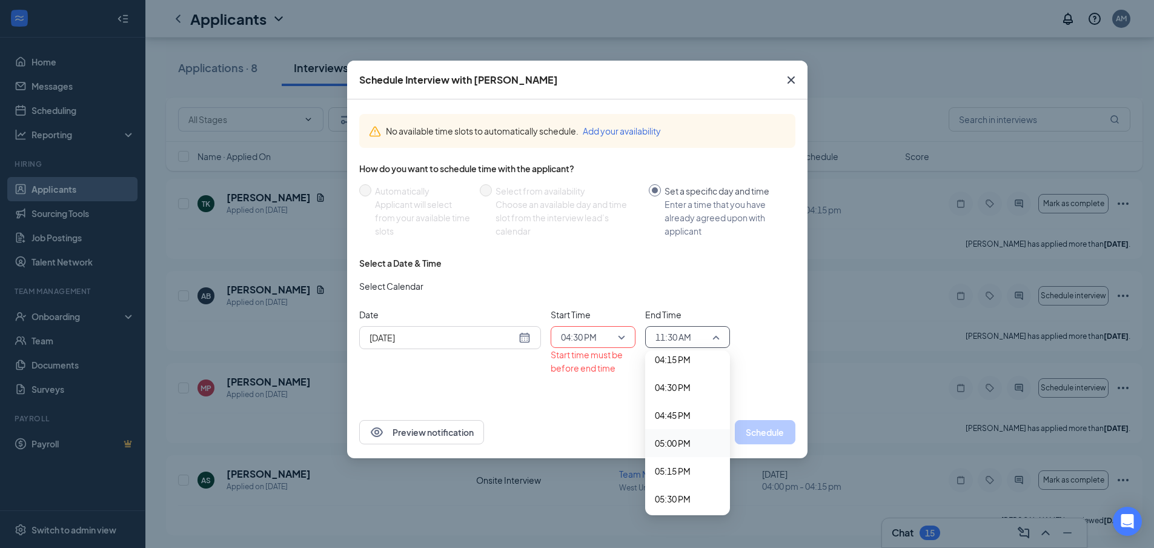
click at [691, 434] on div "05:00 PM" at bounding box center [687, 443] width 85 height 28
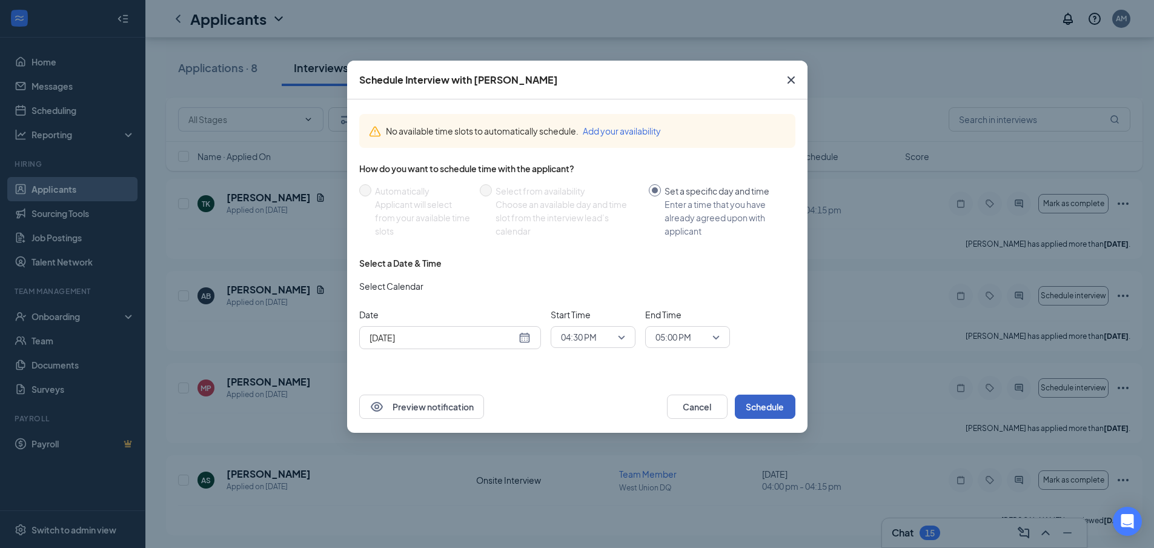
click at [759, 400] on button "Schedule" at bounding box center [765, 406] width 61 height 24
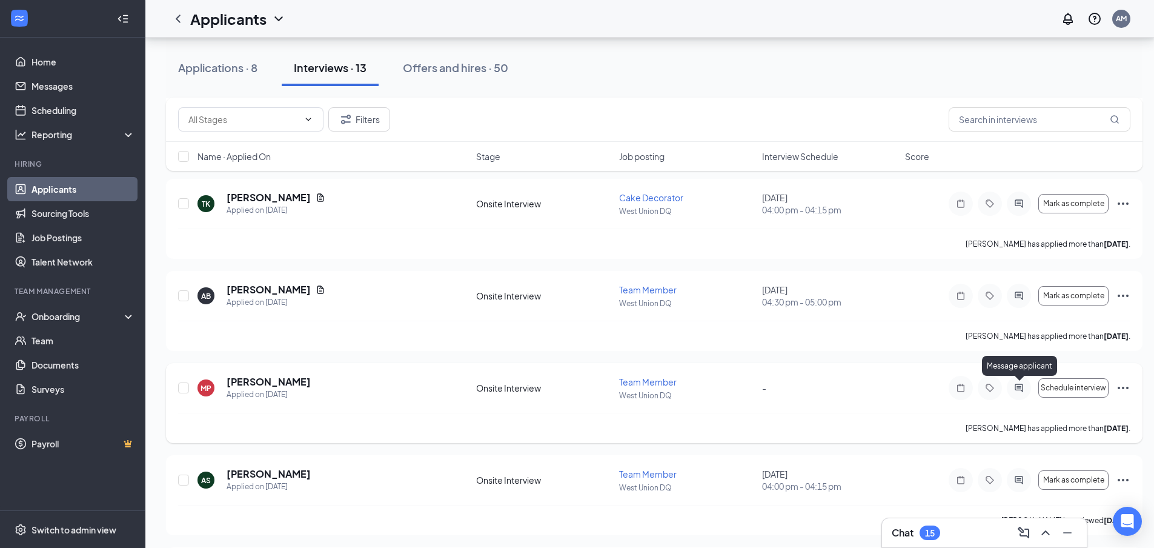
click at [1021, 388] on icon "ActiveChat" at bounding box center [1019, 388] width 15 height 10
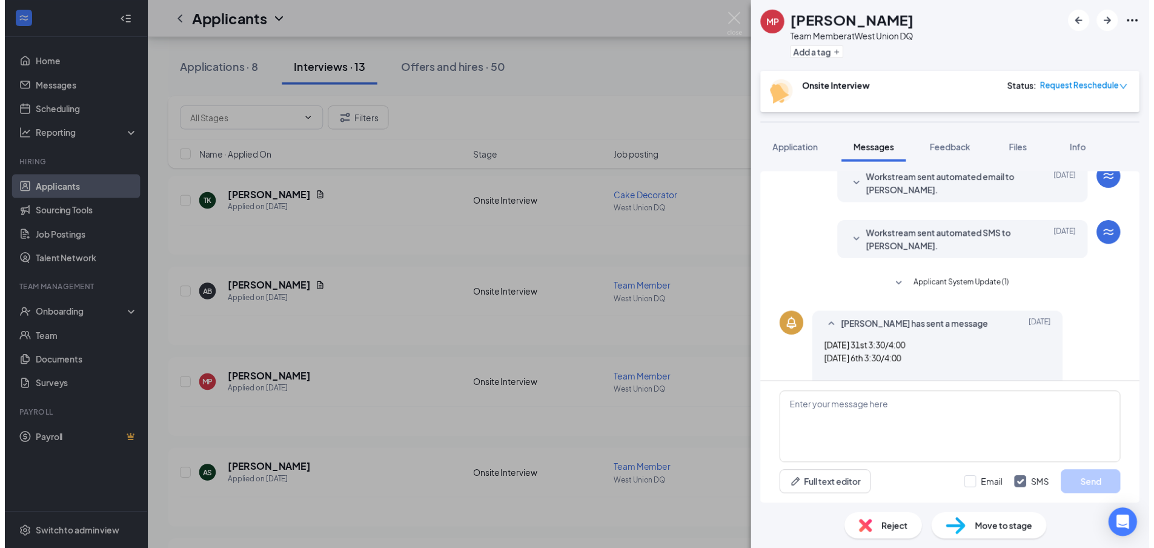
scroll to position [343, 0]
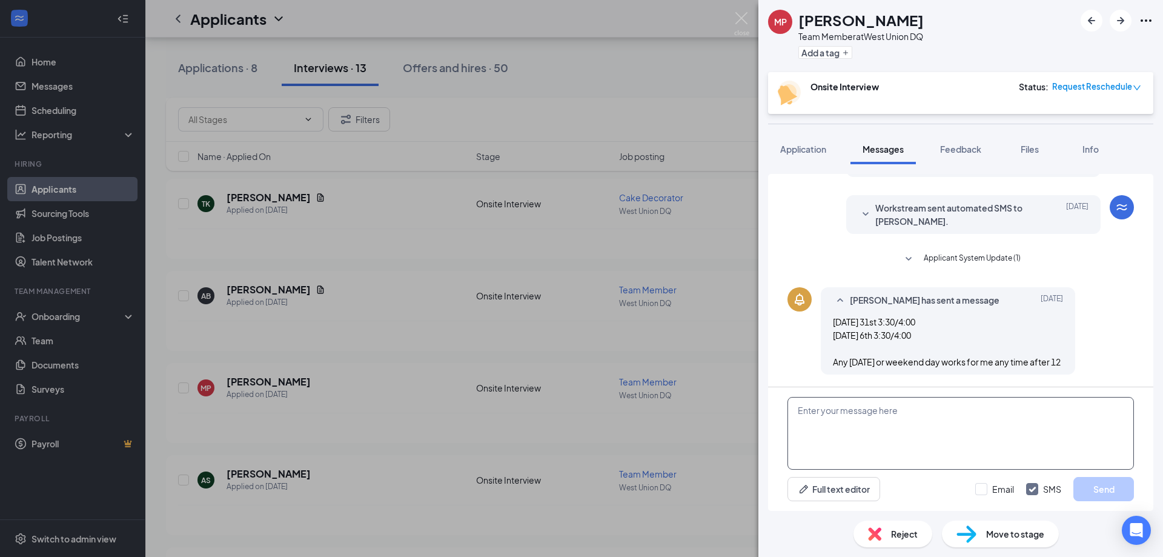
click at [883, 411] on textarea at bounding box center [960, 433] width 346 height 73
type textarea "Satueday"
drag, startPoint x: 843, startPoint y: 409, endPoint x: 632, endPoint y: 407, distance: 210.2
click at [634, 408] on div "MP [PERSON_NAME] Team Member at [GEOGRAPHIC_DATA] DQ Add a tag Onsite Interview…" at bounding box center [581, 278] width 1163 height 557
click at [699, 333] on div "MP [PERSON_NAME] Team Member at [GEOGRAPHIC_DATA] DQ Add a tag Onsite Interview…" at bounding box center [581, 278] width 1163 height 557
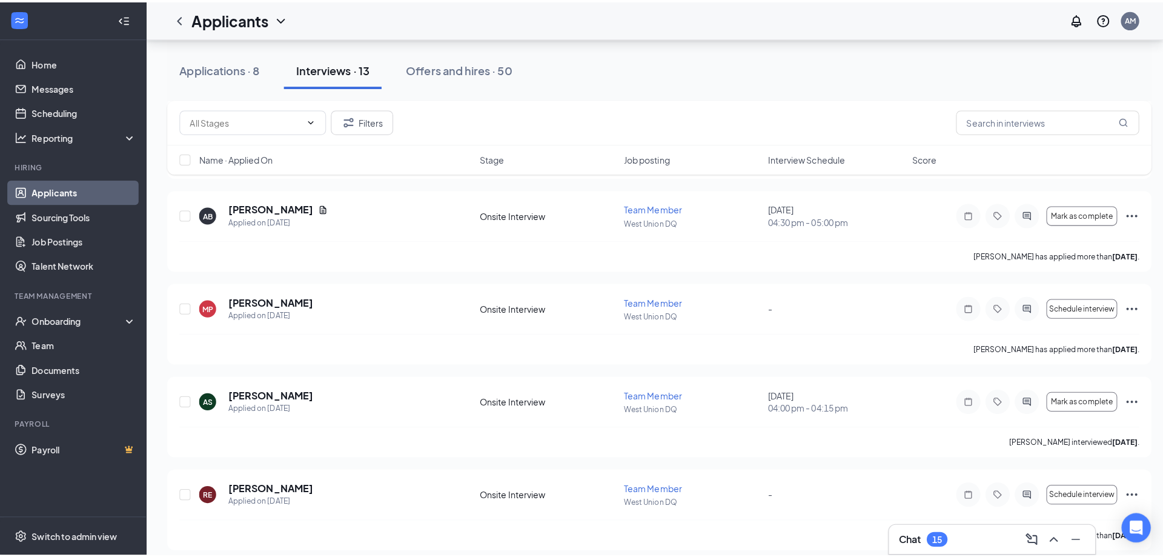
scroll to position [787, 0]
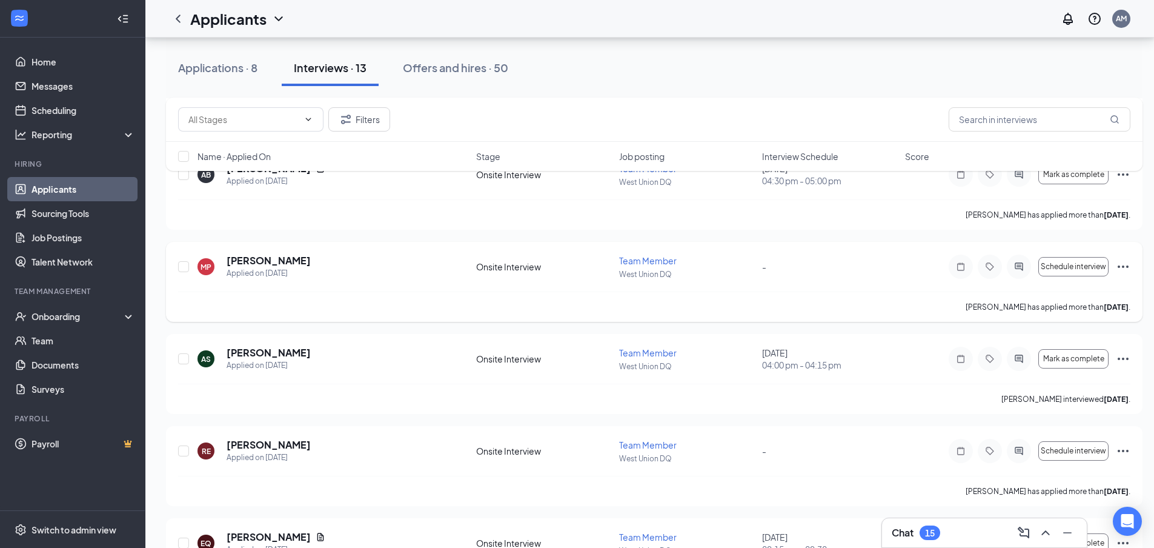
click at [1021, 269] on icon "ActiveChat" at bounding box center [1019, 266] width 8 height 8
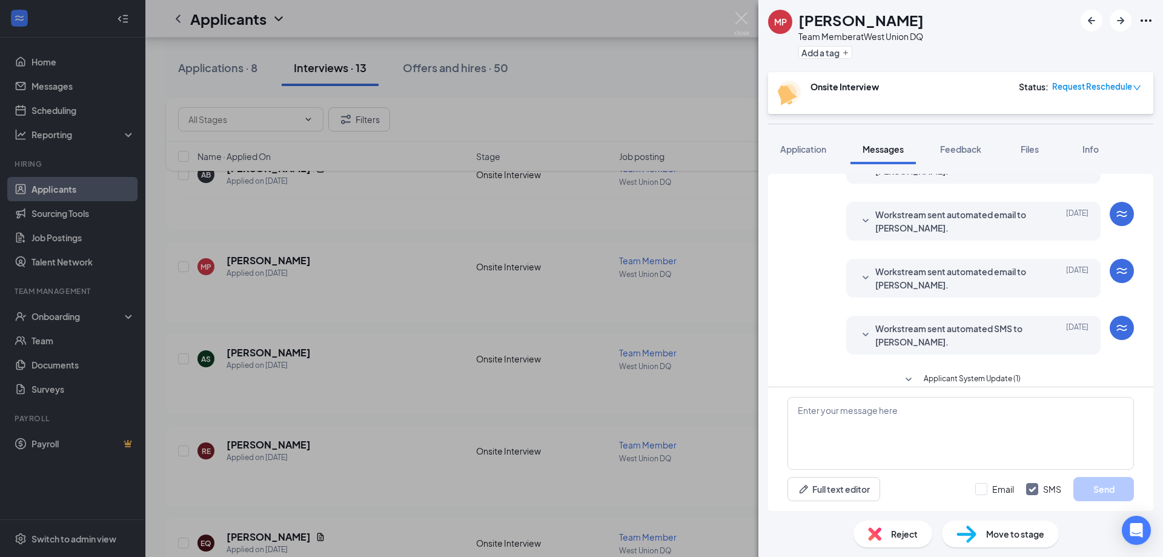
scroll to position [343, 0]
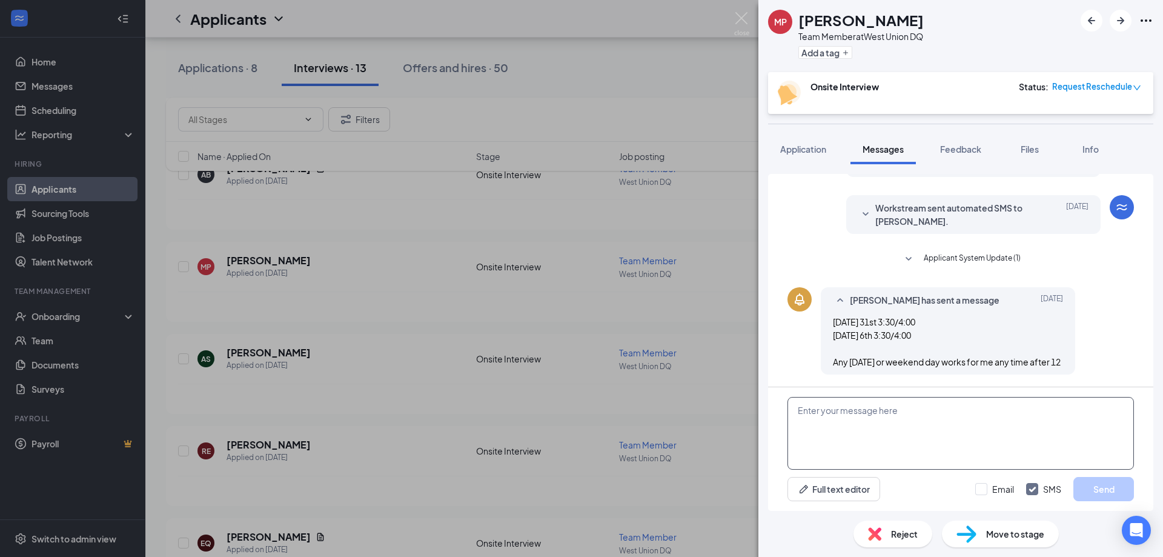
click at [893, 441] on textarea at bounding box center [960, 433] width 346 height 73
type textarea "I can do [DATE] at 4pm. Thank You."
click at [1118, 486] on button "Send" at bounding box center [1103, 489] width 61 height 24
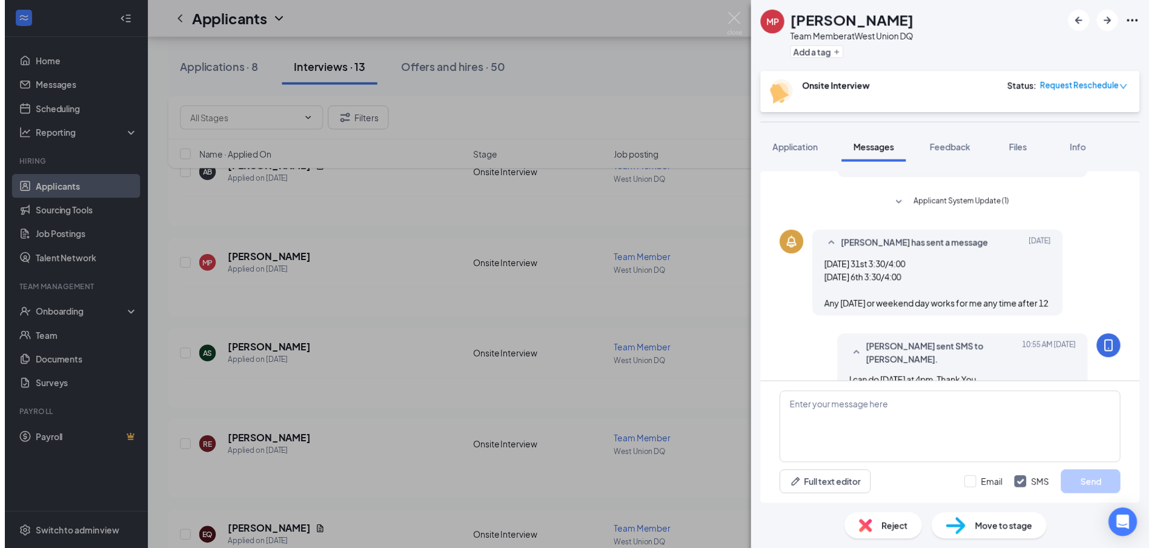
scroll to position [421, 0]
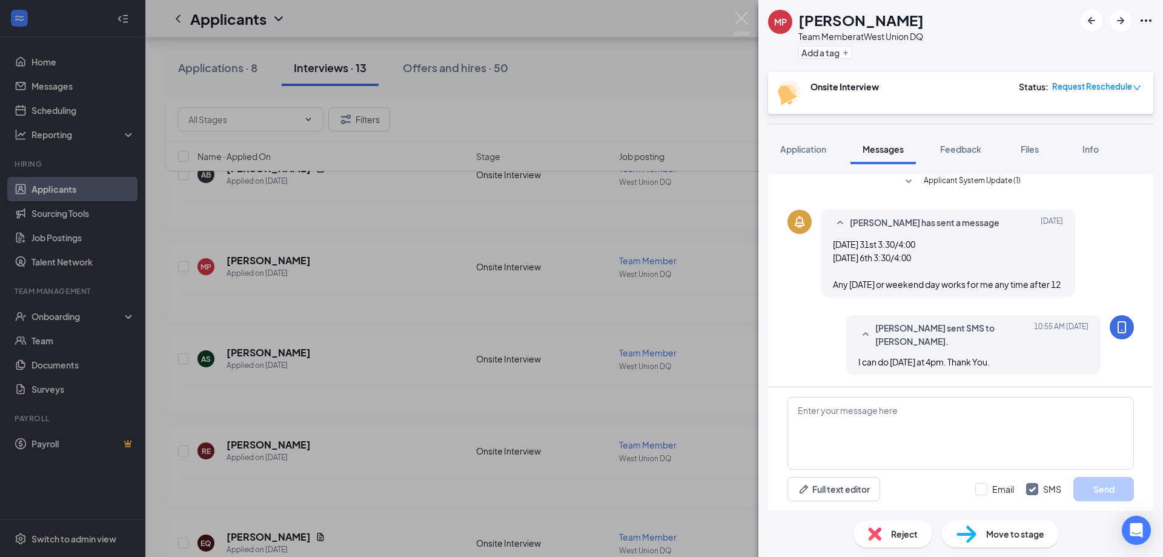
click at [548, 295] on div "MP [PERSON_NAME] Team Member at [GEOGRAPHIC_DATA] DQ Add a tag Onsite Interview…" at bounding box center [581, 278] width 1163 height 557
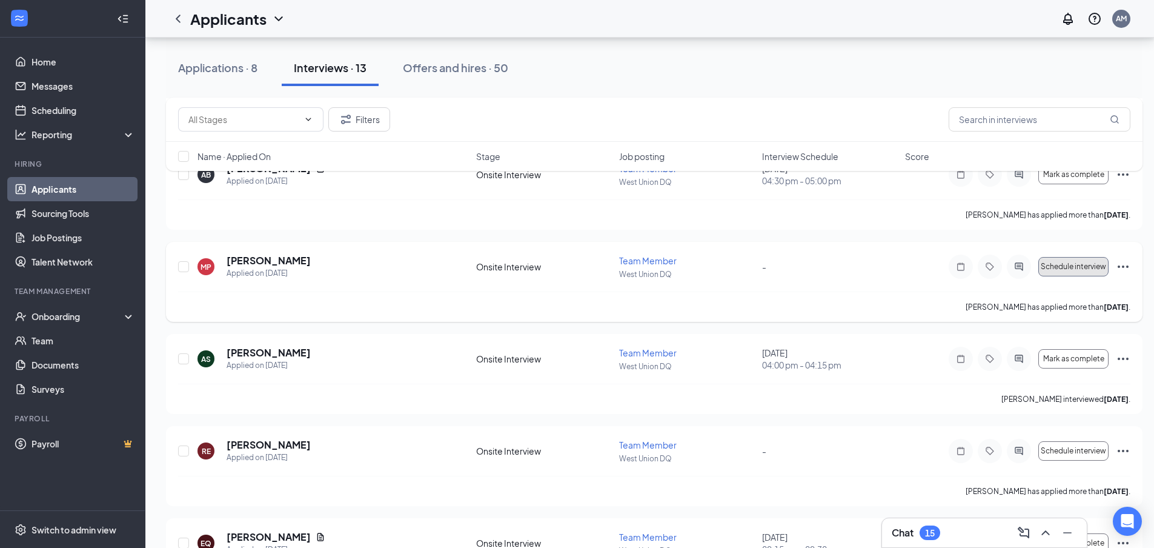
click at [1079, 271] on button "Schedule interview" at bounding box center [1073, 266] width 70 height 19
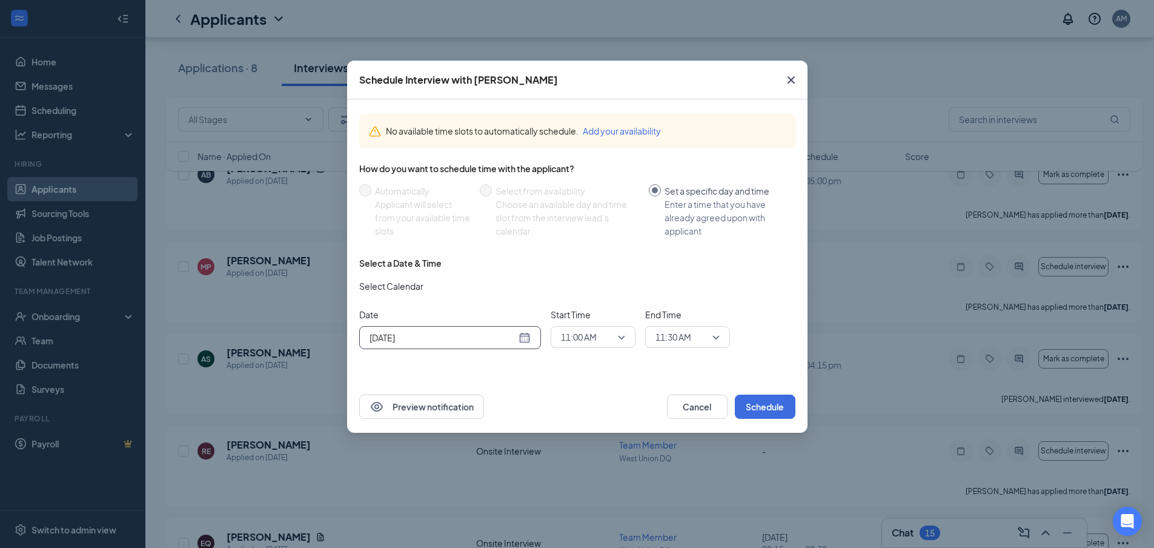
click at [525, 341] on div "[DATE]" at bounding box center [449, 337] width 161 height 13
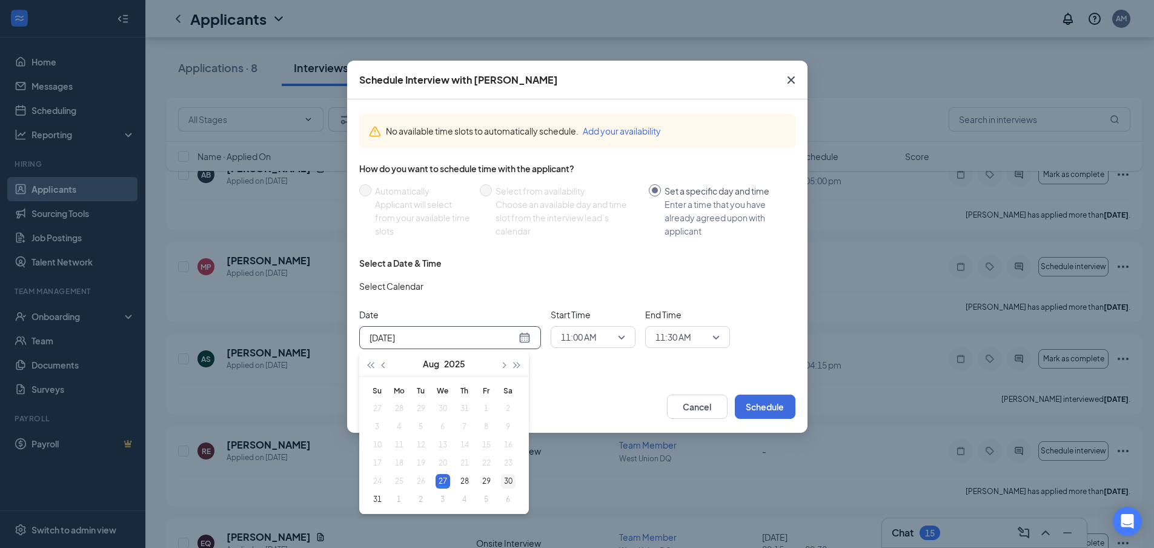
type input "[DATE]"
click at [505, 481] on div "30" at bounding box center [508, 481] width 15 height 15
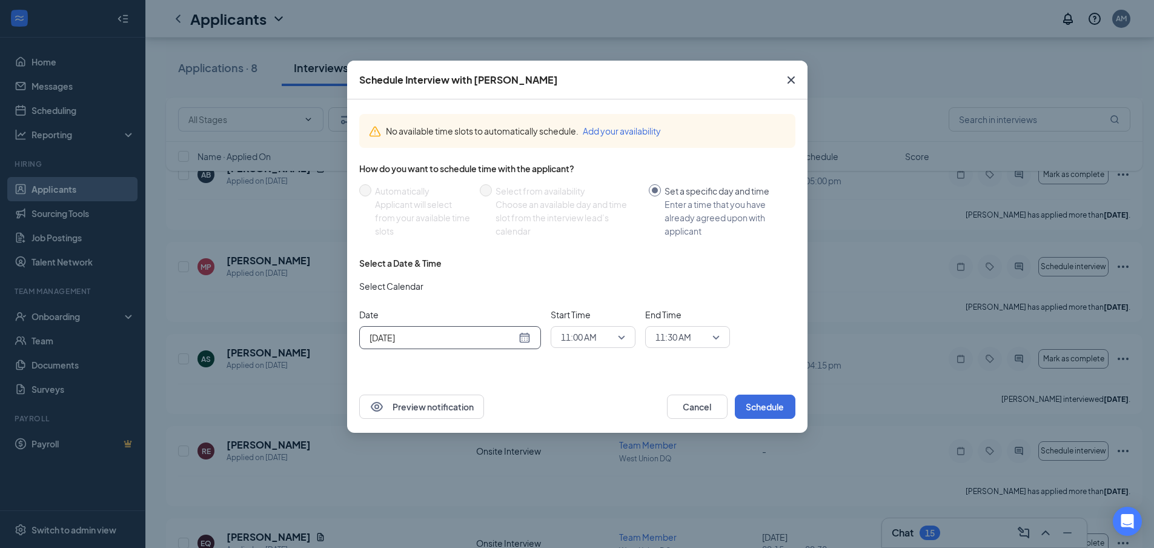
click at [614, 334] on span "11:00 AM" at bounding box center [587, 337] width 53 height 18
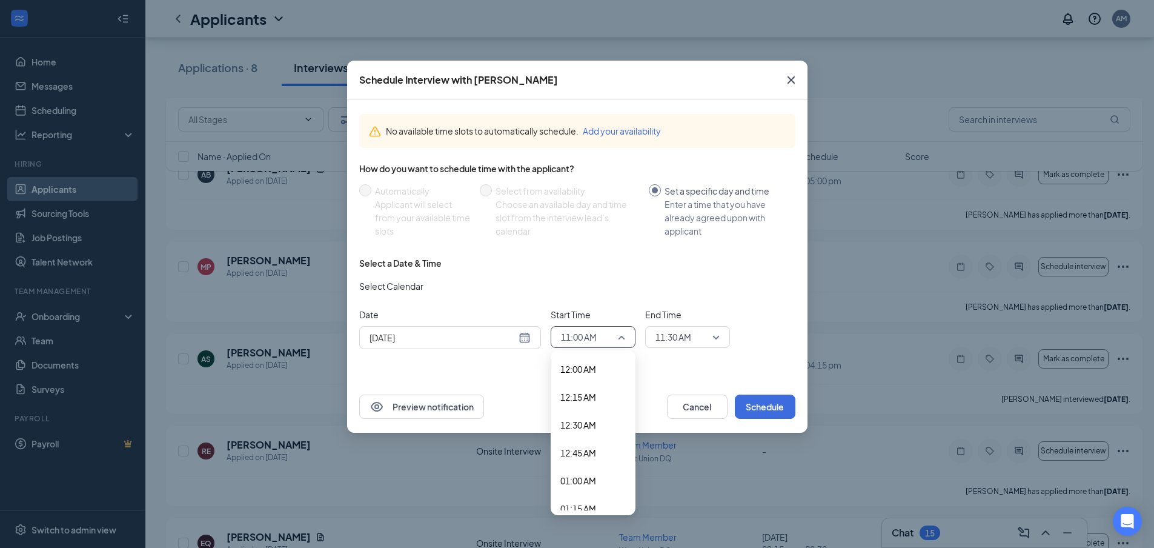
scroll to position [1100, 0]
click at [801, 90] on span "Close" at bounding box center [791, 80] width 33 height 33
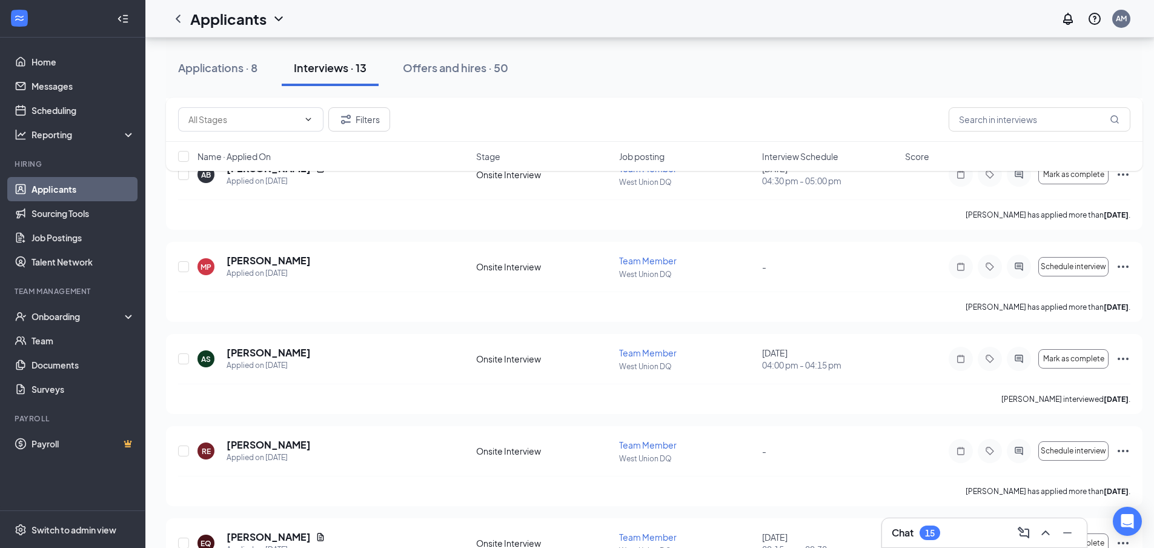
click at [998, 539] on div "Chat 15" at bounding box center [984, 532] width 185 height 19
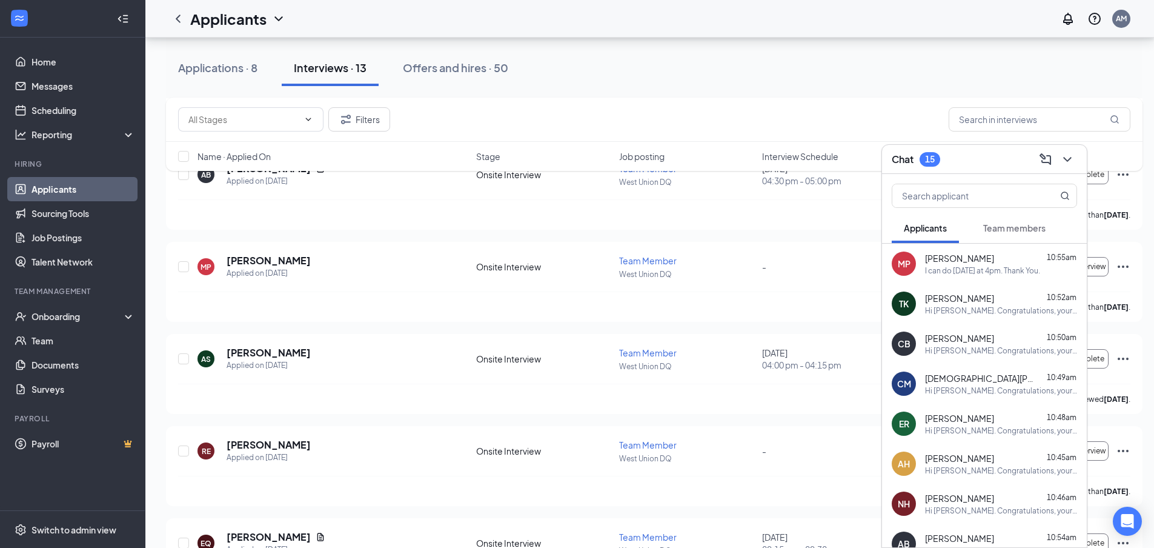
click at [971, 270] on div "I can do [DATE] at 4pm. Thank You." at bounding box center [982, 270] width 115 height 10
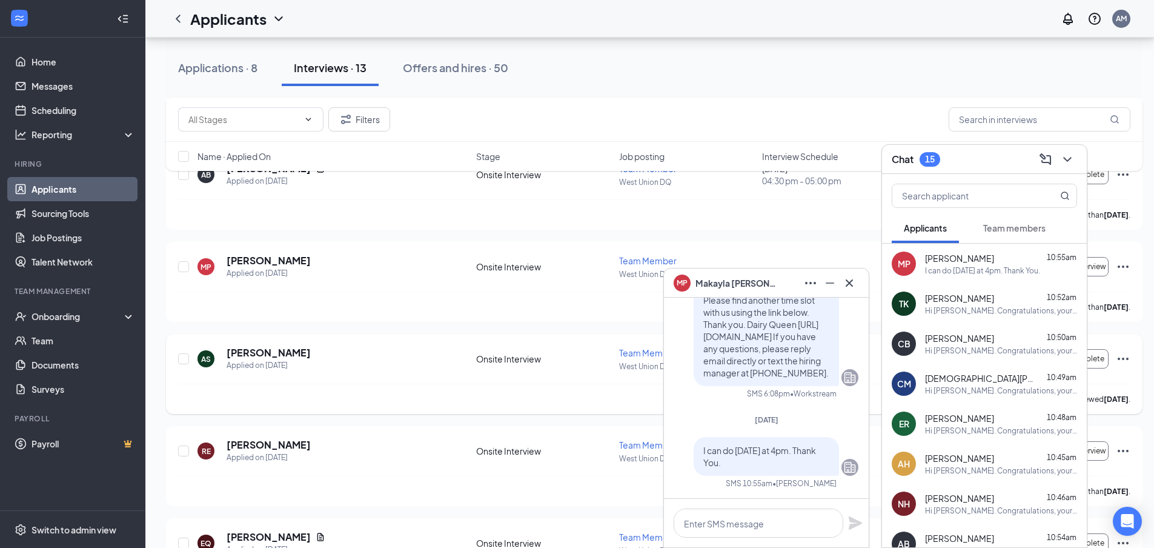
click at [430, 347] on div "AS [PERSON_NAME] Applied on [DATE]" at bounding box center [332, 358] width 271 height 25
click at [854, 287] on icon "Cross" at bounding box center [849, 283] width 15 height 15
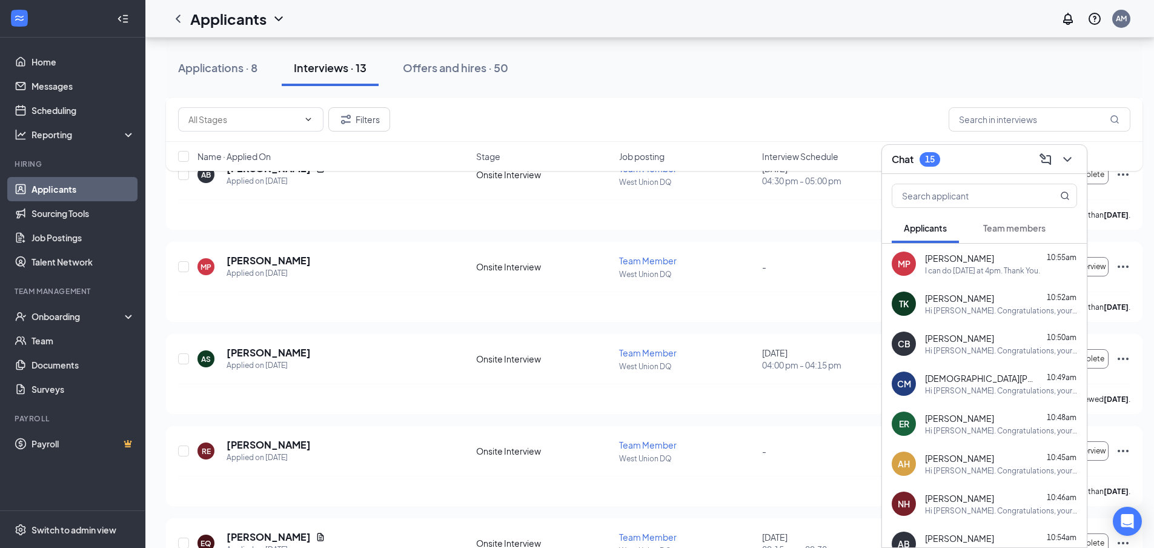
click at [1006, 155] on div "Chat 15" at bounding box center [984, 159] width 185 height 19
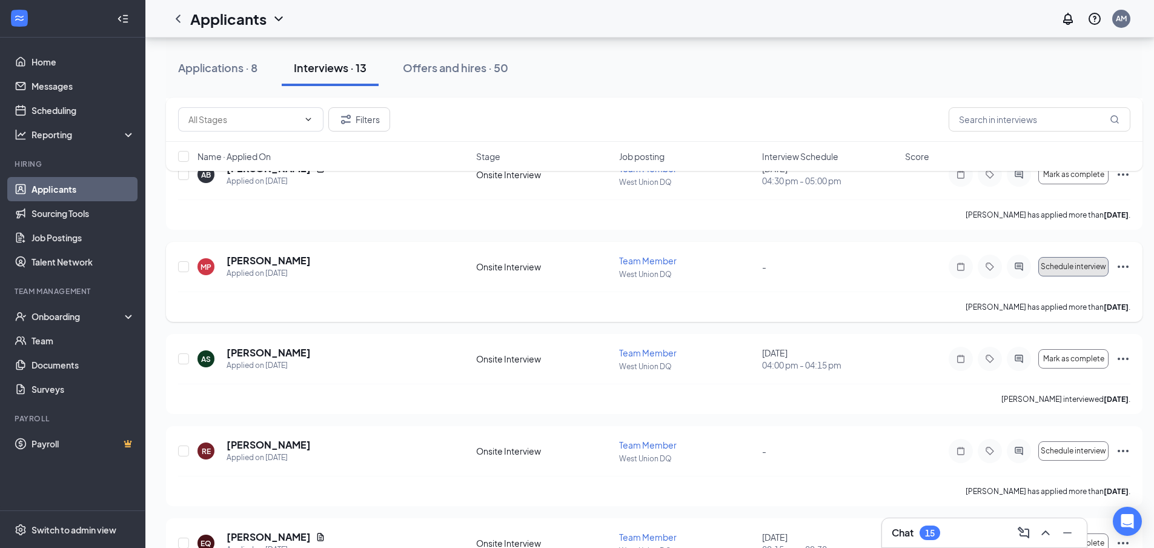
click at [1049, 263] on span "Schedule interview" at bounding box center [1073, 266] width 65 height 8
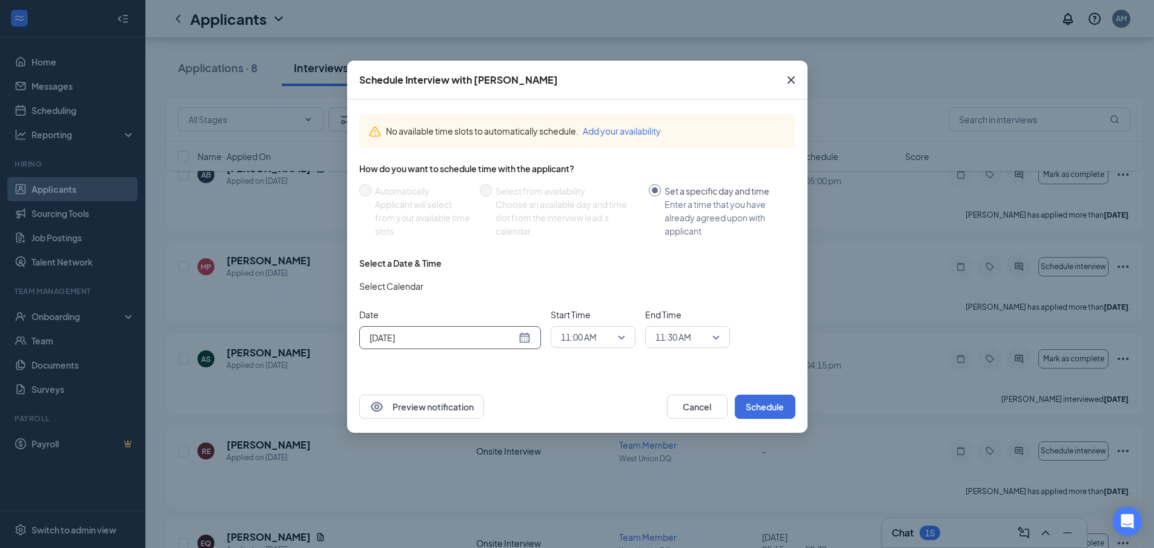
click at [523, 337] on div "[DATE]" at bounding box center [449, 337] width 161 height 13
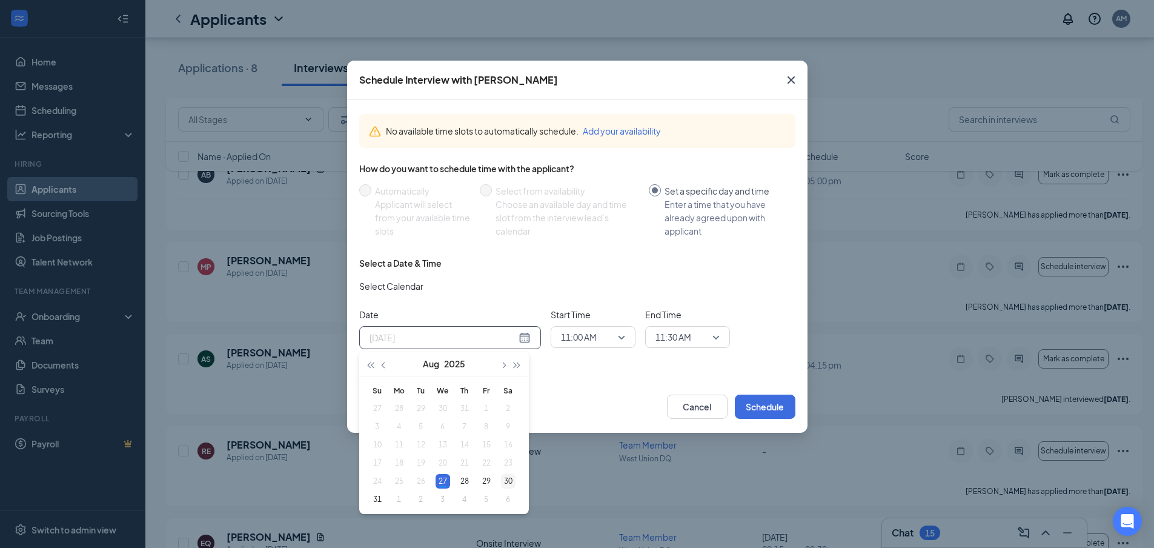
type input "[DATE]"
click at [505, 478] on div "30" at bounding box center [508, 481] width 15 height 15
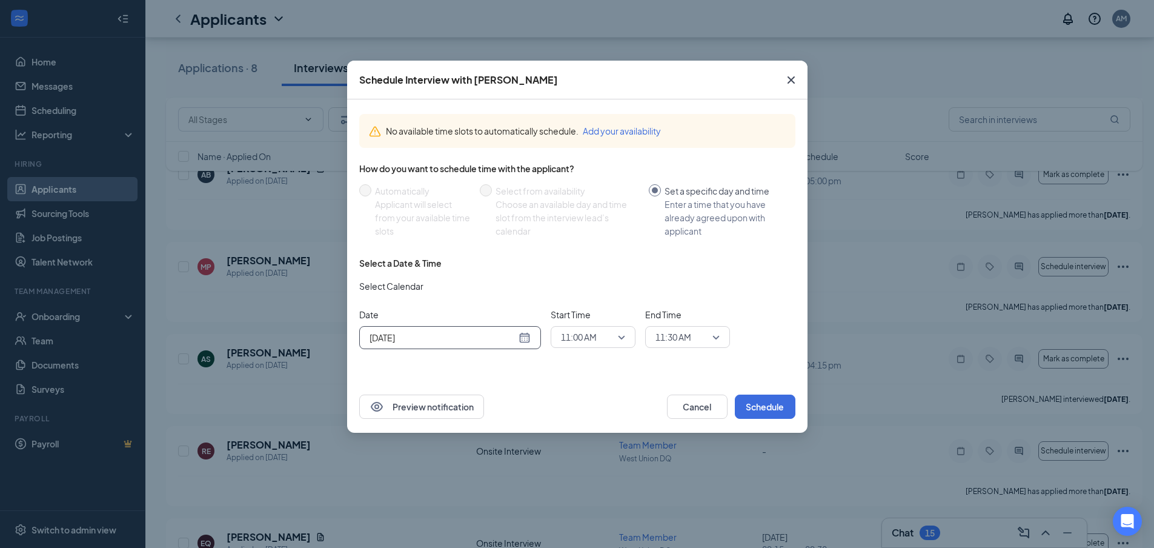
click at [603, 340] on span "11:00 AM" at bounding box center [587, 337] width 53 height 18
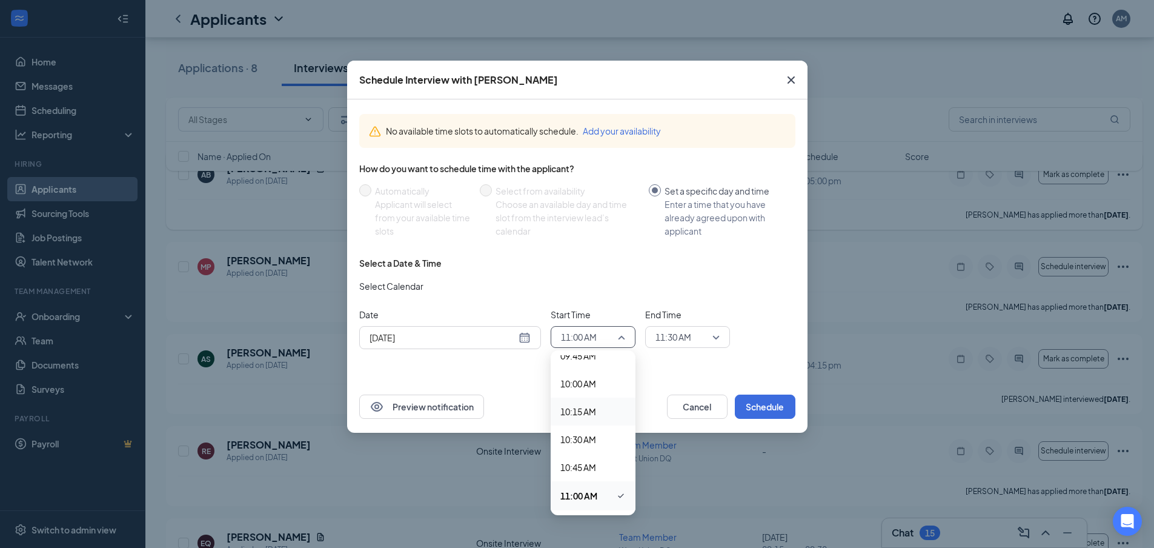
click at [794, 82] on icon "Cross" at bounding box center [791, 80] width 15 height 15
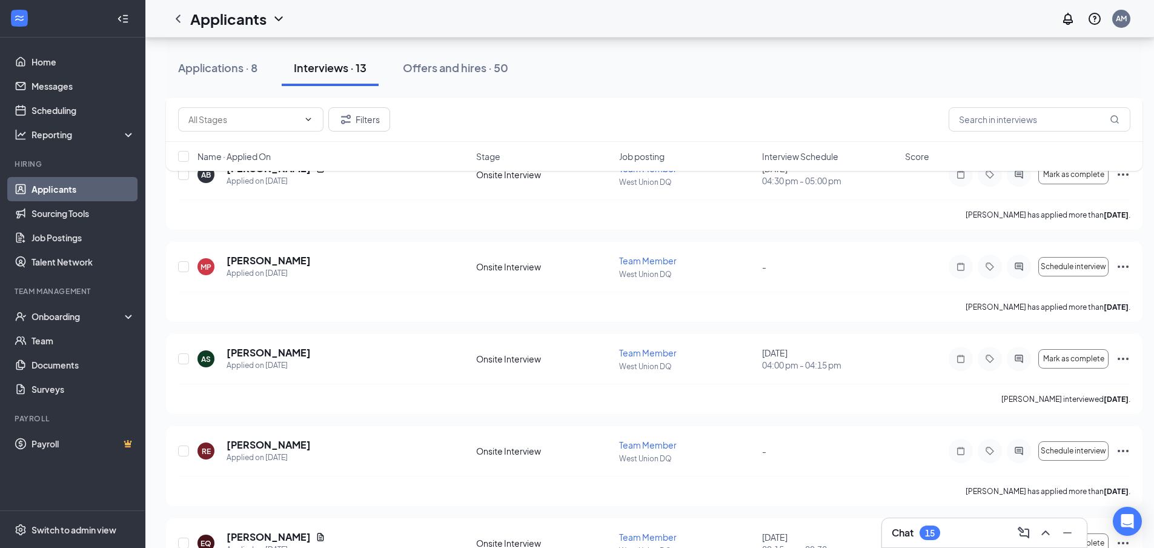
click at [949, 539] on div "Chat 15" at bounding box center [984, 532] width 185 height 19
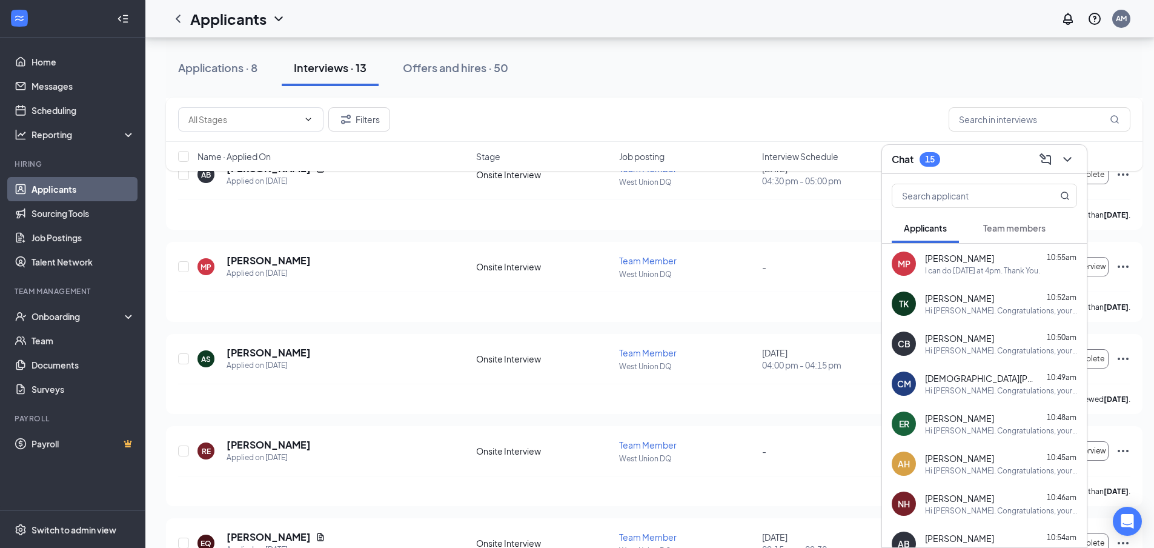
click at [958, 271] on div "I can do [DATE] at 4pm. Thank You." at bounding box center [982, 270] width 115 height 10
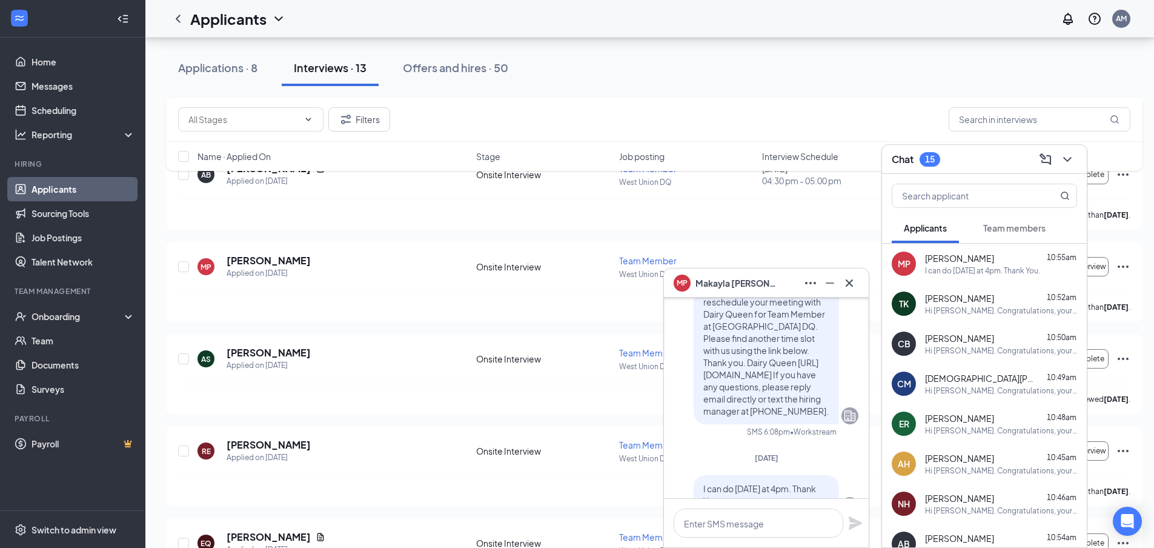
scroll to position [0, 0]
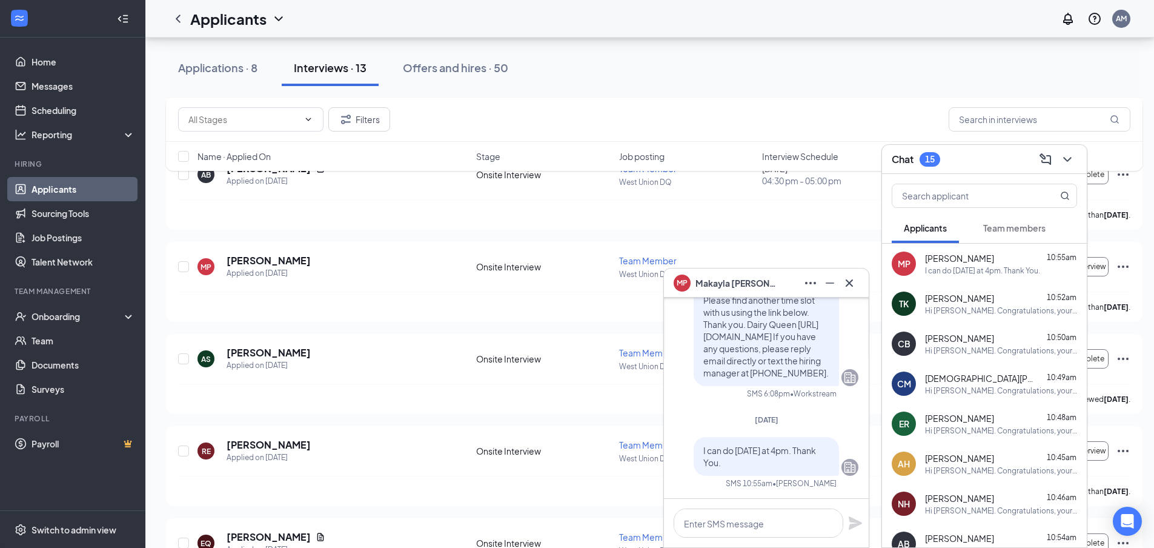
click at [854, 282] on icon "Cross" at bounding box center [849, 283] width 15 height 15
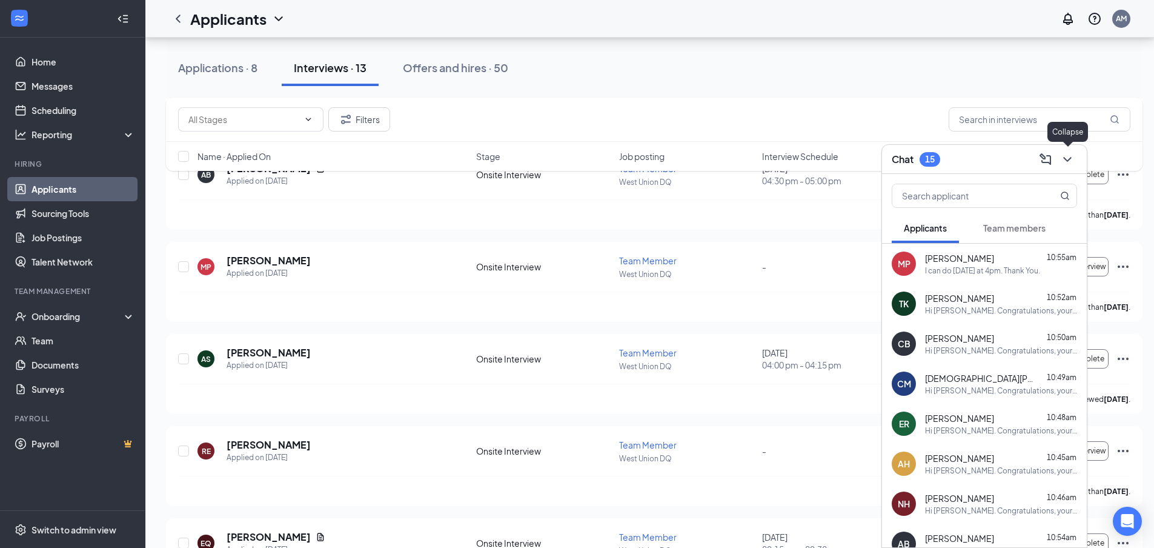
click at [1067, 156] on icon "ChevronDown" at bounding box center [1067, 159] width 15 height 15
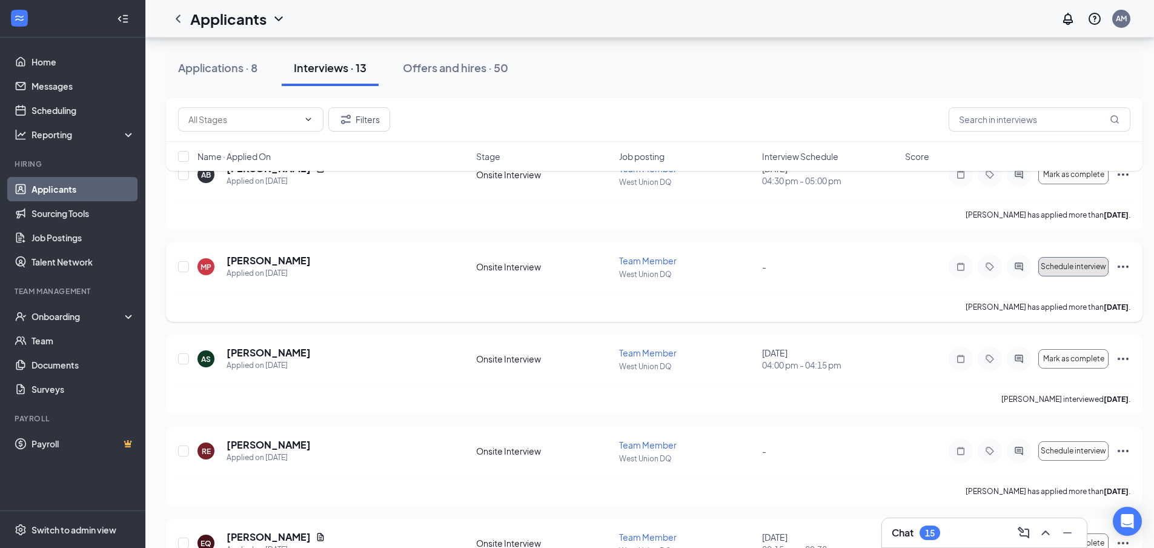
click at [1058, 262] on span "Schedule interview" at bounding box center [1073, 266] width 65 height 8
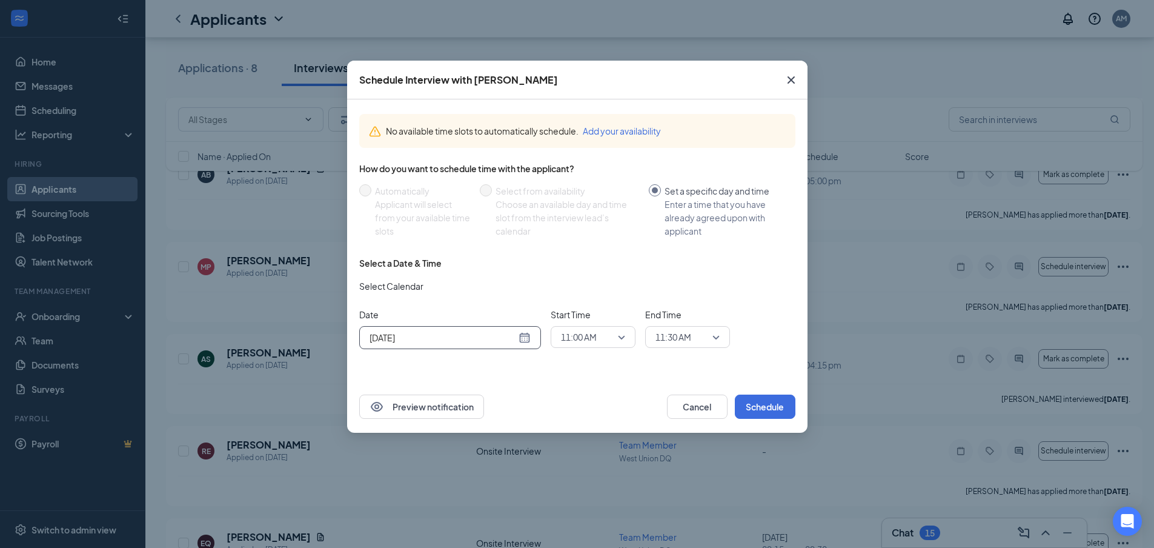
click at [526, 340] on div "[DATE]" at bounding box center [449, 337] width 161 height 13
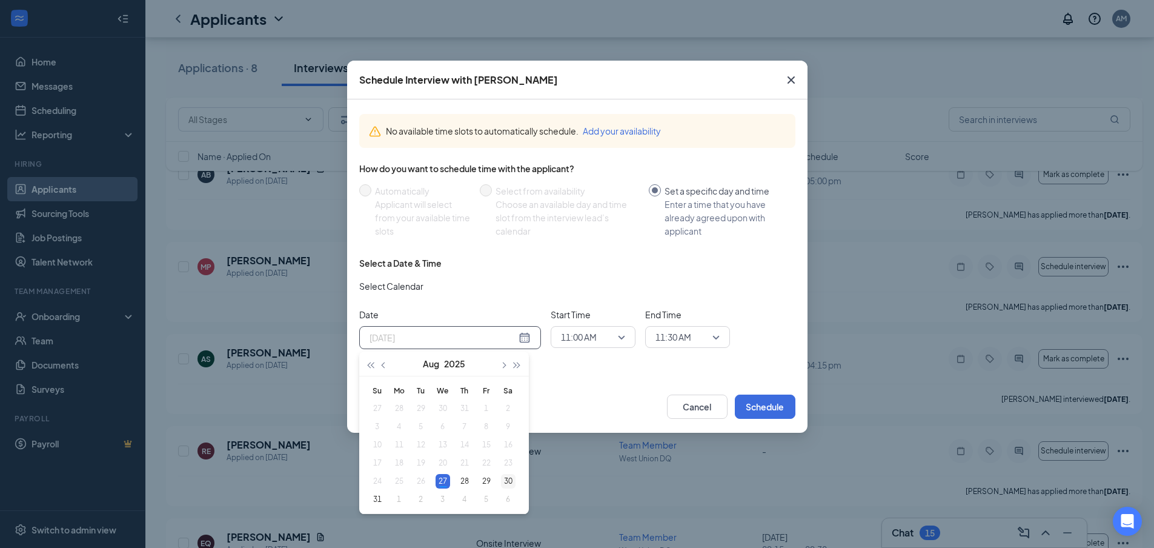
click at [506, 482] on div "30" at bounding box center [508, 481] width 15 height 15
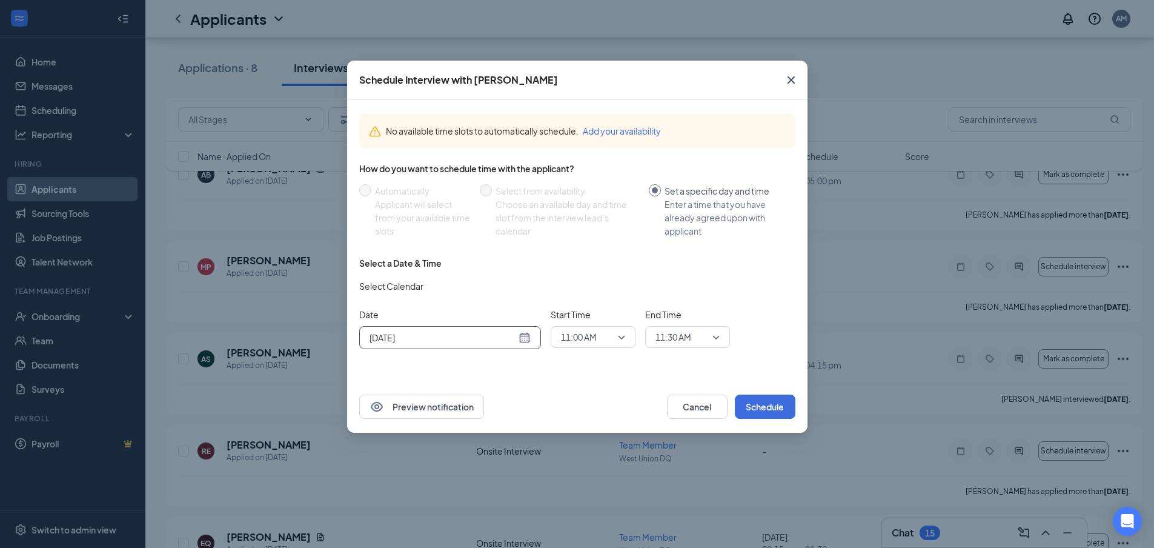
click at [597, 336] on span "11:00 AM" at bounding box center [579, 337] width 36 height 18
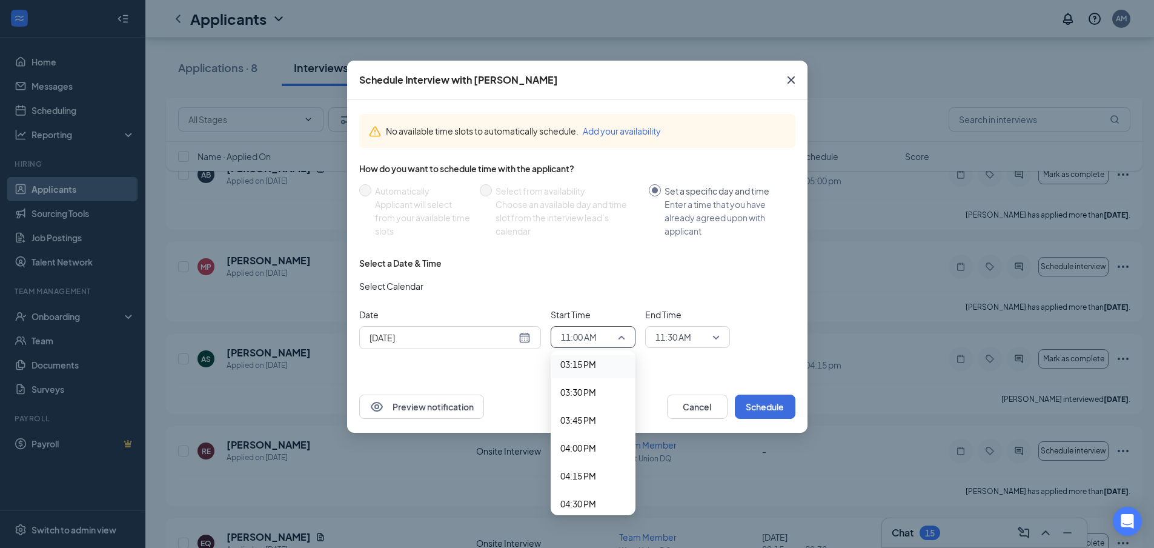
scroll to position [1766, 0]
click at [585, 387] on span "04:00 PM" at bounding box center [578, 386] width 36 height 13
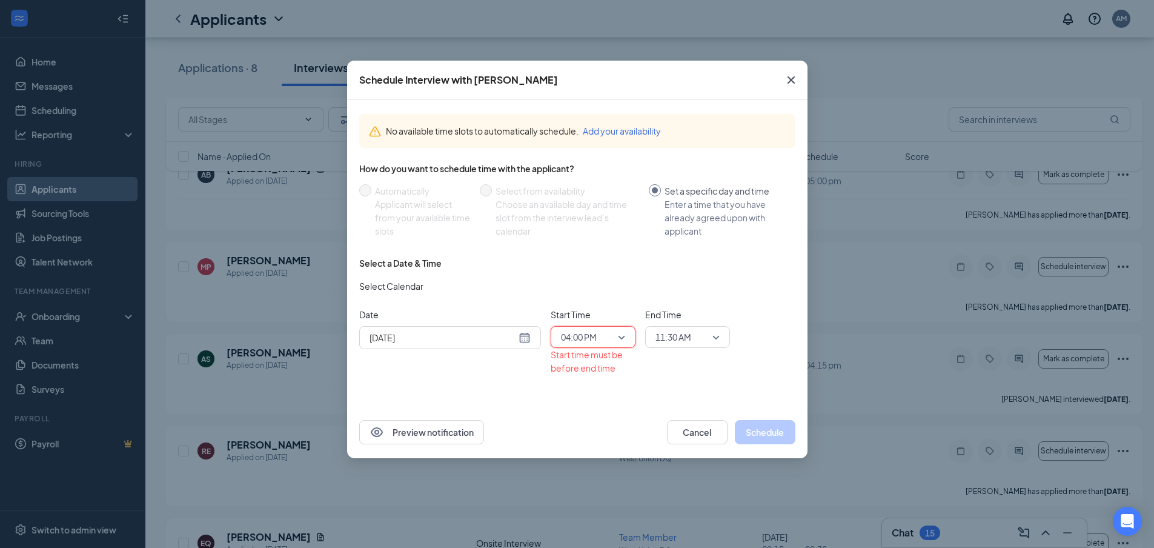
click at [675, 337] on span "11:30 AM" at bounding box center [673, 337] width 36 height 18
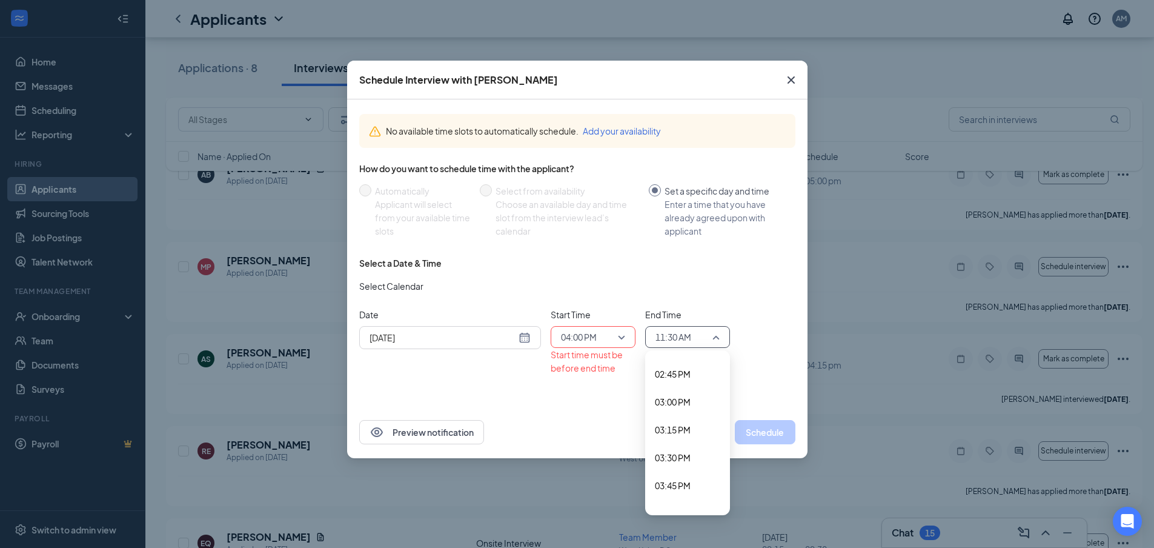
scroll to position [1701, 0]
click at [695, 480] on span "04:15 PM" at bounding box center [687, 480] width 65 height 13
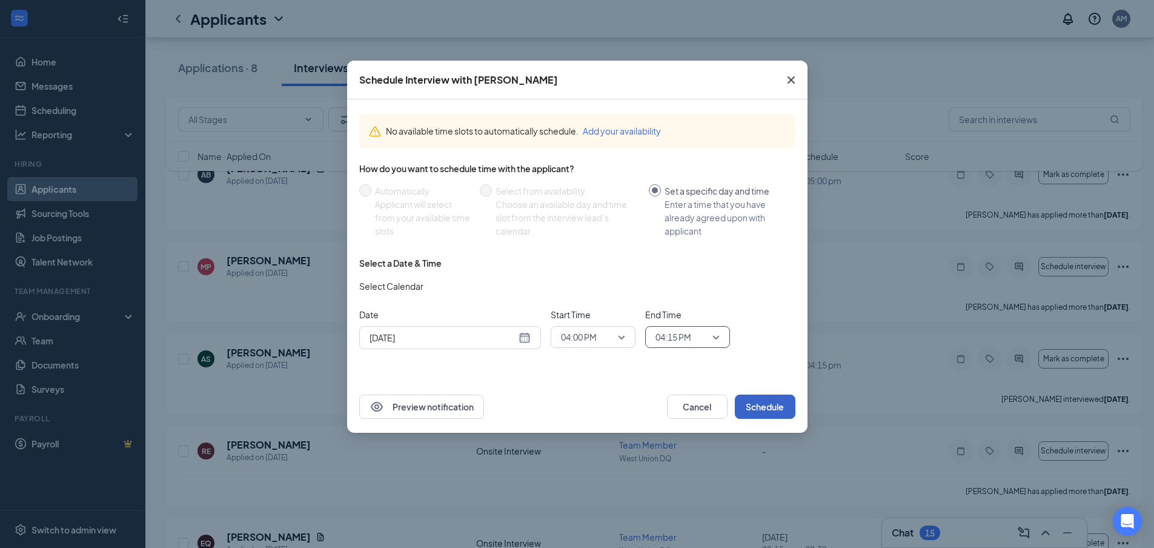
click at [767, 406] on button "Schedule" at bounding box center [765, 406] width 61 height 24
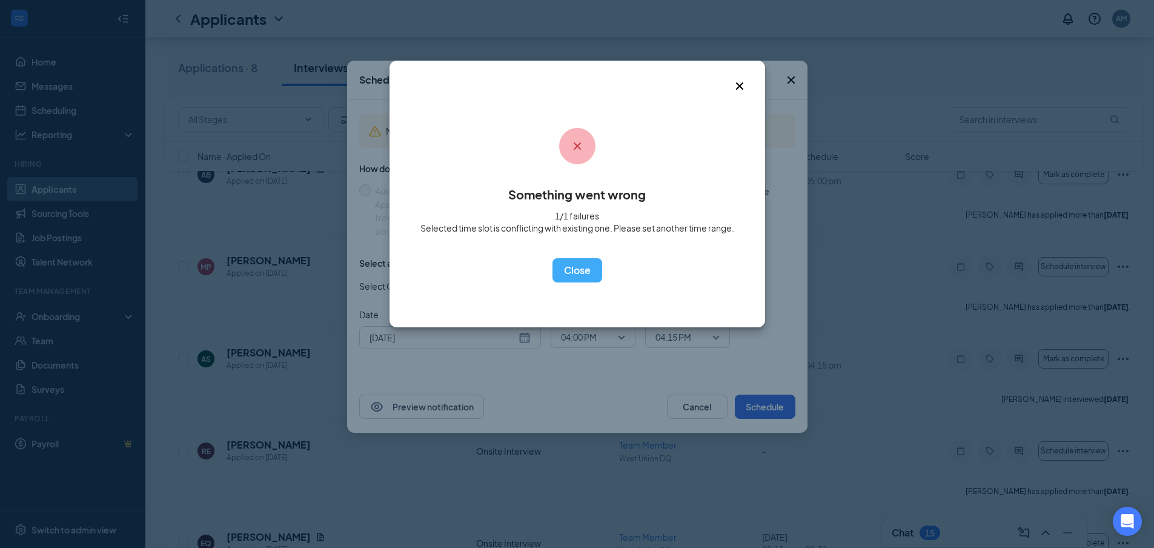
click at [736, 85] on icon "Cross" at bounding box center [739, 86] width 15 height 15
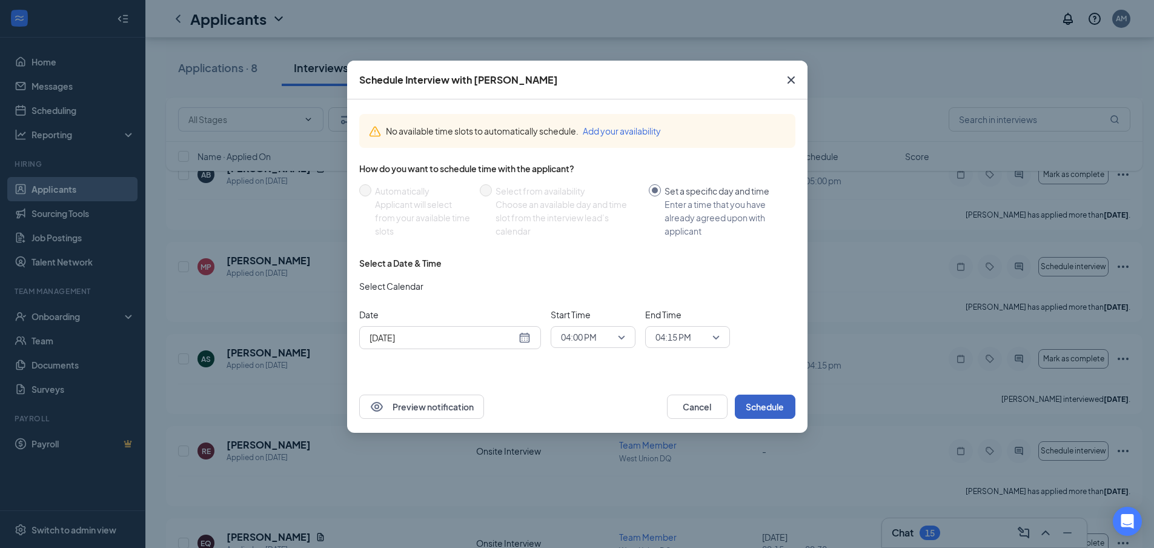
click at [703, 332] on span "04:15 PM" at bounding box center [681, 337] width 53 height 18
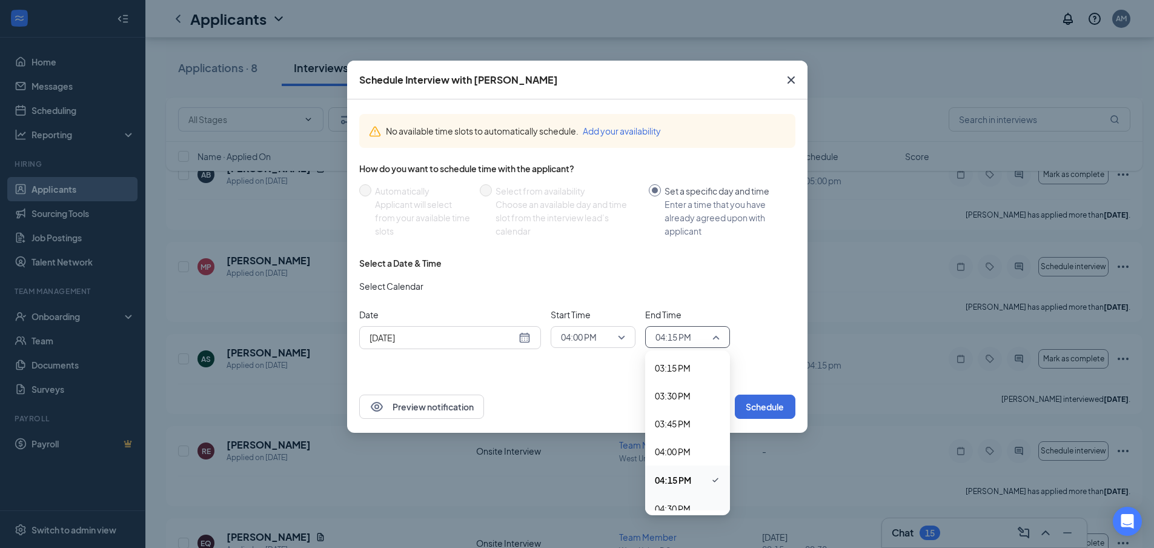
click at [681, 504] on span "04:30 PM" at bounding box center [673, 508] width 36 height 13
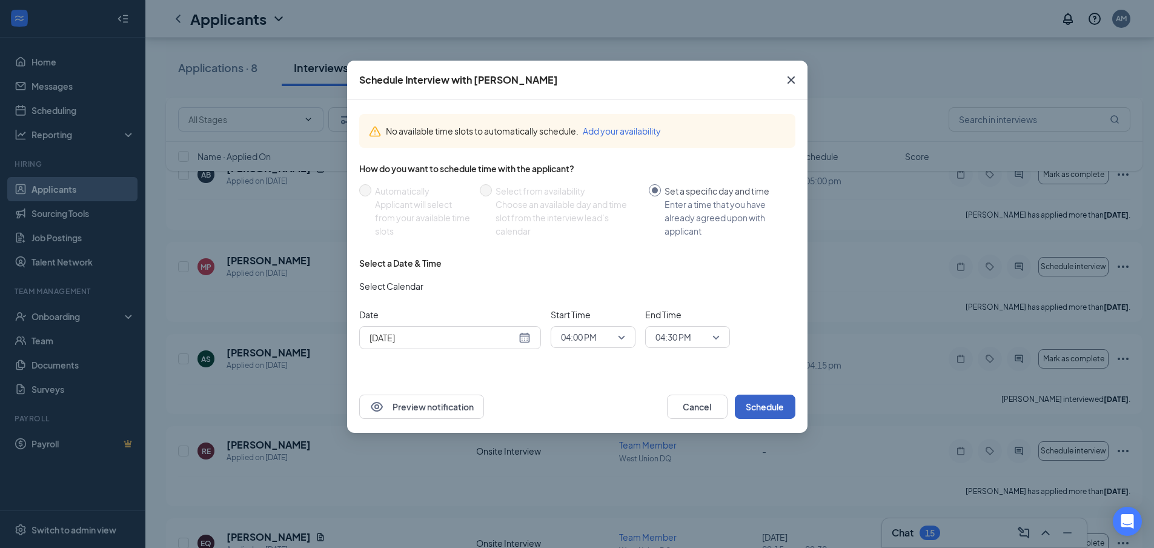
click at [782, 406] on button "Schedule" at bounding box center [765, 406] width 61 height 24
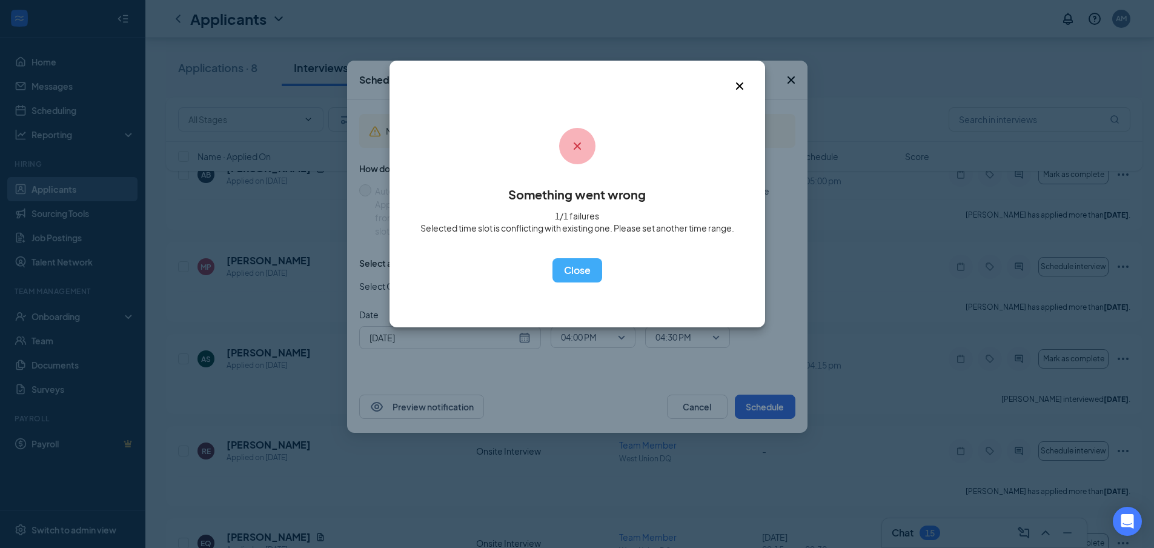
click at [741, 82] on icon "Cross" at bounding box center [739, 86] width 15 height 15
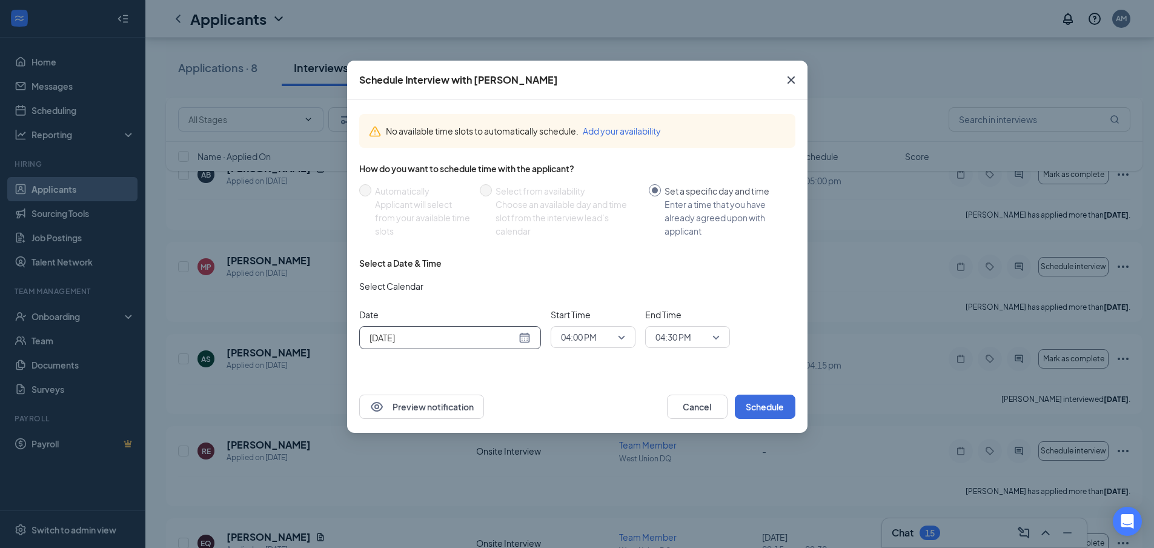
click at [530, 336] on div "[DATE]" at bounding box center [449, 337] width 161 height 13
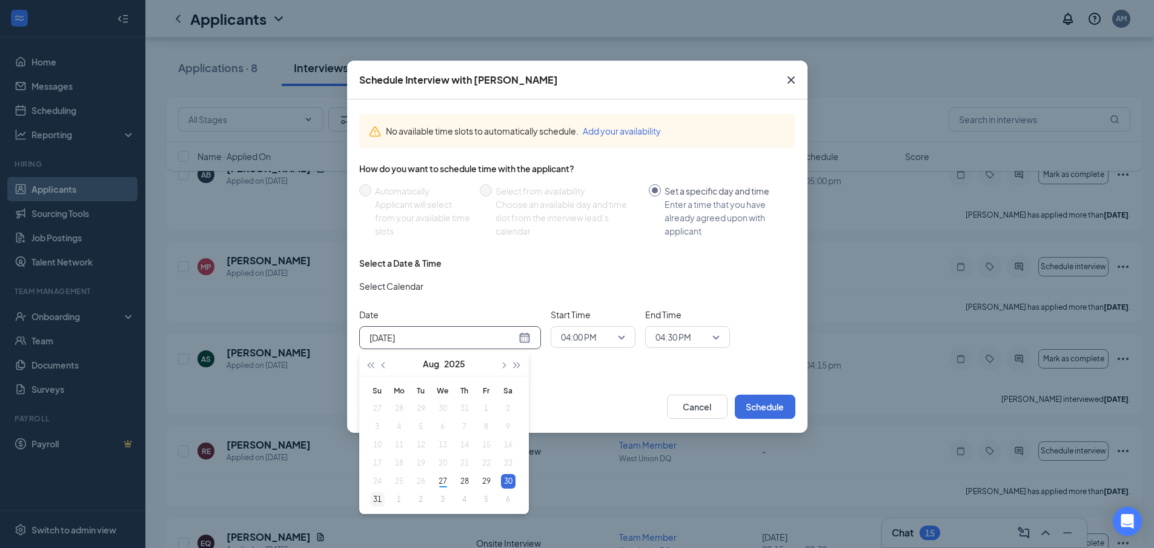
type input "[DATE]"
click at [381, 498] on div "31" at bounding box center [377, 499] width 15 height 15
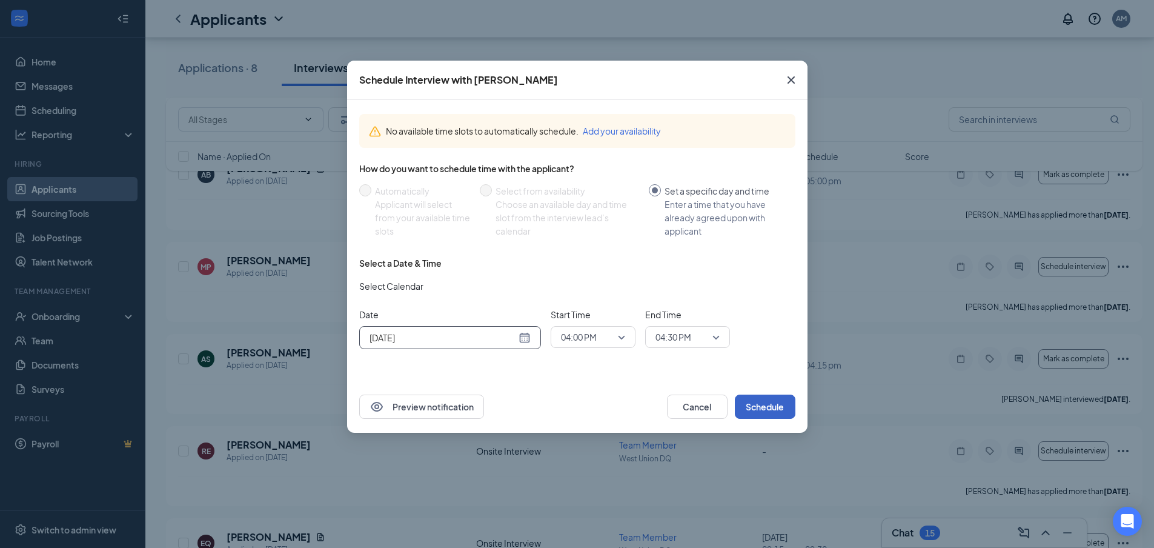
click at [774, 399] on button "Schedule" at bounding box center [765, 406] width 61 height 24
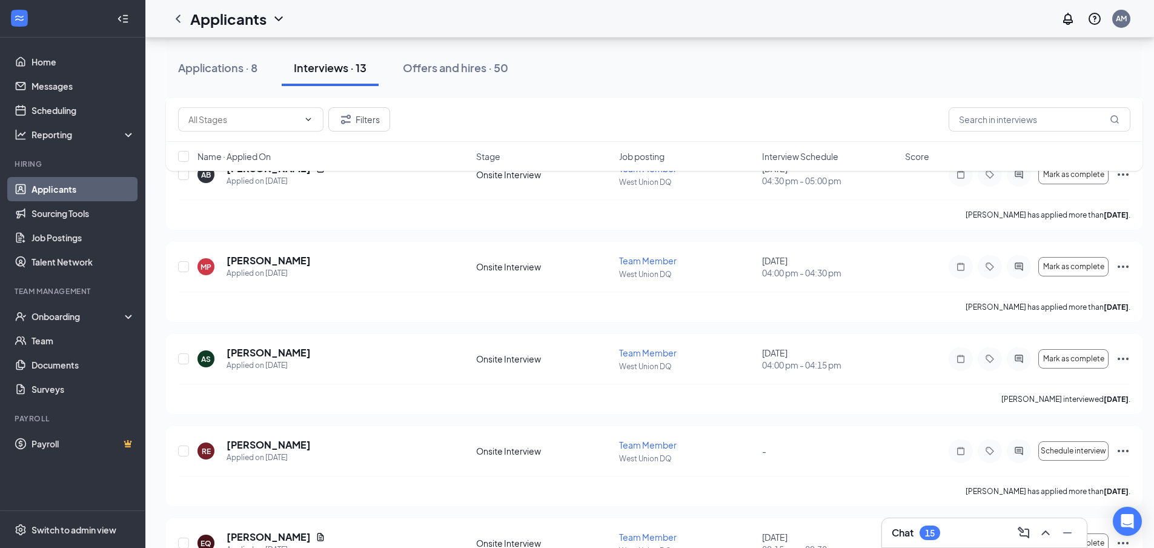
click at [956, 534] on div "Chat 15" at bounding box center [984, 532] width 185 height 19
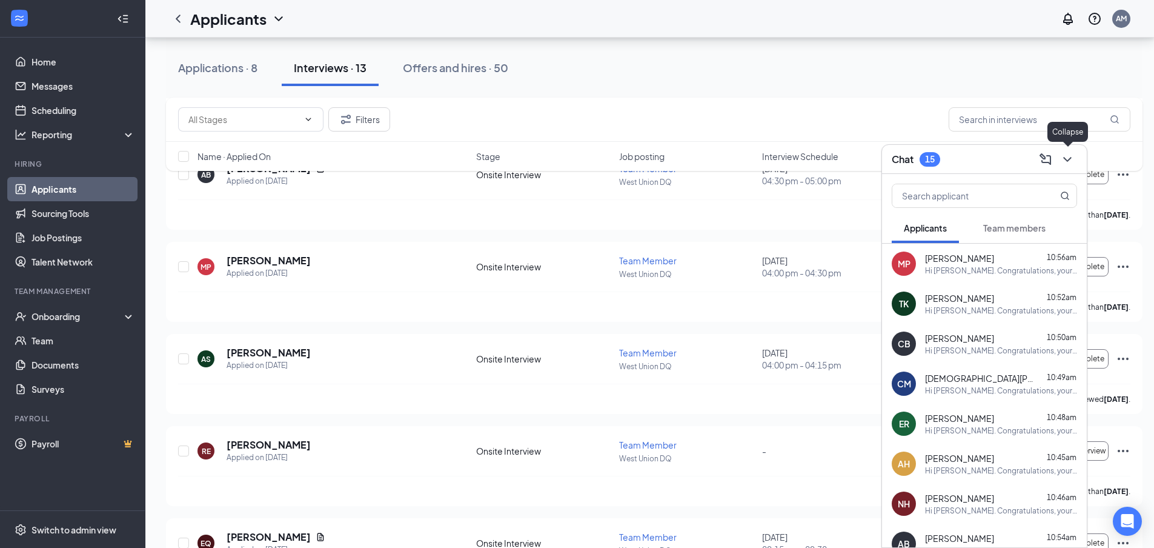
click at [1072, 161] on icon "ChevronDown" at bounding box center [1067, 159] width 15 height 15
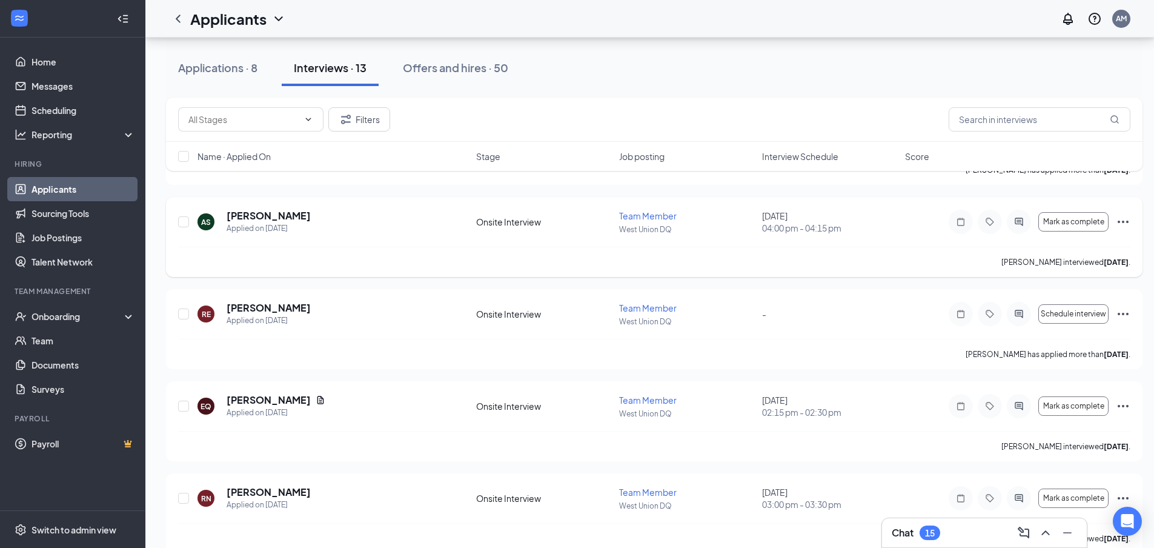
scroll to position [944, 0]
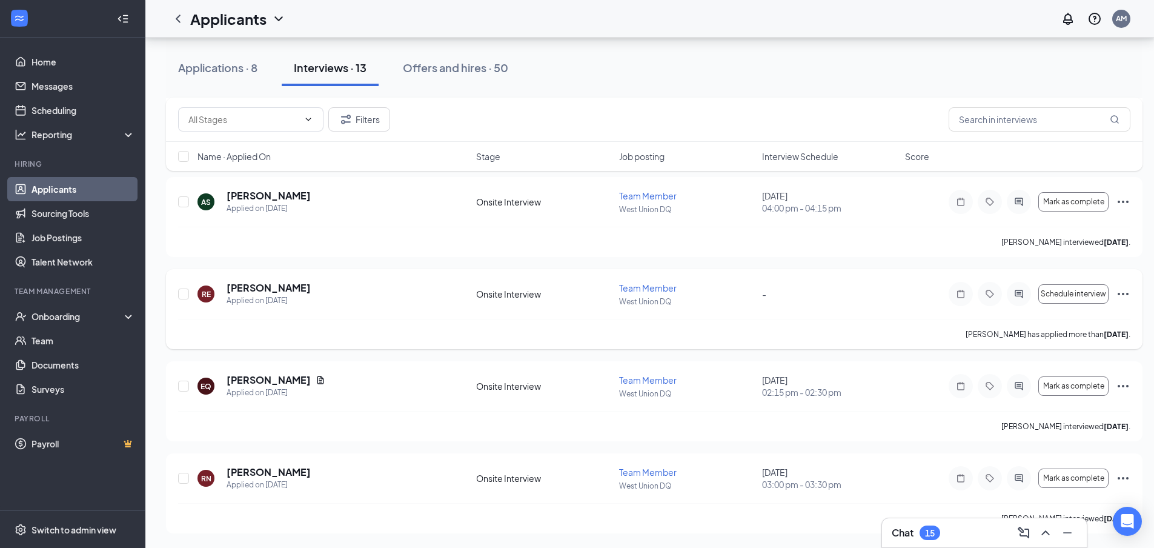
click at [1026, 297] on div at bounding box center [1019, 294] width 24 height 24
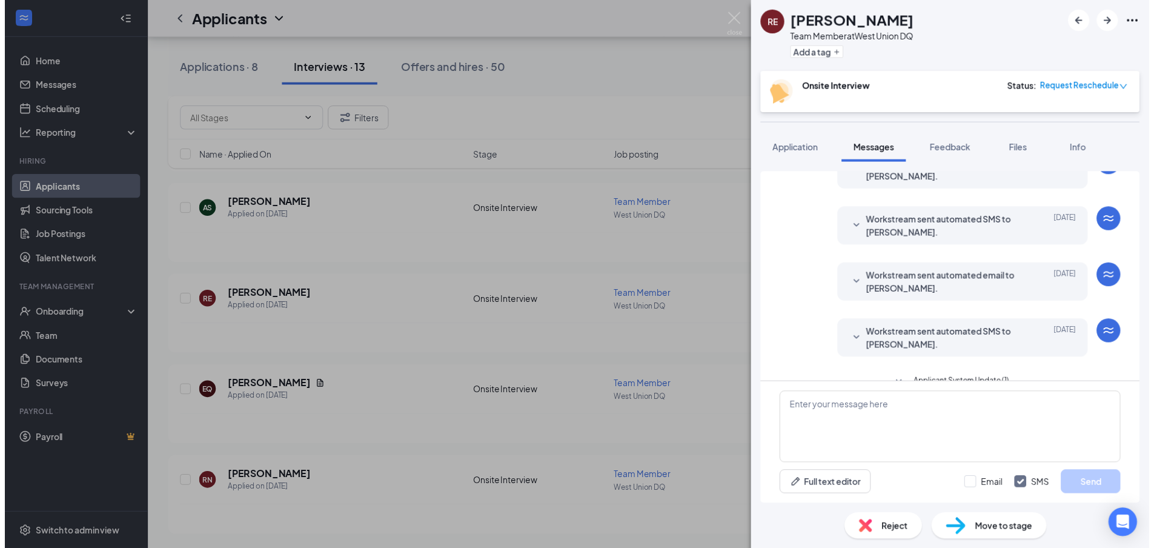
scroll to position [303, 0]
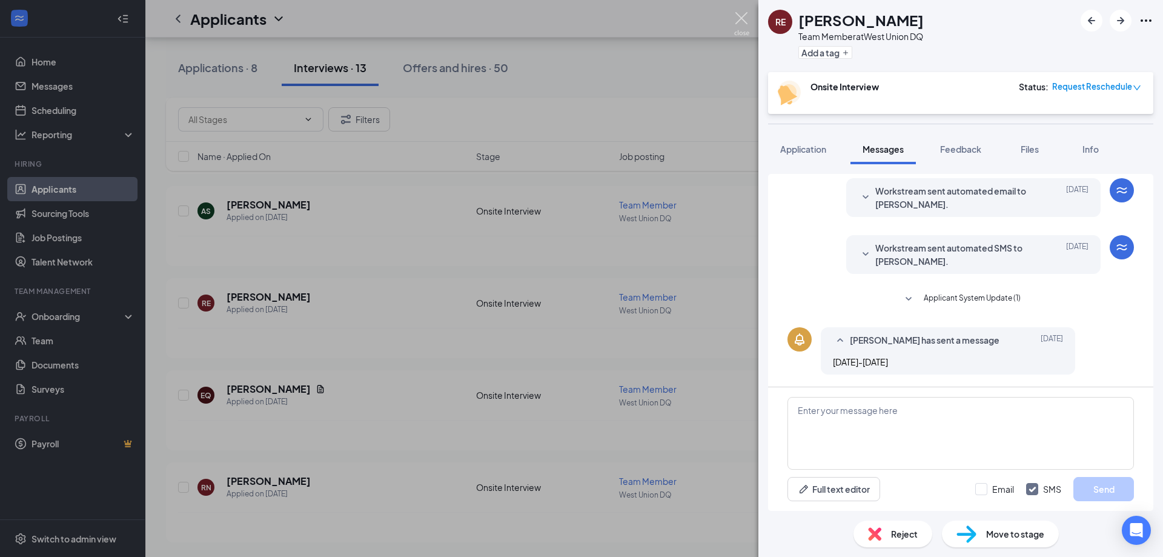
click at [740, 24] on img at bounding box center [741, 24] width 15 height 24
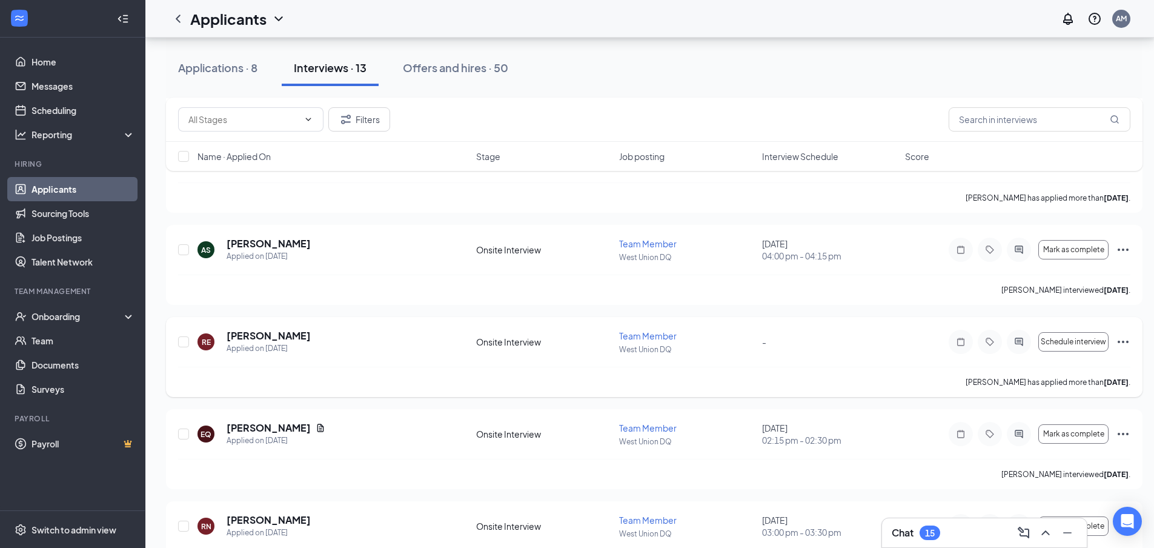
scroll to position [875, 0]
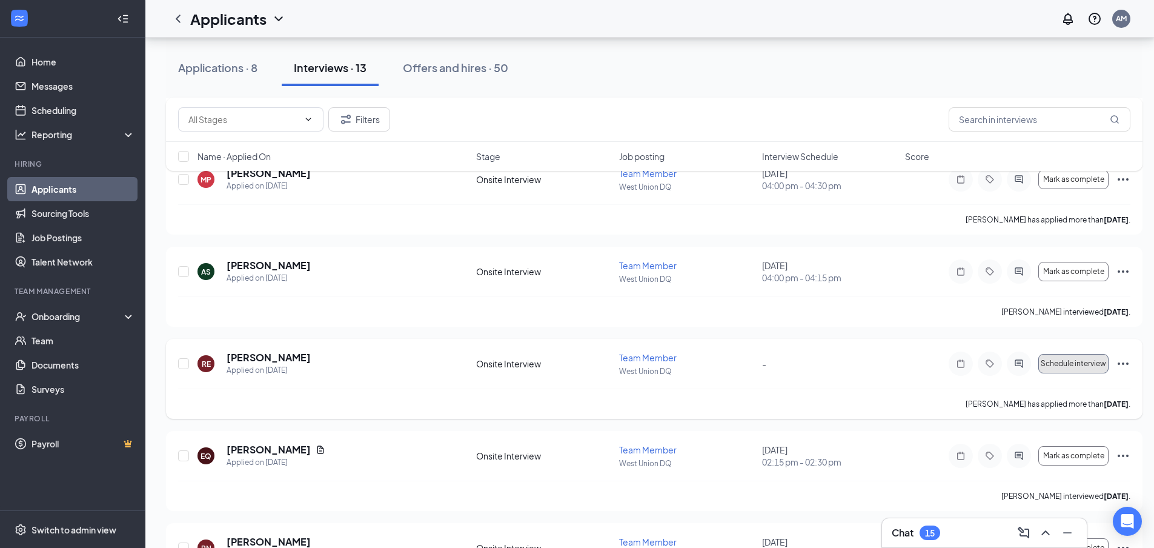
click at [1061, 368] on button "Schedule interview" at bounding box center [1073, 363] width 70 height 19
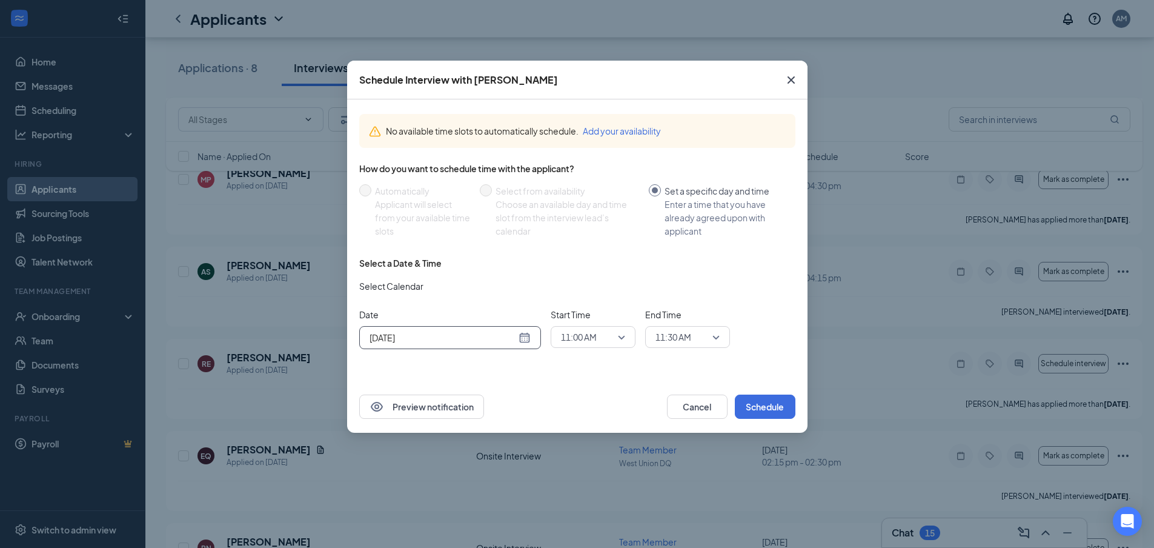
click at [522, 343] on div "[DATE]" at bounding box center [449, 337] width 161 height 13
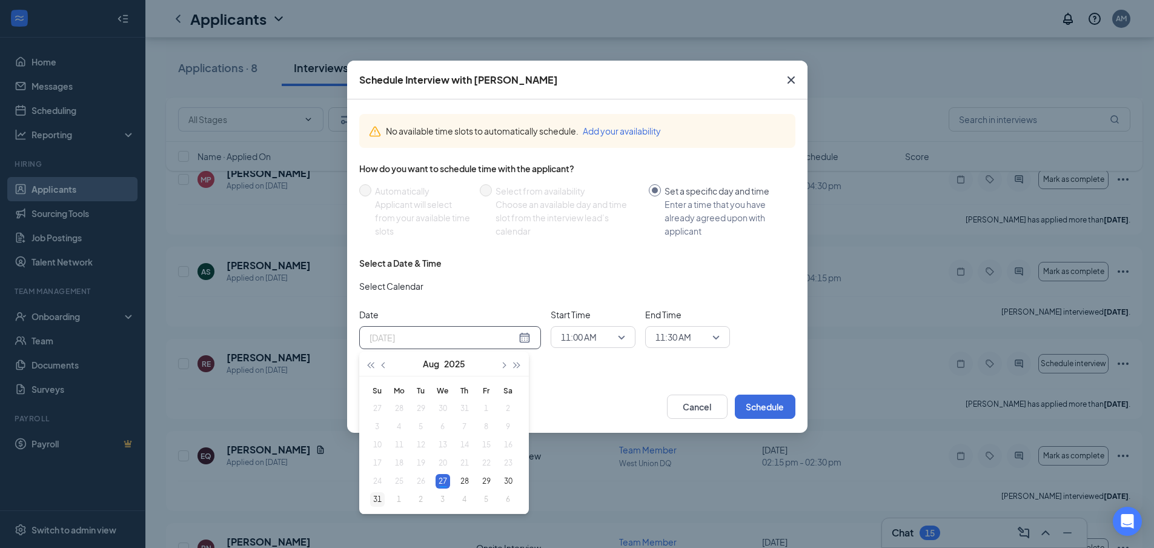
type input "[DATE]"
click at [375, 502] on div "31" at bounding box center [377, 499] width 15 height 15
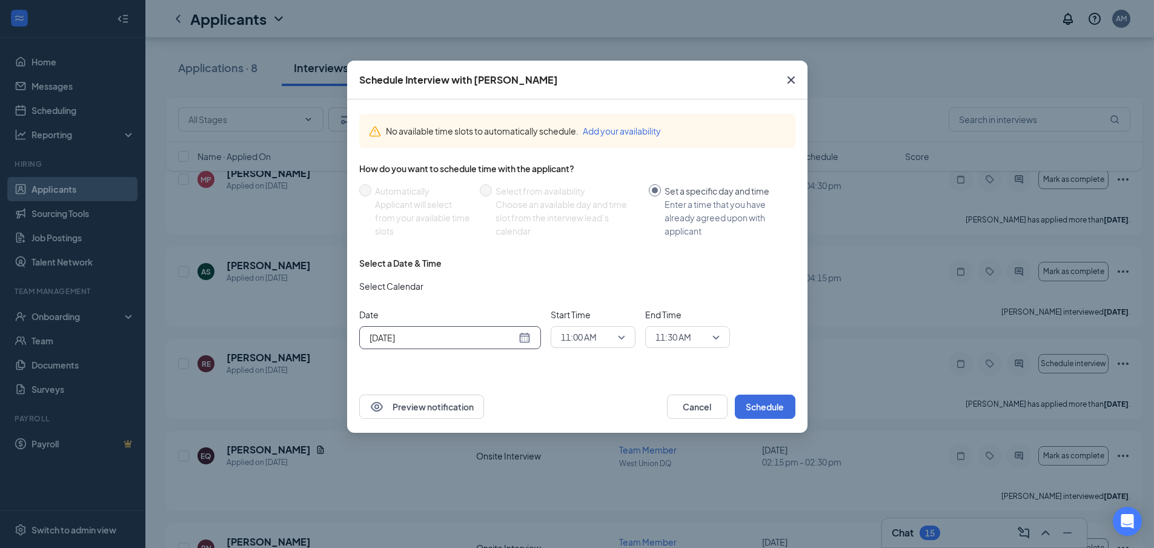
click at [620, 333] on span "11:00 AM" at bounding box center [593, 337] width 64 height 18
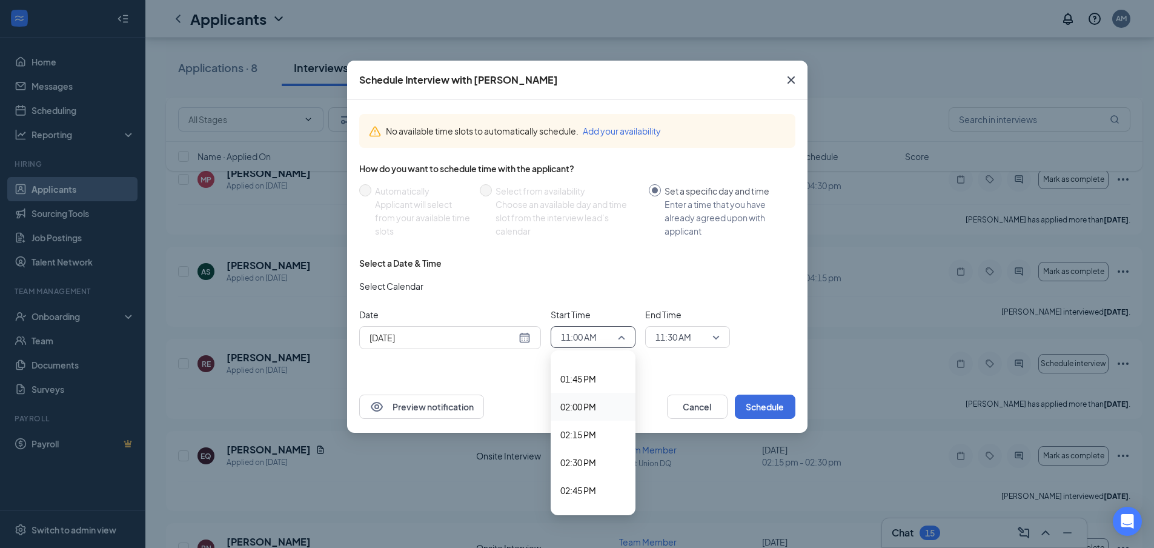
scroll to position [1585, 0]
drag, startPoint x: 585, startPoint y: 453, endPoint x: 676, endPoint y: 353, distance: 135.5
click at [583, 446] on div "03:00 PM" at bounding box center [593, 457] width 85 height 28
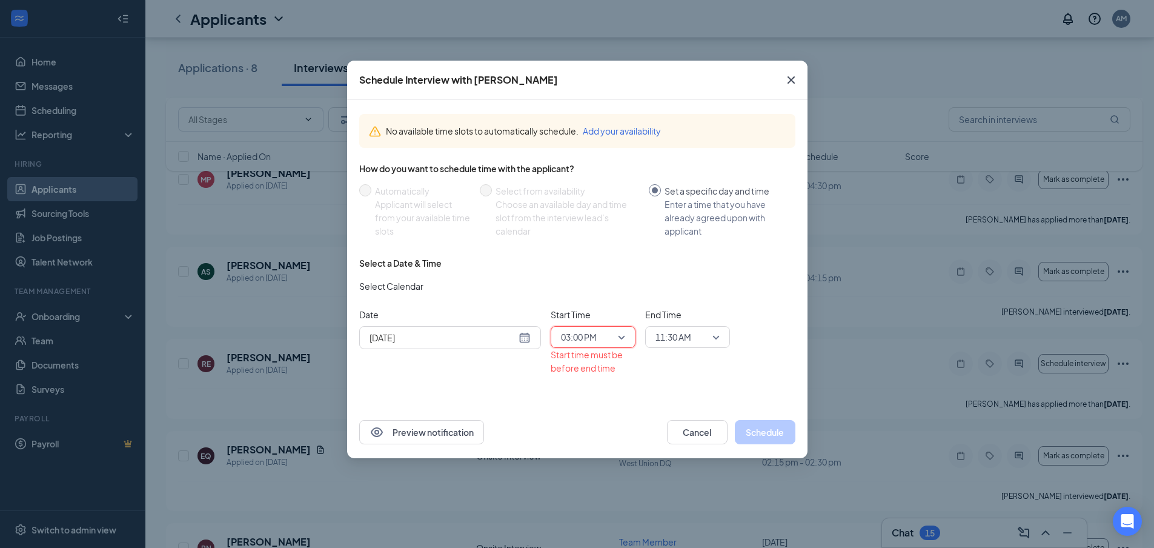
click at [681, 342] on span "11:30 AM" at bounding box center [673, 337] width 36 height 18
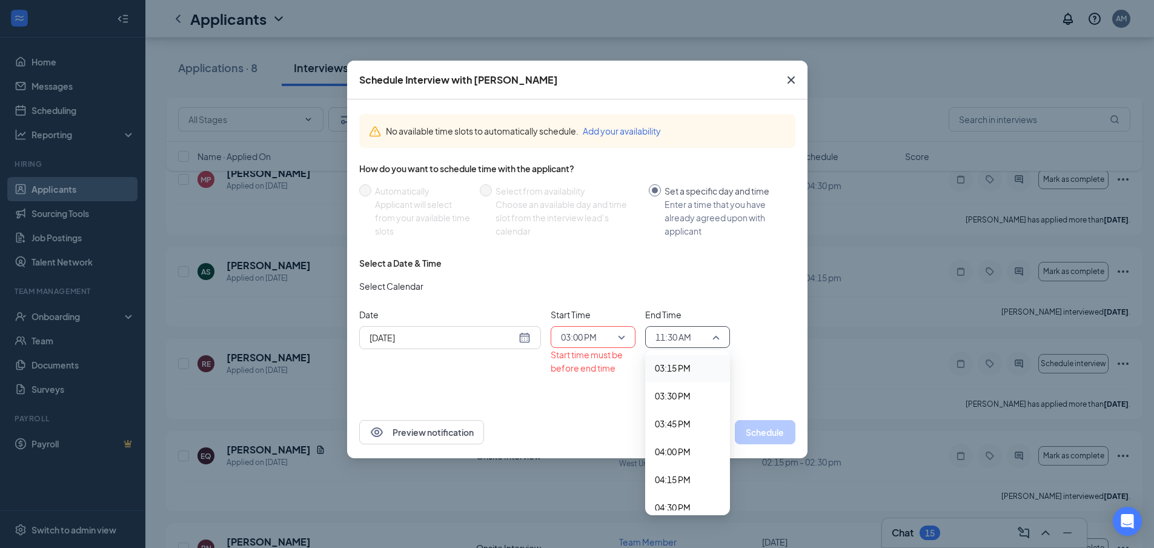
click at [690, 368] on span "03:15 PM" at bounding box center [673, 367] width 36 height 13
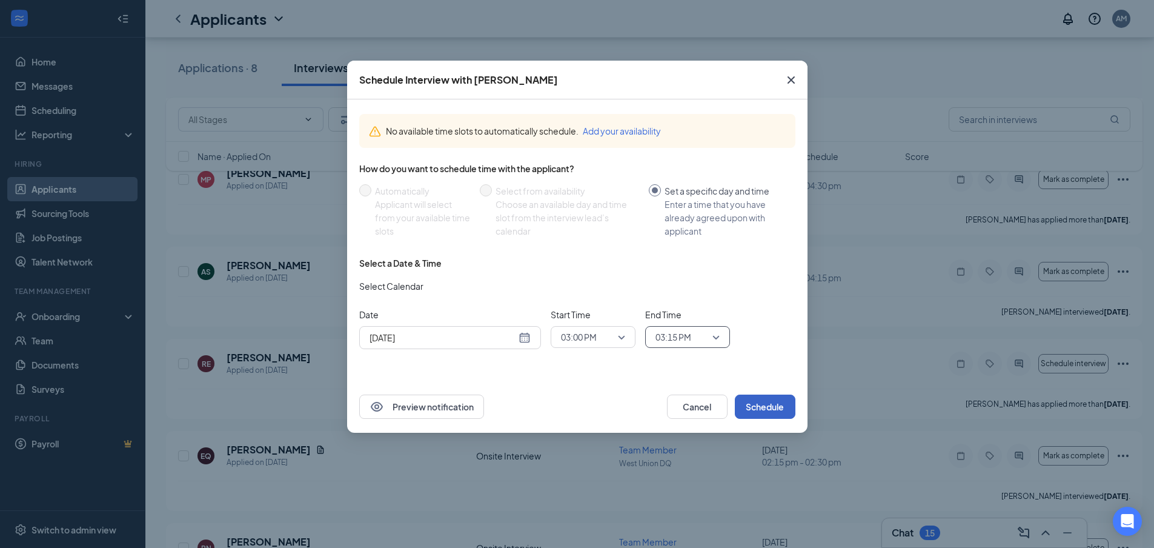
click at [774, 401] on button "Schedule" at bounding box center [765, 406] width 61 height 24
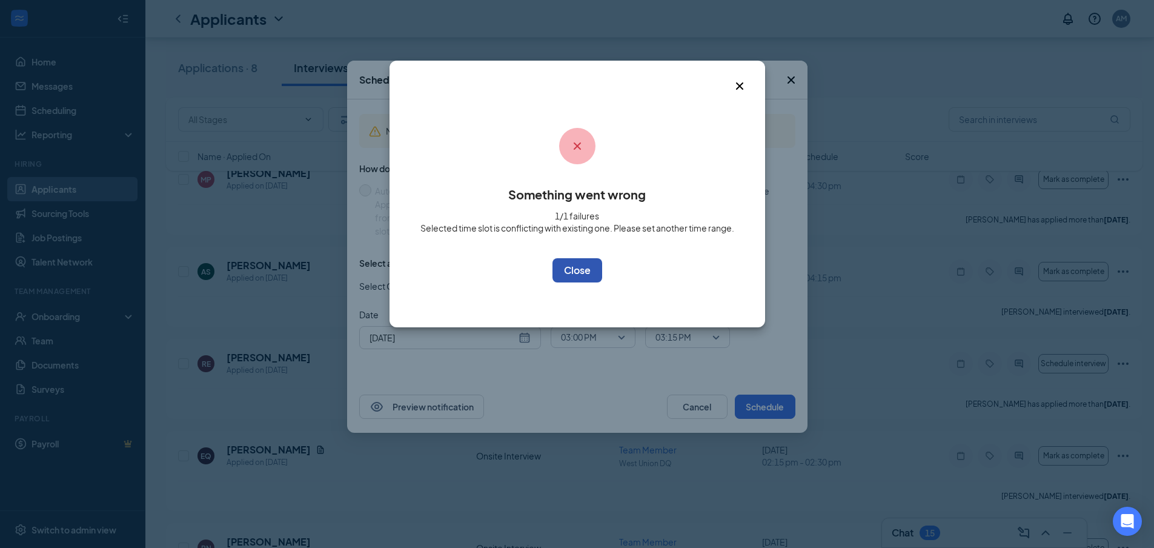
click at [572, 269] on button "OK" at bounding box center [577, 270] width 50 height 24
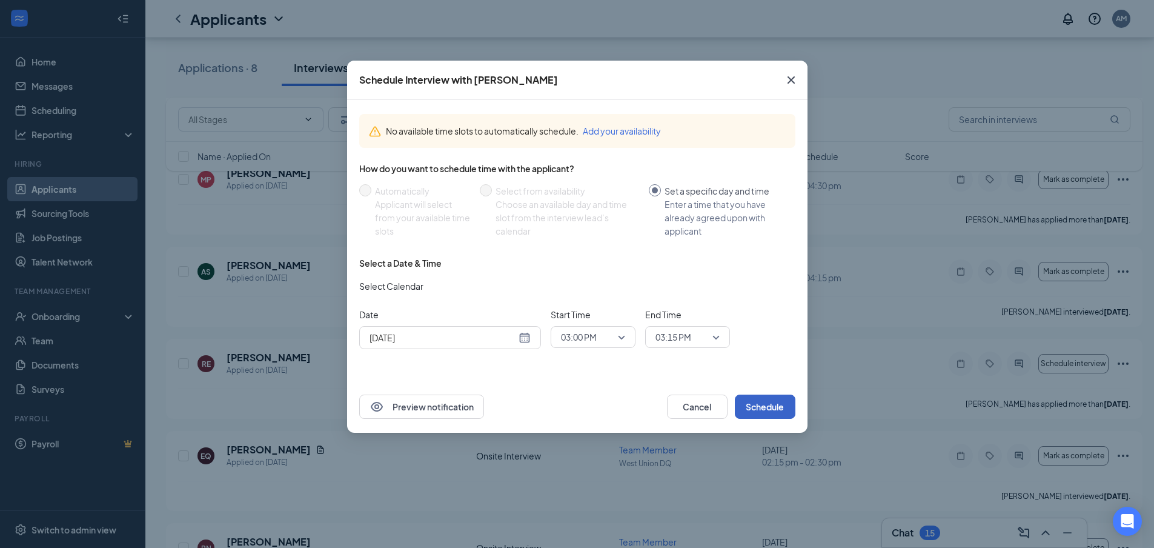
click at [619, 334] on span "03:00 PM" at bounding box center [593, 337] width 64 height 18
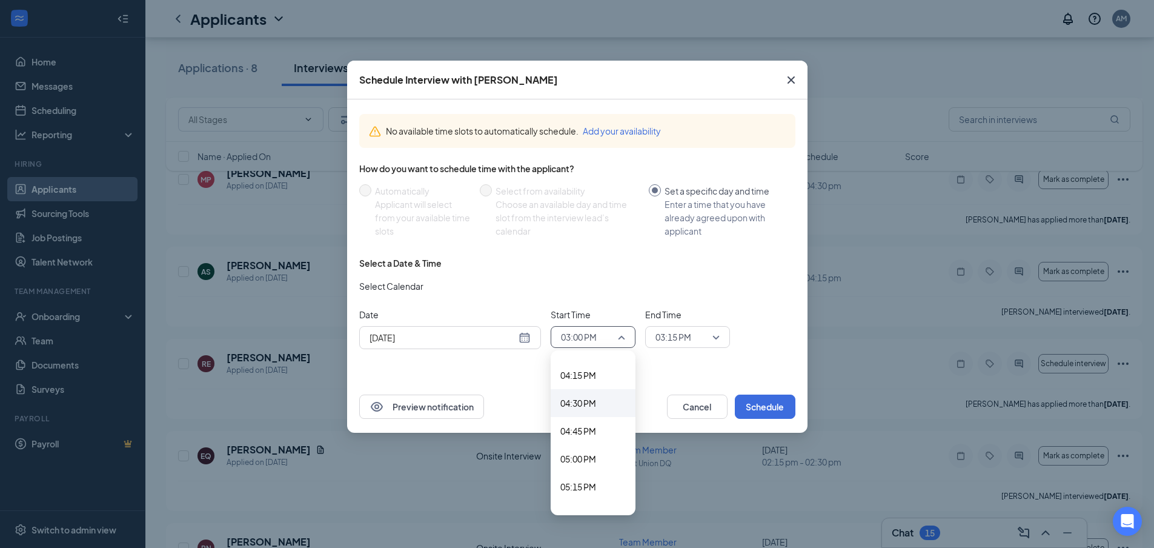
scroll to position [1827, 0]
click at [597, 439] on span "05:00 PM" at bounding box center [592, 437] width 65 height 13
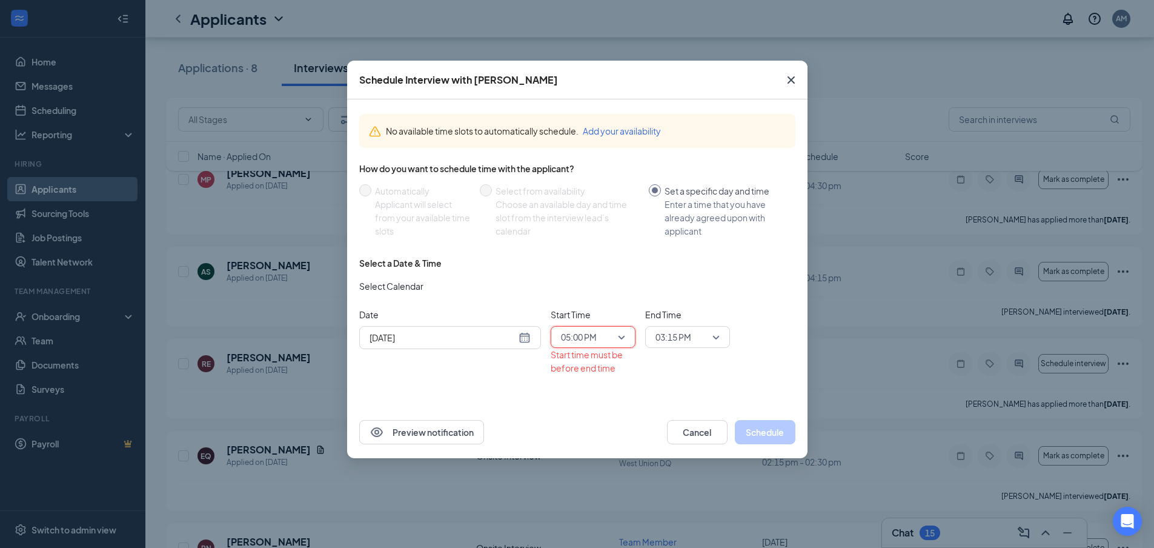
click at [672, 342] on span "03:15 PM" at bounding box center [673, 337] width 36 height 18
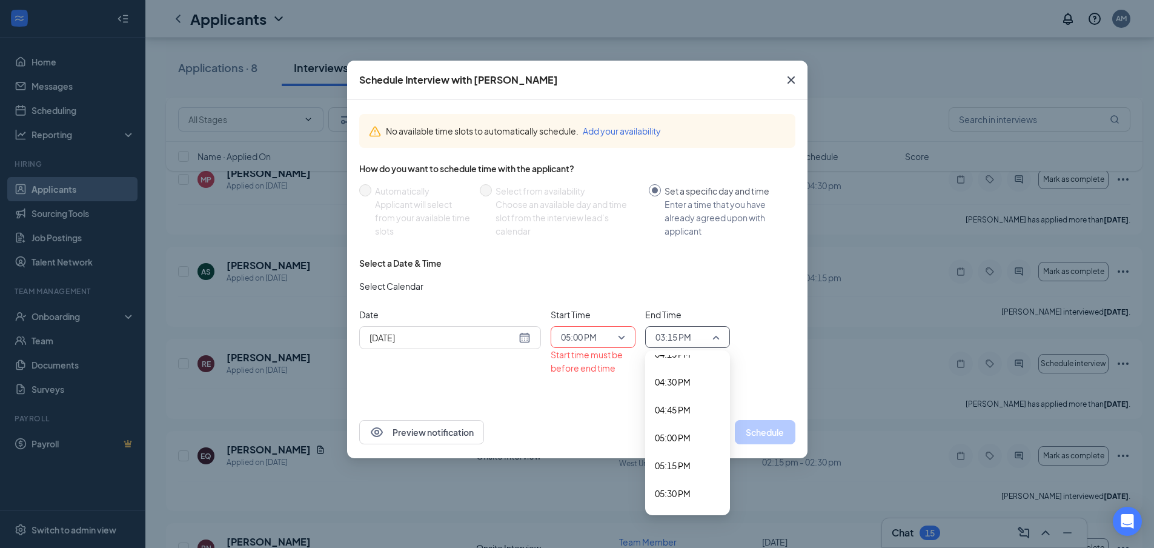
scroll to position [1821, 0]
click at [684, 470] on span "05:15 PM" at bounding box center [673, 471] width 36 height 13
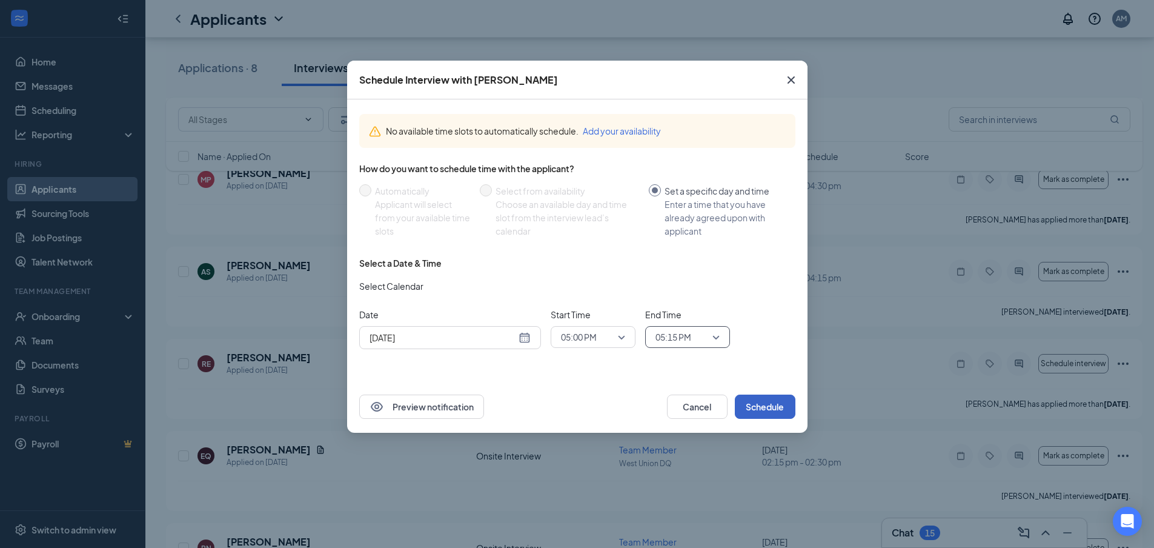
click at [771, 405] on button "Schedule" at bounding box center [765, 406] width 61 height 24
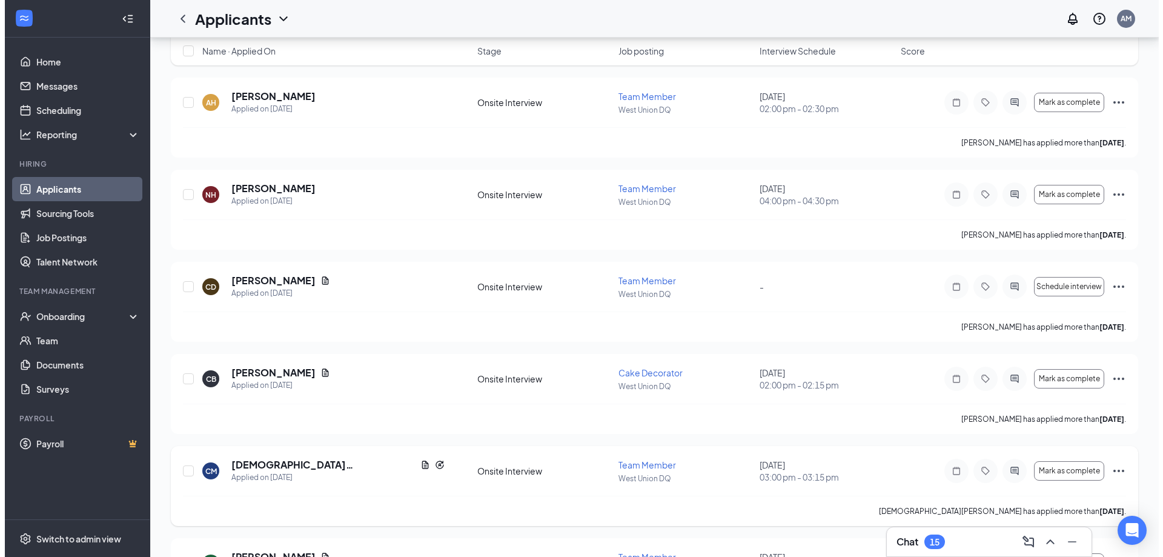
scroll to position [269, 0]
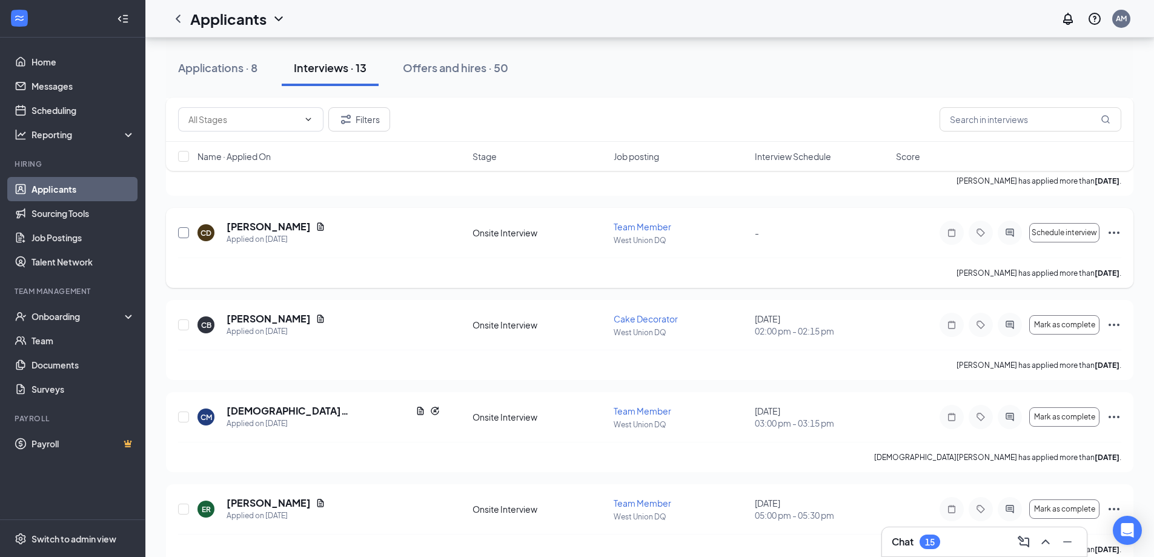
click at [180, 234] on input "checkbox" at bounding box center [183, 232] width 11 height 11
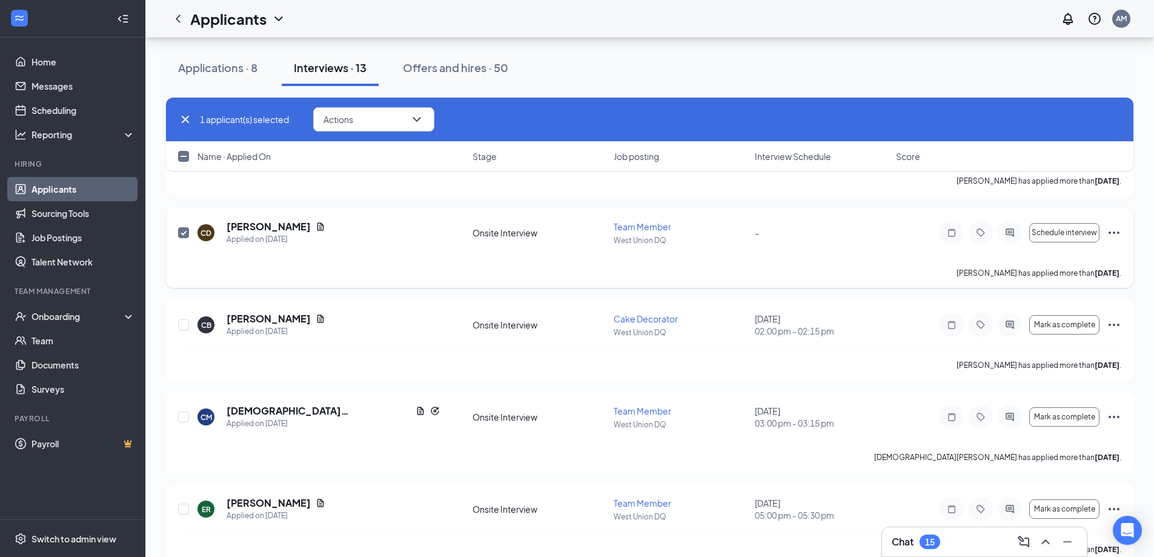
click at [179, 234] on input "checkbox" at bounding box center [183, 232] width 11 height 11
checkbox input "false"
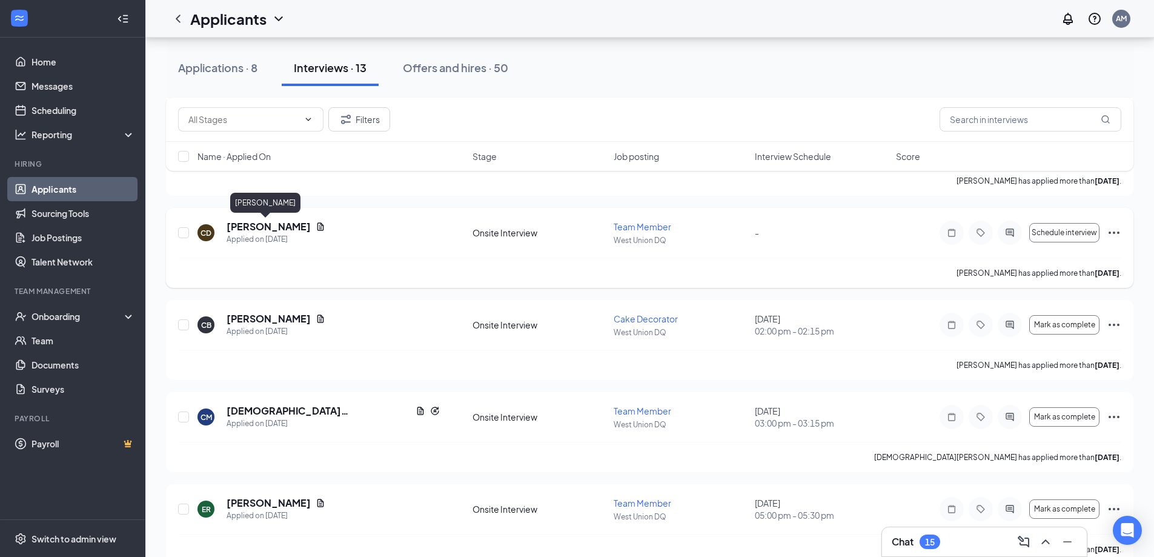
click at [249, 227] on h5 "[PERSON_NAME]" at bounding box center [269, 226] width 84 height 13
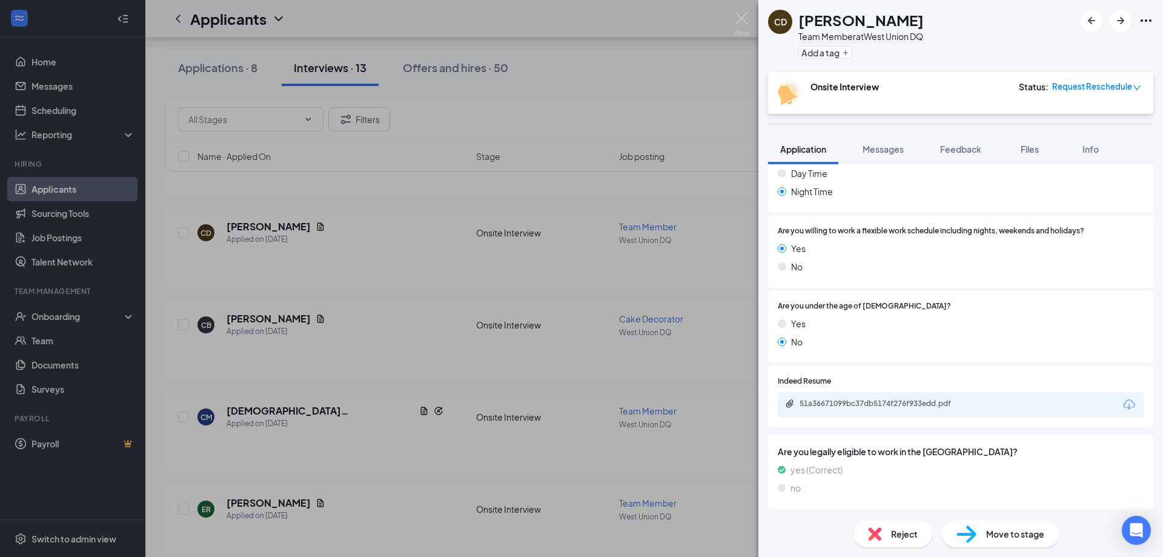
scroll to position [910, 0]
click at [887, 532] on div "Reject" at bounding box center [892, 533] width 79 height 27
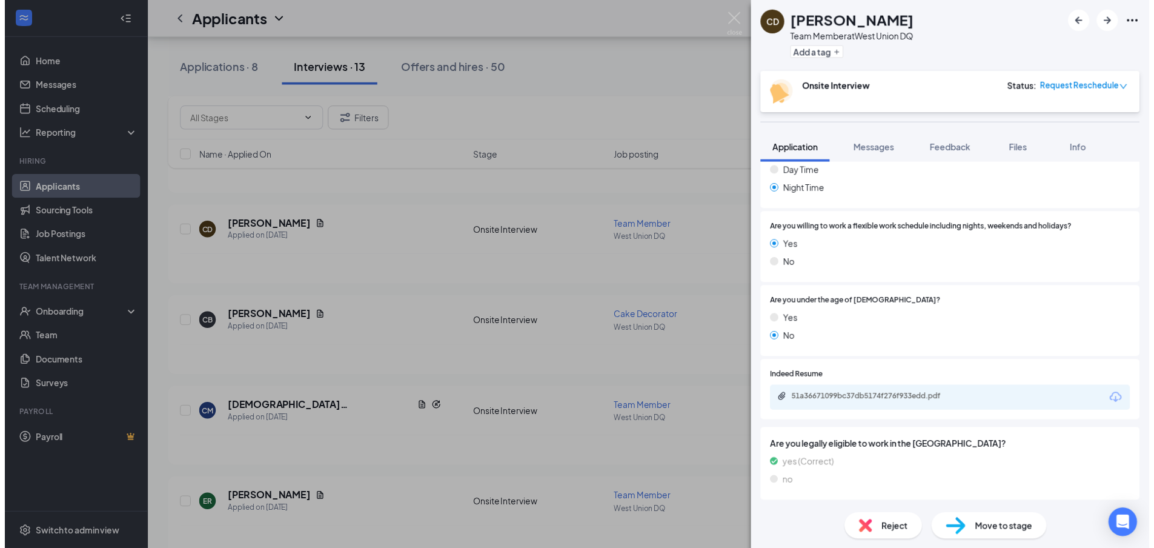
scroll to position [905, 0]
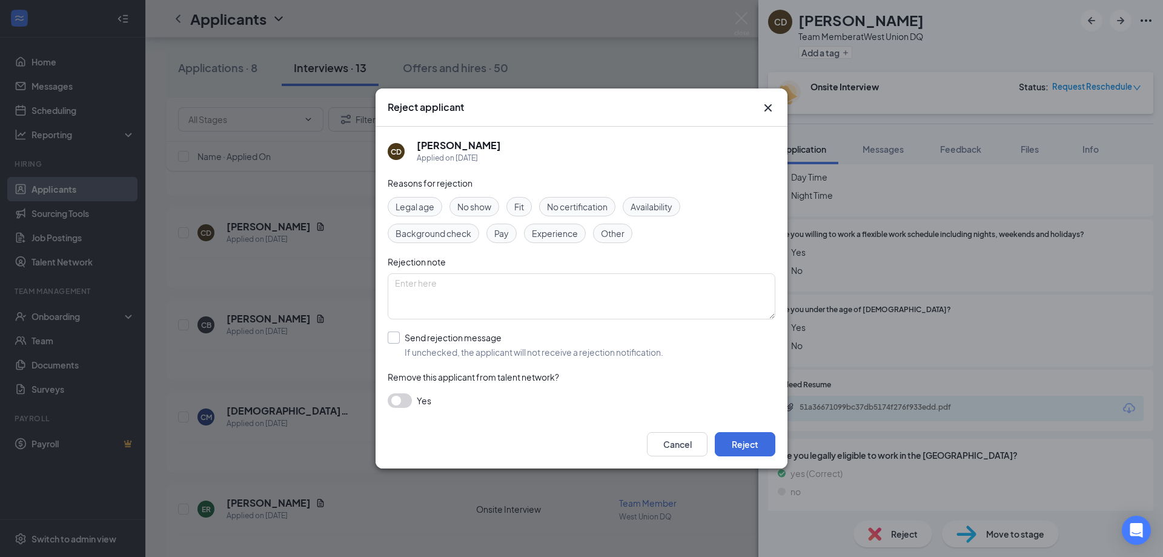
click at [401, 337] on input "Send rejection message If unchecked, the applicant will not receive a rejection…" at bounding box center [526, 344] width 276 height 27
checkbox input "true"
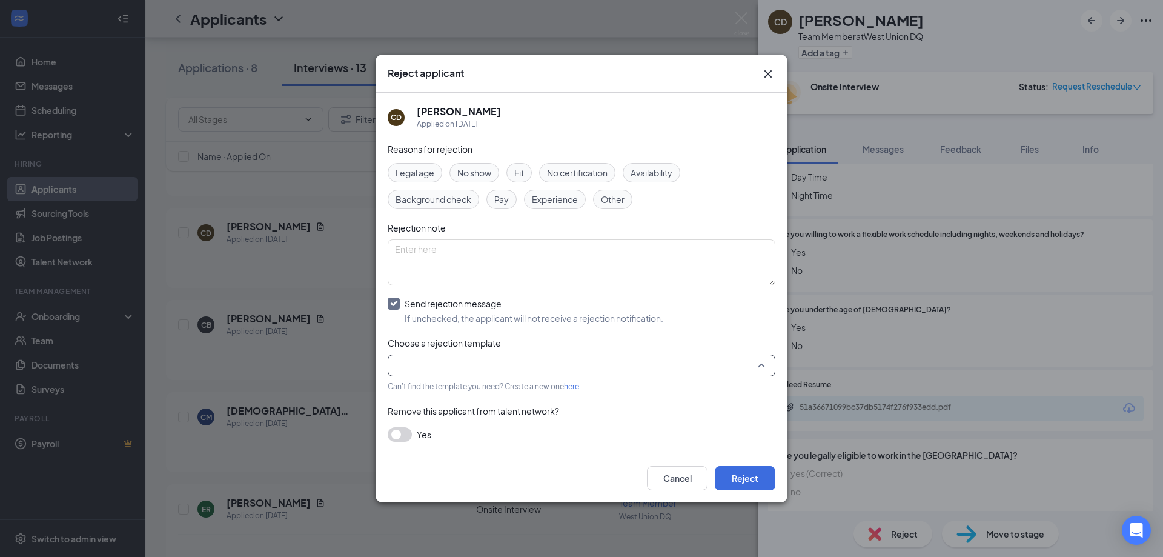
click at [615, 362] on input "search" at bounding box center [577, 365] width 365 height 21
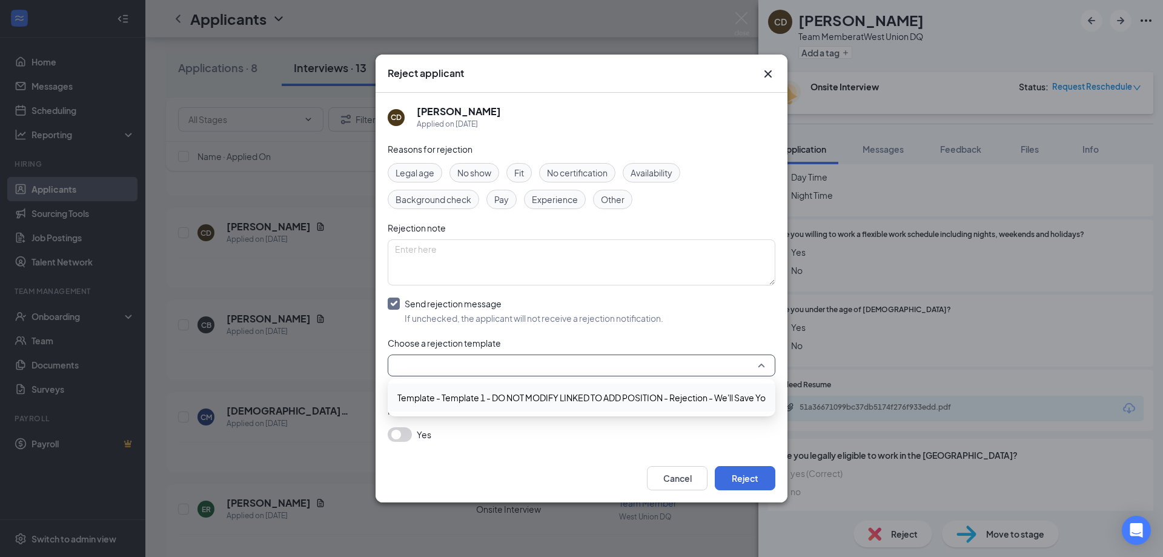
click at [608, 403] on span "Template - Template 1 - DO NOT MODIFY LINKED TO ADD POSITION - Rejection - We'l…" at bounding box center [608, 397] width 422 height 13
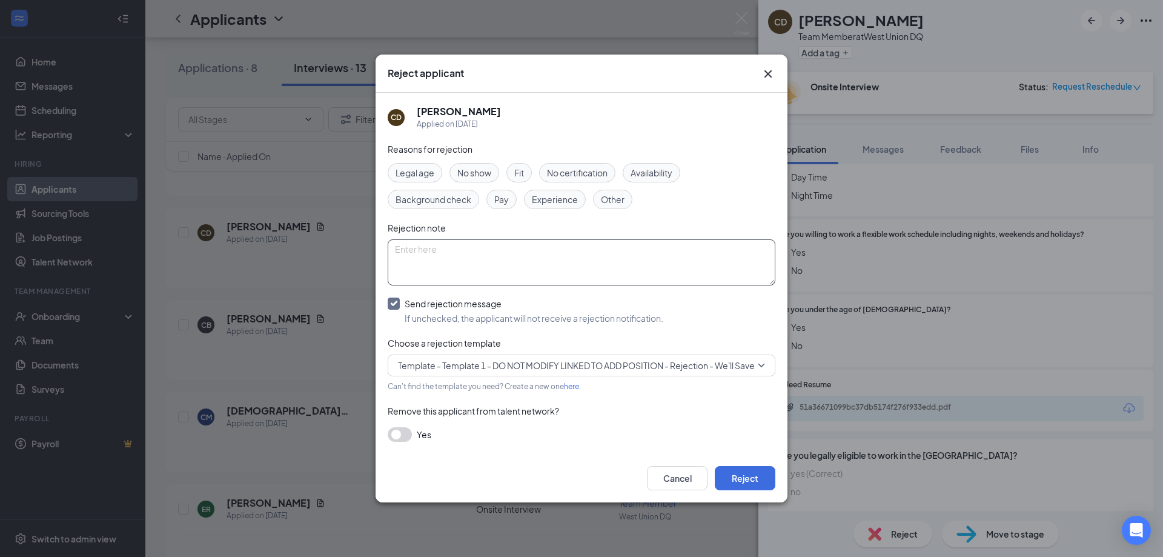
click at [570, 268] on textarea at bounding box center [582, 262] width 388 height 46
click at [613, 202] on span "Other" at bounding box center [613, 199] width 24 height 13
click at [761, 73] on icon "Cross" at bounding box center [768, 74] width 15 height 15
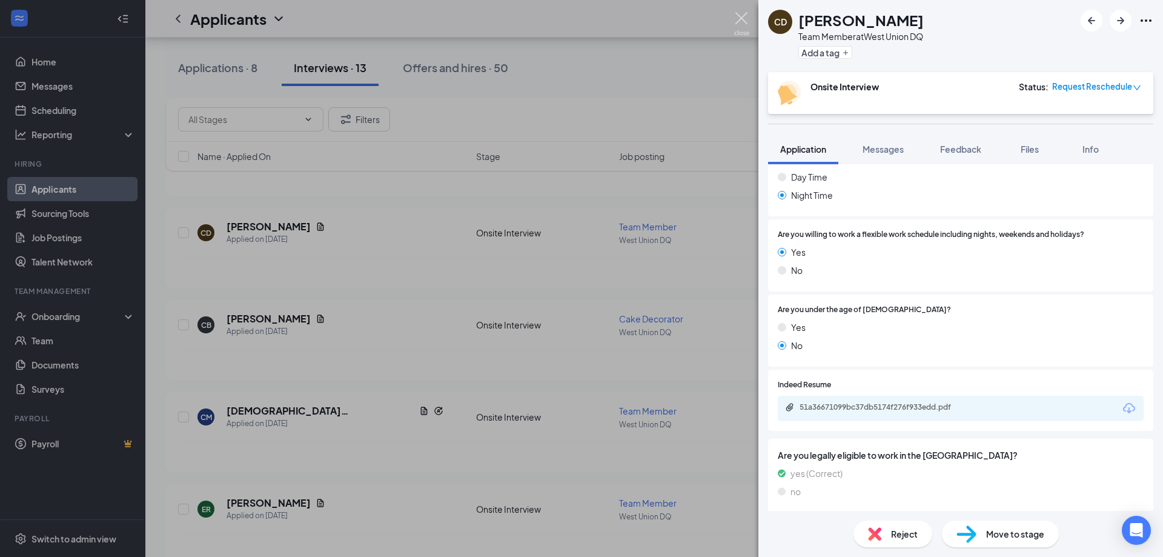
click at [746, 16] on img at bounding box center [741, 24] width 15 height 24
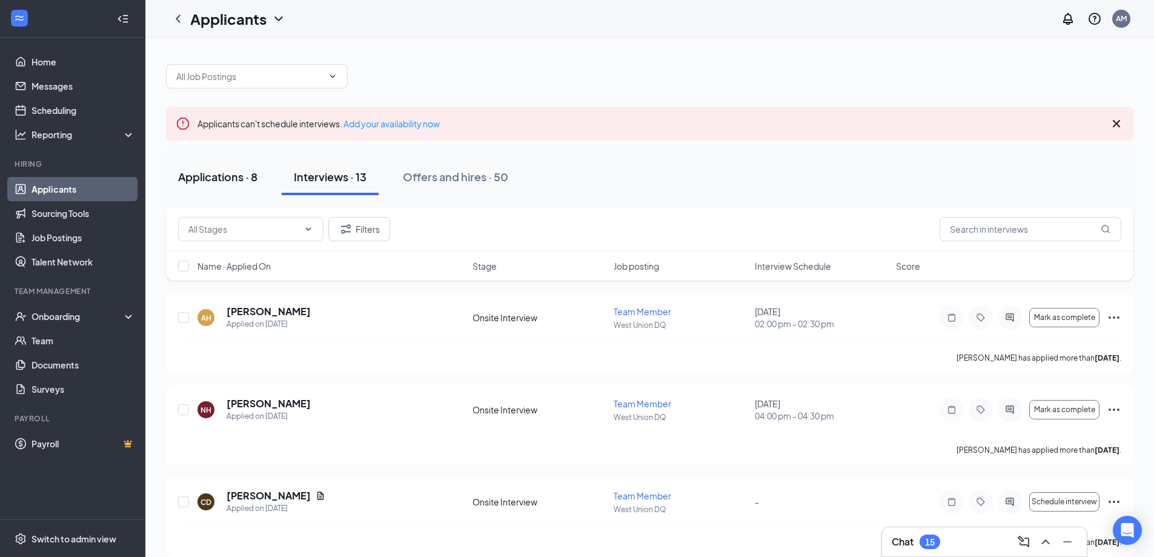
click at [211, 179] on div "Applications · 8" at bounding box center [217, 176] width 79 height 15
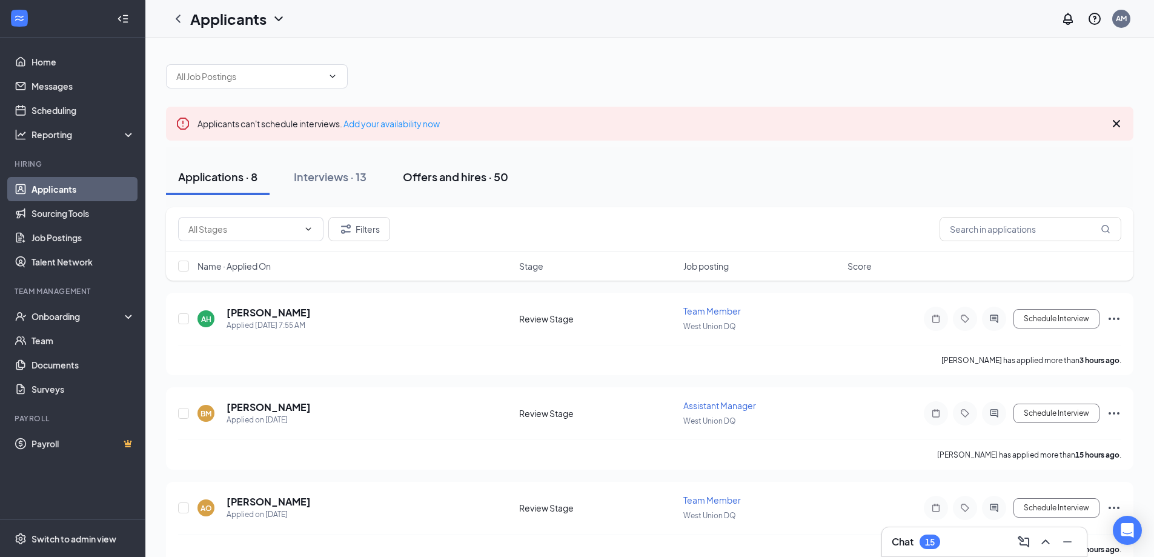
click at [432, 167] on button "Offers and hires · 50" at bounding box center [456, 177] width 130 height 36
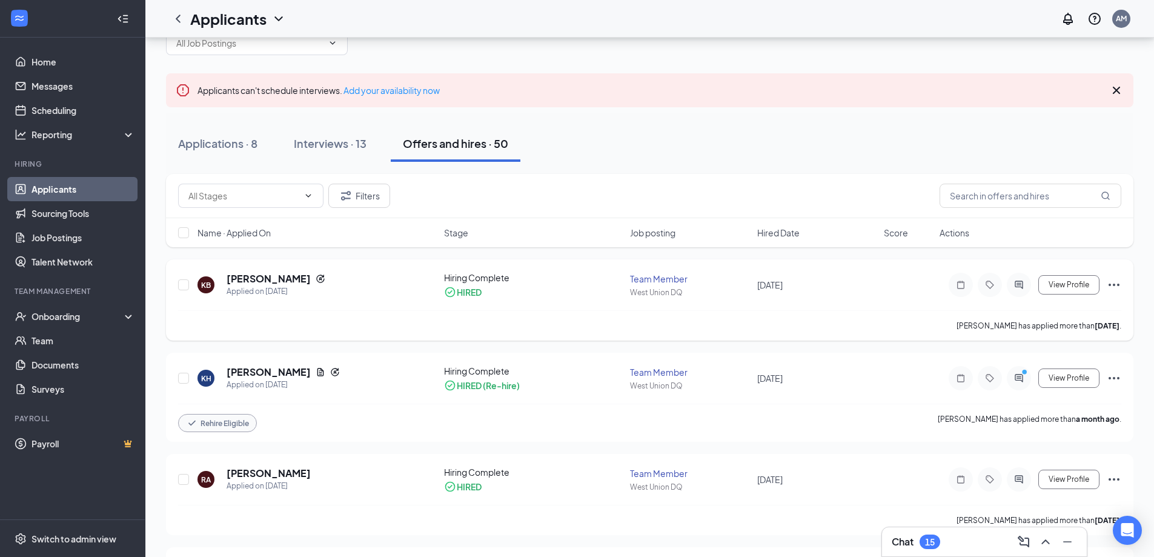
scroll to position [61, 0]
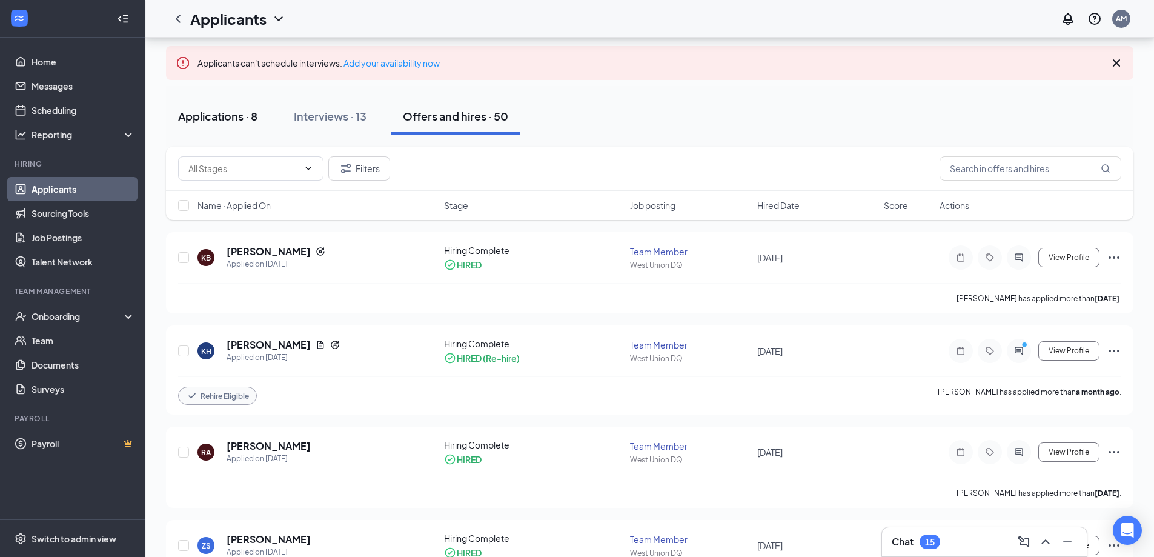
click at [199, 116] on div "Applications · 8" at bounding box center [217, 115] width 79 height 15
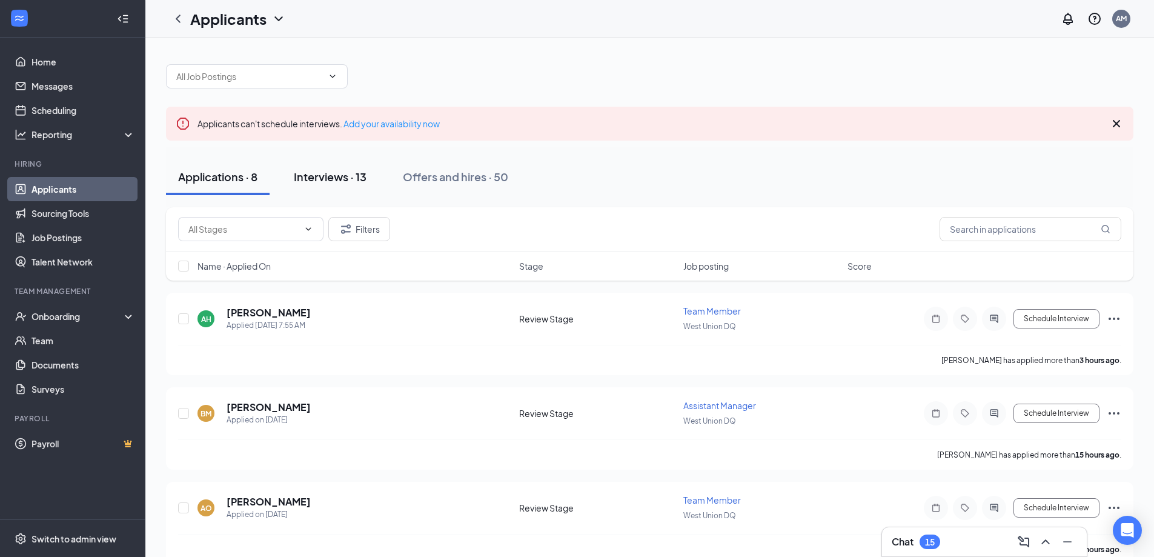
click at [346, 182] on div "Interviews · 13" at bounding box center [330, 176] width 73 height 15
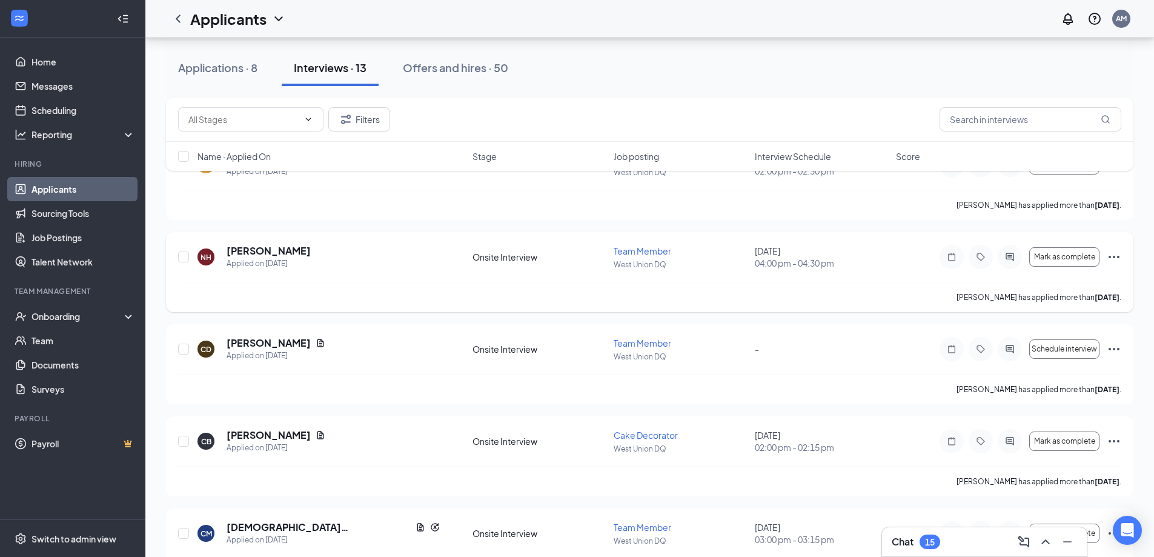
scroll to position [182, 0]
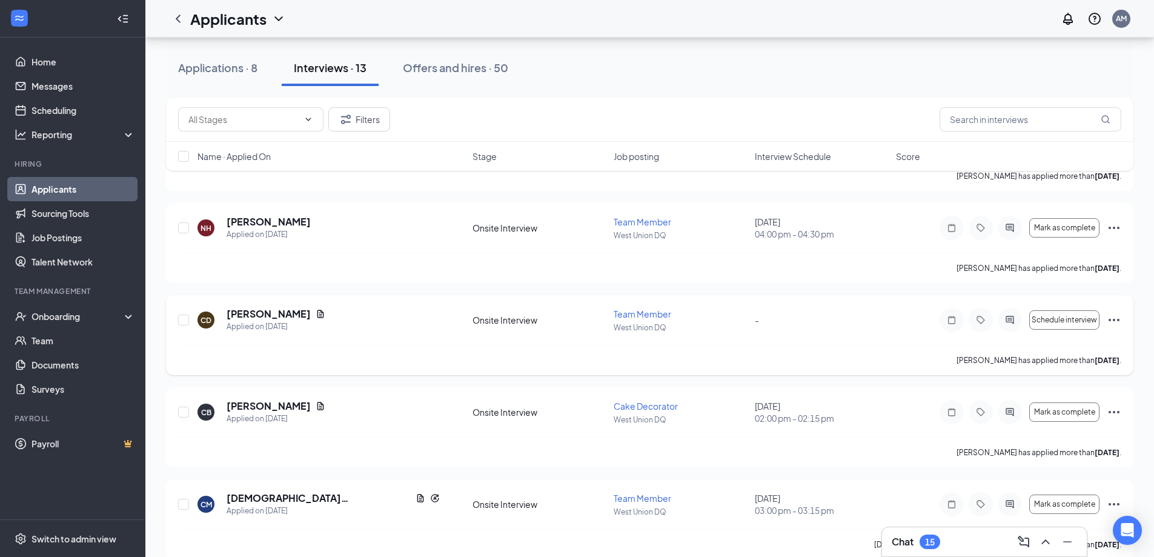
click at [1112, 317] on icon "Ellipses" at bounding box center [1114, 320] width 15 height 15
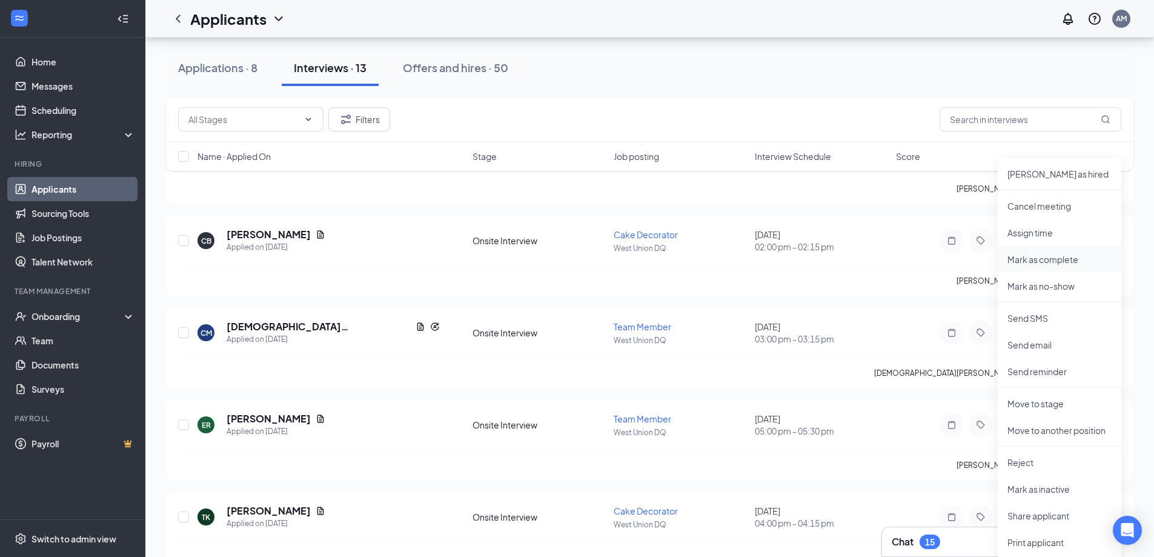
scroll to position [363, 0]
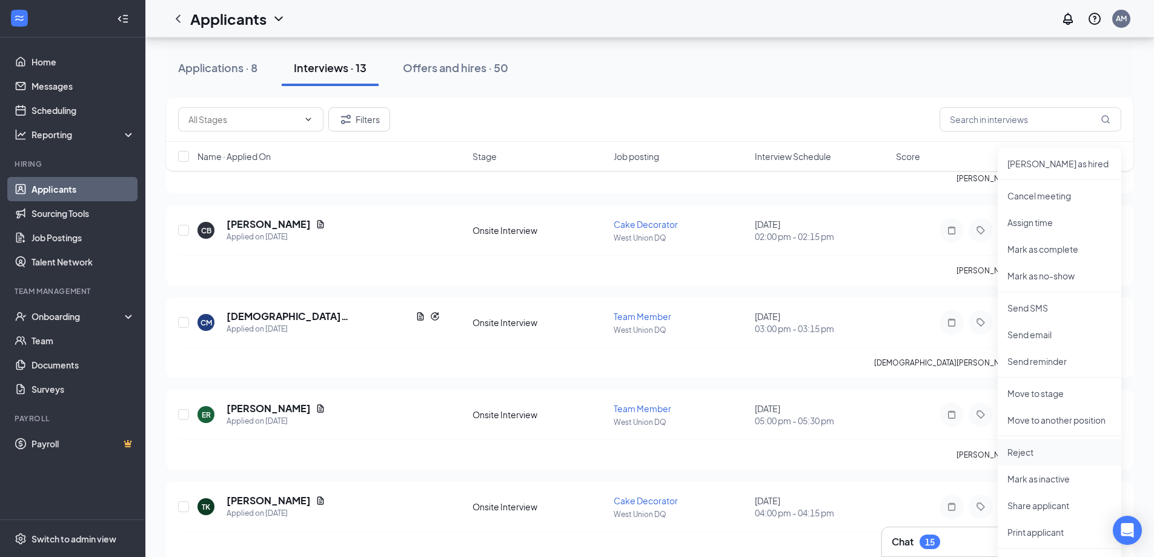
click at [1036, 447] on p "Reject" at bounding box center [1059, 452] width 104 height 12
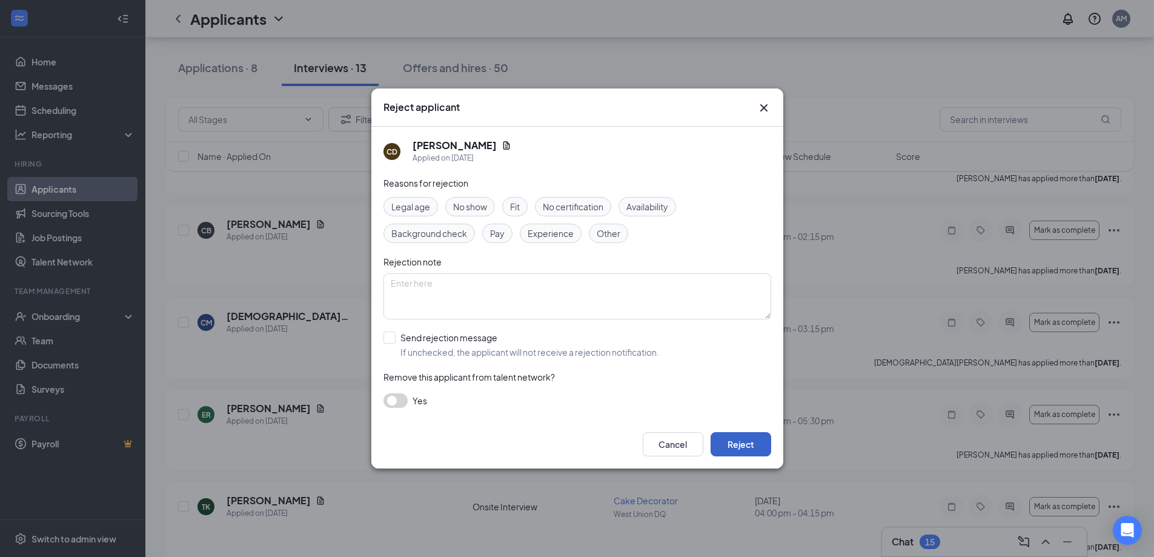
click at [746, 437] on button "Reject" at bounding box center [740, 444] width 61 height 24
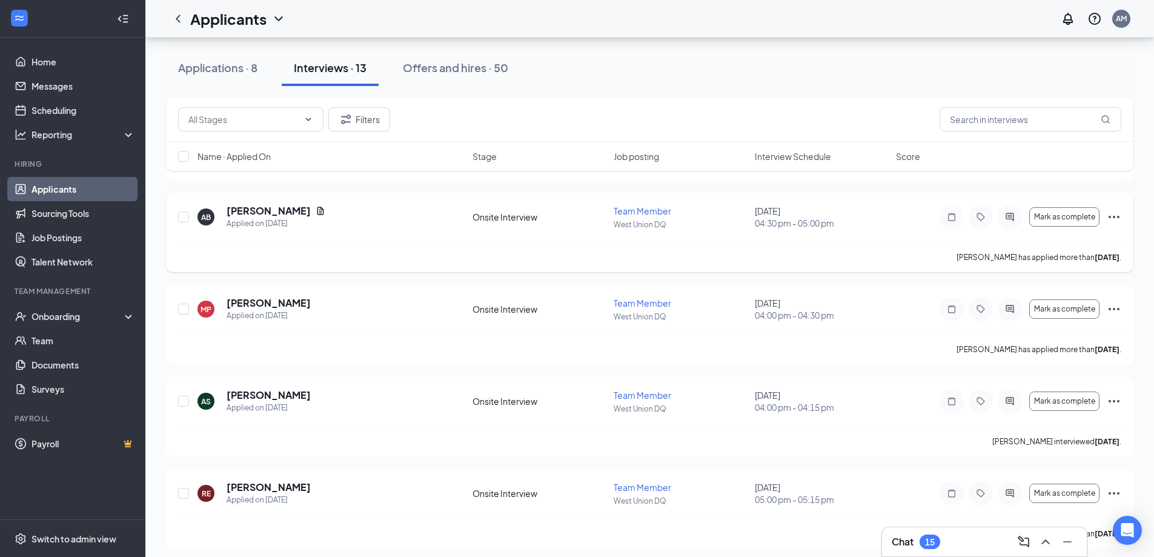
scroll to position [843, 0]
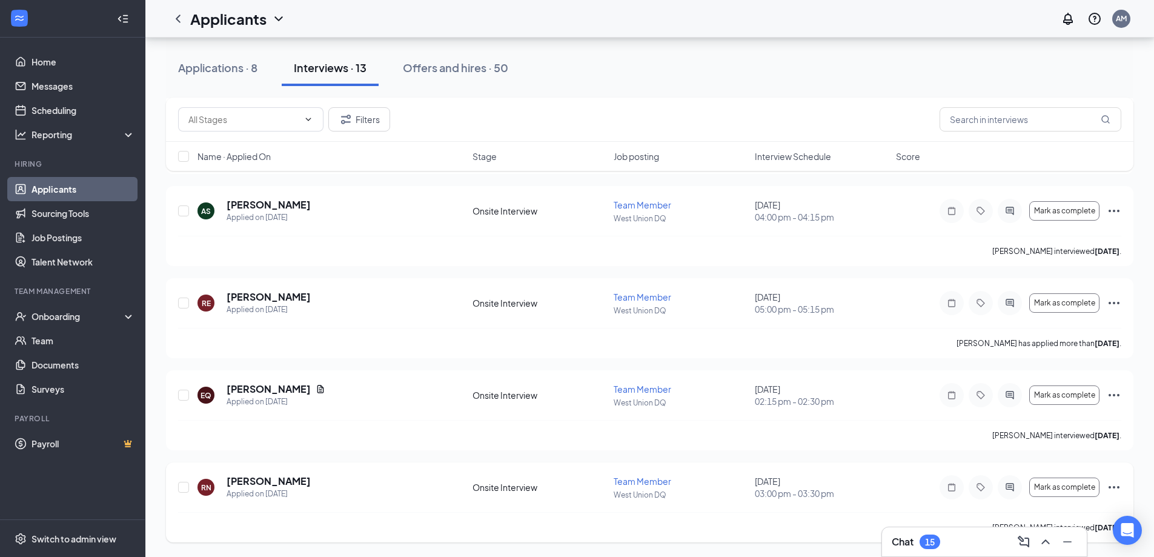
click at [1121, 486] on icon "Ellipses" at bounding box center [1114, 487] width 15 height 15
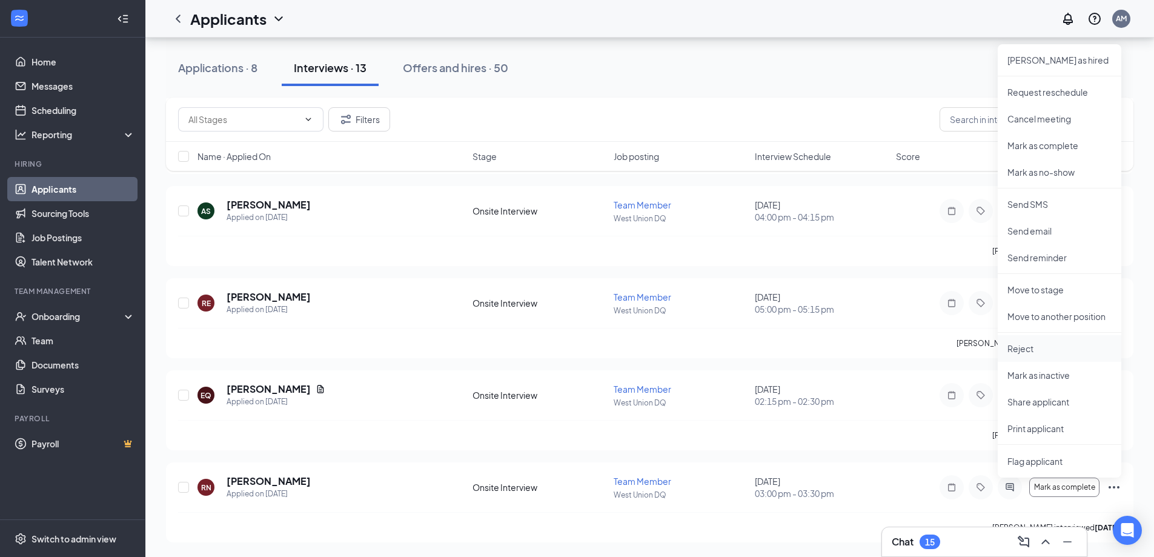
click at [1039, 349] on p "Reject" at bounding box center [1059, 348] width 104 height 12
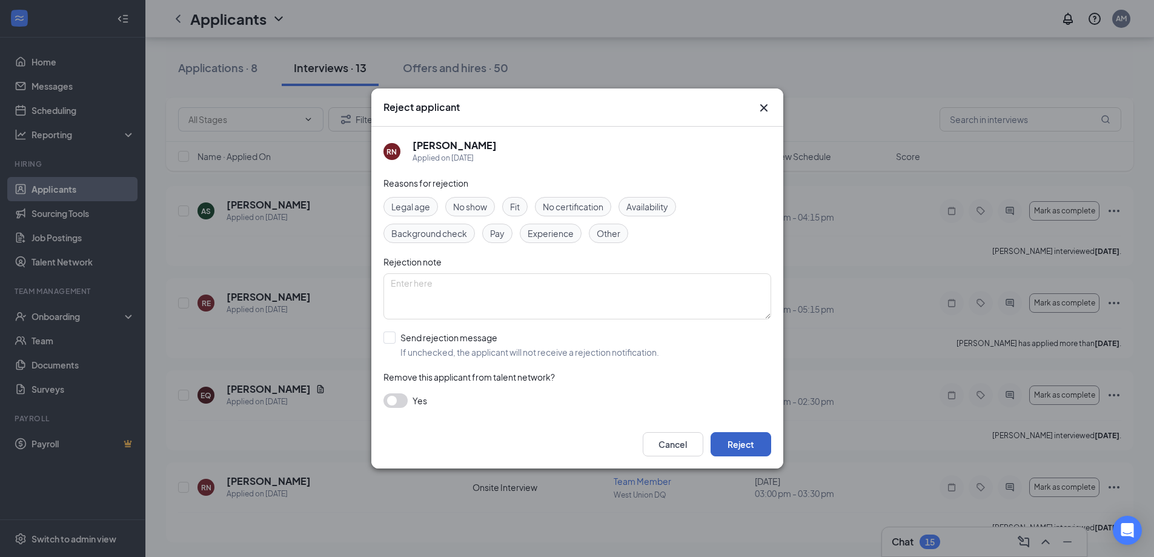
click at [758, 446] on button "Reject" at bounding box center [740, 444] width 61 height 24
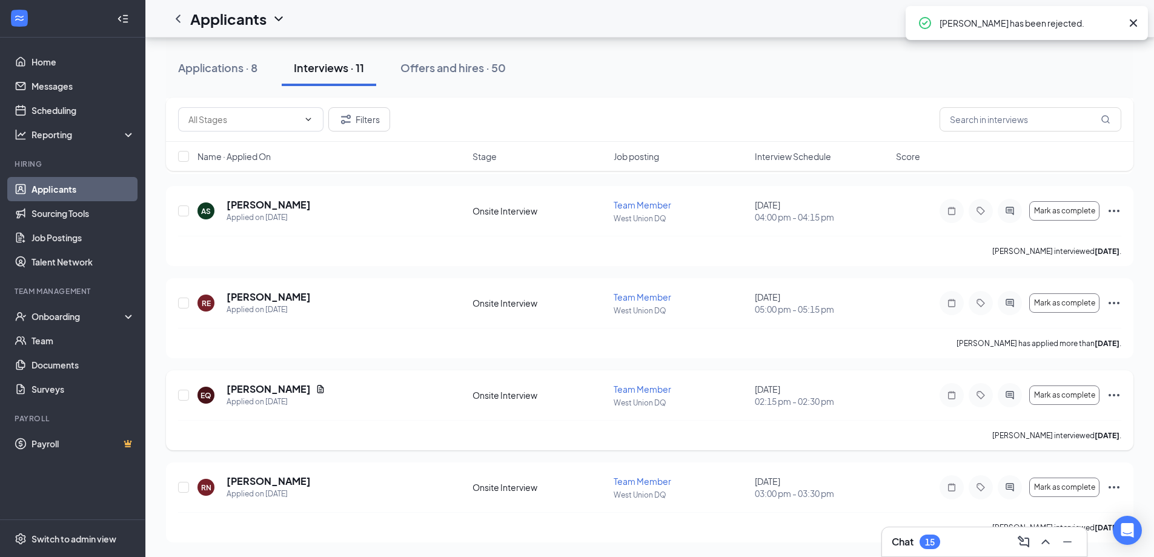
scroll to position [751, 0]
click at [1116, 303] on icon "Ellipses" at bounding box center [1114, 303] width 15 height 15
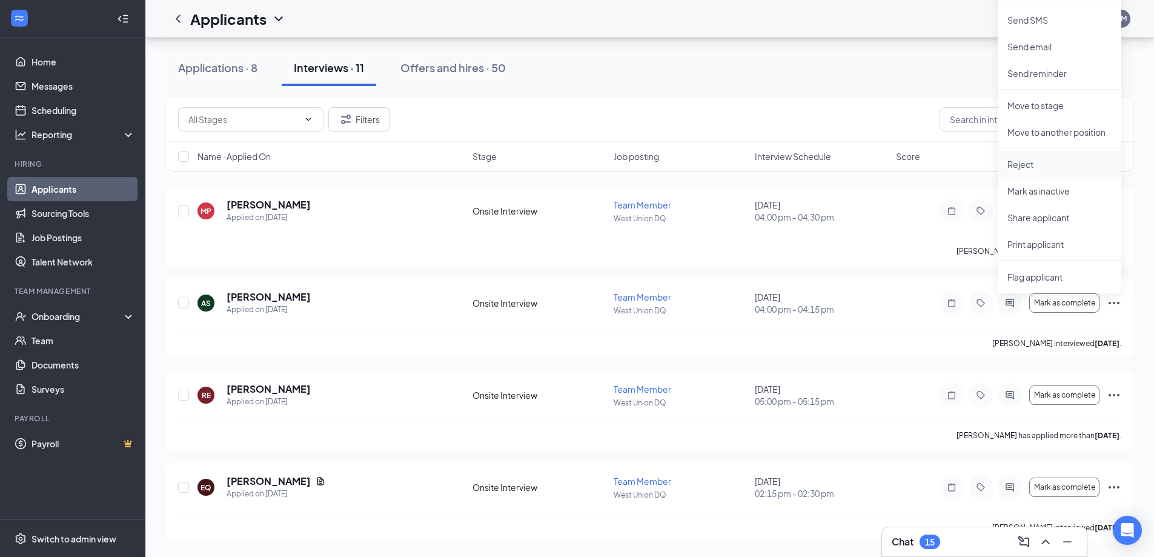
click at [1035, 161] on p "Reject" at bounding box center [1059, 164] width 104 height 12
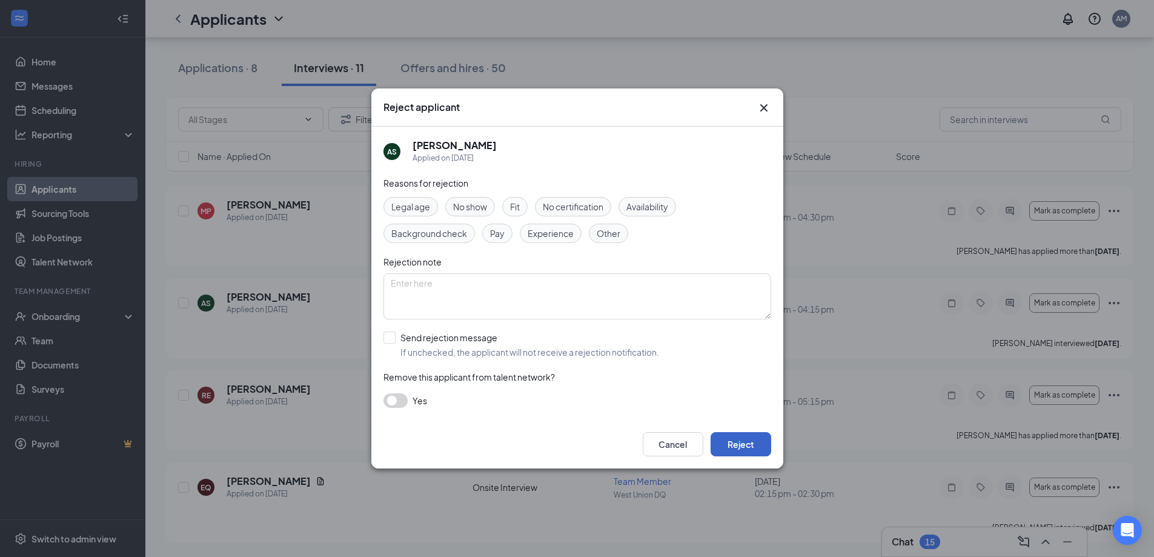
click at [741, 443] on button "Reject" at bounding box center [740, 444] width 61 height 24
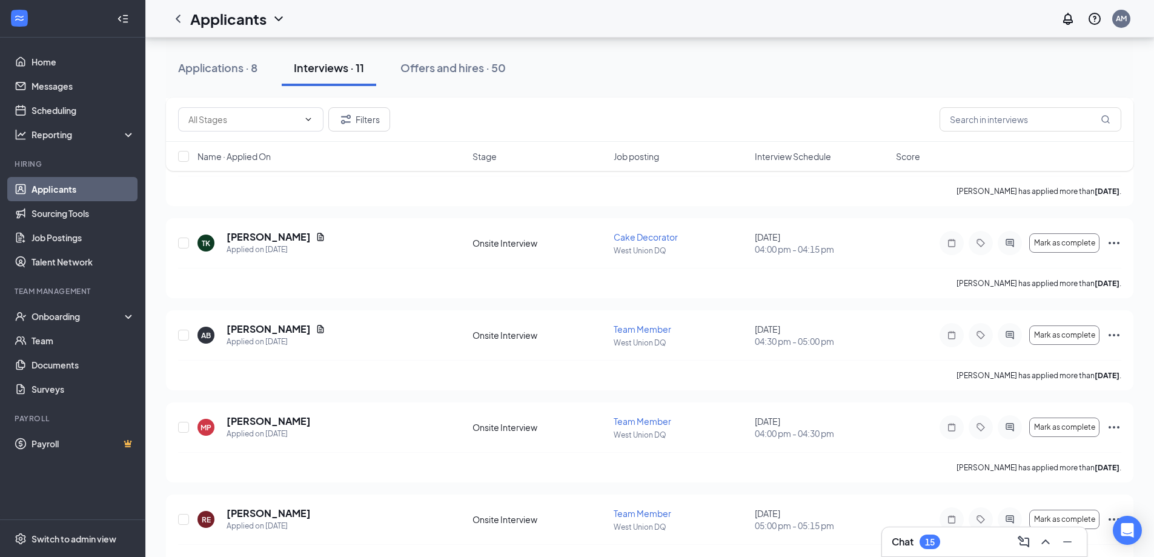
scroll to position [1580, 0]
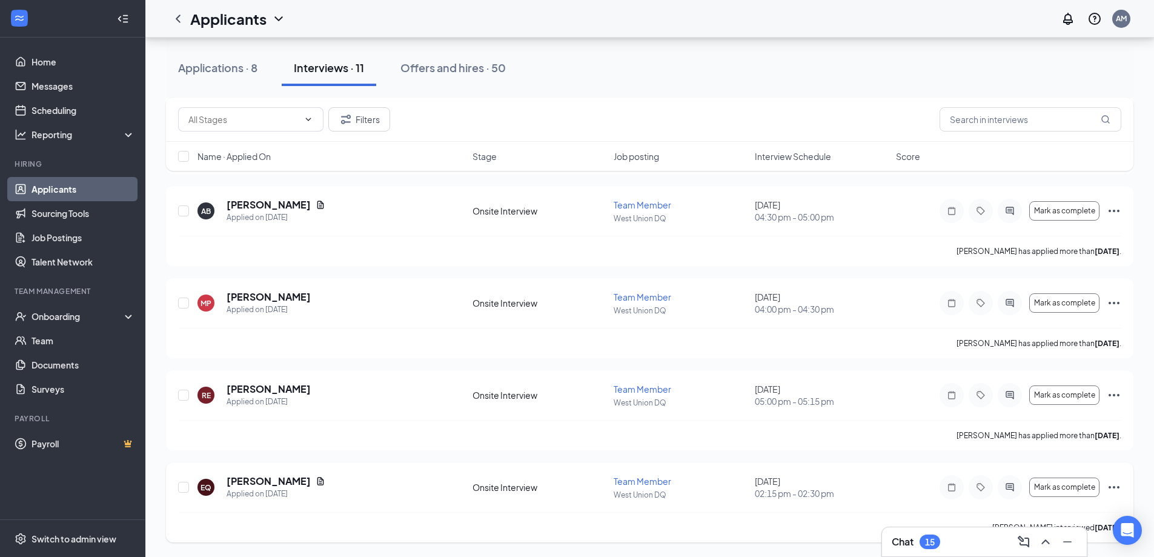
click at [1114, 486] on icon "Ellipses" at bounding box center [1113, 487] width 11 height 2
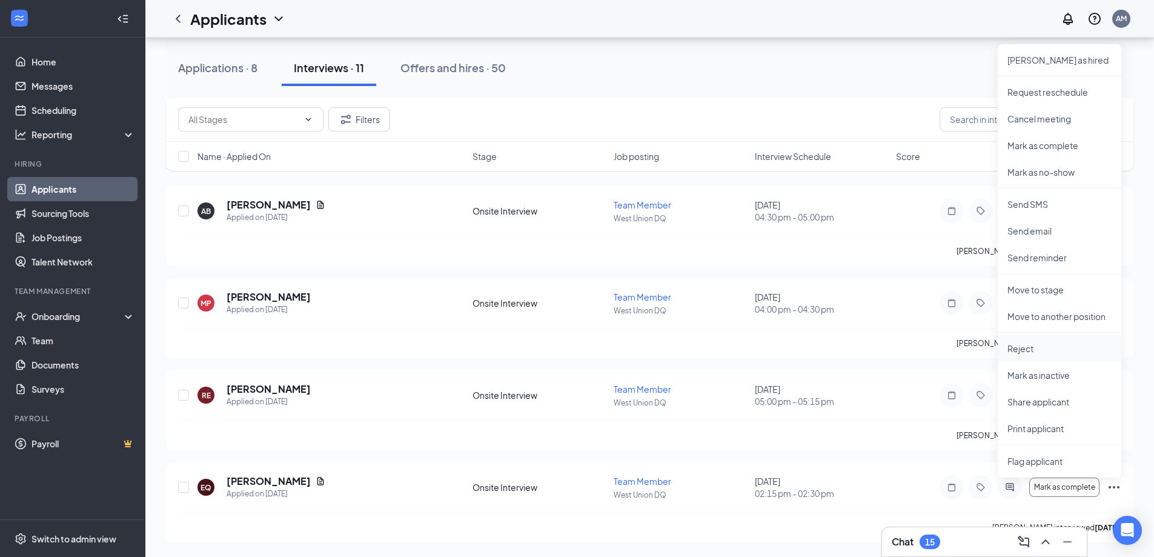
click at [1040, 347] on p "Reject" at bounding box center [1059, 348] width 104 height 12
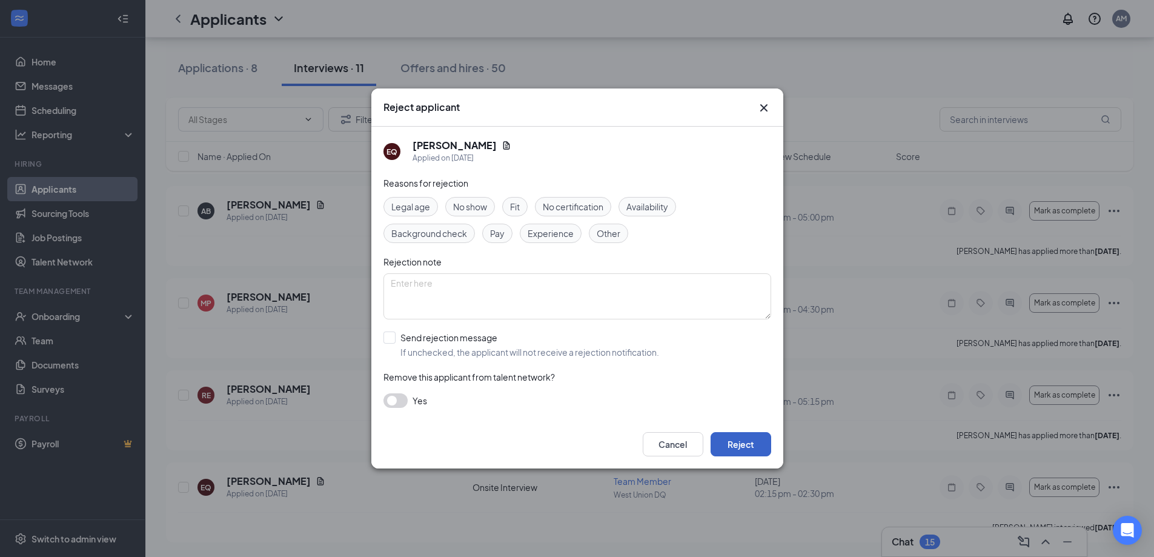
click at [745, 437] on button "Reject" at bounding box center [740, 444] width 61 height 24
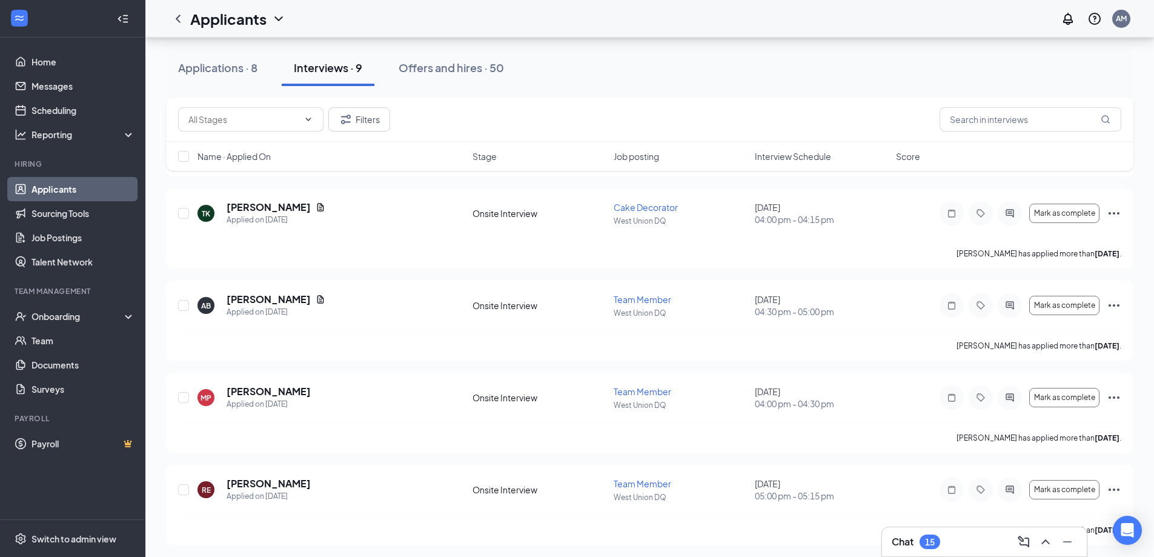
scroll to position [1396, 0]
click at [945, 544] on div "Chat 15" at bounding box center [984, 541] width 185 height 19
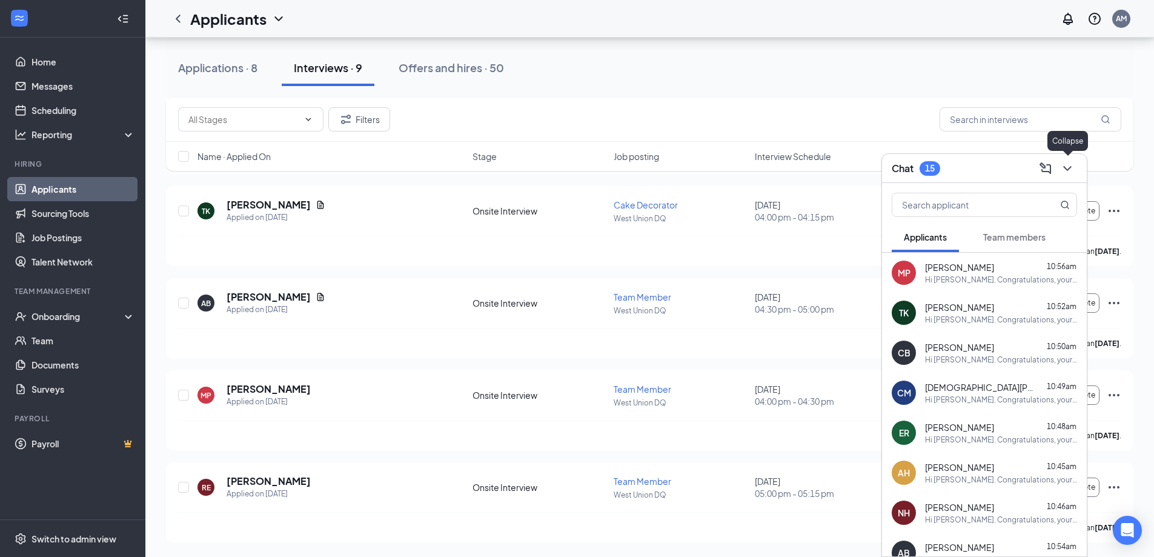
click at [1066, 171] on icon "ChevronDown" at bounding box center [1067, 168] width 15 height 15
